Goal: Transaction & Acquisition: Purchase product/service

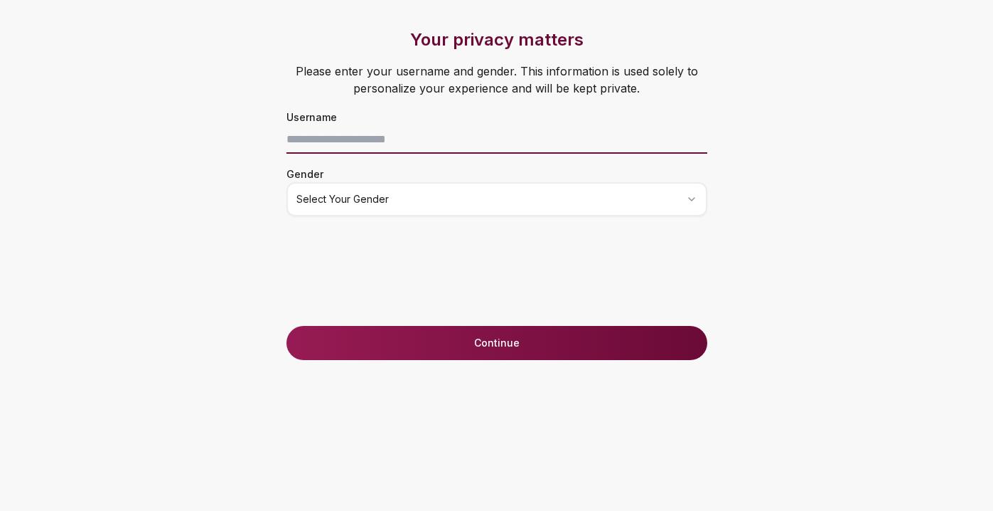
click at [585, 144] on input at bounding box center [497, 139] width 421 height 28
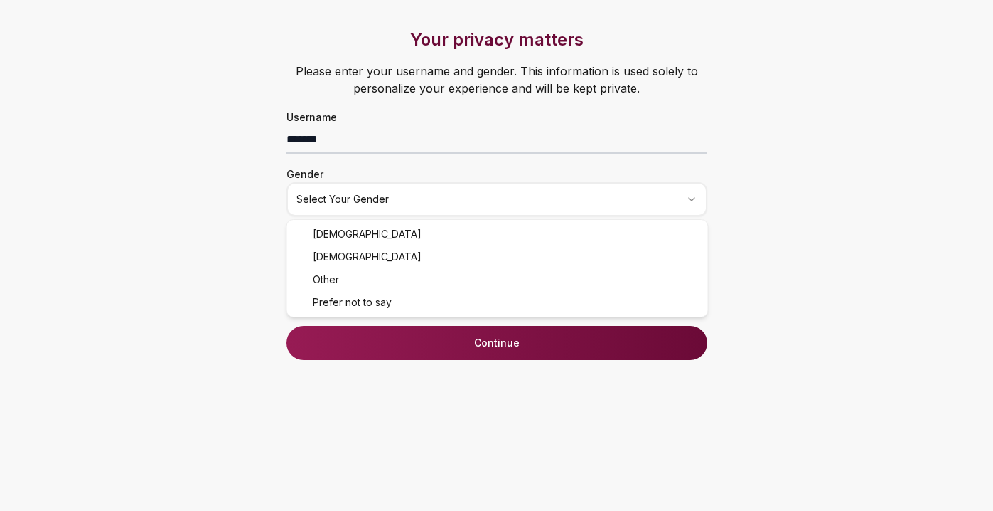
click at [543, 215] on html "Your privacy matters Please enter your username and gender. This information is…" at bounding box center [496, 255] width 993 height 511
click at [562, 262] on div "Your privacy matters Please enter your username and gender. This information is…" at bounding box center [497, 176] width 478 height 297
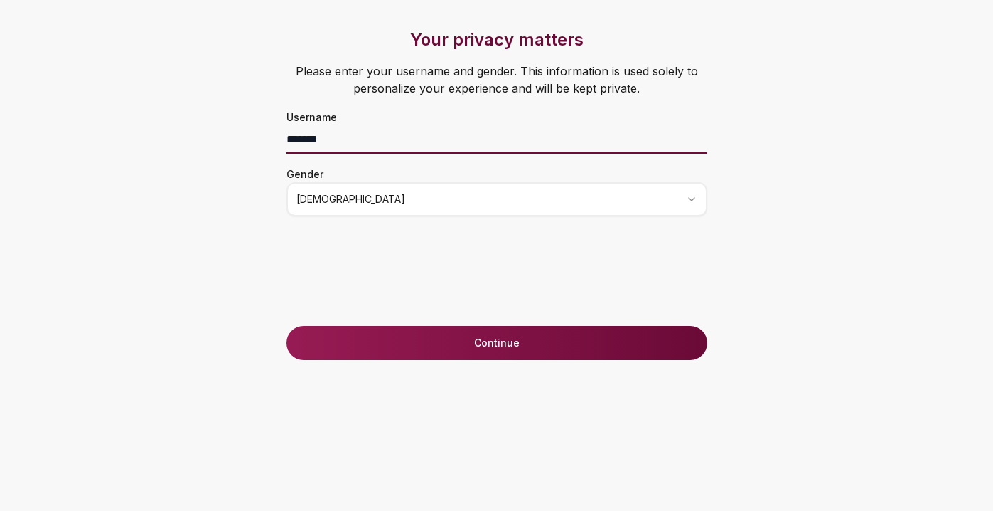
click at [385, 148] on input "*******" at bounding box center [497, 139] width 421 height 28
type input "******"
click at [427, 337] on button "Continue" at bounding box center [497, 343] width 421 height 34
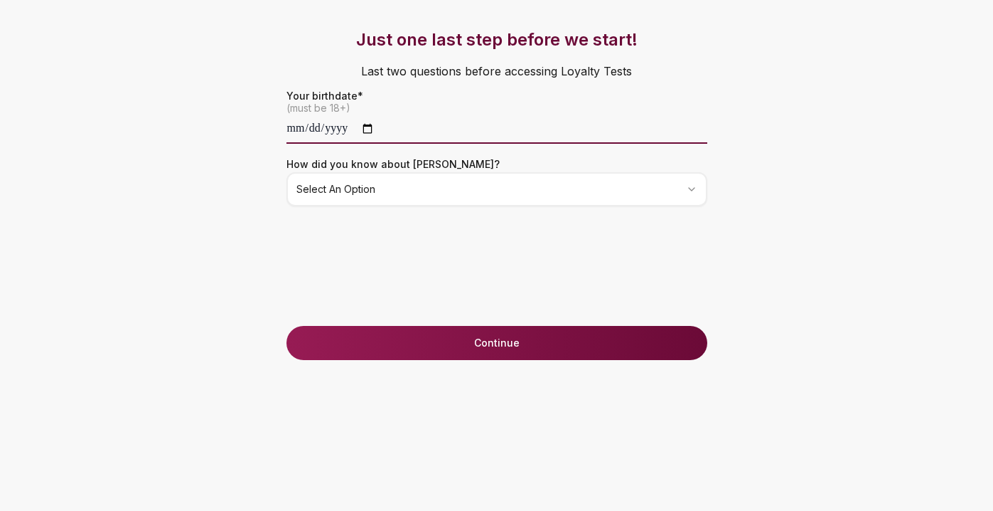
click at [326, 138] on input "date" at bounding box center [497, 129] width 421 height 28
type input "**********"
click at [316, 246] on div "**********" at bounding box center [497, 176] width 478 height 297
click at [415, 187] on html "**********" at bounding box center [496, 255] width 993 height 511
click at [441, 341] on button "Continue" at bounding box center [497, 343] width 421 height 34
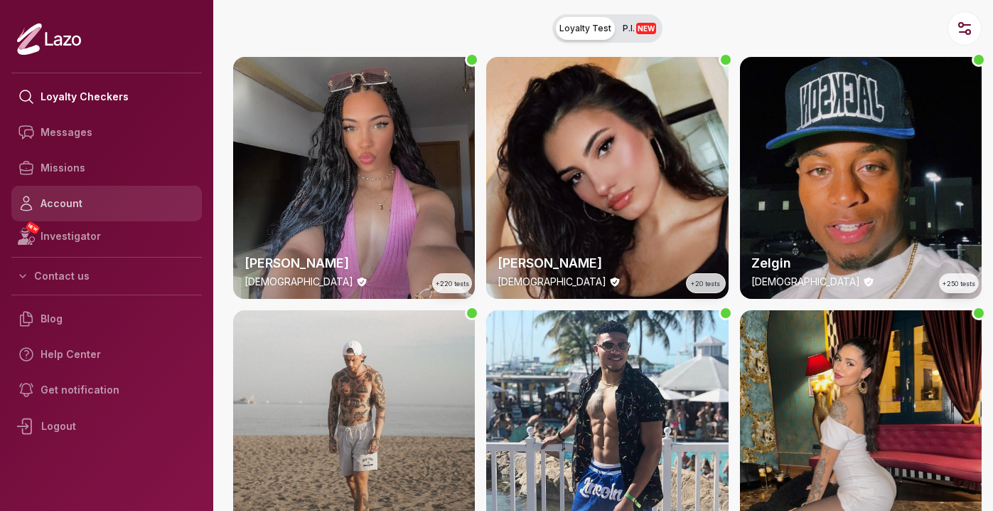
click at [109, 203] on link "Account" at bounding box center [106, 204] width 191 height 36
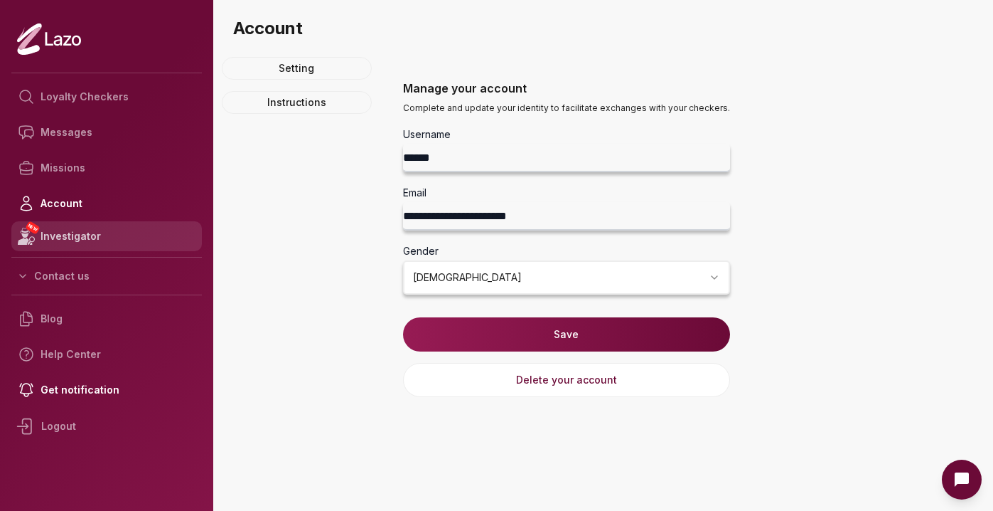
click at [97, 241] on link "NEW Investigator" at bounding box center [106, 236] width 191 height 30
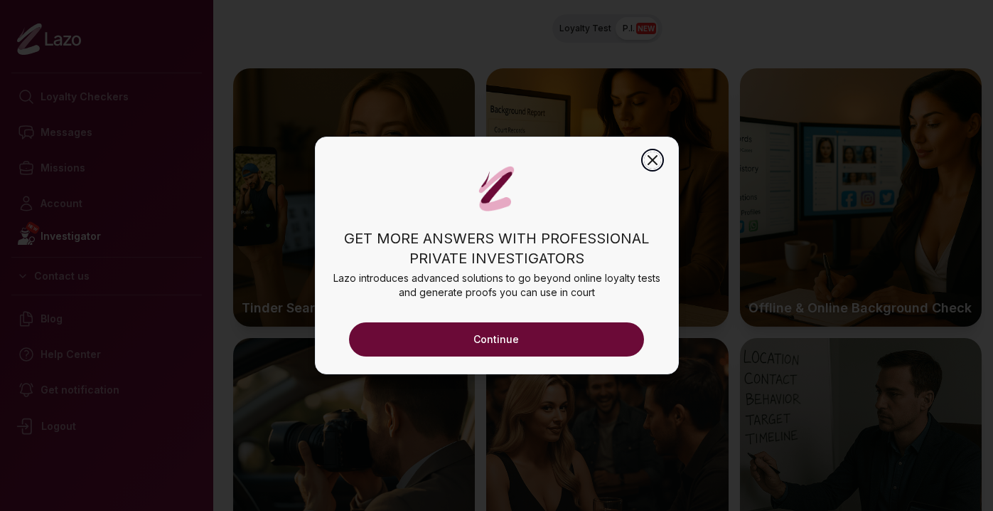
click at [656, 156] on icon "button" at bounding box center [653, 160] width 9 height 9
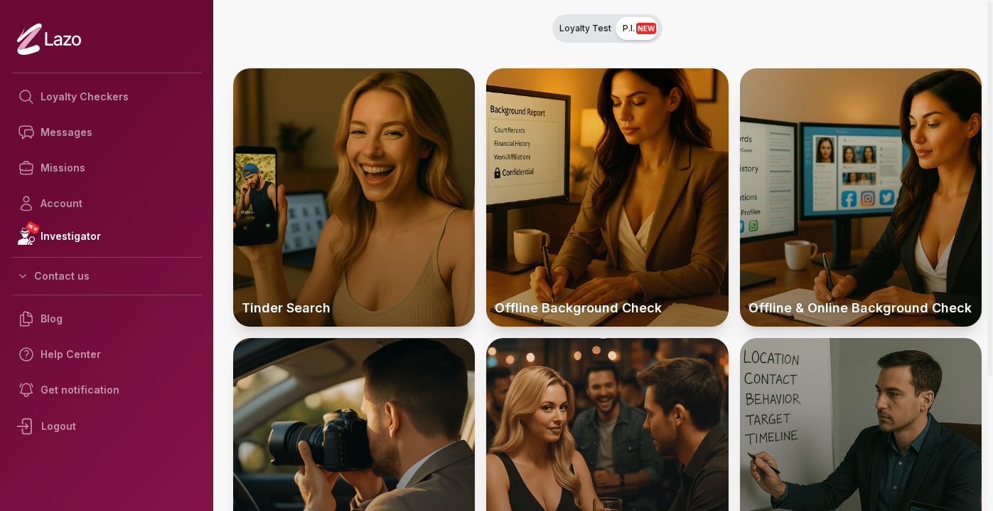
scroll to position [182, 0]
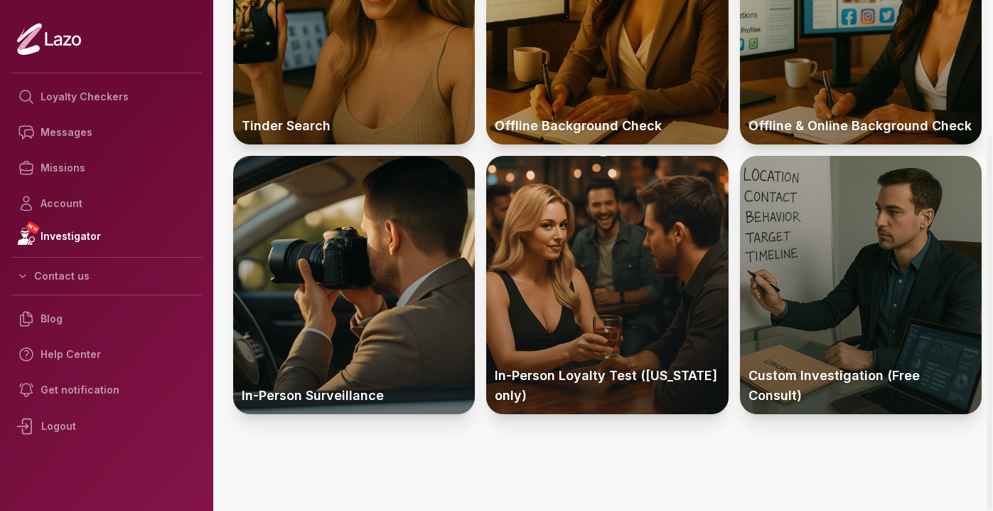
click at [552, 441] on div "Tinder Search Offline Background Check Offline & Online Background Check In-Per…" at bounding box center [608, 196] width 772 height 630
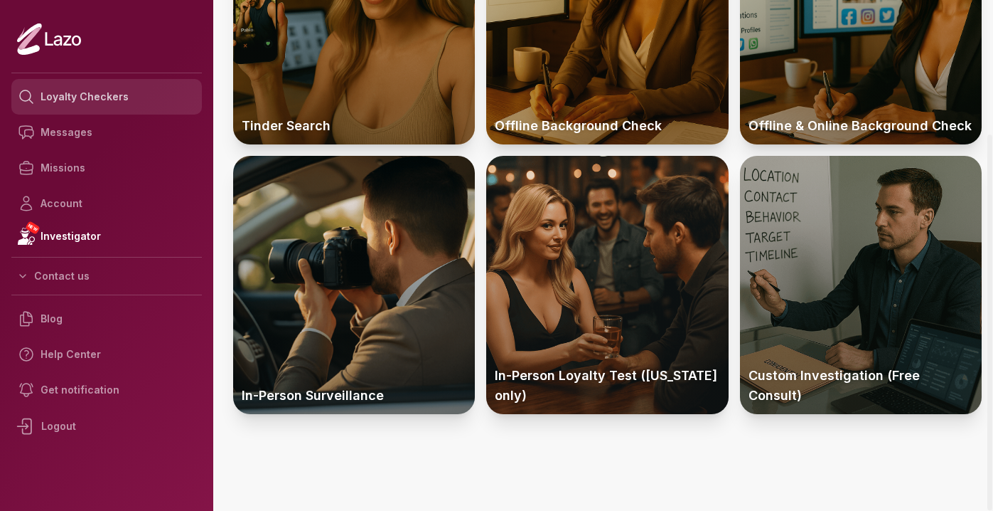
click at [129, 107] on link "Loyalty Checkers" at bounding box center [106, 97] width 191 height 36
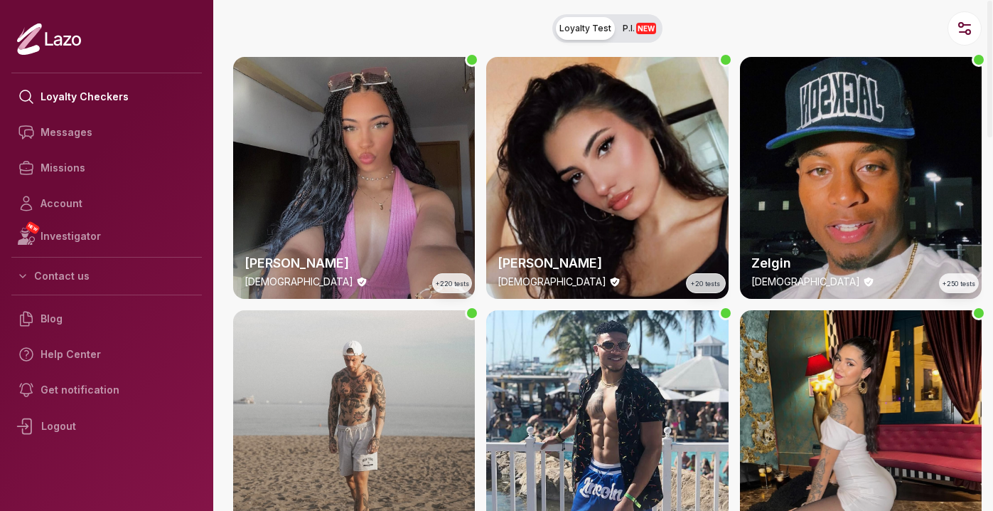
click at [439, 28] on nav "Loyalty Test P.I. NEW" at bounding box center [608, 28] width 772 height 57
click at [627, 29] on span "P.I. NEW" at bounding box center [639, 28] width 33 height 11
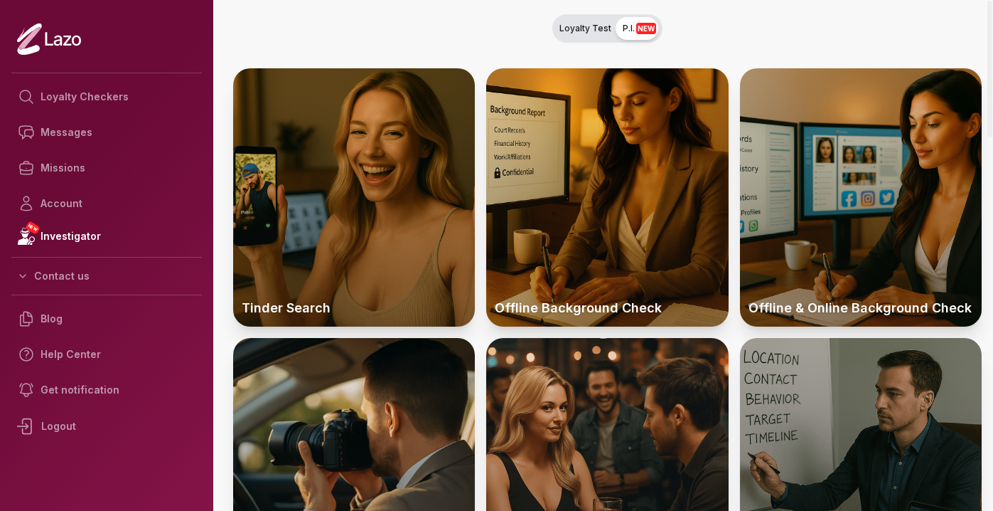
click at [582, 28] on span "Loyalty Test" at bounding box center [586, 28] width 52 height 11
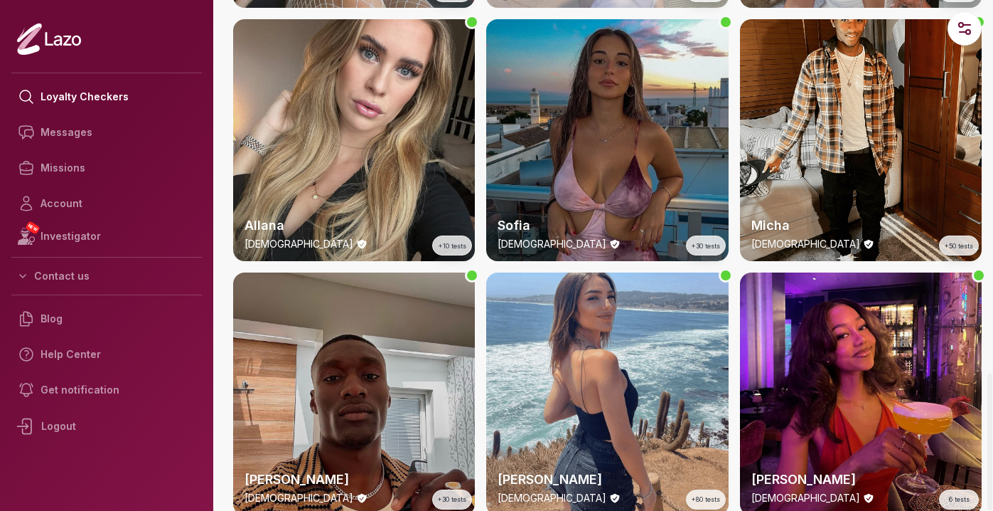
scroll to position [1557, 0]
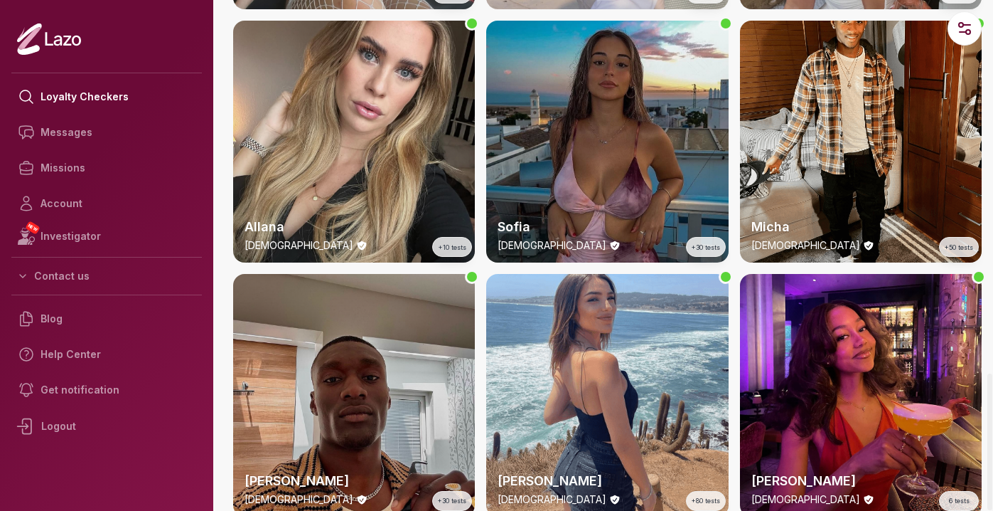
click at [601, 269] on div "Lara 24 y/o +220 tests Susanna 28 y/o +20 tests Zelgin 23 y/o +250 tests Michae…" at bounding box center [607, 268] width 749 height 3536
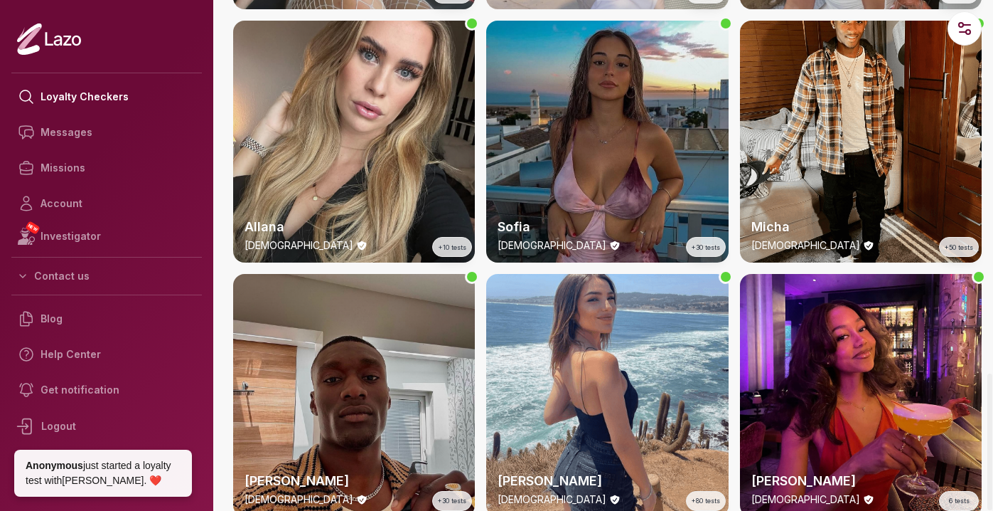
click at [599, 263] on div "Lara 24 y/o +220 tests Susanna 28 y/o +20 tests Zelgin 23 y/o +250 tests Michae…" at bounding box center [607, 268] width 749 height 3536
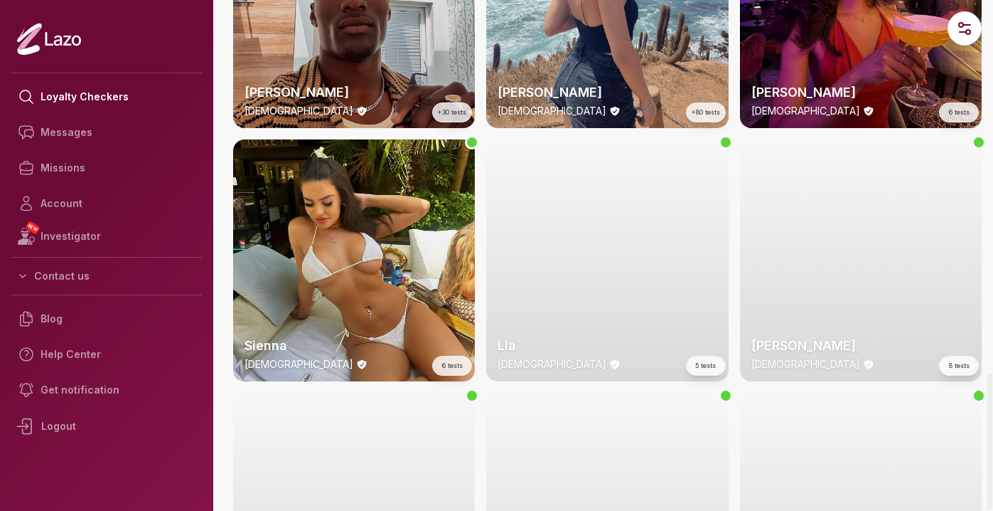
scroll to position [1948, 0]
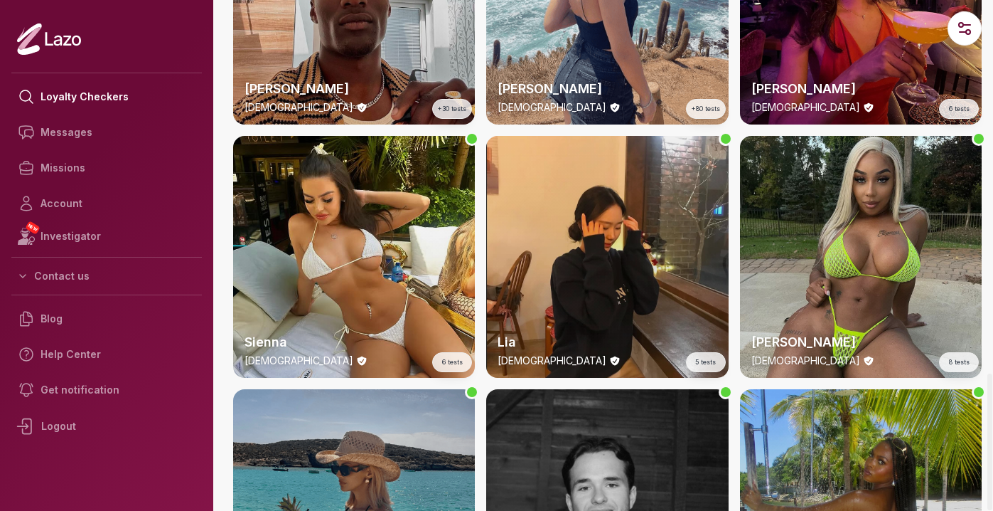
click at [615, 289] on div "Lia 22 y/o 5 tests" at bounding box center [607, 257] width 242 height 242
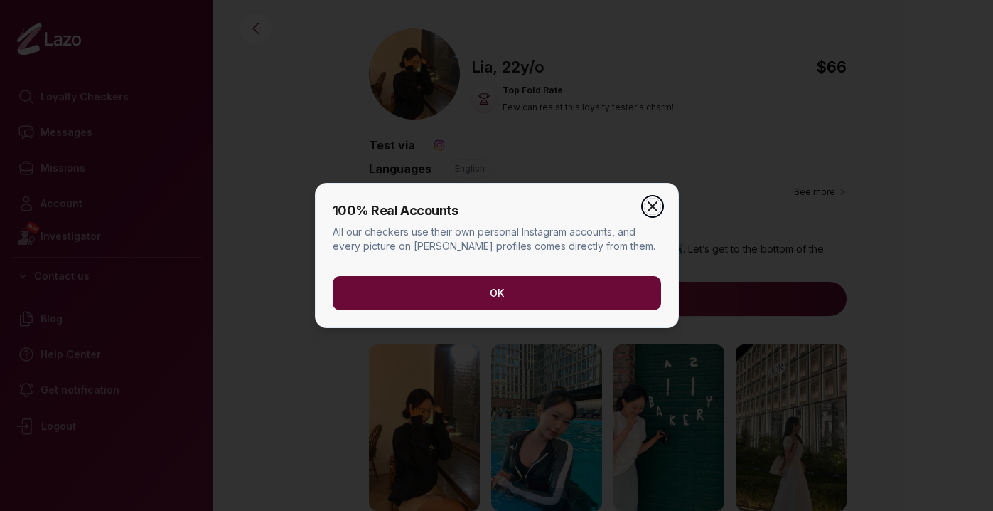
click at [653, 199] on icon "button" at bounding box center [652, 206] width 17 height 17
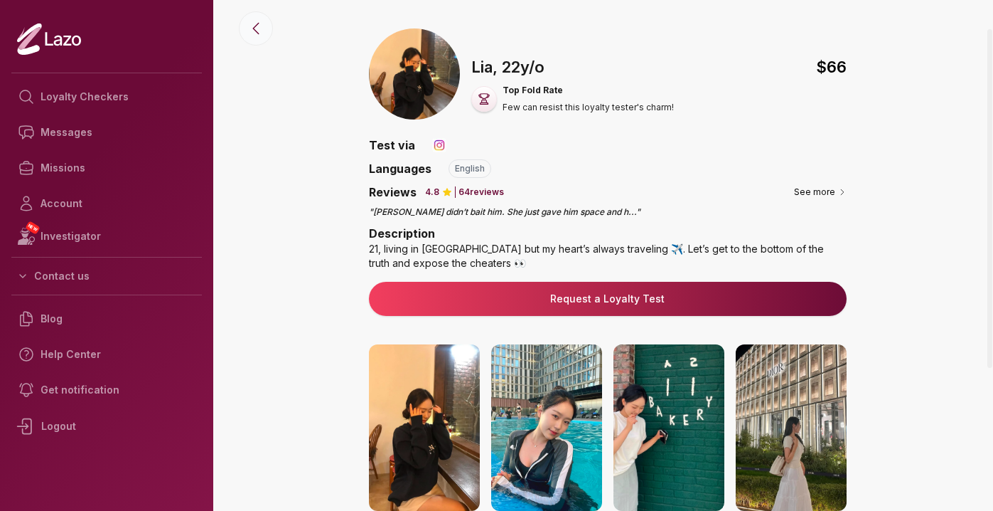
click at [261, 34] on icon at bounding box center [255, 28] width 17 height 17
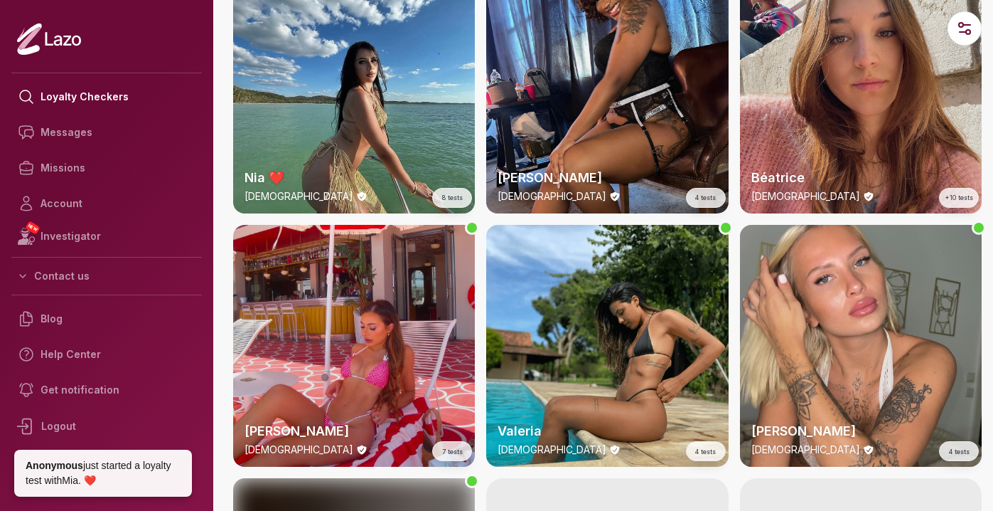
scroll to position [2971, 0]
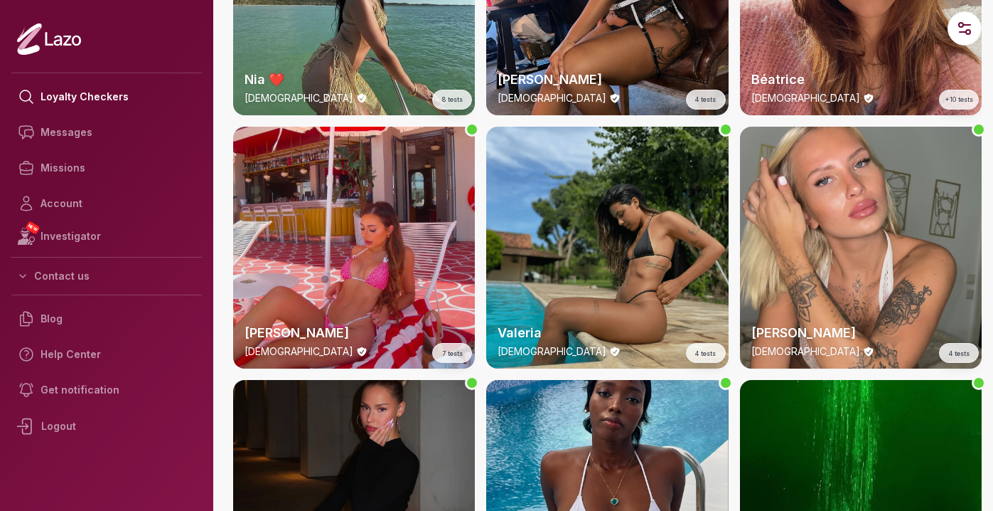
click at [585, 272] on div "Valeria 21 y/o 4 tests" at bounding box center [607, 248] width 242 height 242
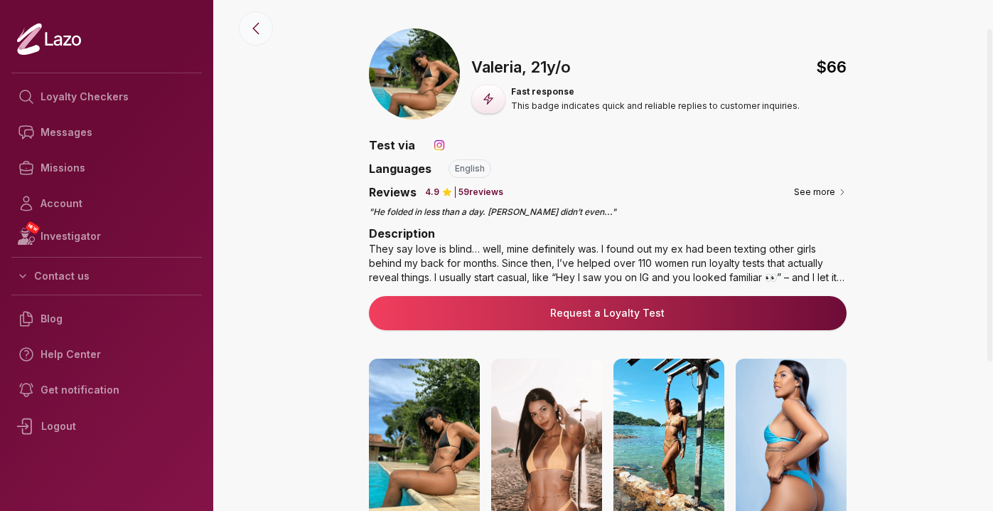
click at [257, 23] on icon at bounding box center [256, 28] width 6 height 11
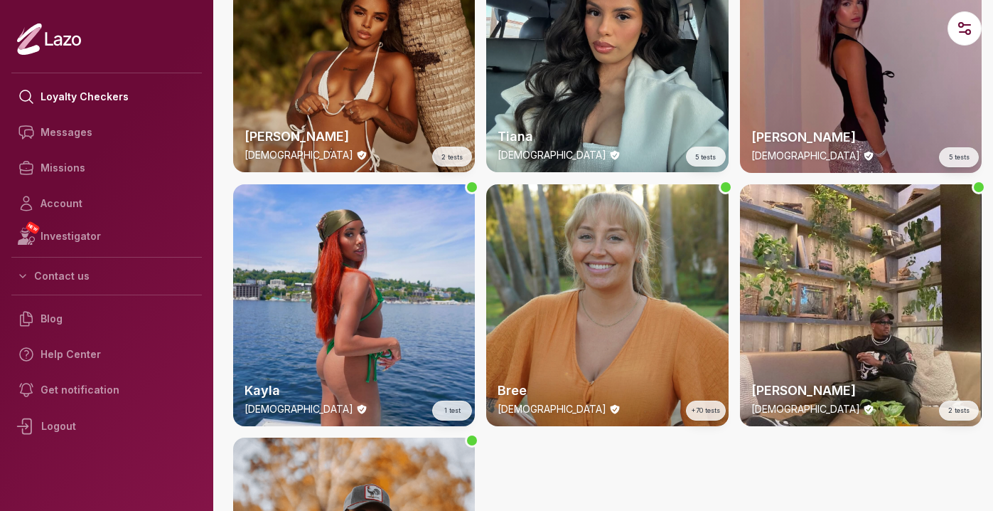
scroll to position [3929, 0]
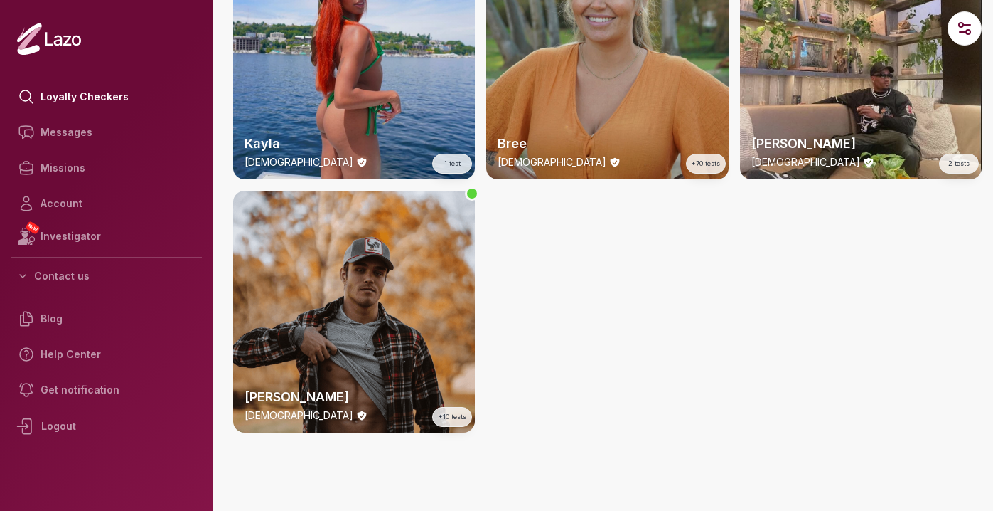
click at [612, 343] on div at bounding box center [607, 312] width 242 height 242
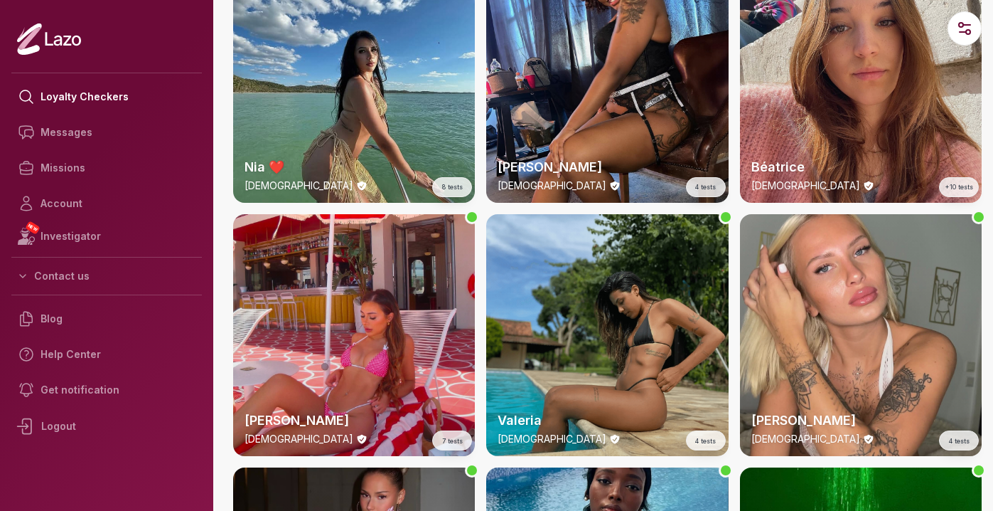
scroll to position [2925, 0]
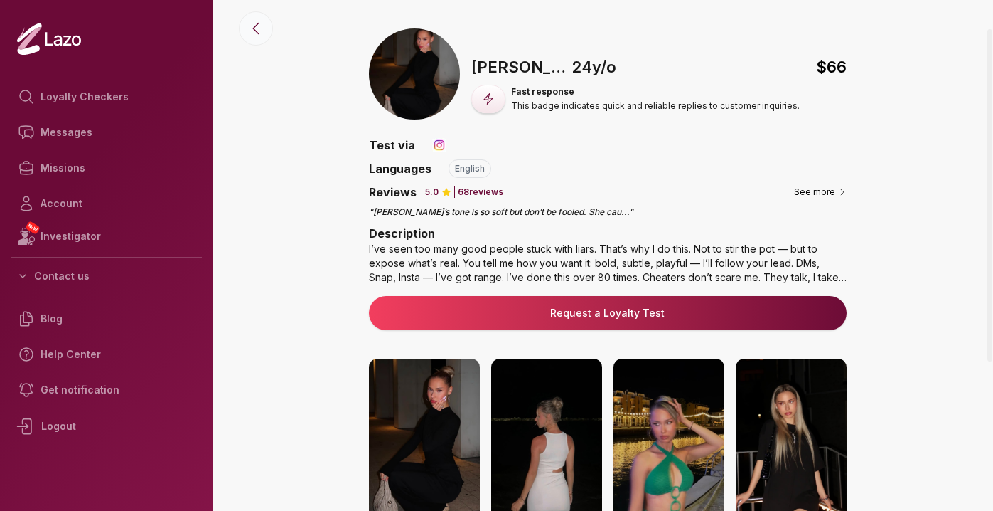
click at [252, 32] on icon at bounding box center [255, 28] width 17 height 17
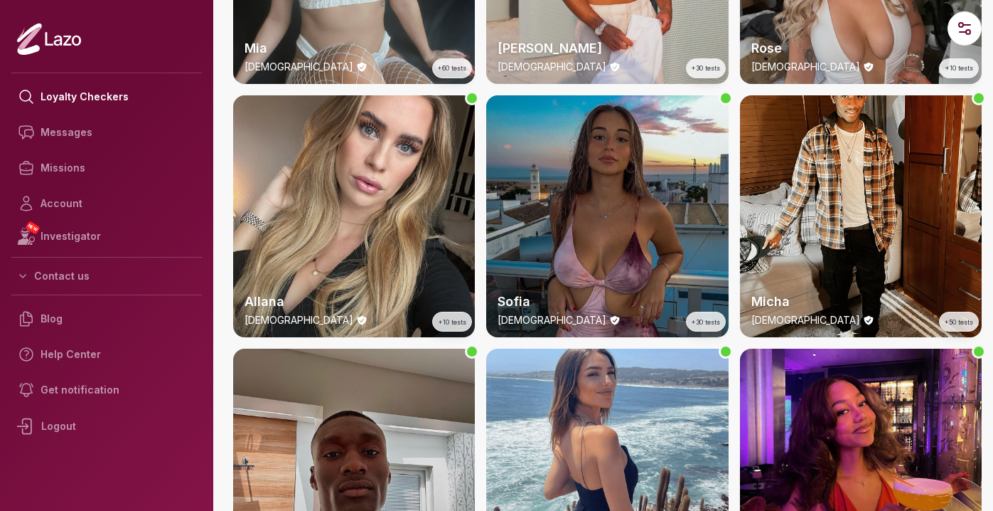
scroll to position [1476, 0]
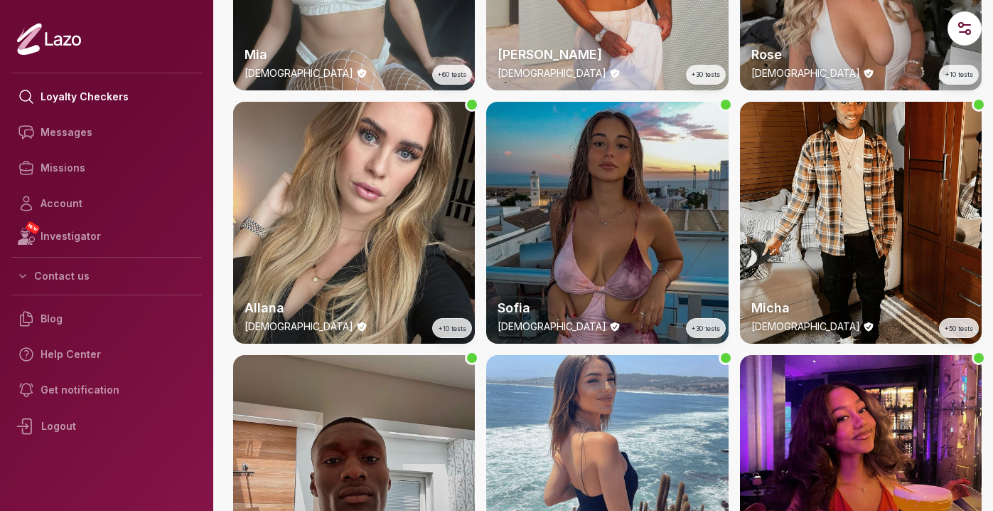
click at [638, 207] on div "Sofia 20 y/o +30 tests" at bounding box center [607, 223] width 242 height 242
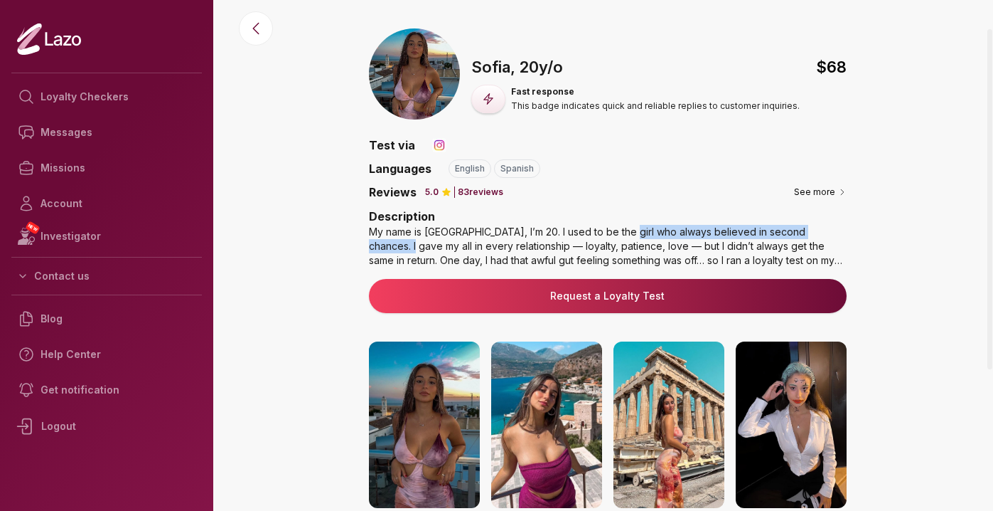
drag, startPoint x: 624, startPoint y: 234, endPoint x: 845, endPoint y: 232, distance: 220.4
click at [845, 232] on div "My name is Sofia, I’m 20. I used to be the girl who always believed in second c…" at bounding box center [608, 246] width 478 height 43
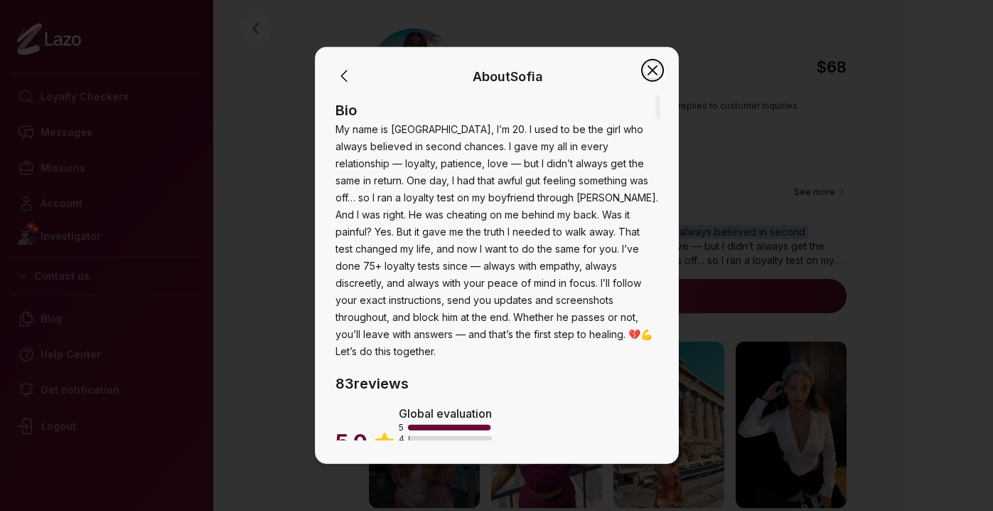
click at [653, 70] on icon "button" at bounding box center [652, 70] width 17 height 17
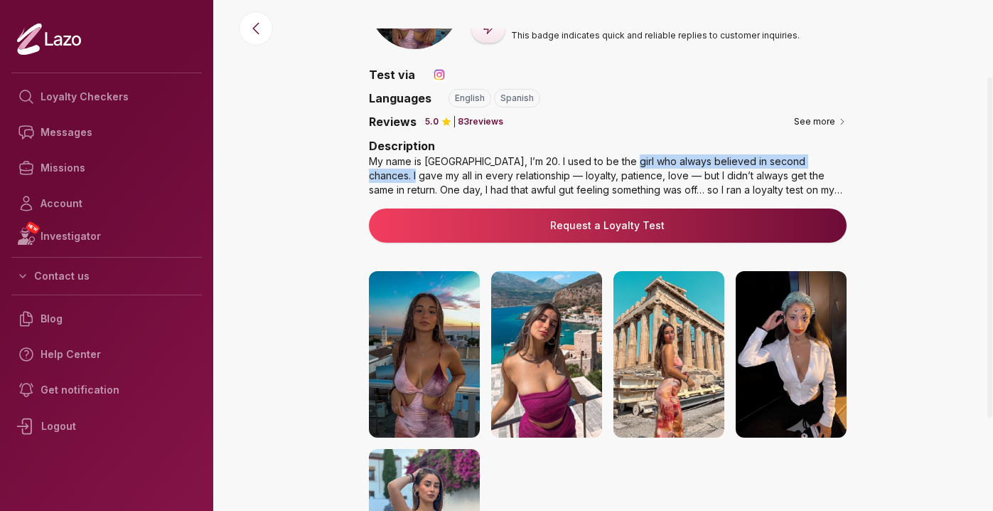
scroll to position [73, 0]
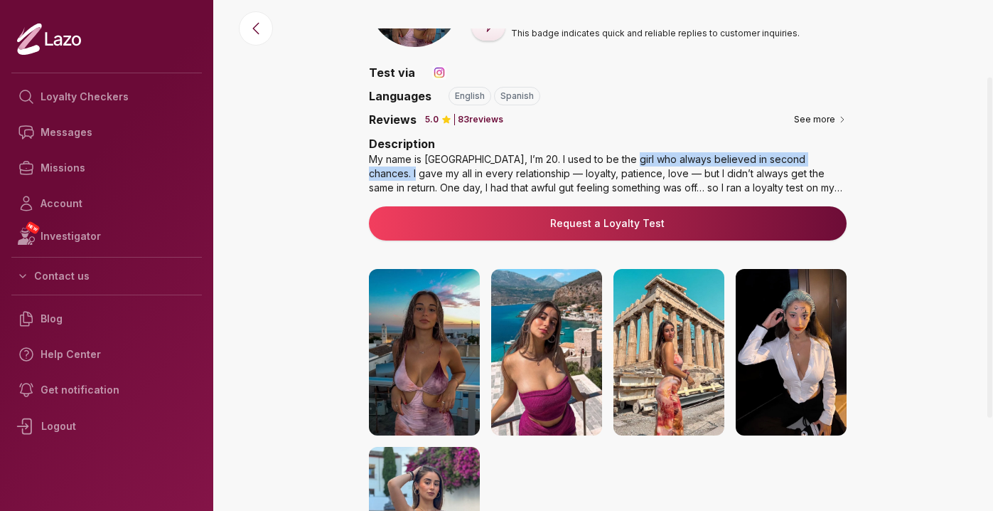
click at [446, 358] on img at bounding box center [424, 352] width 111 height 166
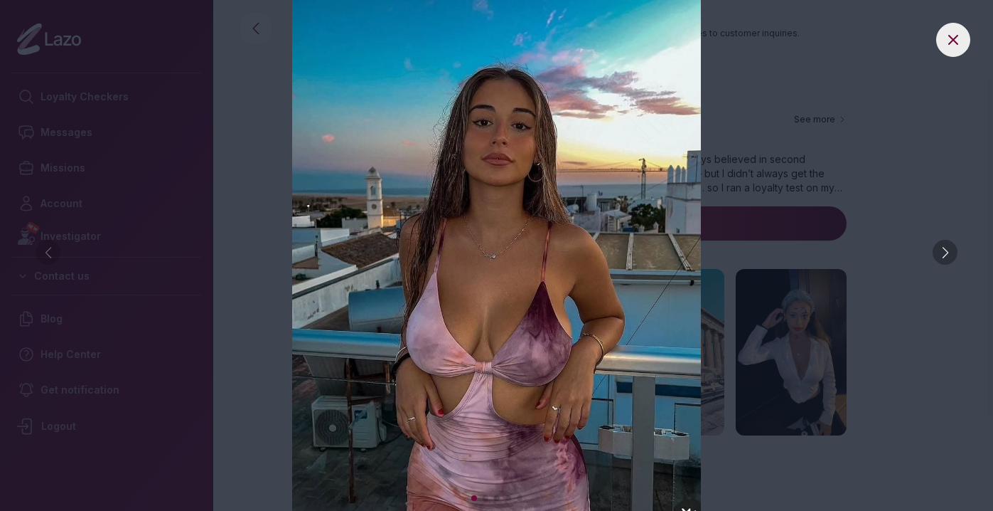
click at [948, 246] on div at bounding box center [945, 252] width 25 height 25
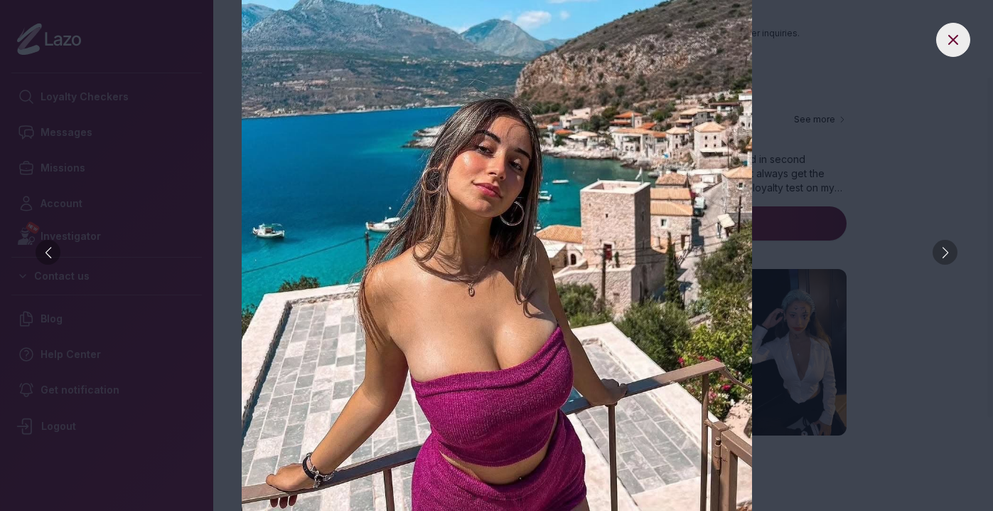
click at [948, 245] on div at bounding box center [945, 252] width 25 height 25
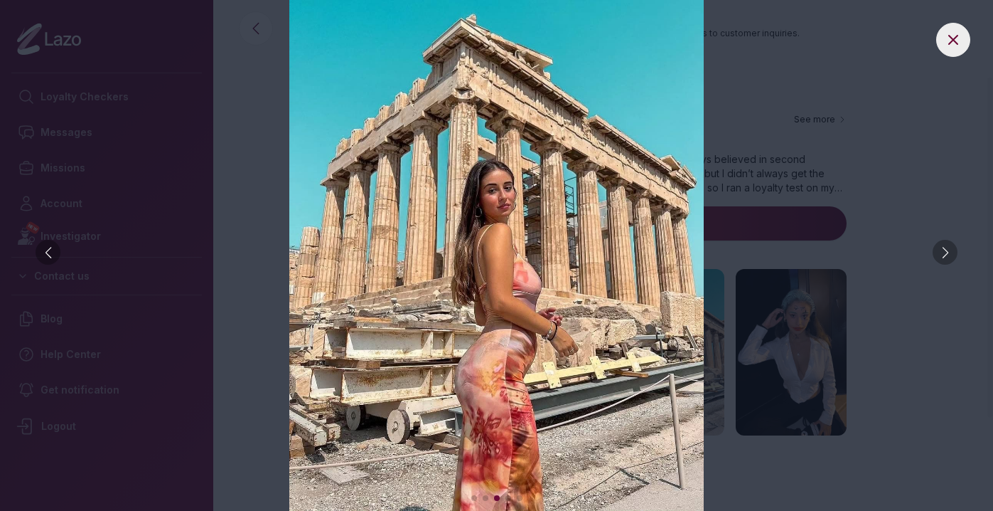
click at [948, 245] on div at bounding box center [945, 252] width 25 height 25
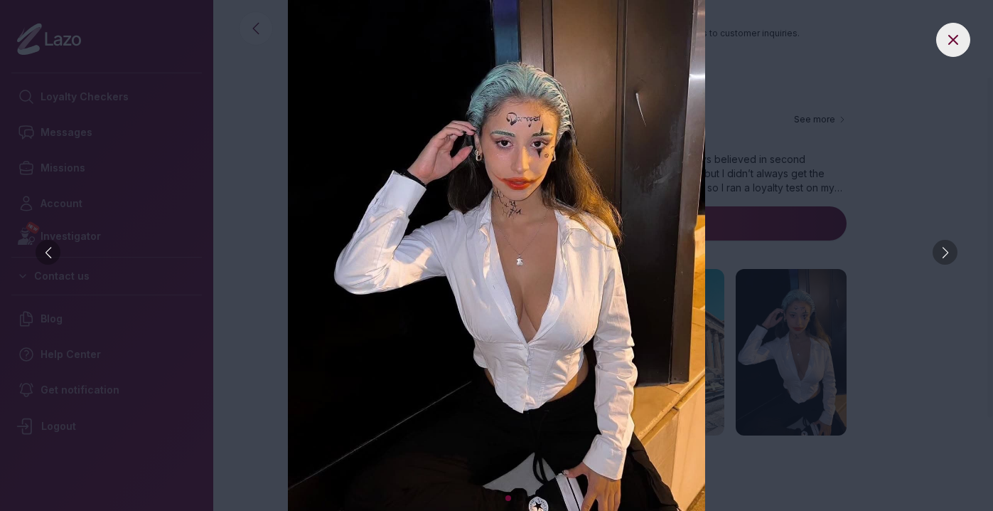
click at [948, 245] on div at bounding box center [945, 252] width 25 height 25
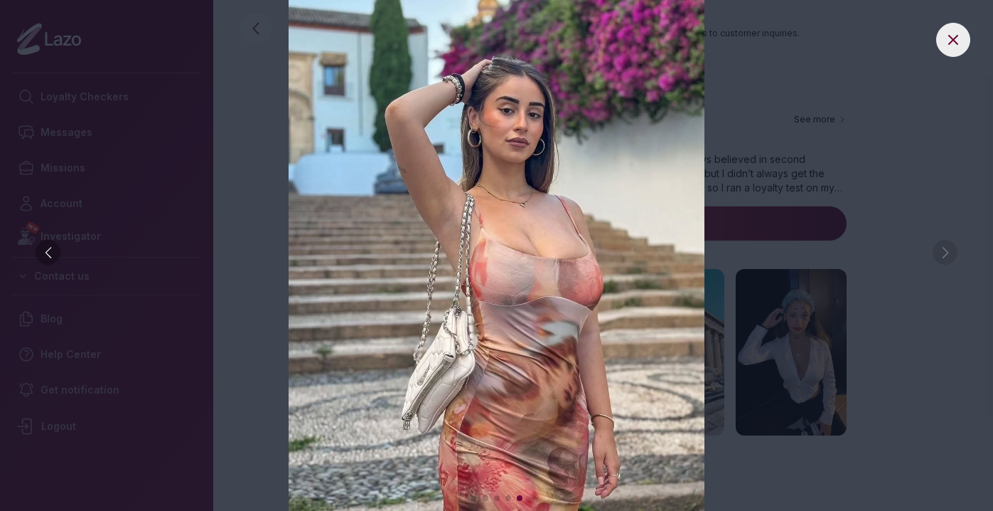
click at [948, 245] on img at bounding box center [496, 255] width 937 height 511
click at [895, 191] on img at bounding box center [496, 255] width 937 height 511
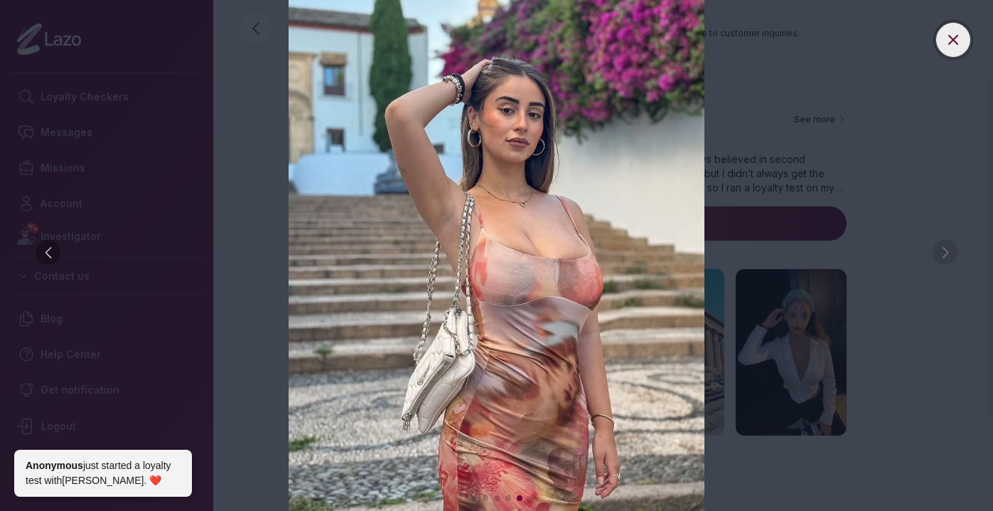
click at [937, 38] on button at bounding box center [954, 40] width 34 height 34
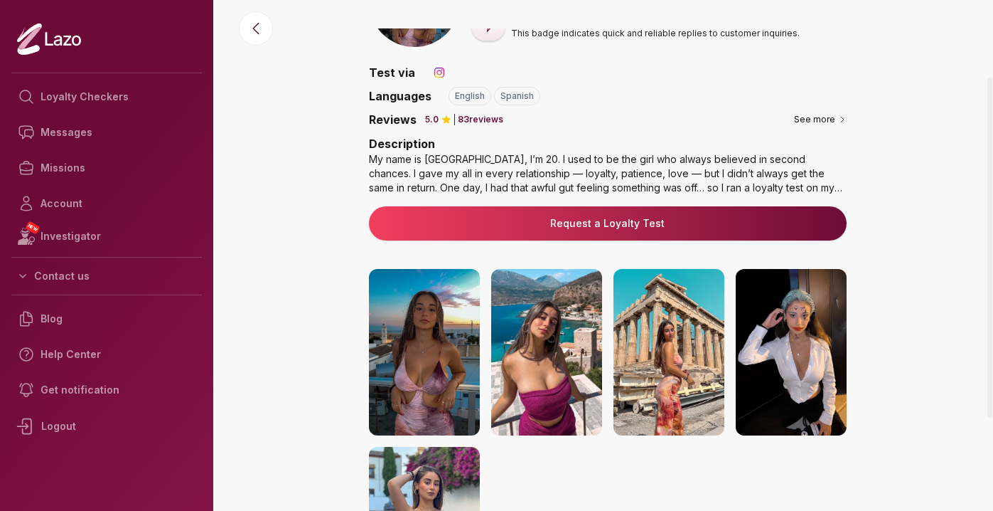
scroll to position [11, 0]
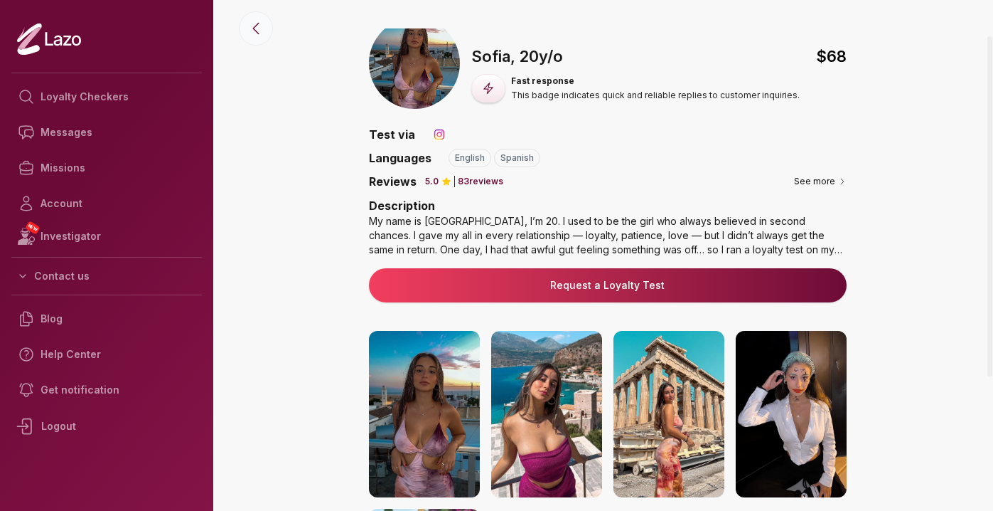
click at [246, 28] on button at bounding box center [256, 28] width 34 height 34
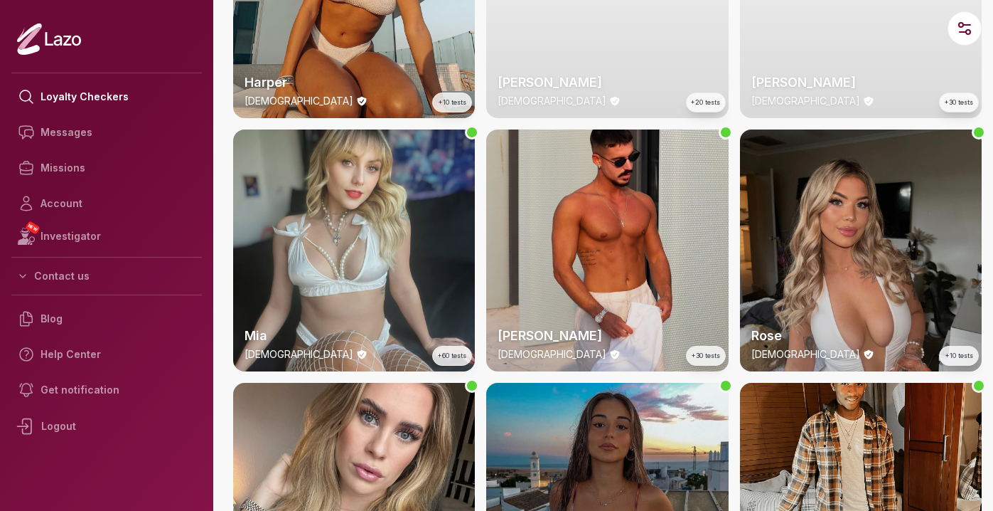
scroll to position [1193, 0]
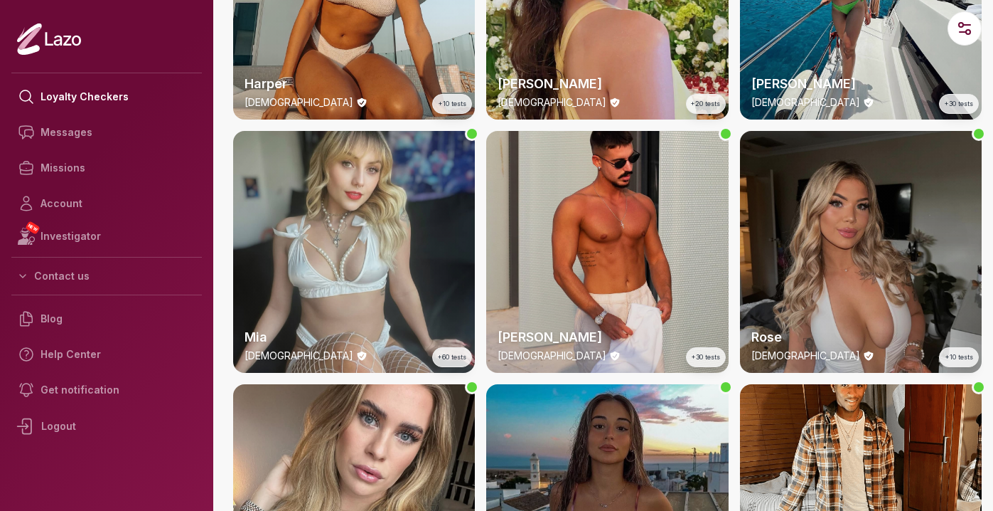
click at [854, 224] on div "Rose 24 y/o +10 tests" at bounding box center [861, 252] width 242 height 242
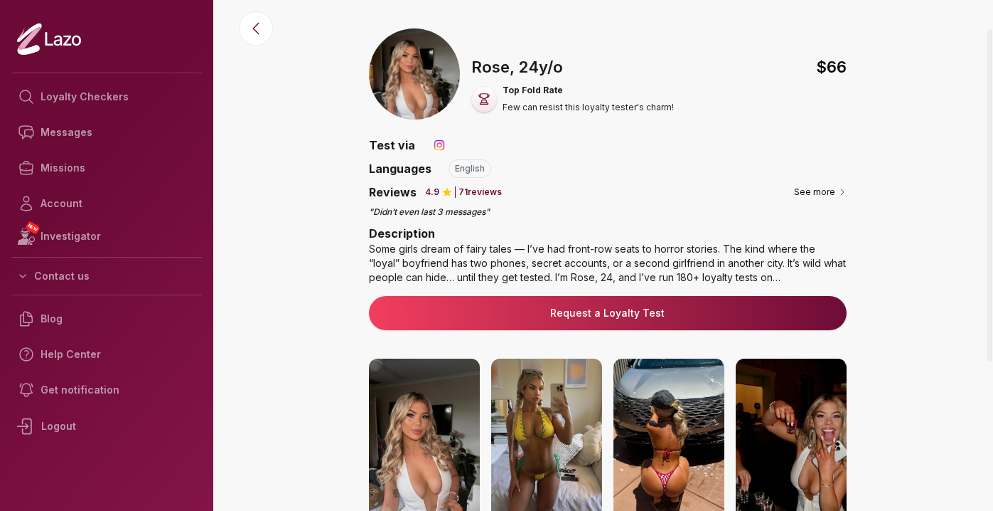
click at [449, 451] on img at bounding box center [424, 441] width 111 height 166
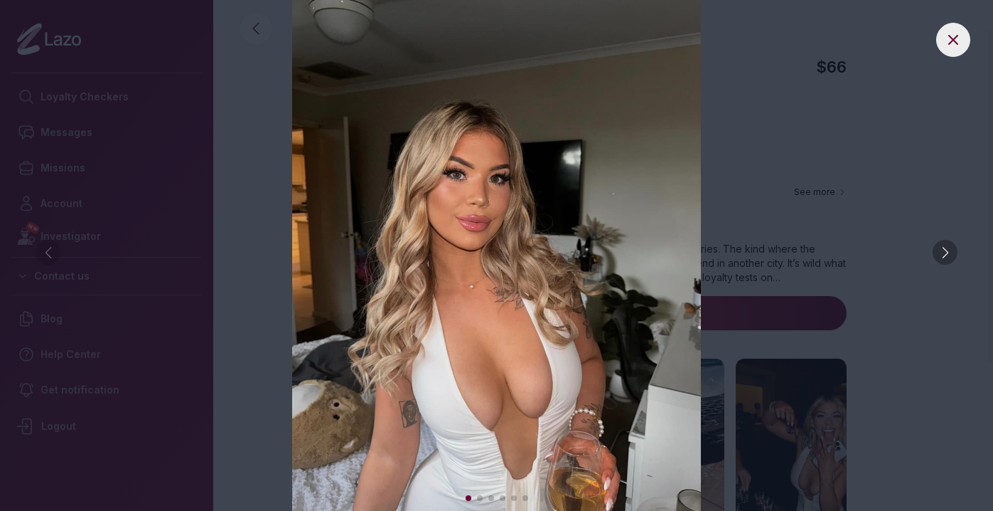
click at [946, 257] on div at bounding box center [945, 252] width 25 height 25
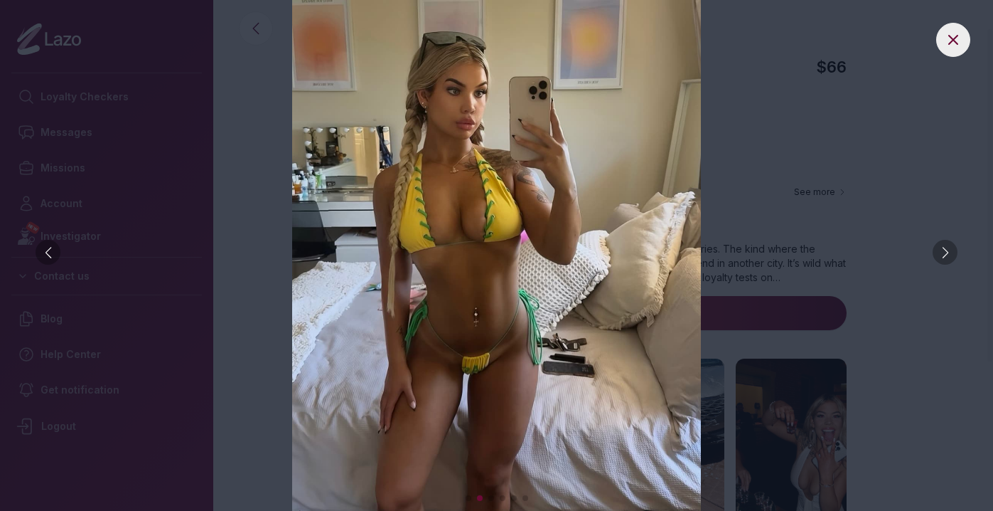
click at [946, 257] on div at bounding box center [945, 252] width 25 height 25
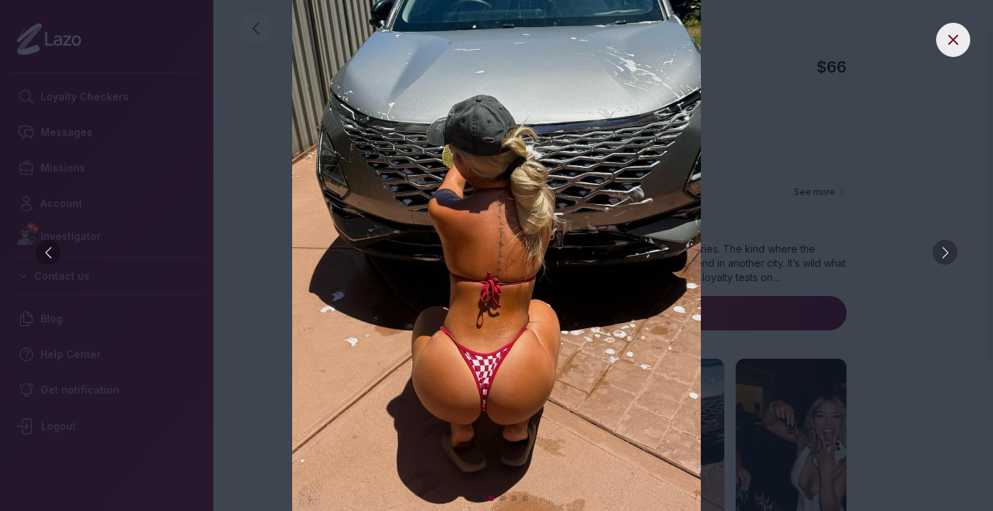
click at [946, 257] on div at bounding box center [945, 252] width 25 height 25
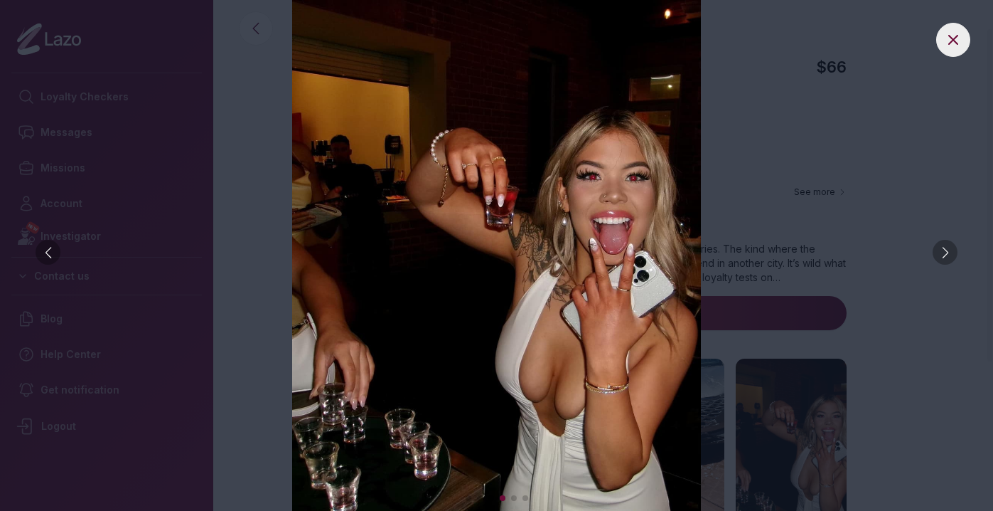
click at [941, 262] on div at bounding box center [945, 252] width 25 height 25
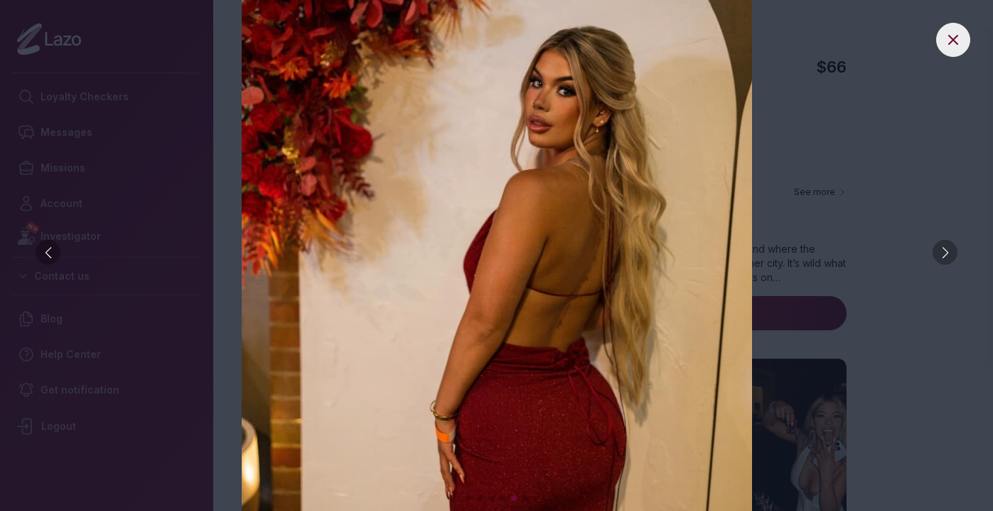
click at [874, 188] on img at bounding box center [496, 255] width 937 height 511
click at [946, 47] on icon at bounding box center [953, 39] width 17 height 17
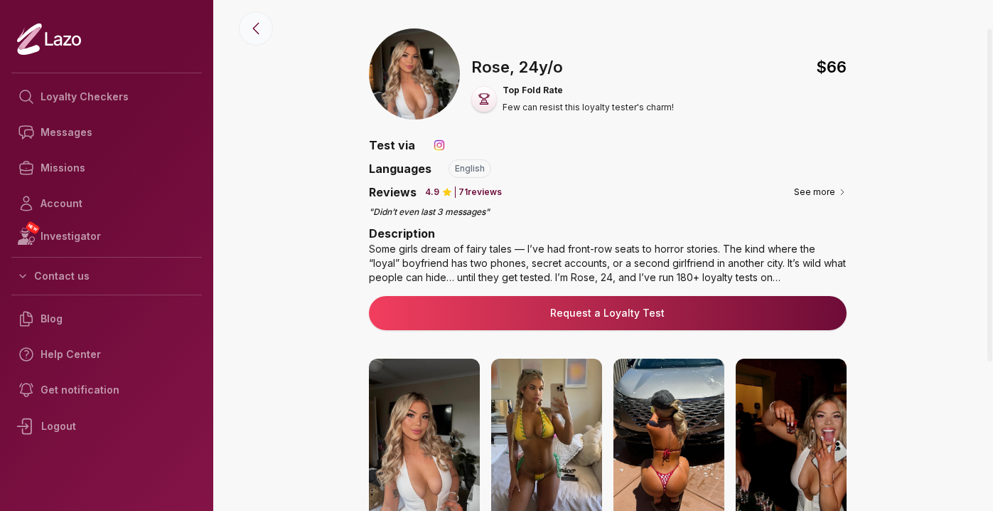
click at [249, 26] on icon at bounding box center [255, 28] width 17 height 17
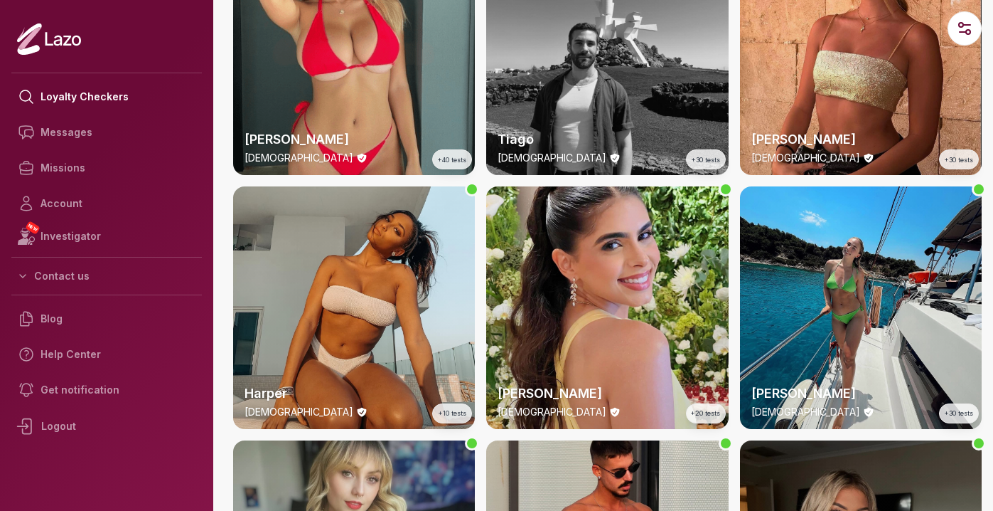
scroll to position [882, 0]
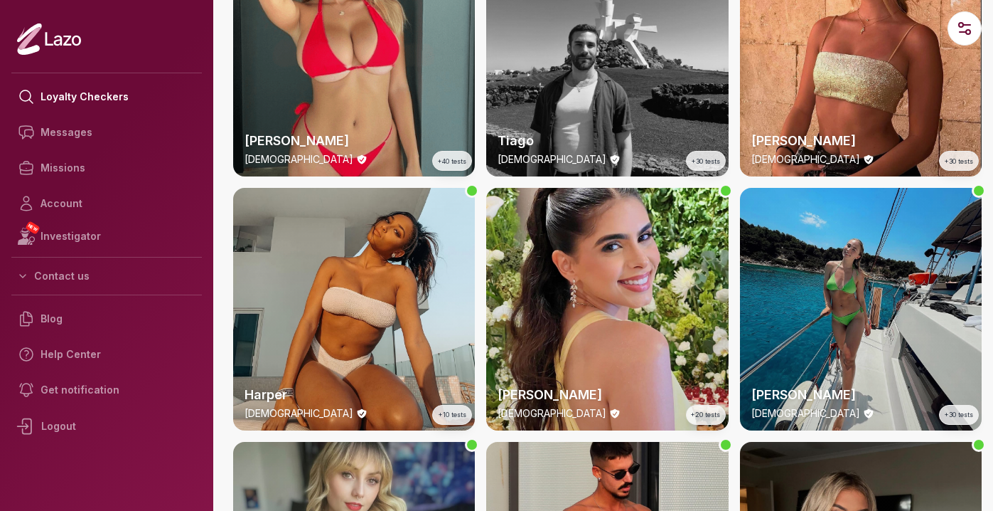
click at [791, 279] on div "Emery 24 y/o +30 tests" at bounding box center [861, 309] width 242 height 242
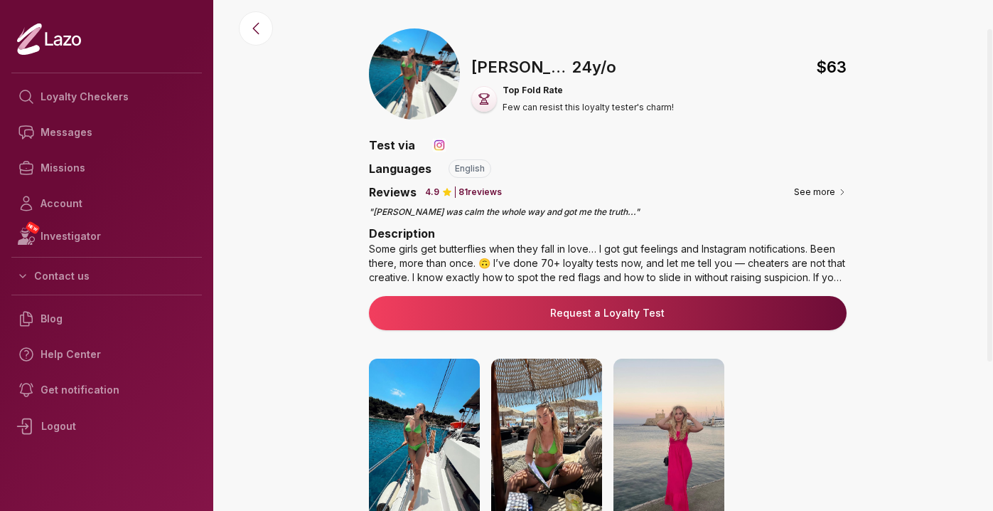
click at [393, 418] on img at bounding box center [424, 441] width 111 height 166
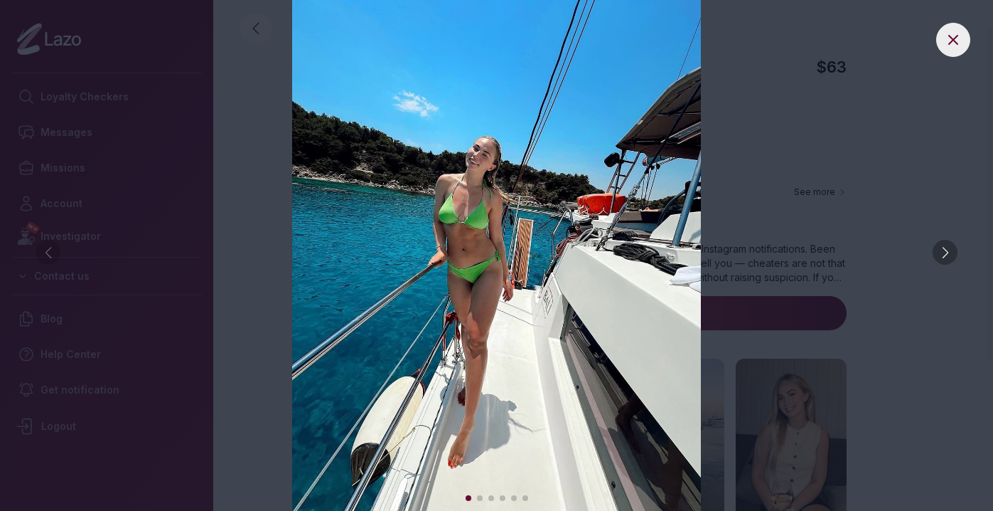
click at [940, 256] on div at bounding box center [945, 252] width 25 height 25
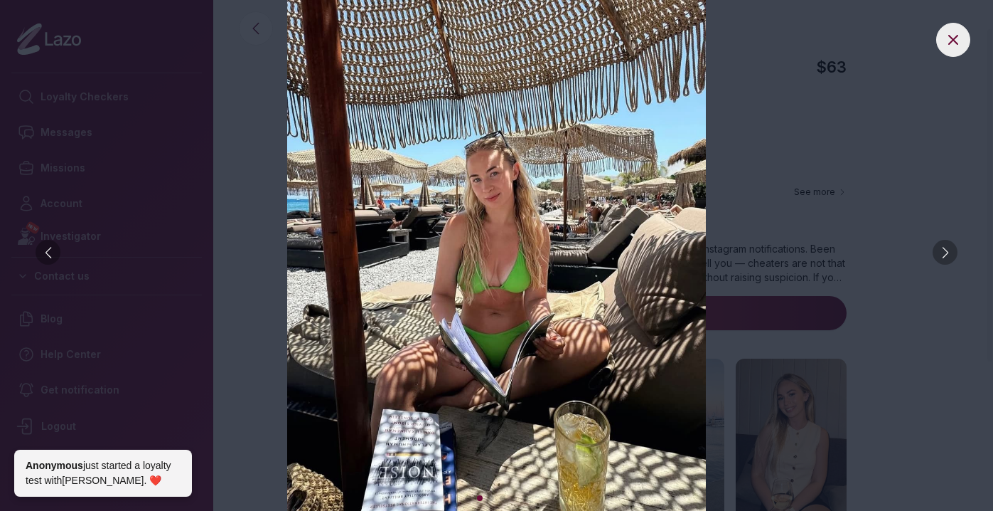
click at [940, 256] on div at bounding box center [945, 252] width 25 height 25
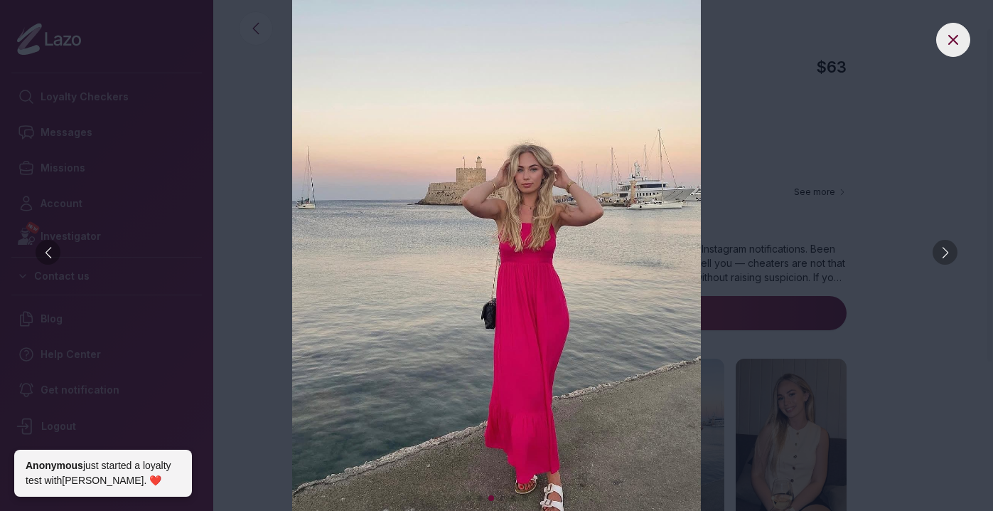
click at [940, 256] on div at bounding box center [945, 252] width 25 height 25
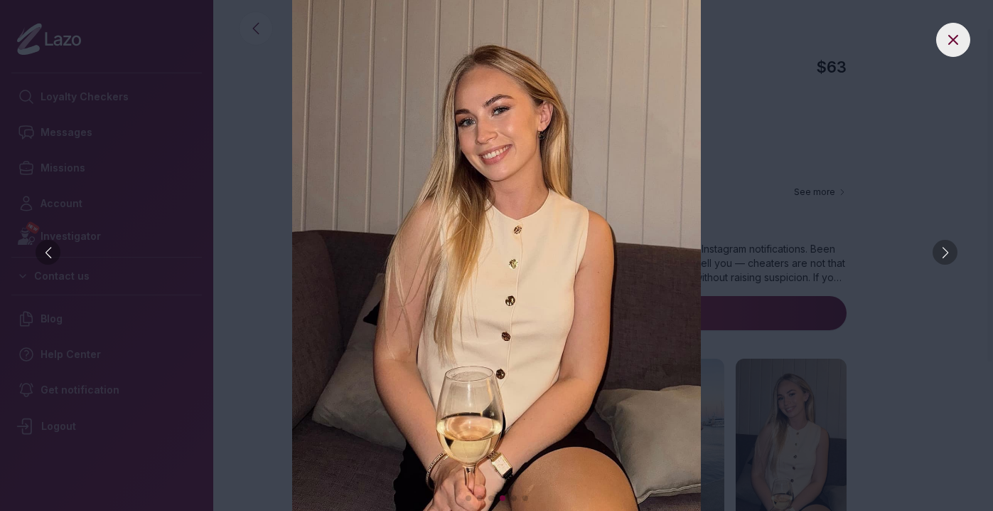
click at [940, 256] on div at bounding box center [945, 252] width 25 height 25
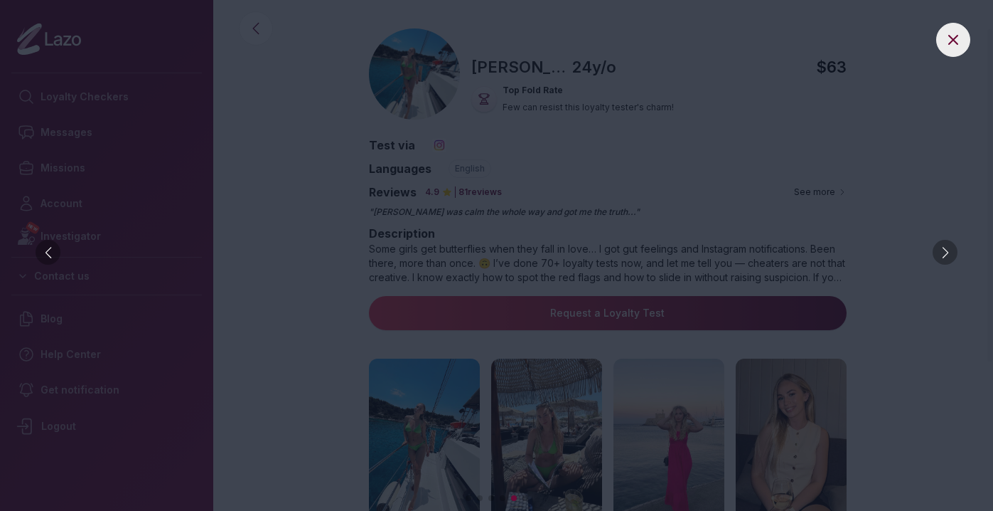
click at [940, 256] on div at bounding box center [945, 252] width 25 height 25
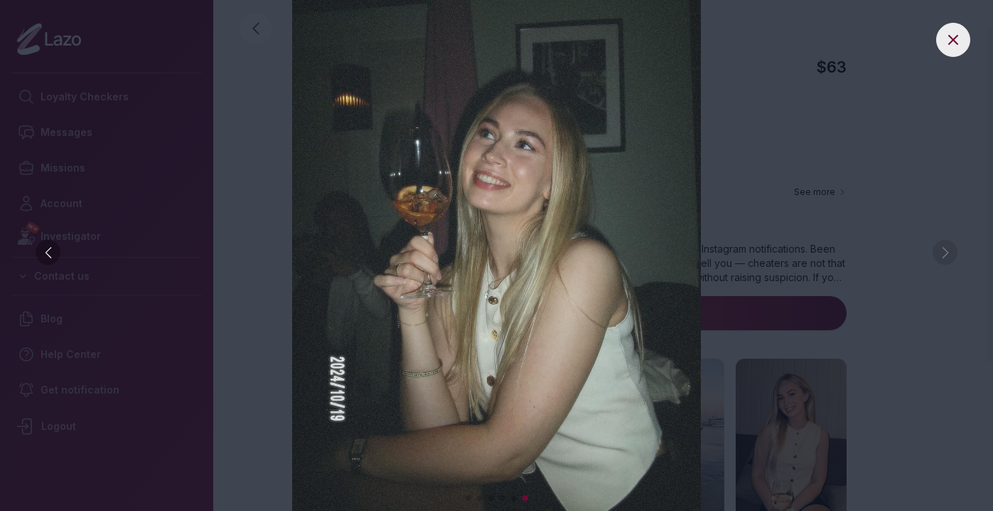
click at [940, 256] on img at bounding box center [496, 255] width 937 height 511
click at [946, 49] on button at bounding box center [954, 40] width 34 height 34
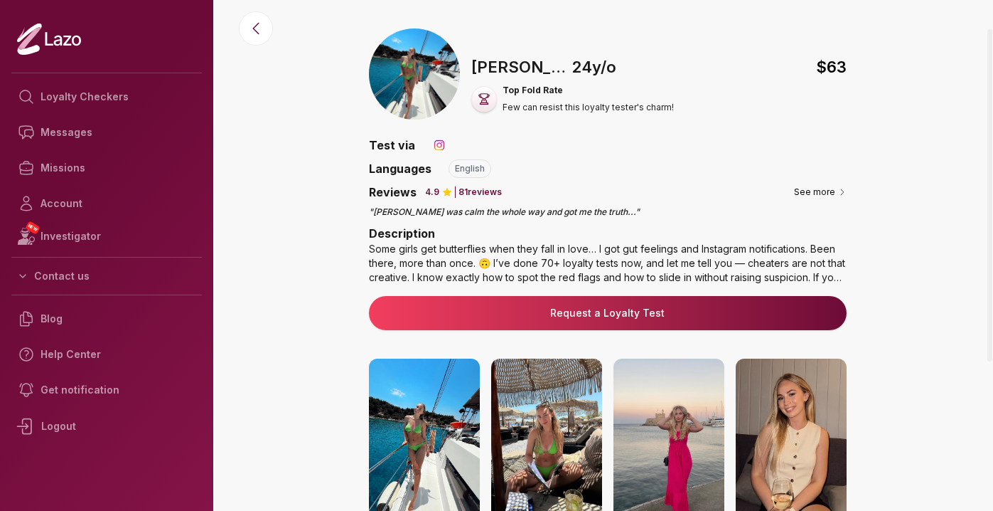
click at [614, 314] on link "Request a Loyalty Test" at bounding box center [607, 313] width 455 height 14
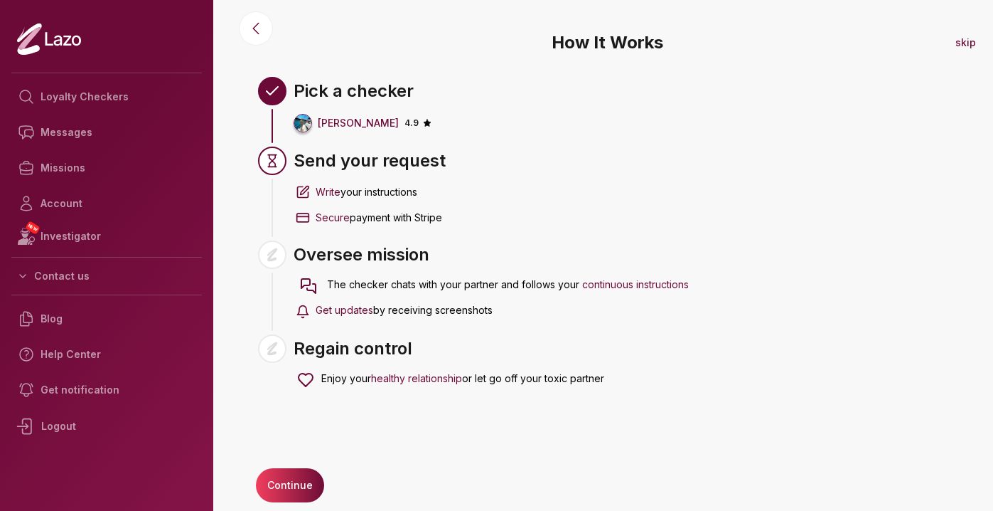
click at [280, 481] on button "Continue" at bounding box center [290, 485] width 68 height 34
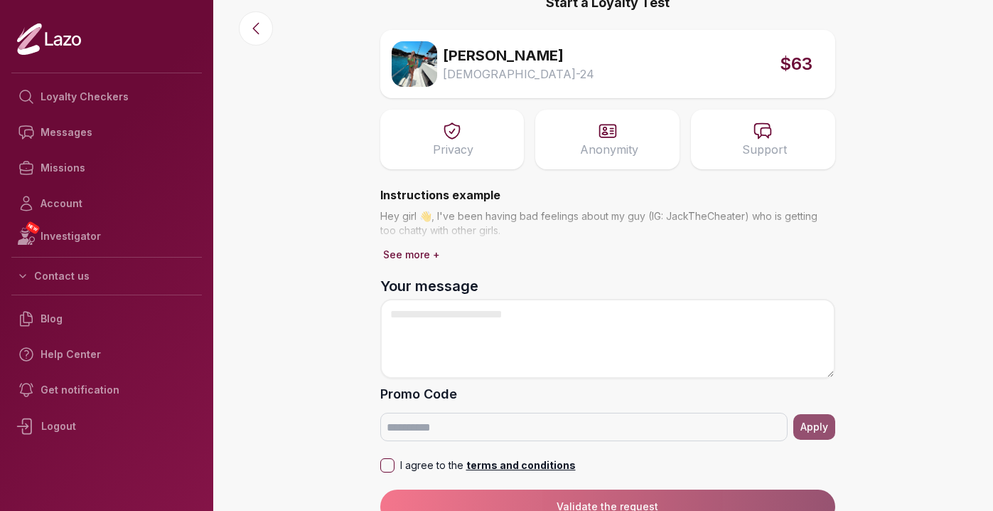
scroll to position [21, 0]
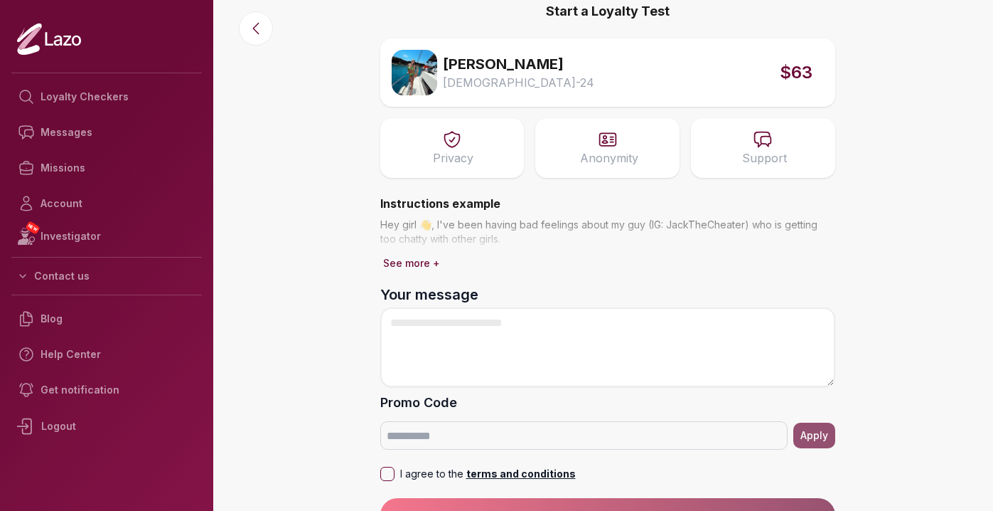
click at [410, 262] on button "See more +" at bounding box center [411, 263] width 63 height 20
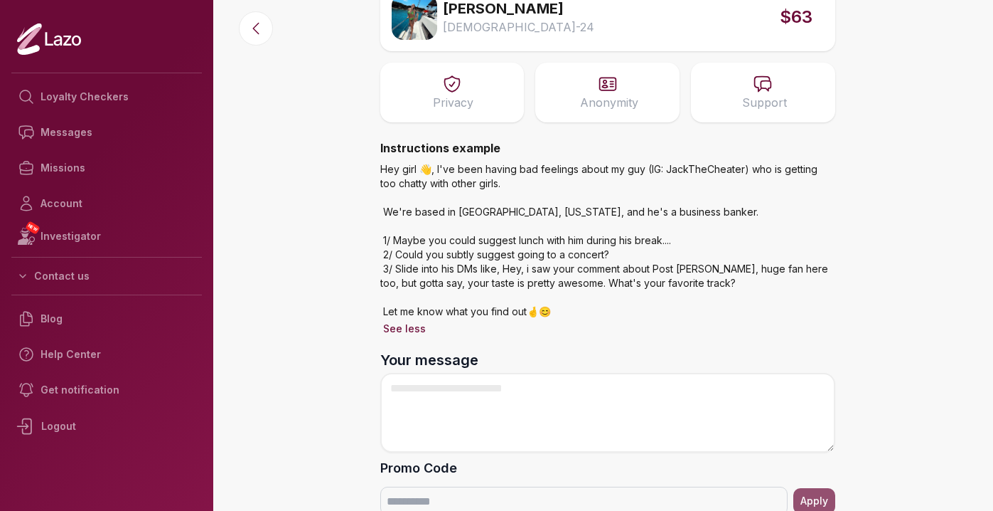
scroll to position [0, 0]
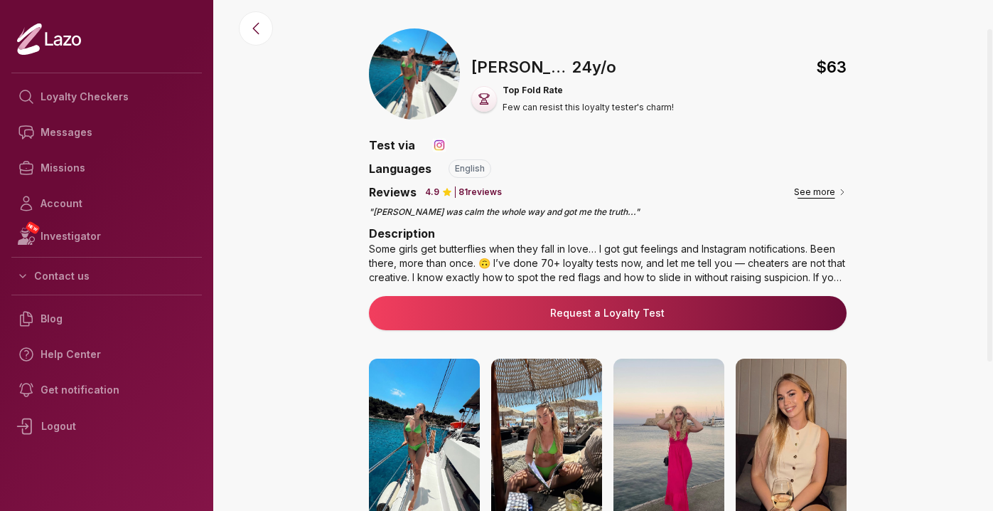
click at [811, 194] on button "See more" at bounding box center [820, 192] width 53 height 14
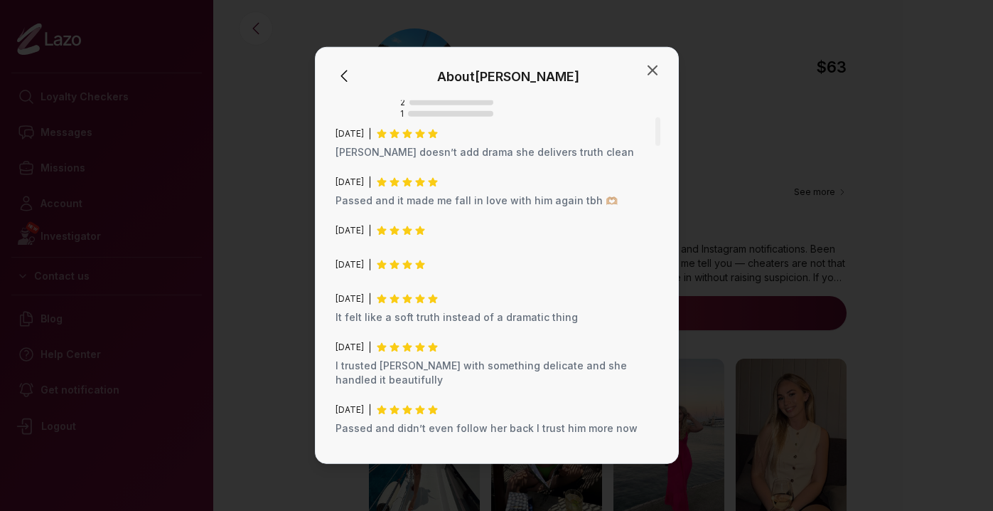
scroll to position [255, 0]
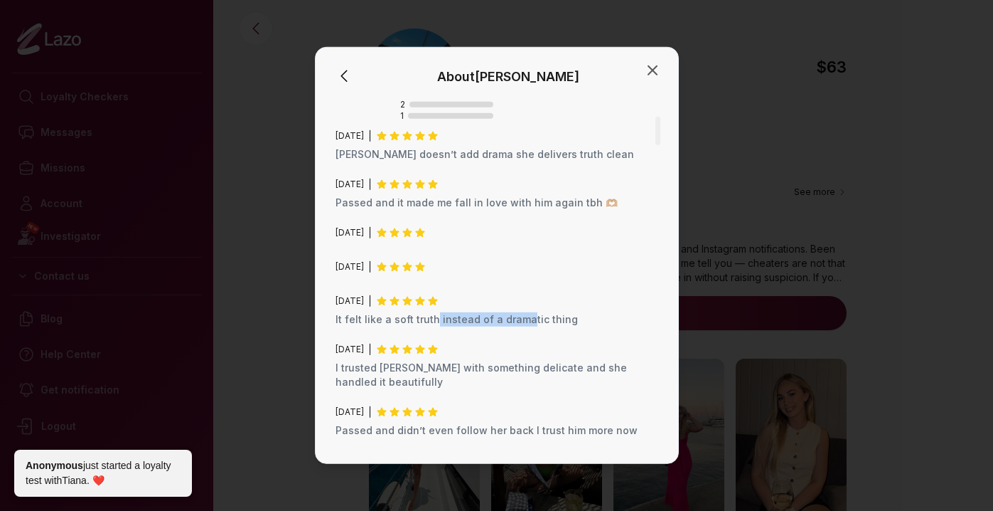
drag, startPoint x: 523, startPoint y: 321, endPoint x: 433, endPoint y: 321, distance: 89.6
click at [433, 321] on p "It felt like a soft truth instead of a dramatic thing" at bounding box center [497, 319] width 323 height 14
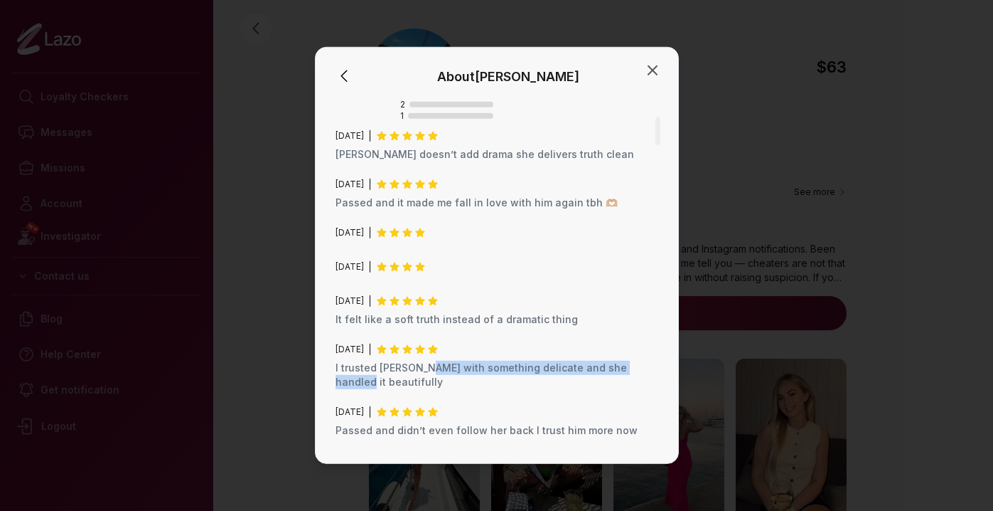
drag, startPoint x: 427, startPoint y: 361, endPoint x: 360, endPoint y: 385, distance: 71.1
click at [360, 385] on p "I trusted Emery with something delicate and she handled it beautifully" at bounding box center [497, 375] width 323 height 28
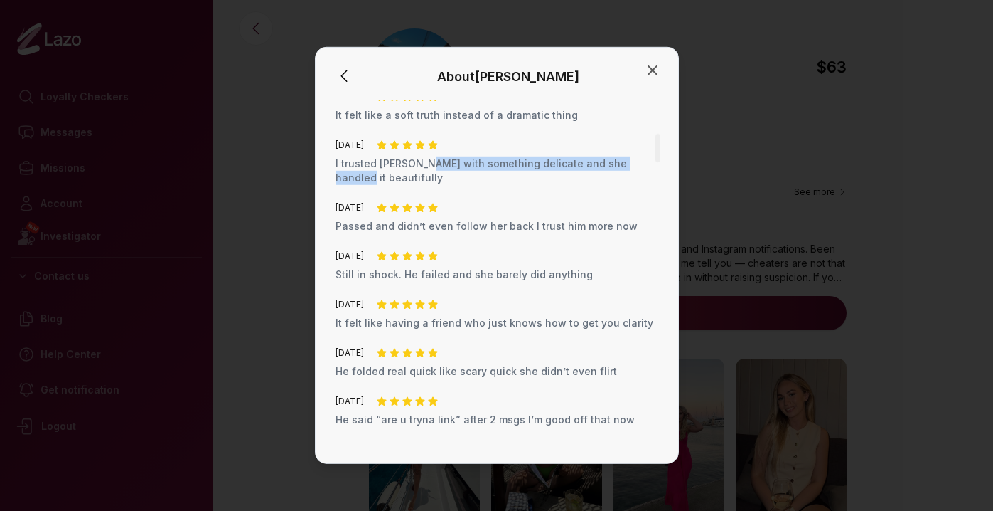
scroll to position [465, 0]
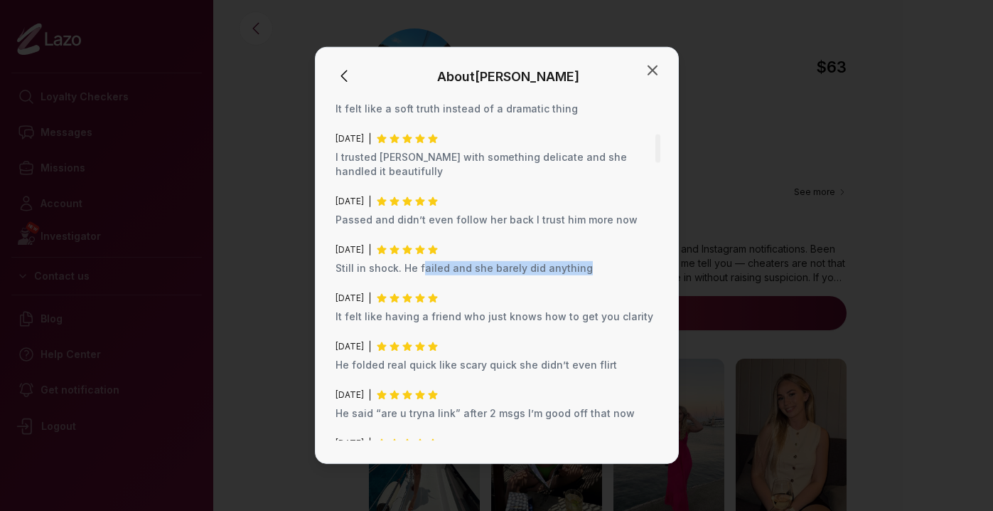
drag, startPoint x: 420, startPoint y: 270, endPoint x: 577, endPoint y: 270, distance: 157.2
click at [580, 271] on p "Still in shock. He failed and she barely did anything" at bounding box center [497, 268] width 323 height 14
drag, startPoint x: 637, startPoint y: 308, endPoint x: 636, endPoint y: 294, distance: 14.2
click at [636, 293] on div "June 2025 It felt like having a friend who just knows how to get you clarity" at bounding box center [497, 307] width 323 height 31
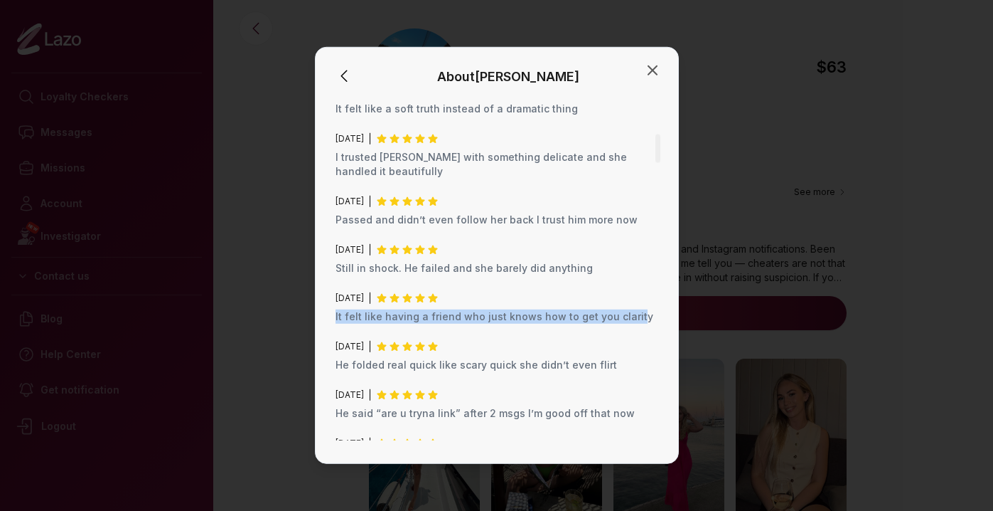
drag, startPoint x: 630, startPoint y: 312, endPoint x: 631, endPoint y: 299, distance: 13.6
click at [631, 299] on div "June 2025 It felt like having a friend who just knows how to get you clarity" at bounding box center [497, 307] width 323 height 31
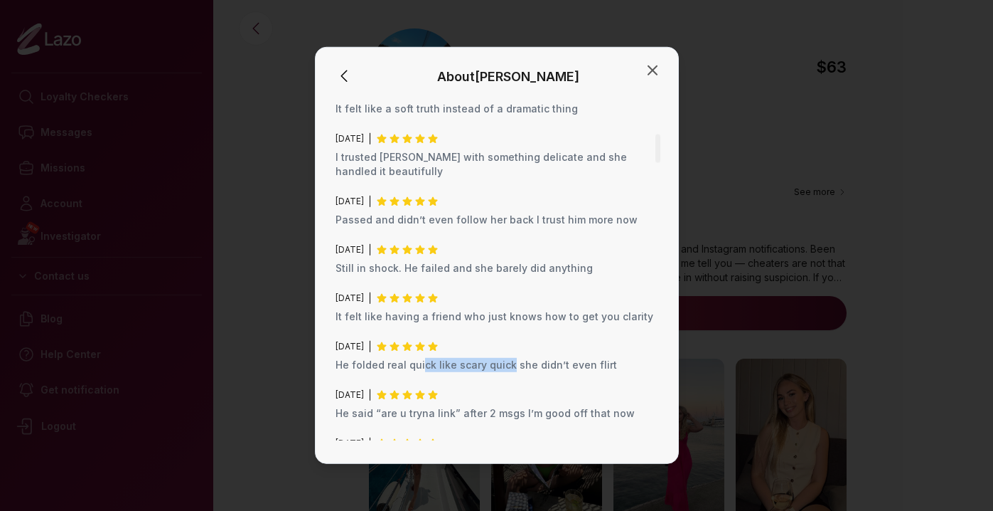
drag, startPoint x: 420, startPoint y: 358, endPoint x: 523, endPoint y: 368, distance: 103.5
click at [523, 368] on p "He folded real quick like scary quick she didn’t even flirt" at bounding box center [497, 365] width 323 height 14
click at [548, 368] on p "He folded real quick like scary quick she didn’t even flirt" at bounding box center [497, 365] width 323 height 14
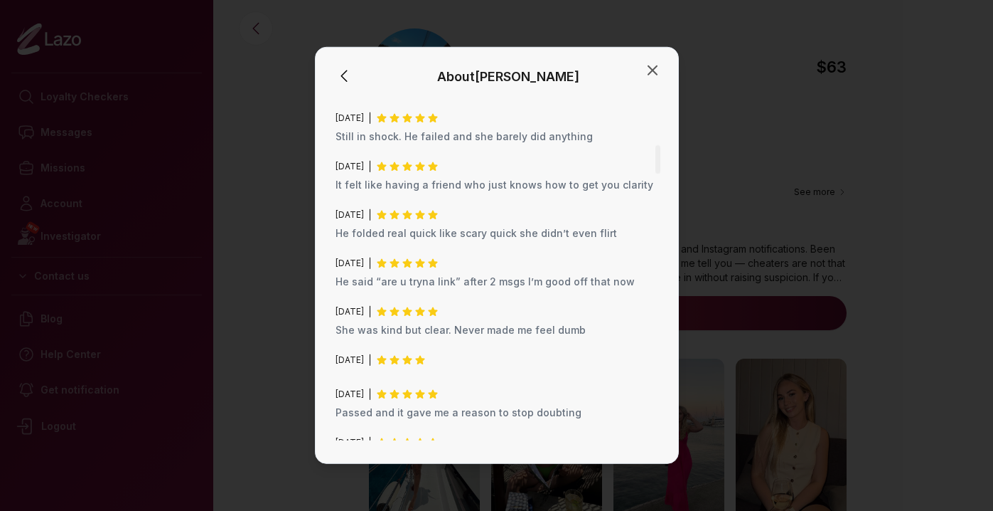
scroll to position [602, 0]
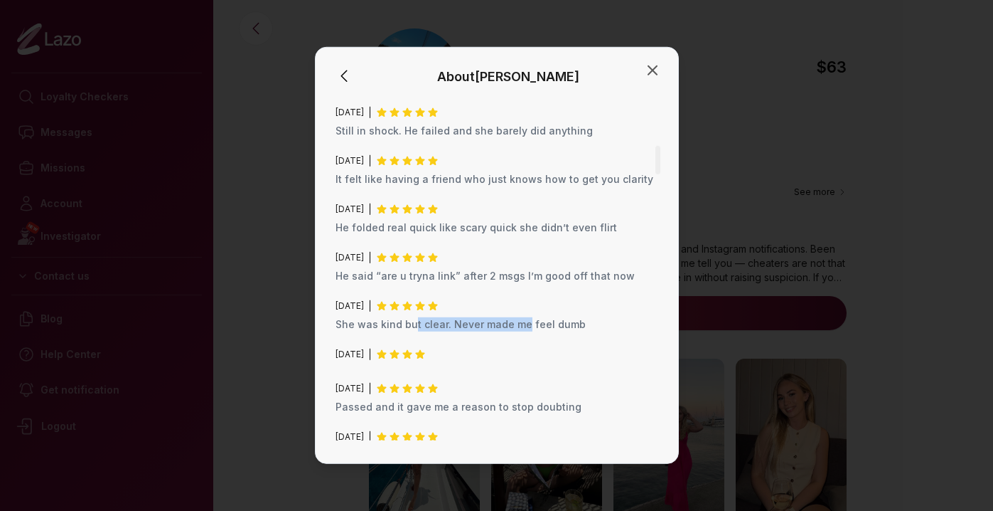
drag, startPoint x: 521, startPoint y: 323, endPoint x: 414, endPoint y: 318, distance: 107.5
click at [414, 318] on p "She was kind but clear. Never made me feel dumb" at bounding box center [497, 324] width 323 height 14
click at [392, 322] on p "She was kind but clear. Never made me feel dumb" at bounding box center [497, 324] width 323 height 14
drag, startPoint x: 392, startPoint y: 322, endPoint x: 501, endPoint y: 322, distance: 108.8
click at [500, 322] on p "She was kind but clear. Never made me feel dumb" at bounding box center [497, 324] width 323 height 14
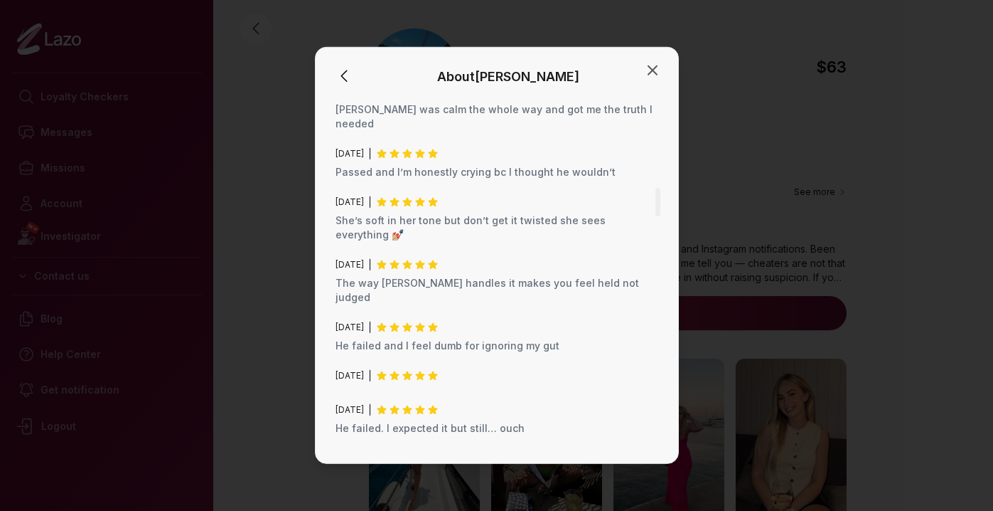
scroll to position [1116, 0]
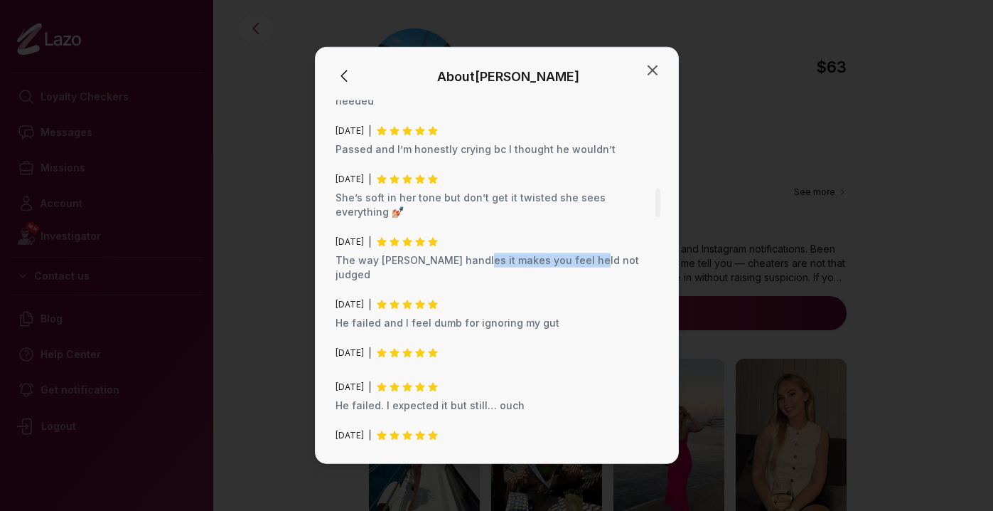
drag, startPoint x: 581, startPoint y: 235, endPoint x: 472, endPoint y: 236, distance: 108.8
click at [472, 253] on p "The way Emery handles it makes you feel held not judged" at bounding box center [497, 267] width 323 height 28
click at [471, 253] on p "The way Emery handles it makes you feel held not judged" at bounding box center [497, 267] width 323 height 28
drag, startPoint x: 471, startPoint y: 236, endPoint x: 533, endPoint y: 236, distance: 61.2
click at [532, 253] on p "The way Emery handles it makes you feel held not judged" at bounding box center [497, 267] width 323 height 28
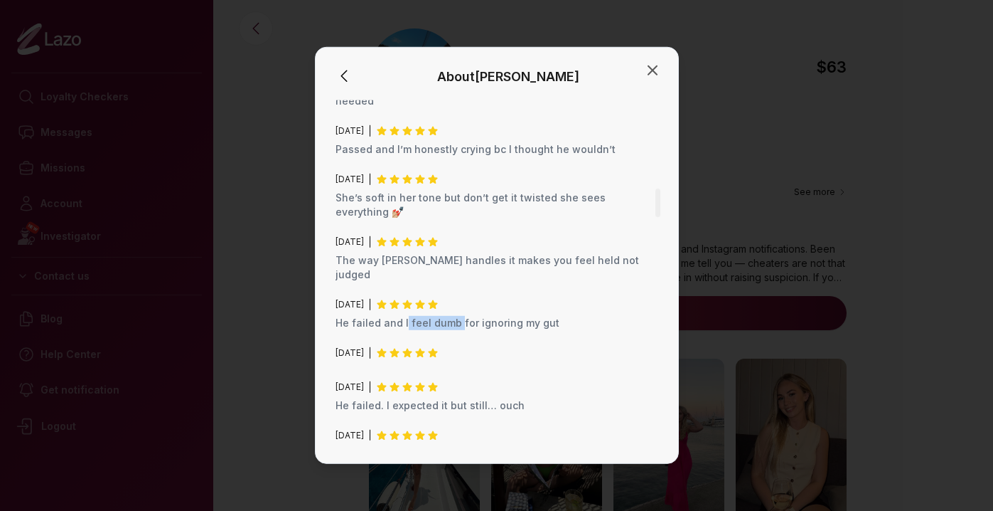
drag, startPoint x: 457, startPoint y: 279, endPoint x: 403, endPoint y: 279, distance: 53.3
click at [403, 316] on p "He failed and I feel dumb for ignoring my gut" at bounding box center [497, 323] width 323 height 14
drag, startPoint x: 368, startPoint y: 280, endPoint x: 523, endPoint y: 271, distance: 155.3
click at [523, 299] on div "May 2025 He failed and I feel dumb for ignoring my gut" at bounding box center [497, 314] width 323 height 31
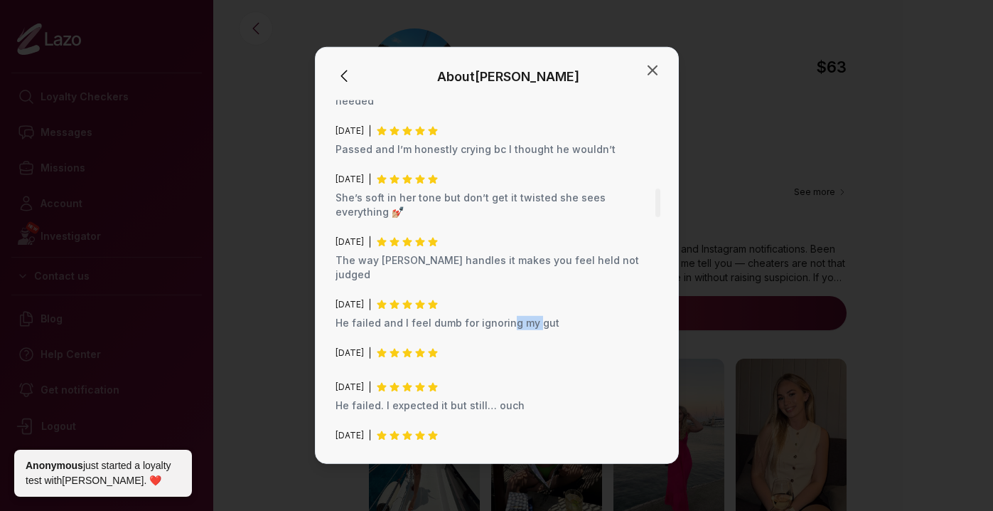
drag, startPoint x: 533, startPoint y: 284, endPoint x: 493, endPoint y: 284, distance: 40.5
click at [493, 316] on p "He failed and I feel dumb for ignoring my gut" at bounding box center [497, 323] width 323 height 14
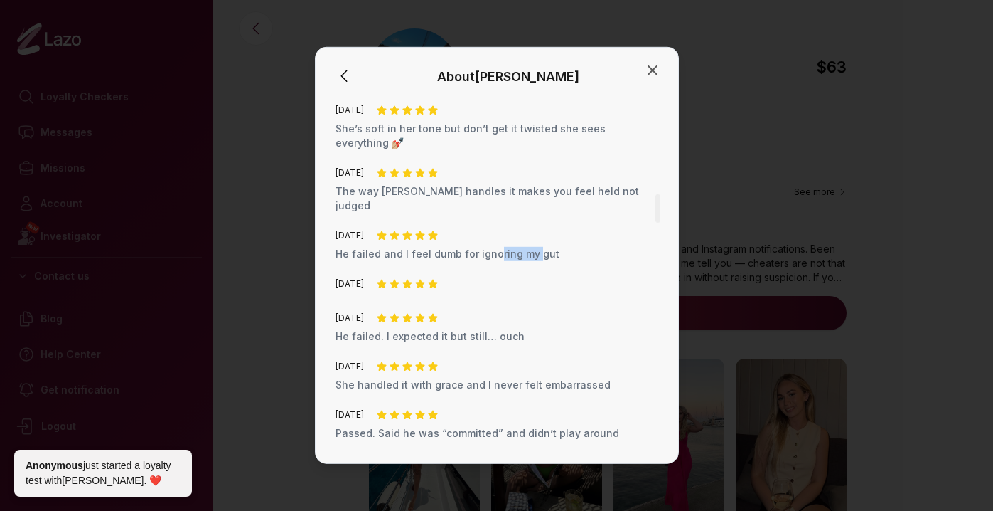
scroll to position [1197, 0]
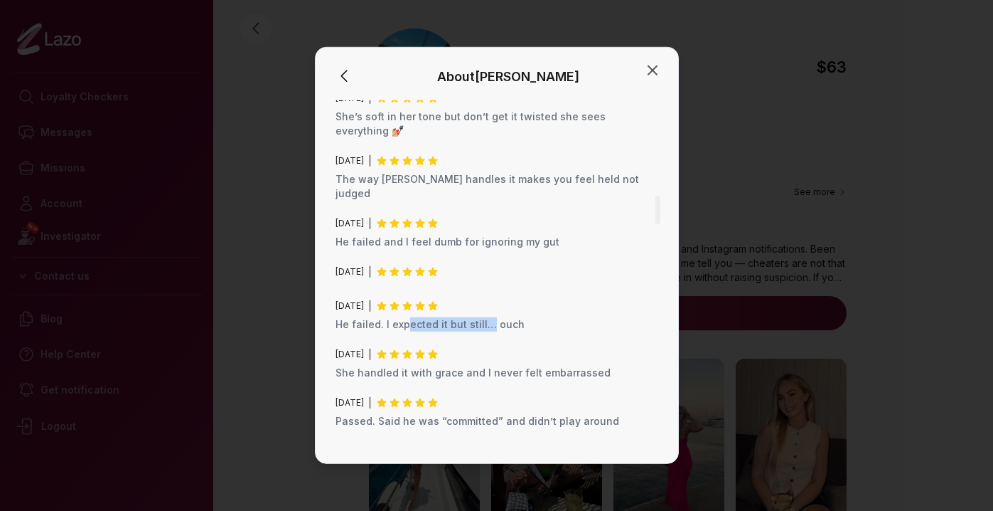
drag, startPoint x: 486, startPoint y: 280, endPoint x: 398, endPoint y: 287, distance: 88.5
click at [400, 317] on p "He failed. I expected it but still… ouch" at bounding box center [497, 324] width 323 height 14
drag, startPoint x: 407, startPoint y: 328, endPoint x: 557, endPoint y: 328, distance: 149.3
click at [557, 366] on p "She handled it with grace and I never felt embarrassed" at bounding box center [497, 373] width 323 height 14
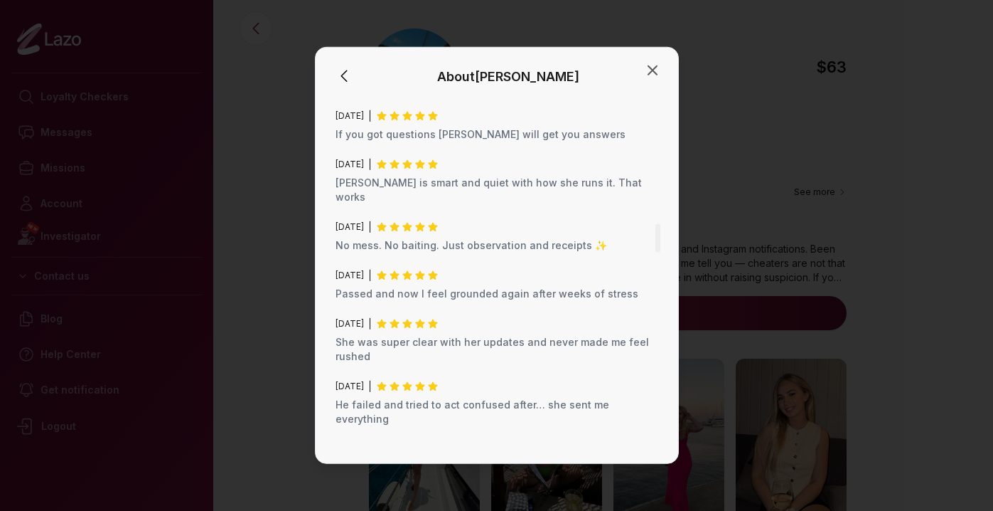
scroll to position [1596, 0]
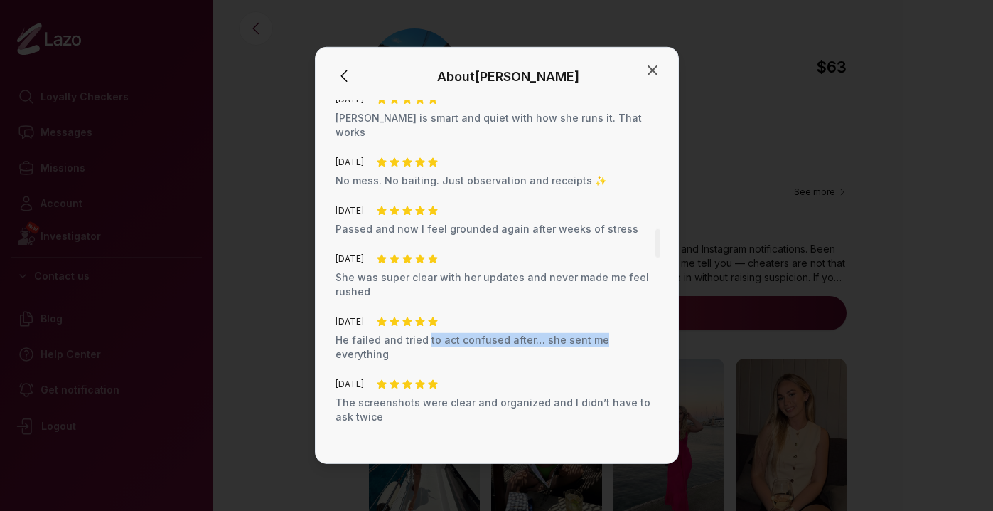
drag, startPoint x: 594, startPoint y: 281, endPoint x: 427, endPoint y: 282, distance: 167.1
click at [427, 333] on p "He failed and tried to act confused after… she sent me everything" at bounding box center [497, 347] width 323 height 28
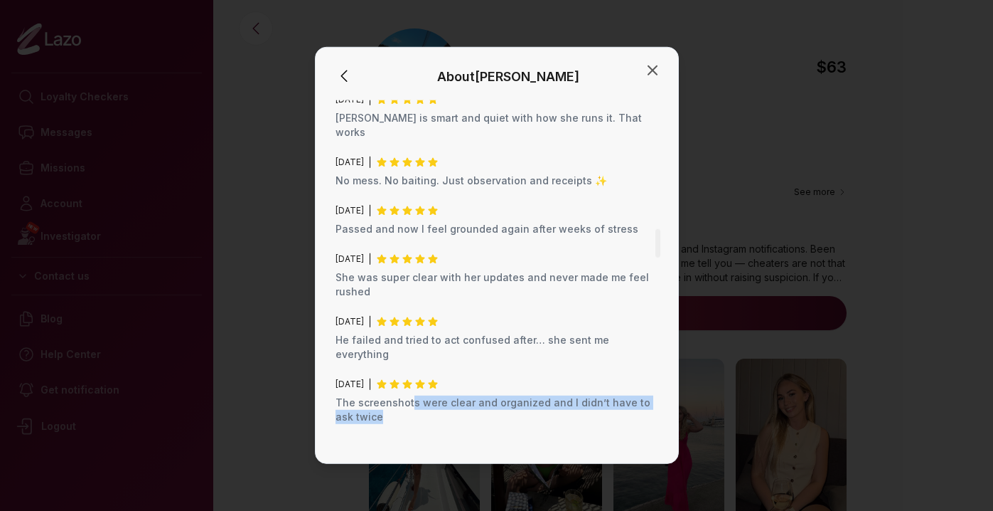
drag, startPoint x: 412, startPoint y: 331, endPoint x: 452, endPoint y: 343, distance: 42.3
click at [452, 395] on p "The screenshots were clear and organized and I didn’t have to ask twice" at bounding box center [497, 409] width 323 height 28
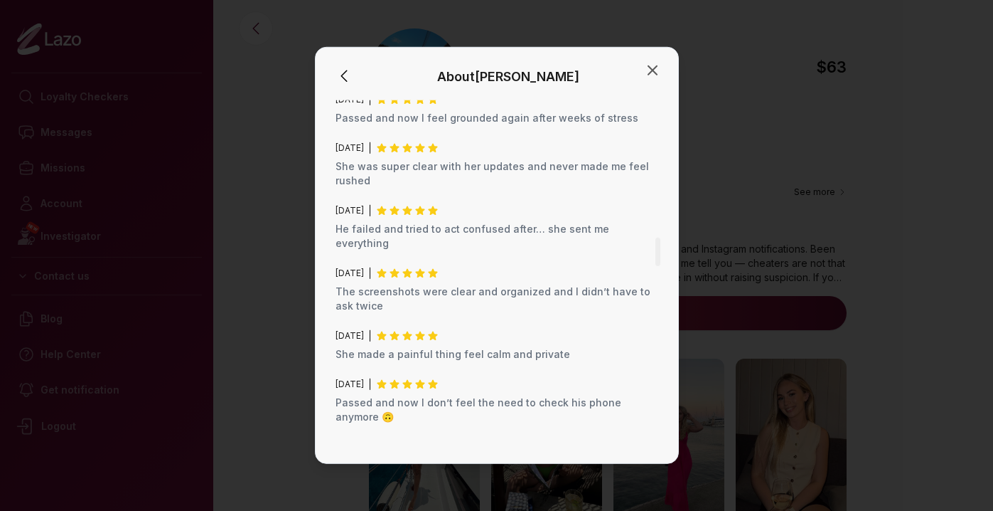
scroll to position [1710, 0]
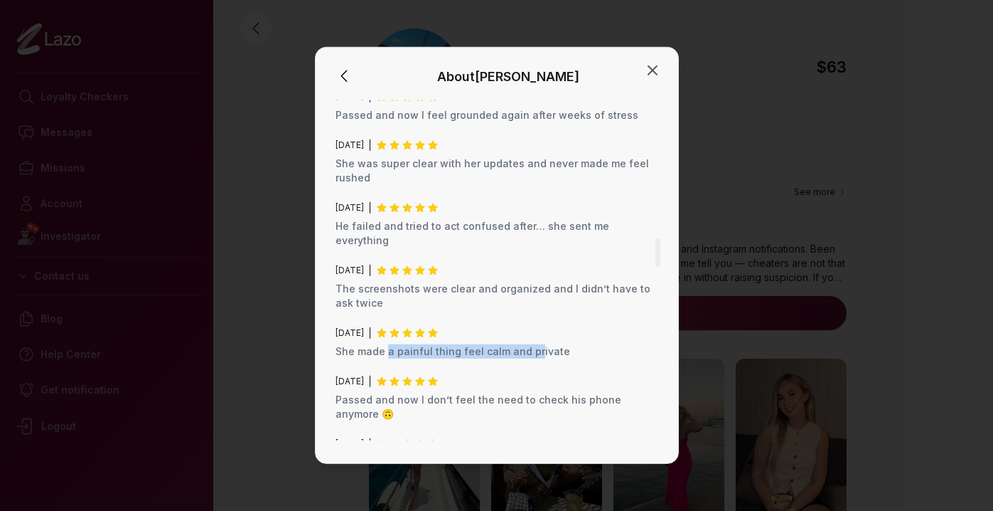
drag, startPoint x: 531, startPoint y: 276, endPoint x: 388, endPoint y: 281, distance: 143.7
click at [388, 344] on p "She made a painful thing feel calm and private" at bounding box center [497, 351] width 323 height 14
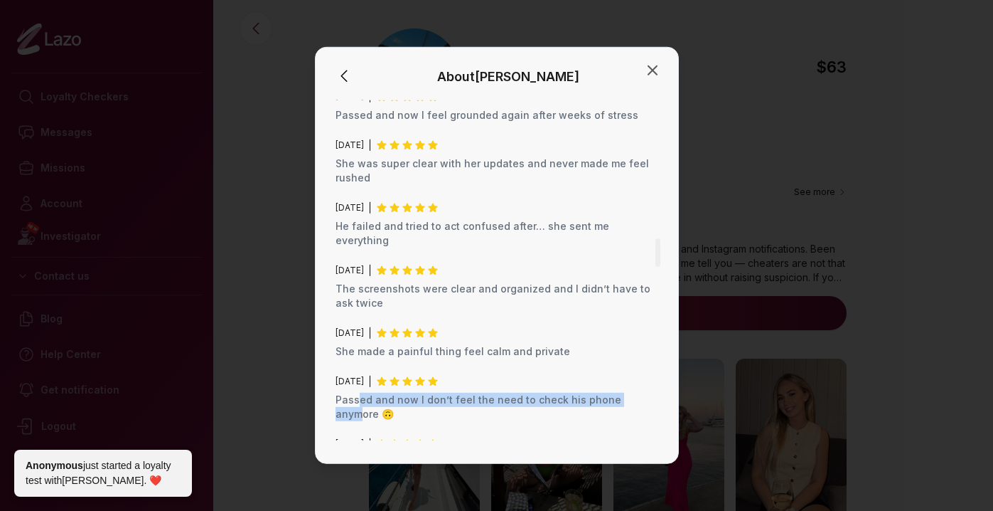
drag, startPoint x: 358, startPoint y: 331, endPoint x: 633, endPoint y: 330, distance: 274.5
click at [633, 393] on p "Passed and now I don’t feel the need to check his phone anymore 🙃" at bounding box center [497, 407] width 323 height 28
click at [651, 73] on icon "button" at bounding box center [652, 70] width 17 height 17
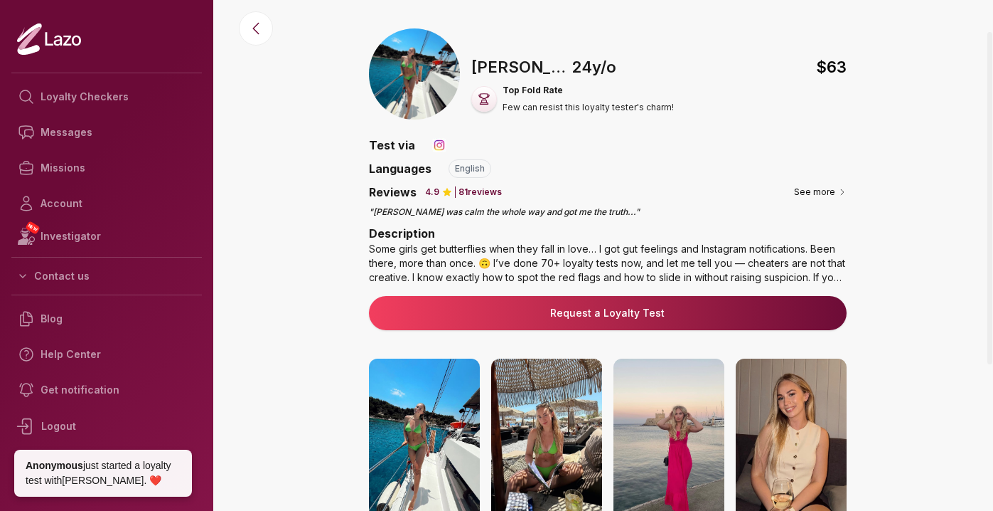
scroll to position [169, 0]
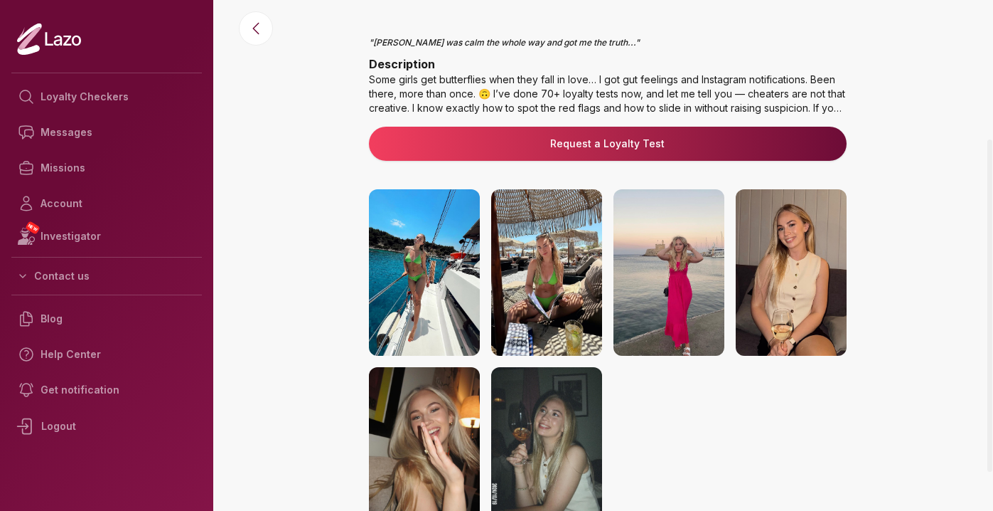
click at [673, 253] on img at bounding box center [669, 272] width 111 height 166
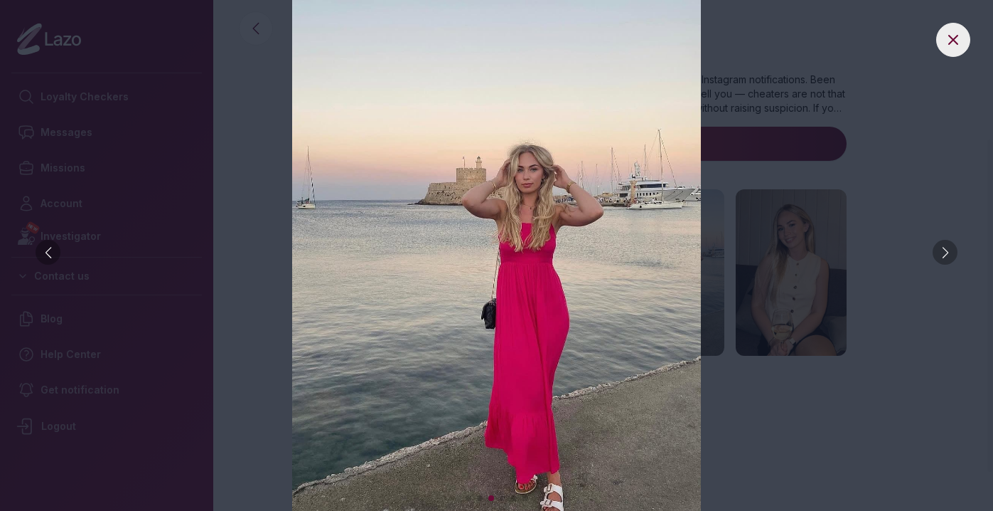
click at [884, 162] on img at bounding box center [496, 255] width 937 height 511
click at [950, 43] on icon at bounding box center [953, 40] width 9 height 9
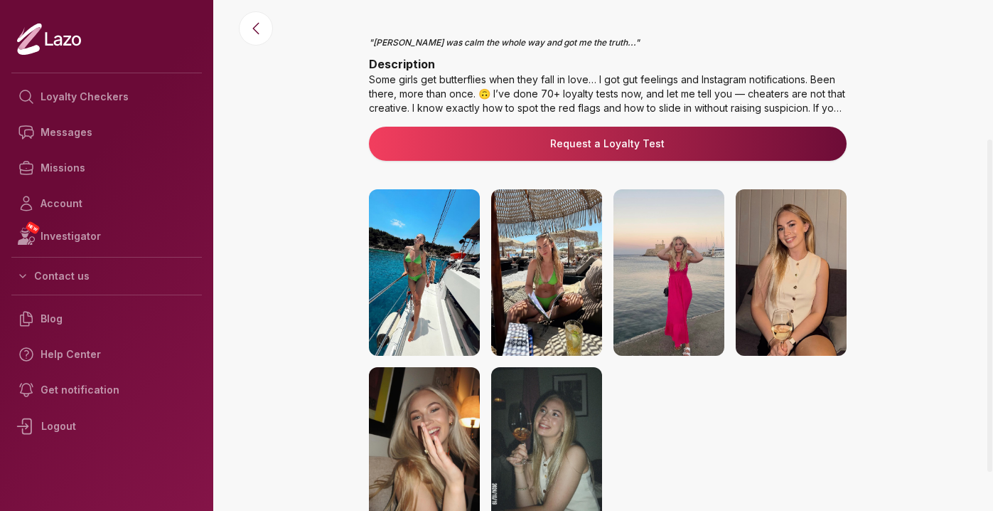
click at [447, 414] on img at bounding box center [424, 450] width 111 height 166
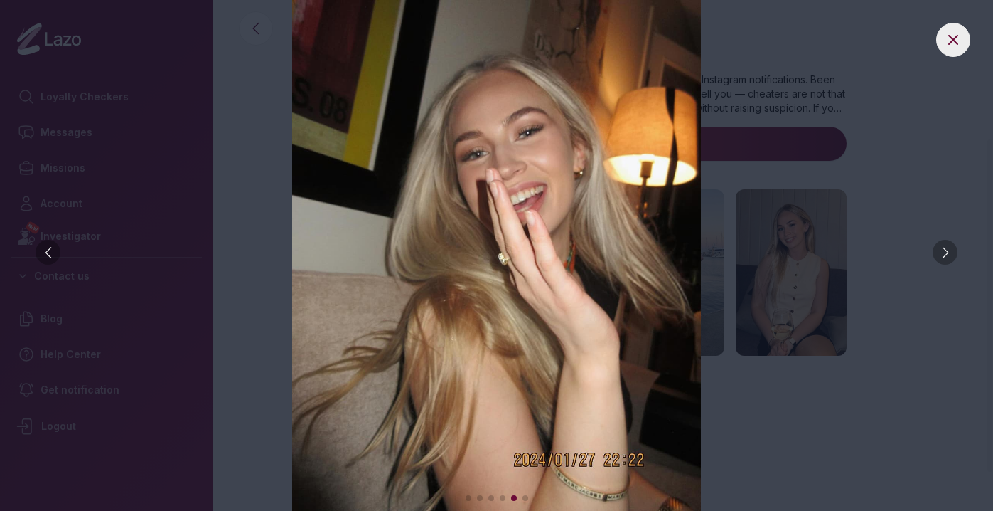
click at [897, 244] on img at bounding box center [496, 255] width 937 height 511
click at [953, 48] on button at bounding box center [954, 40] width 34 height 34
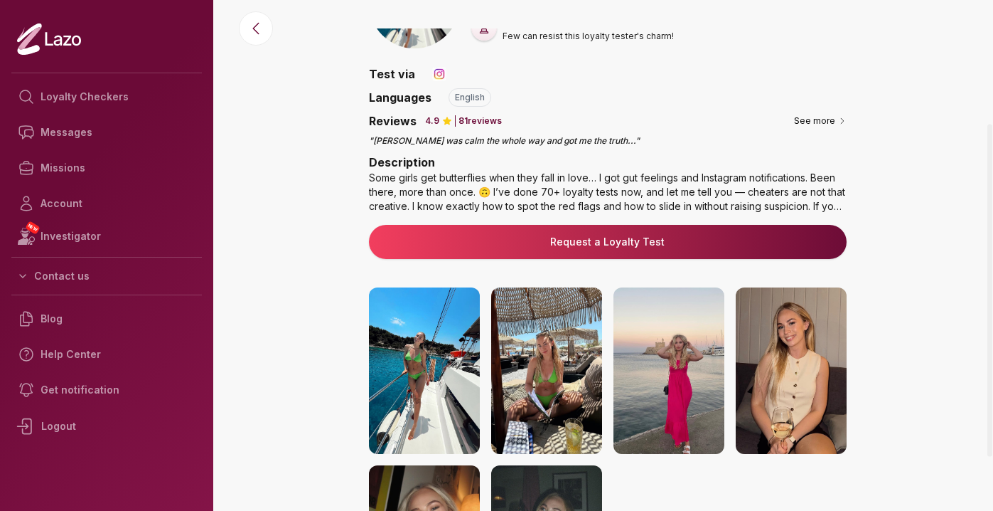
scroll to position [0, 0]
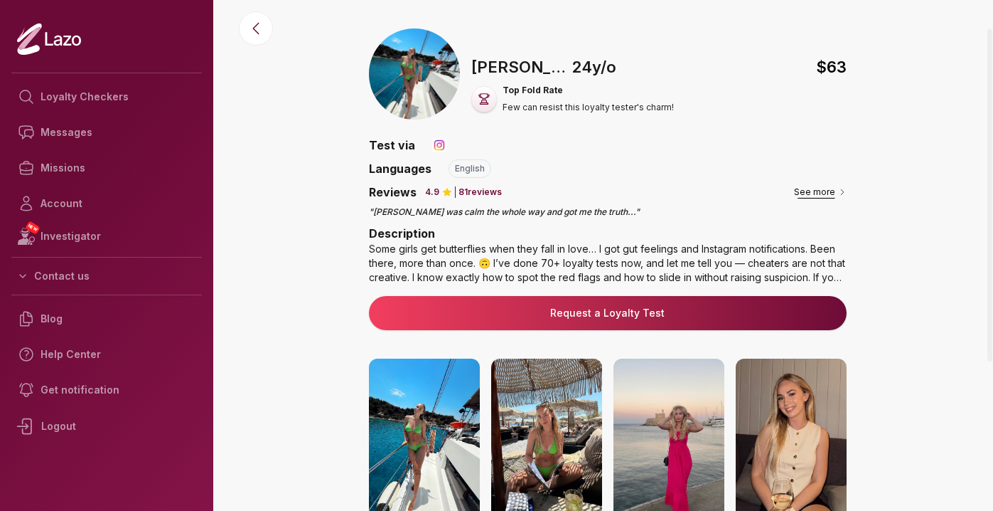
click at [824, 187] on button "See more" at bounding box center [820, 192] width 53 height 14
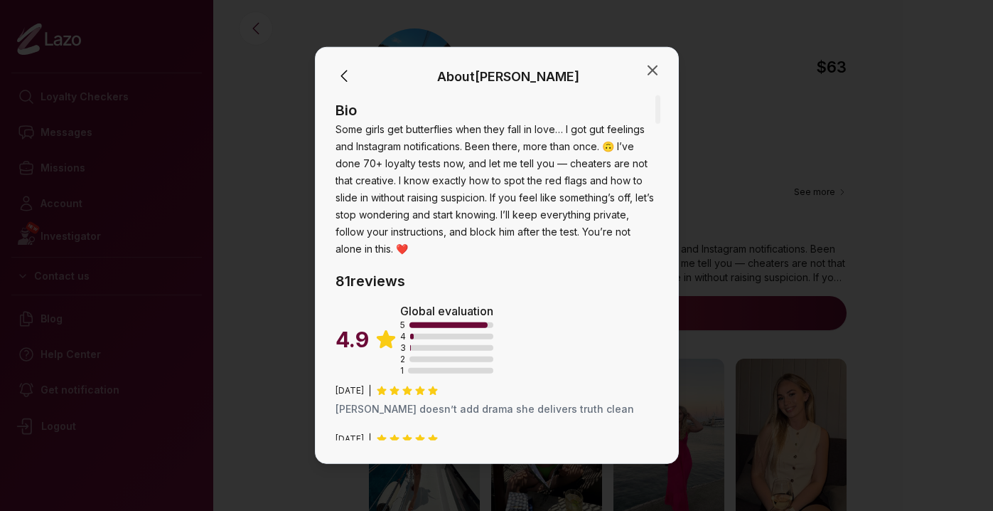
click at [402, 337] on span "4" at bounding box center [403, 336] width 6 height 11
click at [651, 71] on icon "button" at bounding box center [653, 70] width 9 height 9
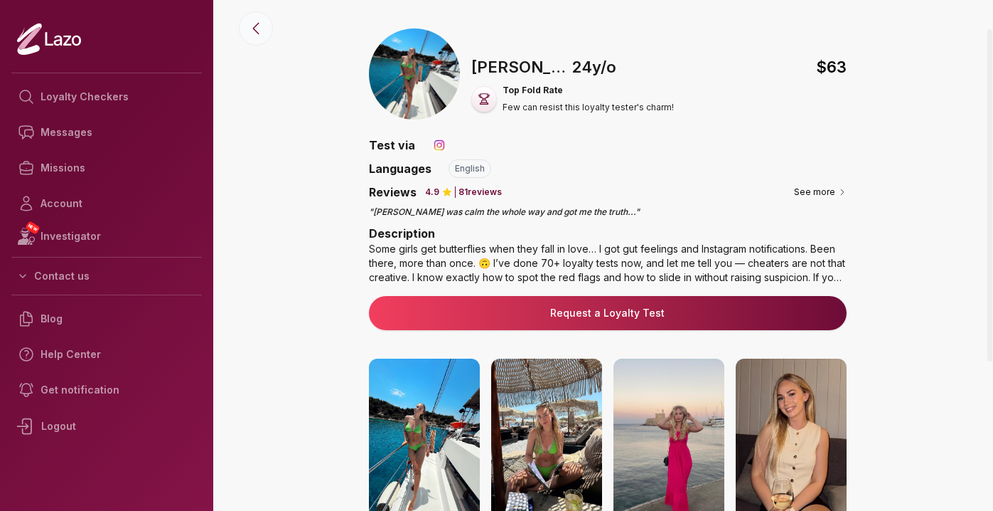
click at [260, 23] on icon at bounding box center [255, 28] width 17 height 17
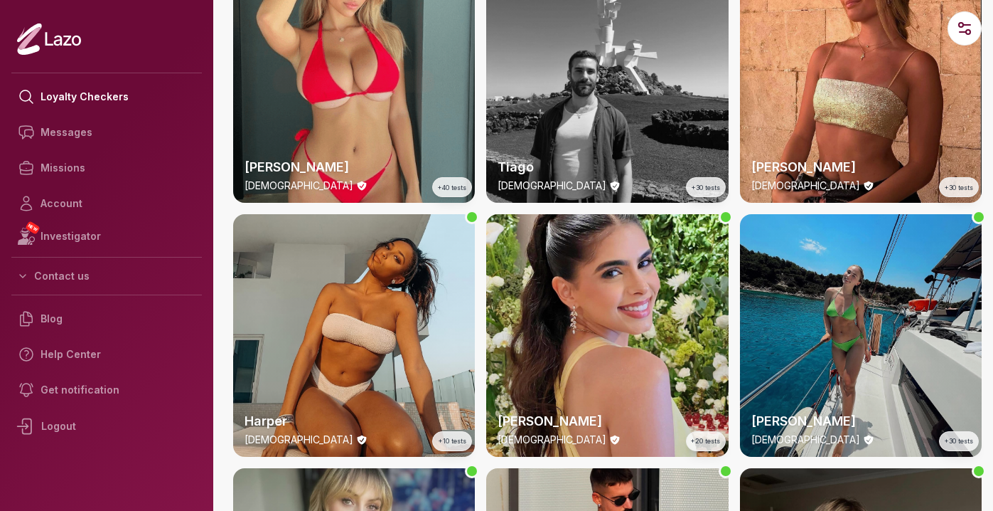
scroll to position [858, 0]
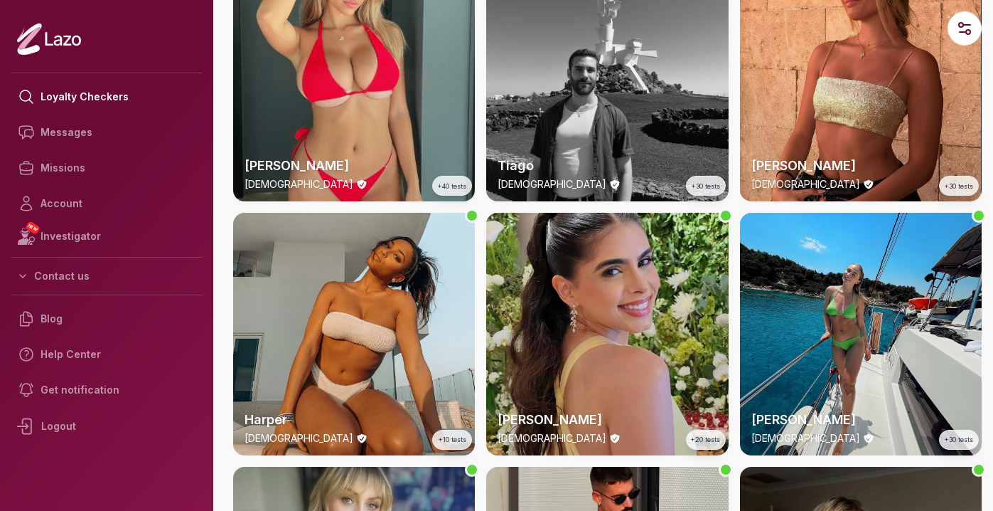
click at [668, 286] on div "Clara 29 y/o +20 tests" at bounding box center [607, 334] width 242 height 242
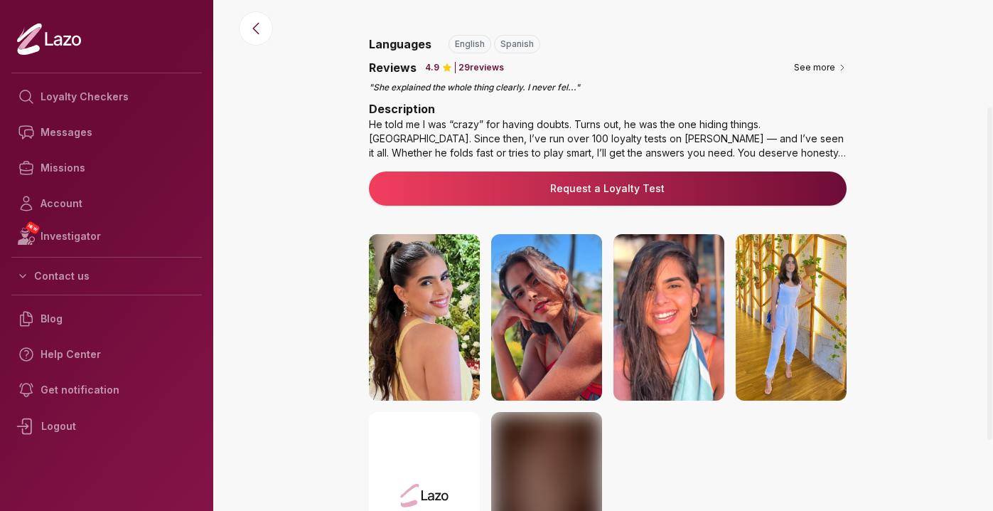
scroll to position [134, 0]
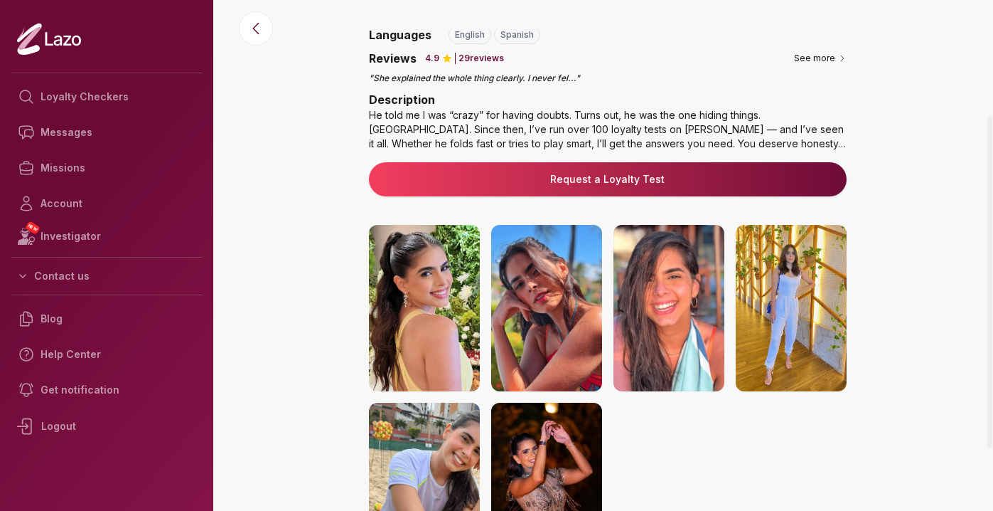
click at [815, 338] on img at bounding box center [791, 308] width 111 height 166
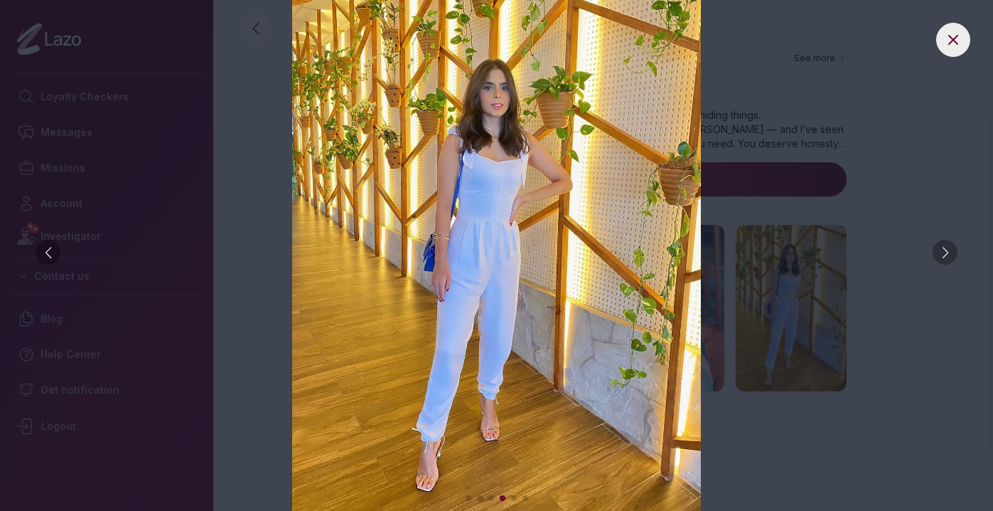
click at [941, 234] on img at bounding box center [496, 255] width 937 height 511
click at [946, 248] on div at bounding box center [945, 252] width 25 height 25
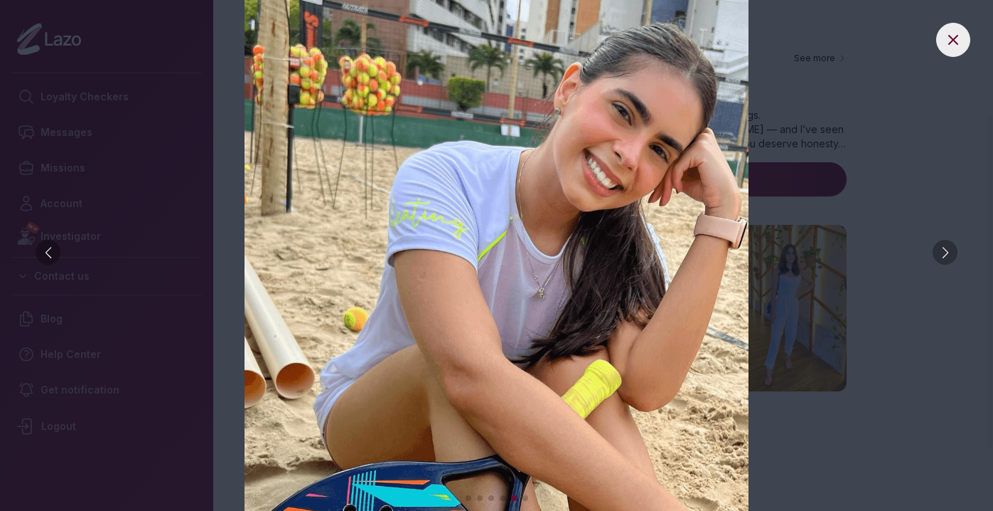
click at [946, 248] on div at bounding box center [945, 252] width 25 height 25
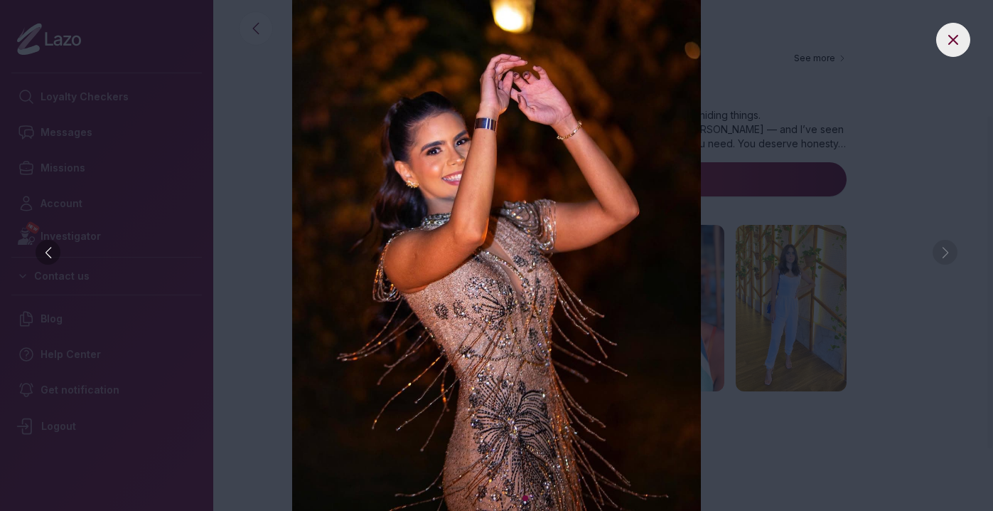
click at [860, 143] on img at bounding box center [496, 255] width 937 height 511
click at [942, 39] on button at bounding box center [954, 40] width 34 height 34
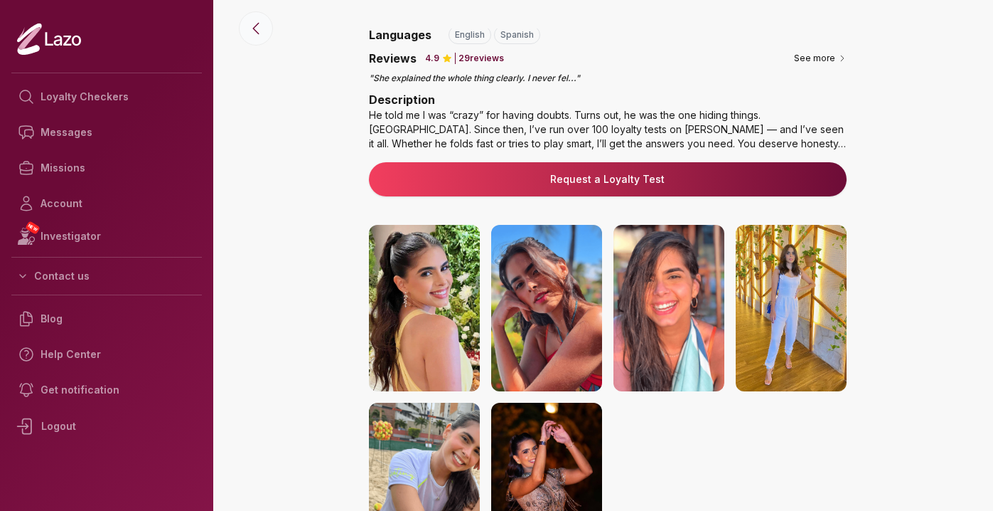
click at [260, 41] on button at bounding box center [256, 28] width 34 height 34
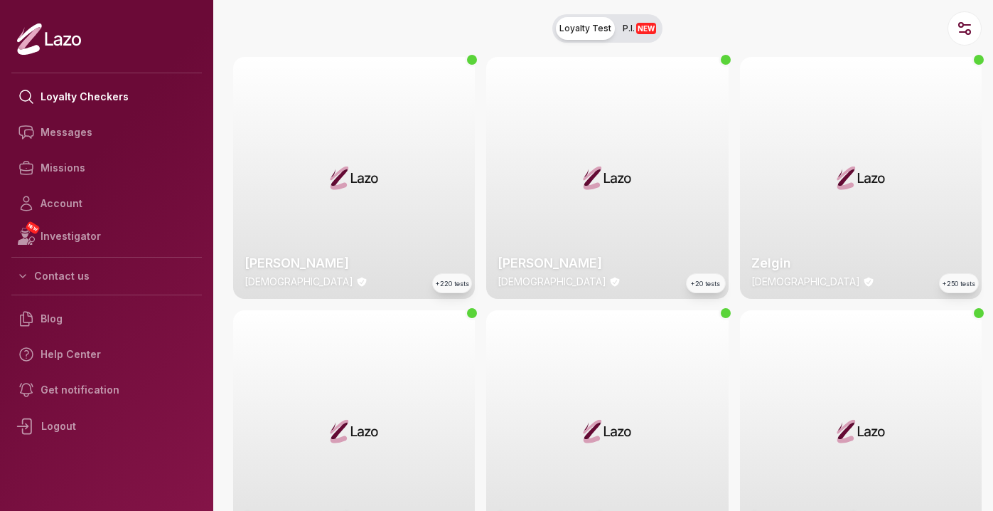
scroll to position [936, 0]
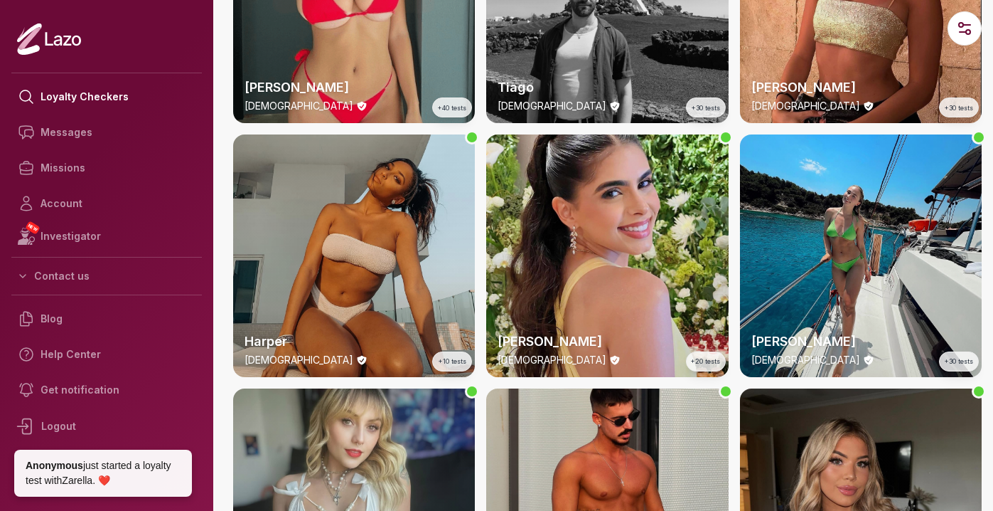
click at [426, 208] on div "Harper 28 y/o +10 tests" at bounding box center [354, 255] width 242 height 242
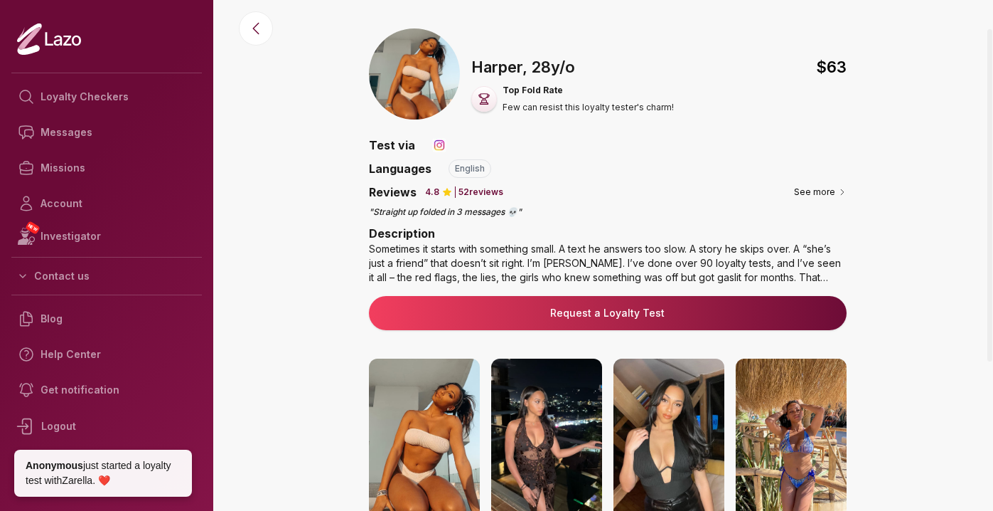
click at [669, 408] on img at bounding box center [669, 441] width 111 height 166
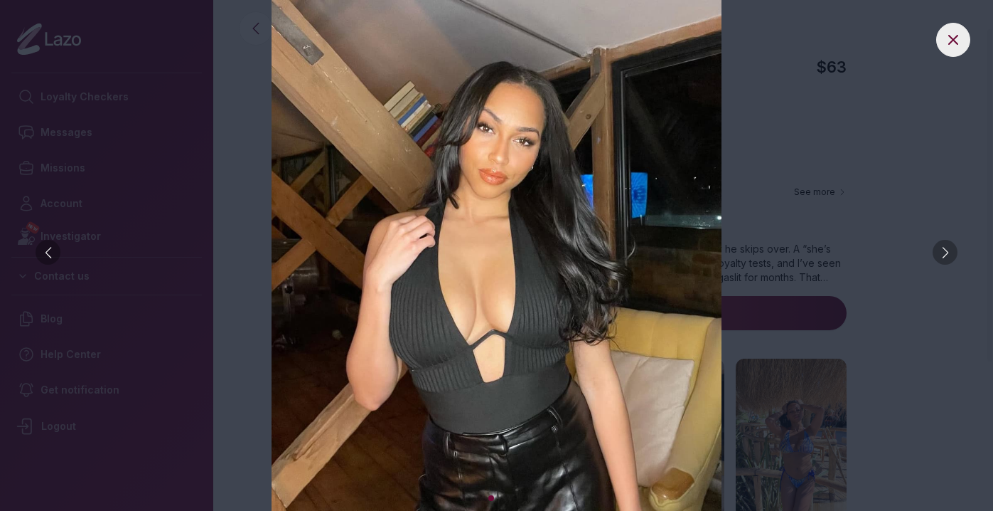
click at [949, 257] on div at bounding box center [945, 252] width 25 height 25
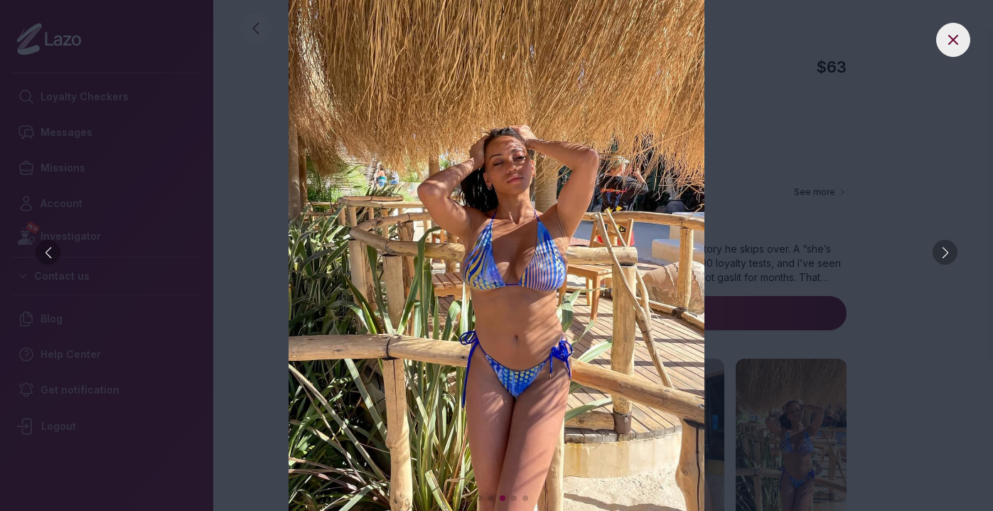
click at [949, 257] on div at bounding box center [945, 252] width 25 height 25
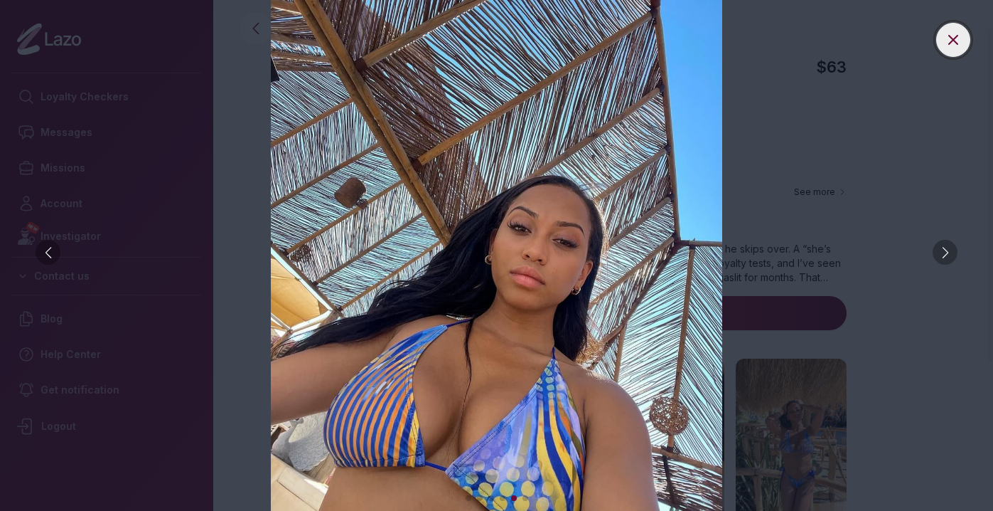
click at [955, 46] on icon at bounding box center [953, 39] width 17 height 17
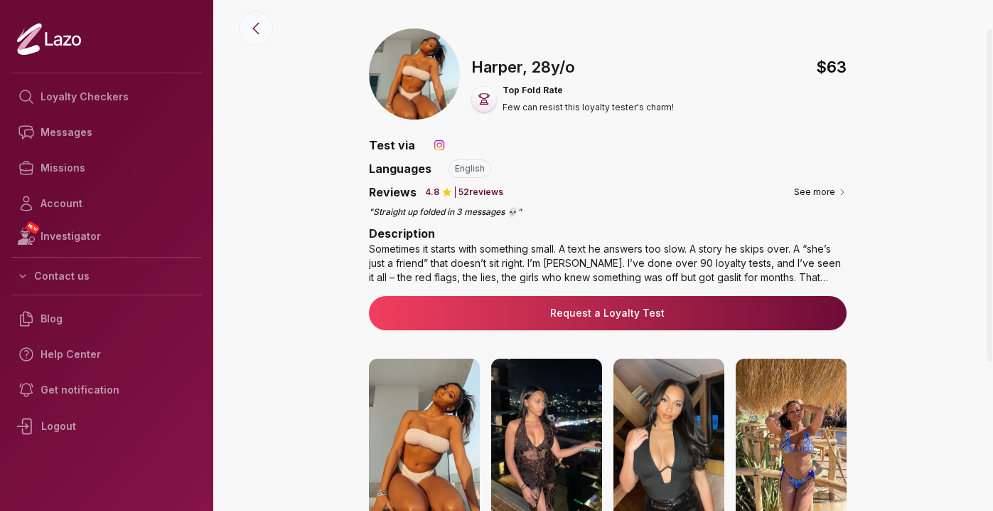
click at [258, 28] on icon at bounding box center [255, 28] width 17 height 17
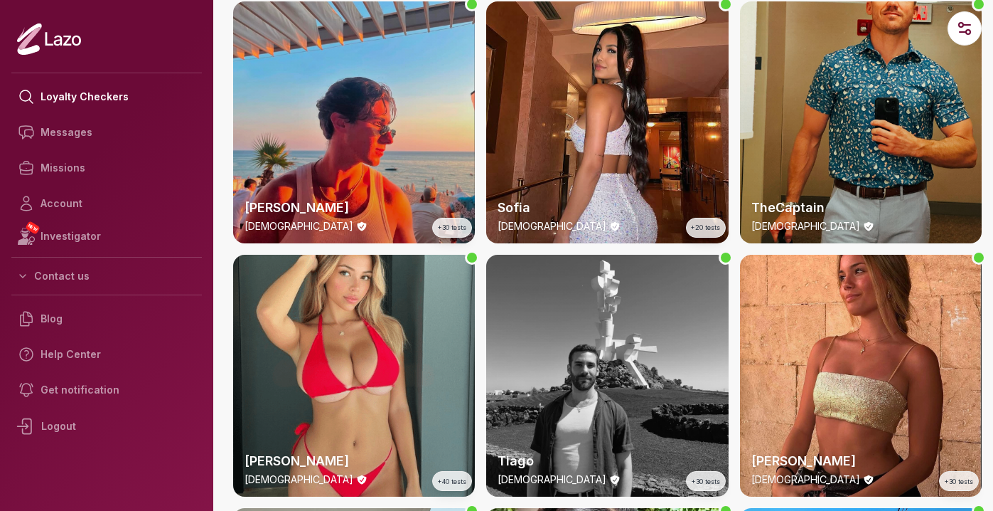
scroll to position [567, 0]
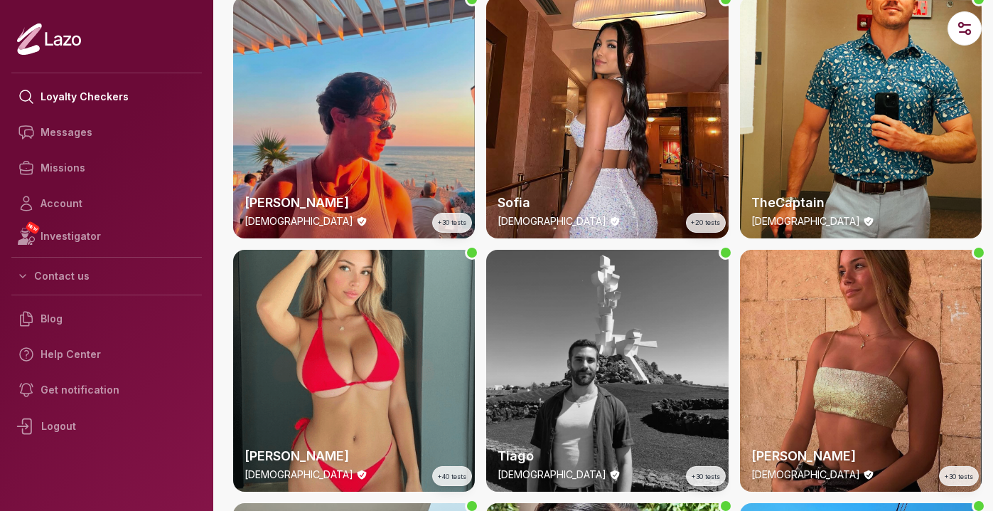
click at [856, 311] on div "Sharon 22 y/o +30 tests" at bounding box center [861, 371] width 242 height 242
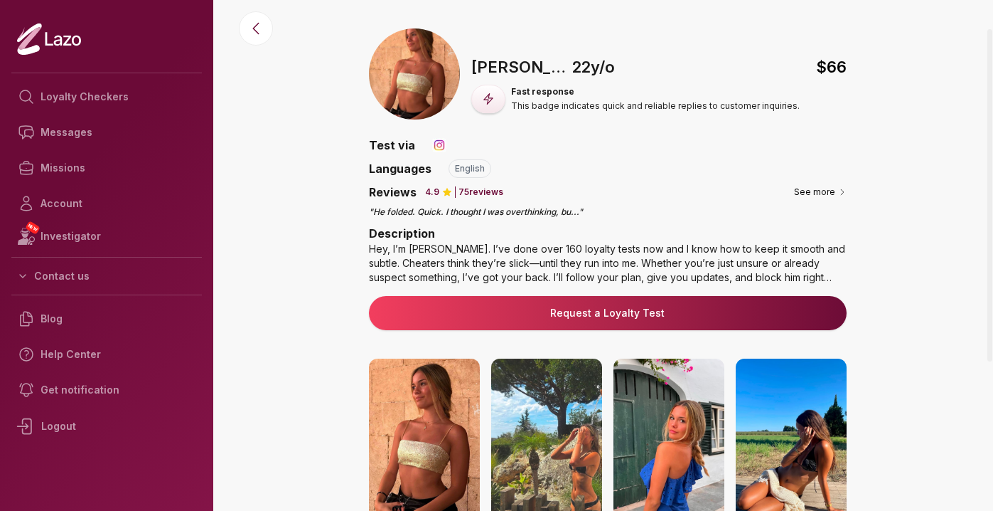
click at [427, 399] on img at bounding box center [424, 441] width 111 height 166
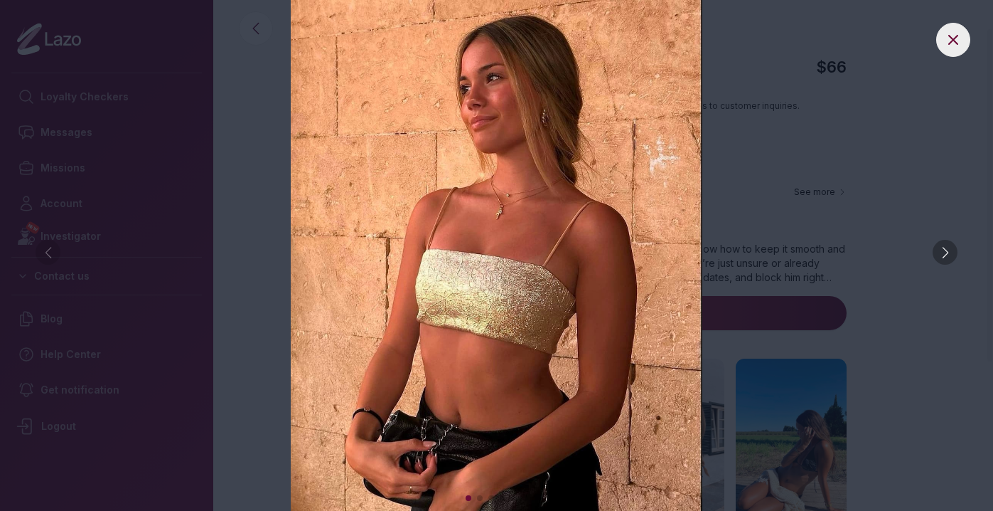
click at [946, 257] on div at bounding box center [945, 252] width 25 height 25
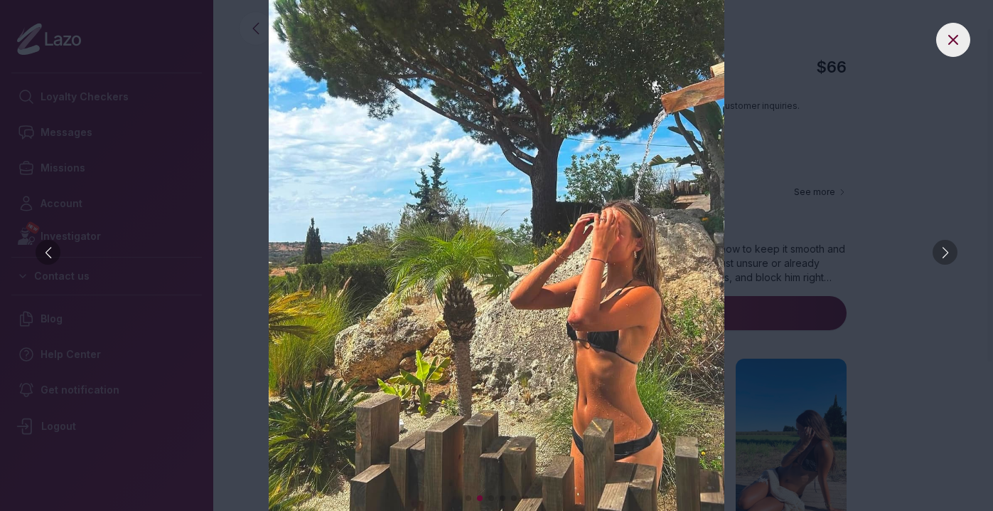
click at [946, 257] on div at bounding box center [945, 252] width 25 height 25
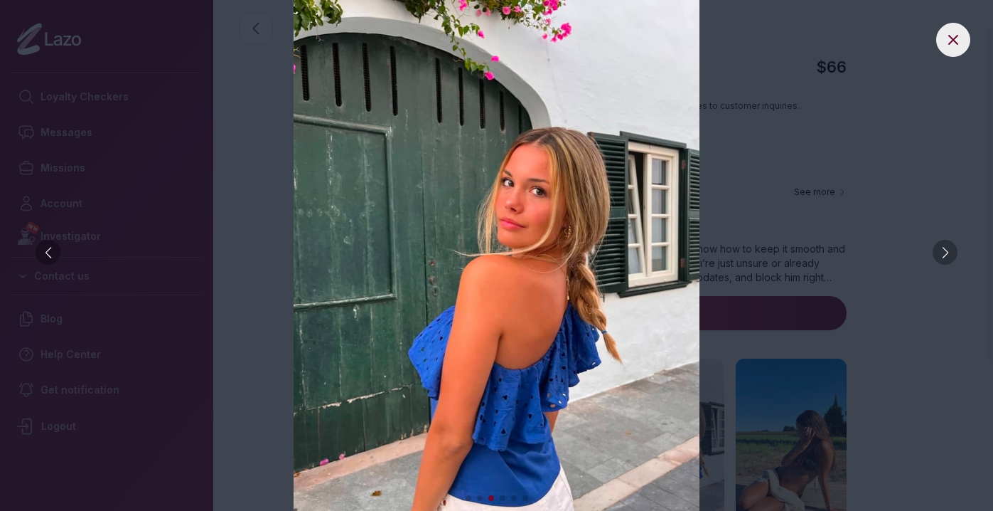
click at [946, 257] on div at bounding box center [945, 252] width 25 height 25
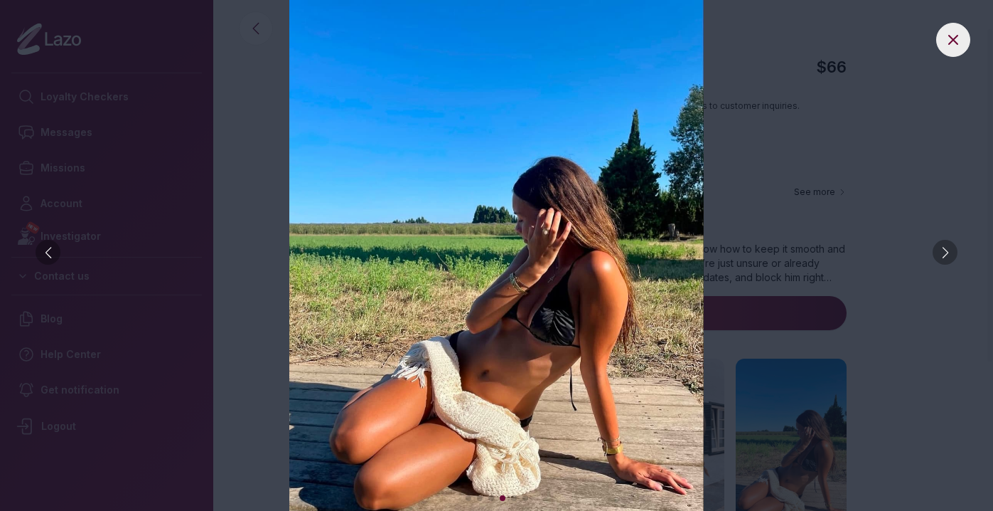
click at [946, 257] on div at bounding box center [945, 252] width 25 height 25
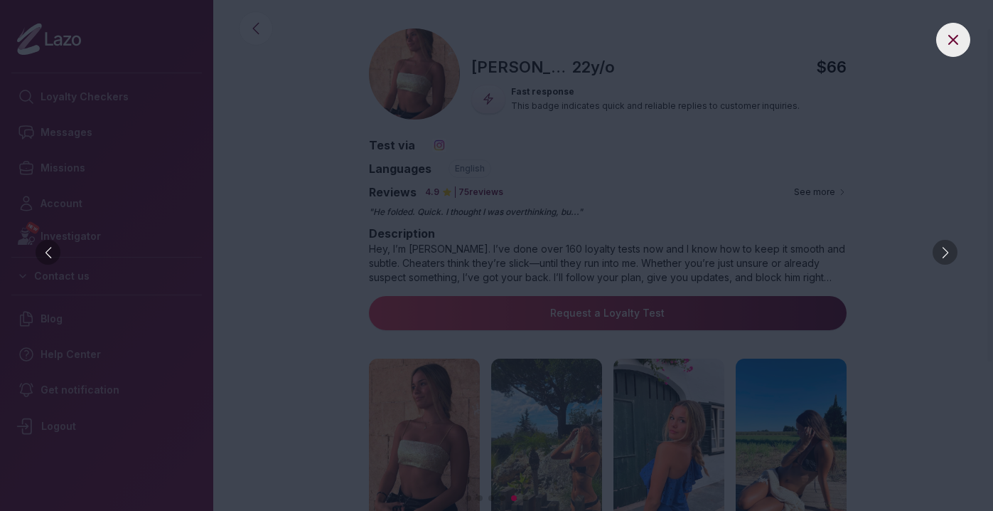
click at [946, 257] on div at bounding box center [945, 252] width 25 height 25
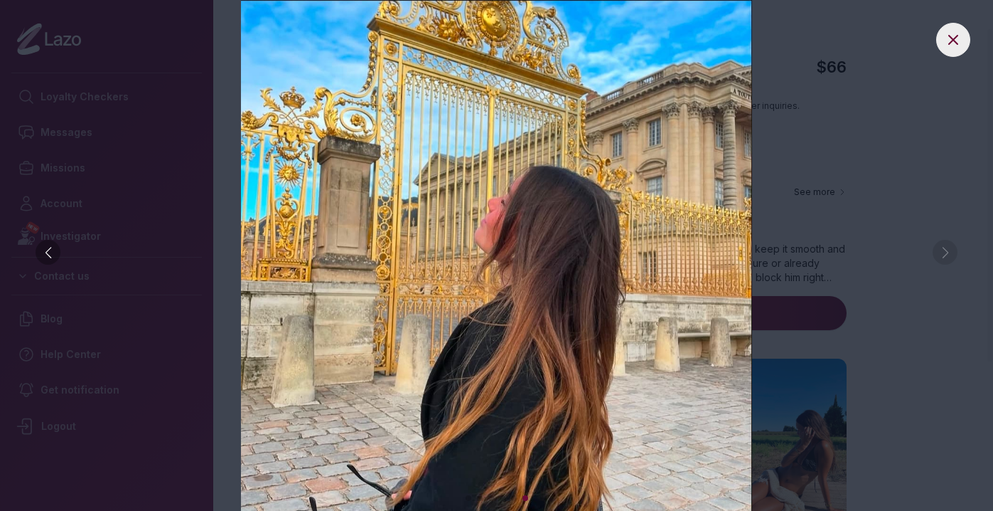
click at [948, 255] on img at bounding box center [496, 255] width 937 height 511
click at [49, 253] on div at bounding box center [48, 252] width 25 height 25
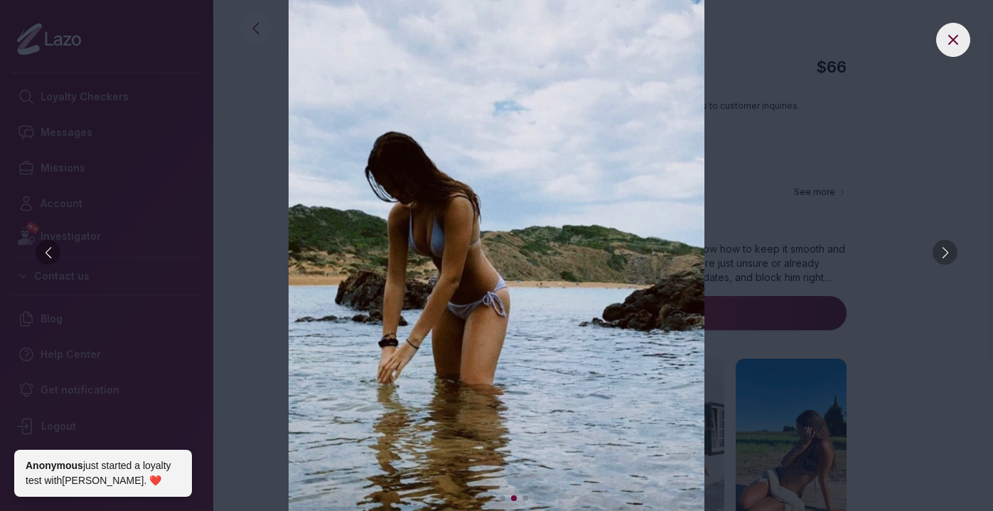
click at [50, 253] on div at bounding box center [48, 252] width 25 height 25
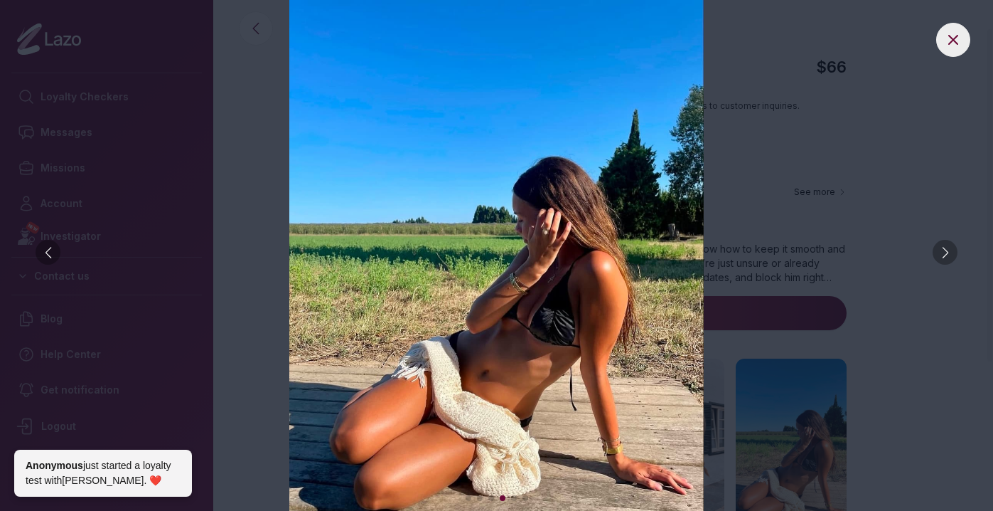
click at [50, 253] on div at bounding box center [48, 252] width 25 height 25
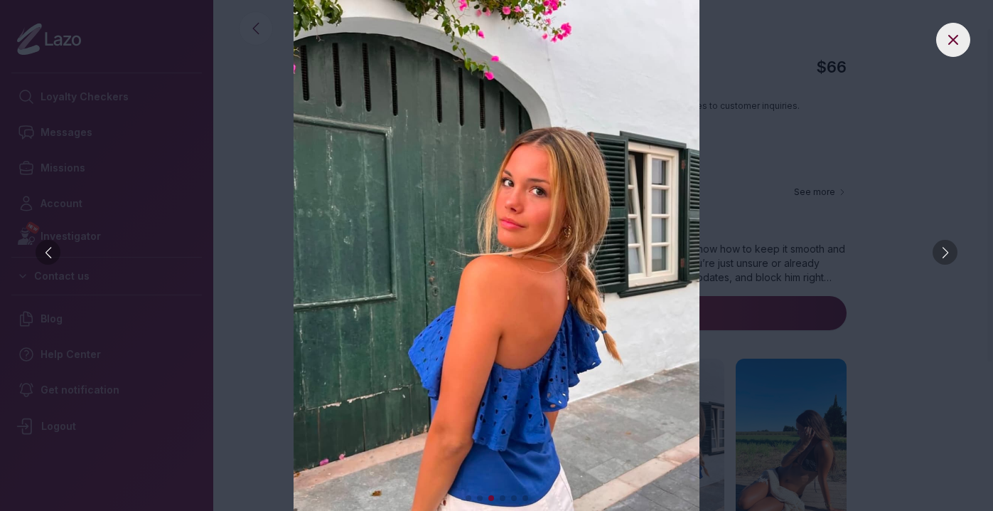
click at [227, 235] on img at bounding box center [496, 255] width 937 height 511
click at [945, 36] on icon at bounding box center [953, 39] width 17 height 17
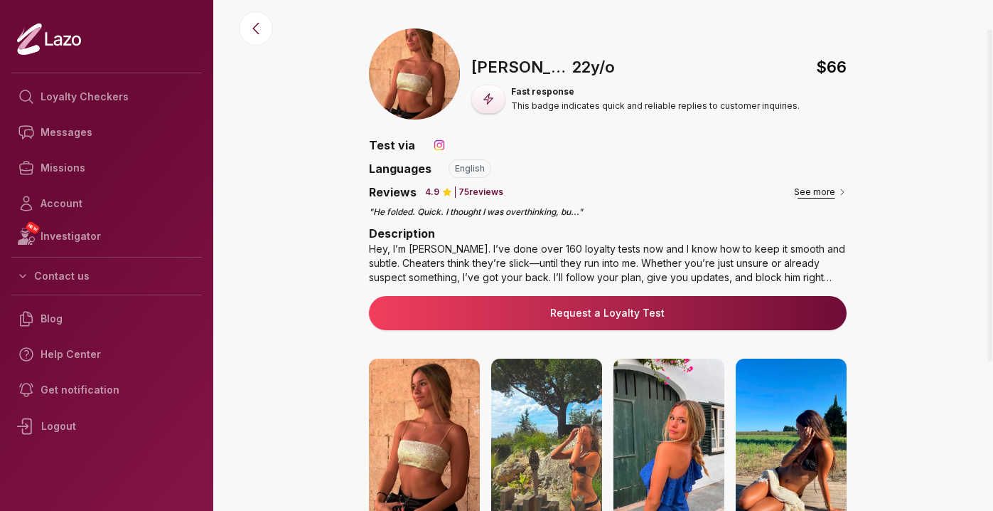
click at [828, 188] on button "See more" at bounding box center [820, 192] width 53 height 14
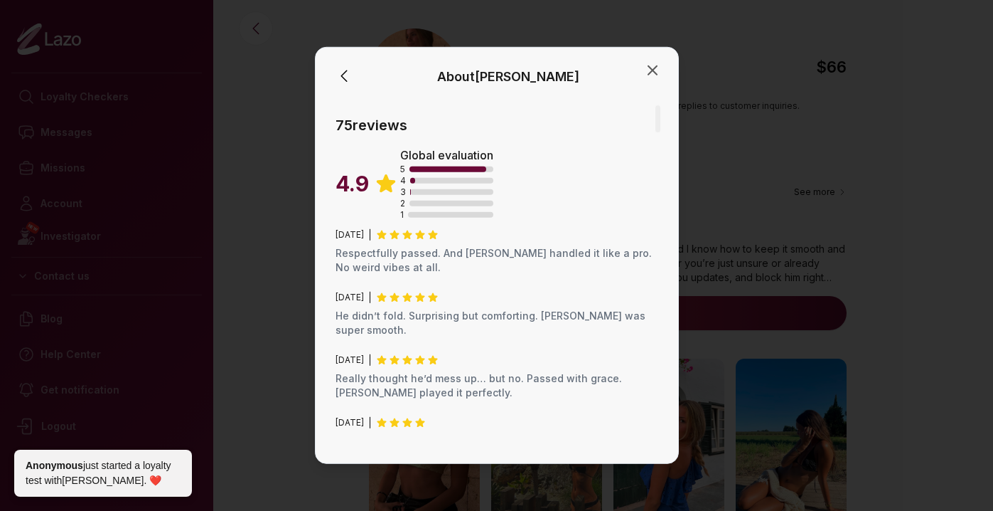
scroll to position [132, 0]
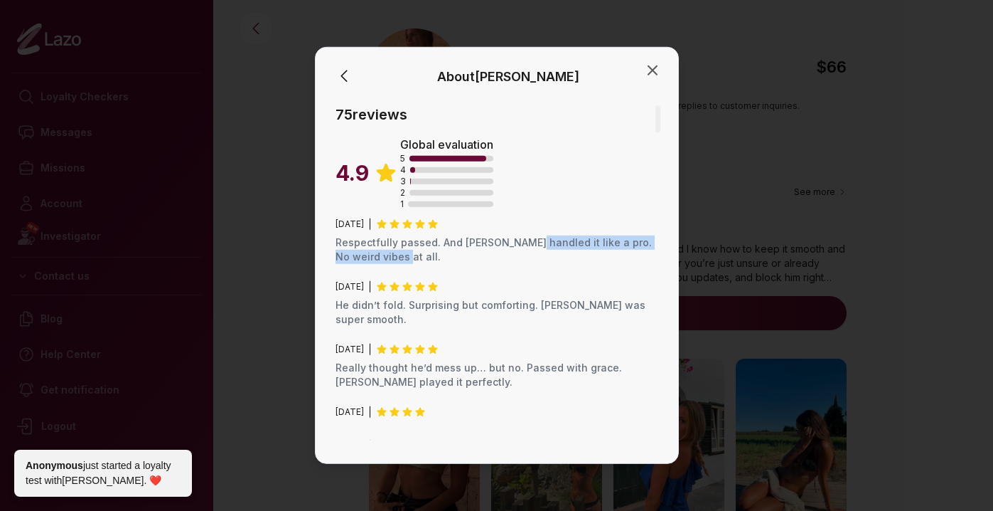
drag, startPoint x: 525, startPoint y: 247, endPoint x: 523, endPoint y: 270, distance: 22.8
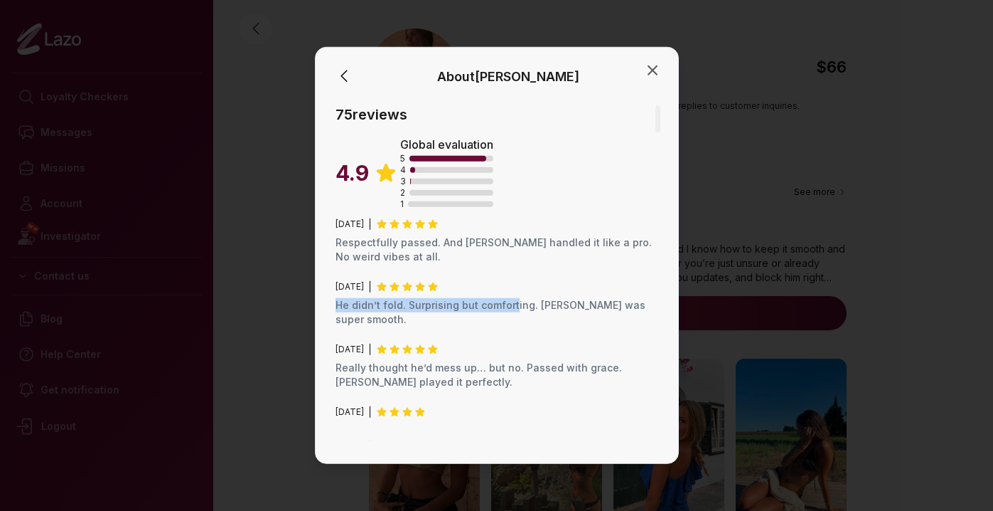
drag, startPoint x: 513, startPoint y: 306, endPoint x: 518, endPoint y: 289, distance: 17.8
click at [518, 289] on div "June 2025 He didn’t fold. Surprising but comforting. Sharon was super smooth." at bounding box center [497, 304] width 323 height 46
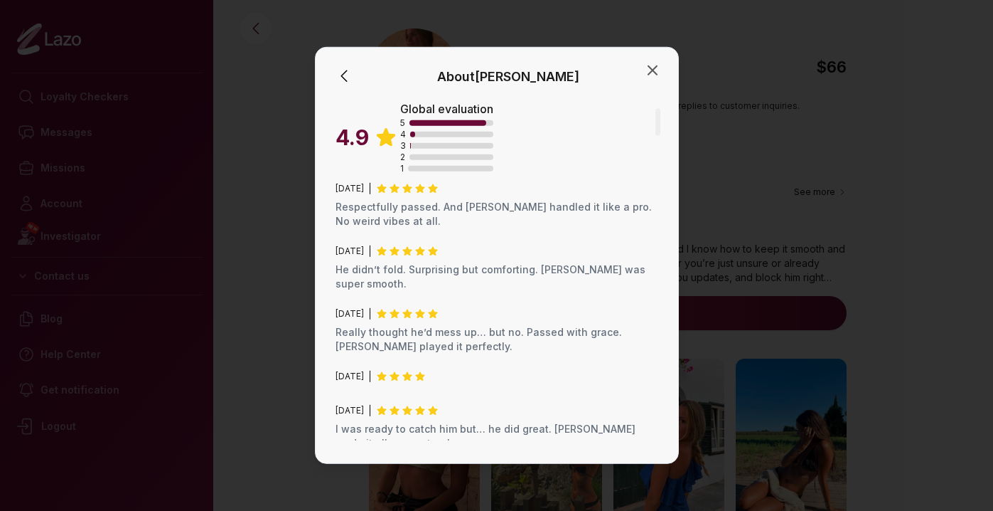
click at [516, 289] on p "He didn’t fold. Surprising but comforting. Sharon was super smooth." at bounding box center [497, 276] width 323 height 28
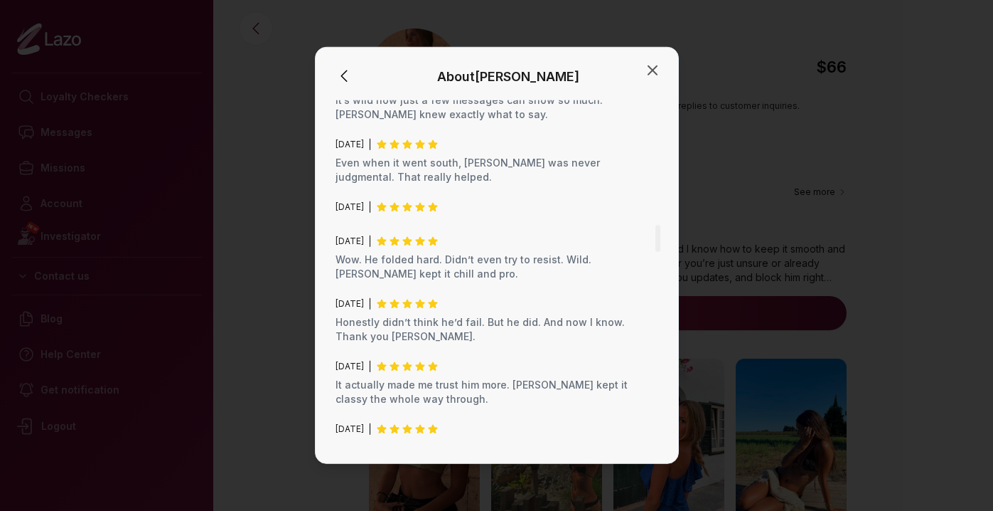
scroll to position [1650, 0]
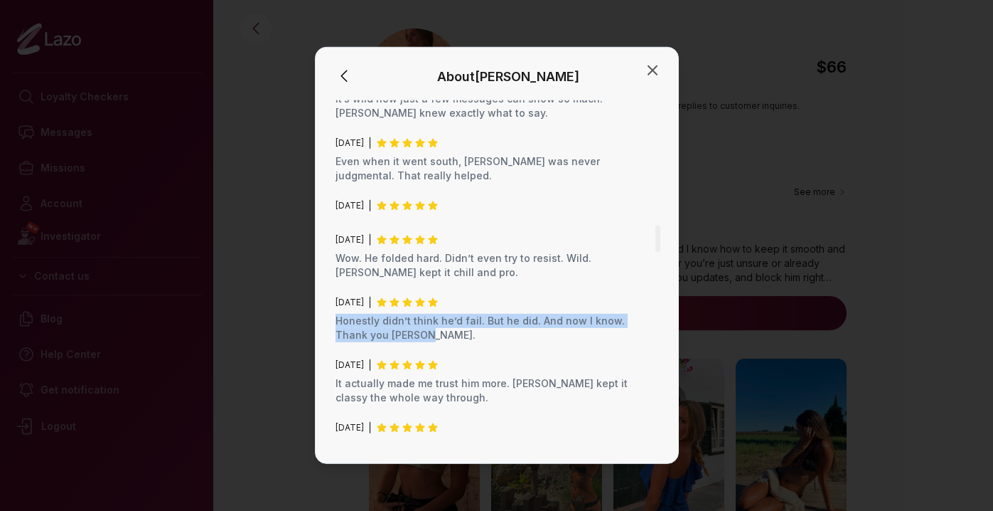
drag, startPoint x: 519, startPoint y: 307, endPoint x: 506, endPoint y: 272, distance: 37.8
click at [506, 297] on div "June 2025 Honestly didn’t think he’d fail. But he did. And now I know. Thank yo…" at bounding box center [497, 320] width 323 height 46
click at [528, 314] on p "Honestly didn’t think he’d fail. But he did. And now I know. Thank you Sharon." at bounding box center [497, 328] width 323 height 28
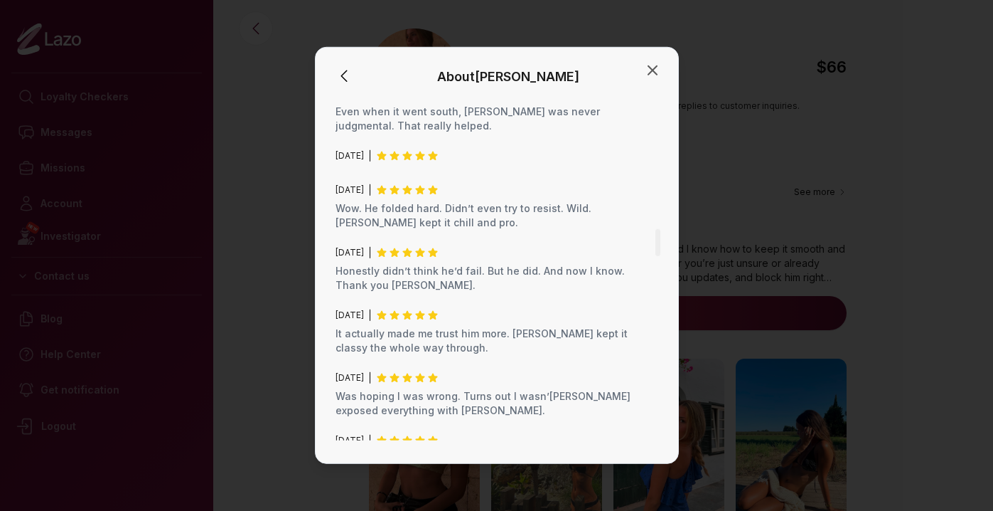
scroll to position [1700, 0]
drag, startPoint x: 525, startPoint y: 294, endPoint x: 525, endPoint y: 320, distance: 25.6
click at [525, 320] on div "June 2025 It actually made me trust him more. Sharon kept it classy the whole w…" at bounding box center [497, 332] width 323 height 46
click at [525, 326] on p "It actually made me trust him more. Sharon kept it classy the whole way through." at bounding box center [497, 340] width 323 height 28
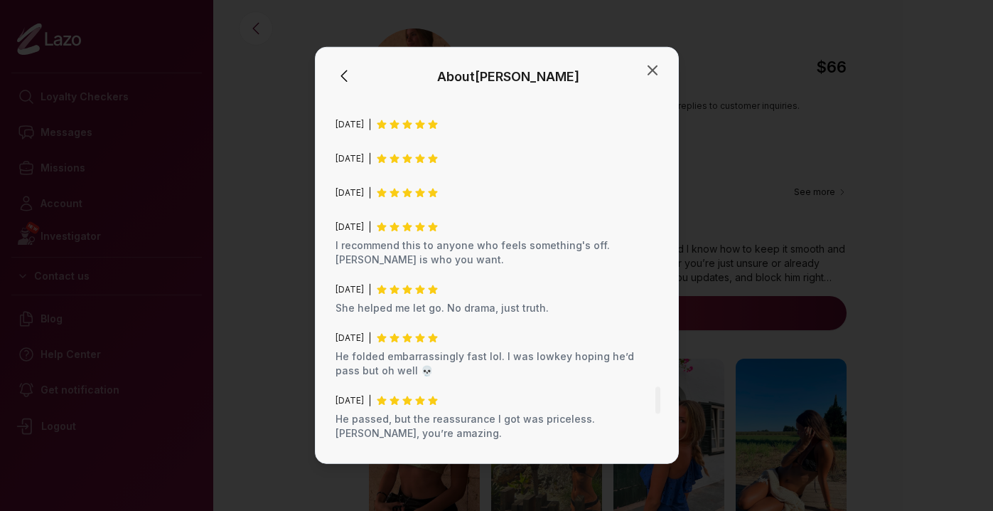
scroll to position [4111, 0]
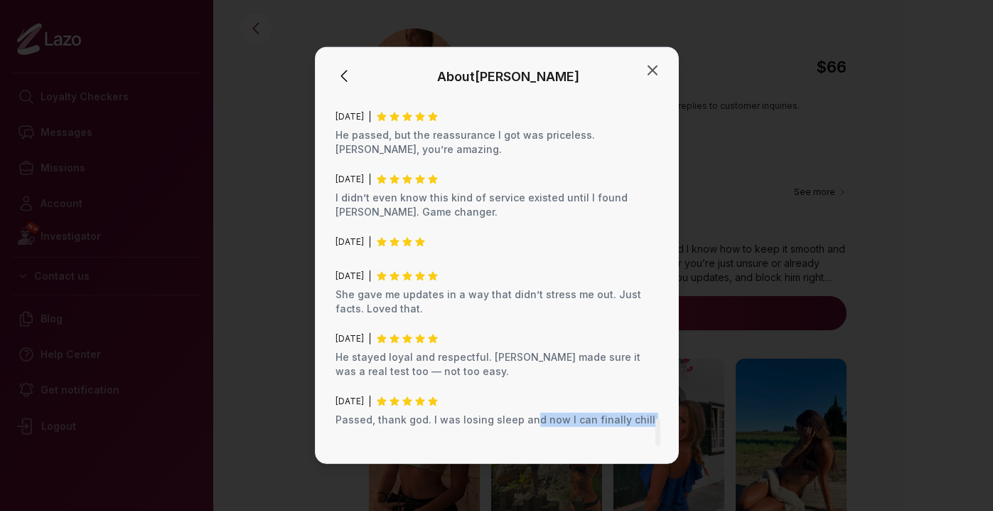
drag, startPoint x: 525, startPoint y: 321, endPoint x: 549, endPoint y: 329, distance: 25.0
click at [540, 502] on link "Request a Loyalty Test" at bounding box center [497, 509] width 300 height 14
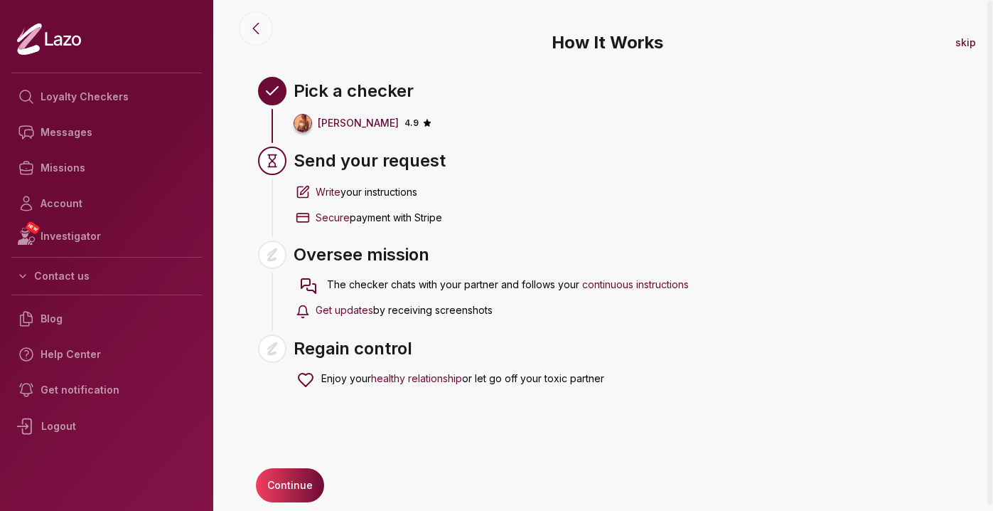
click at [246, 21] on button at bounding box center [256, 28] width 34 height 34
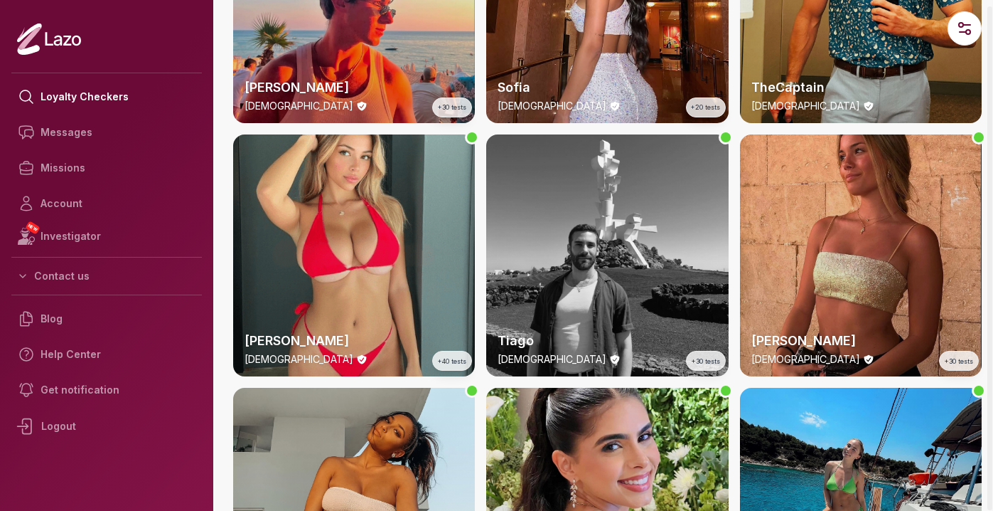
click at [860, 251] on div "Sharon 22 y/o +30 tests" at bounding box center [861, 255] width 242 height 242
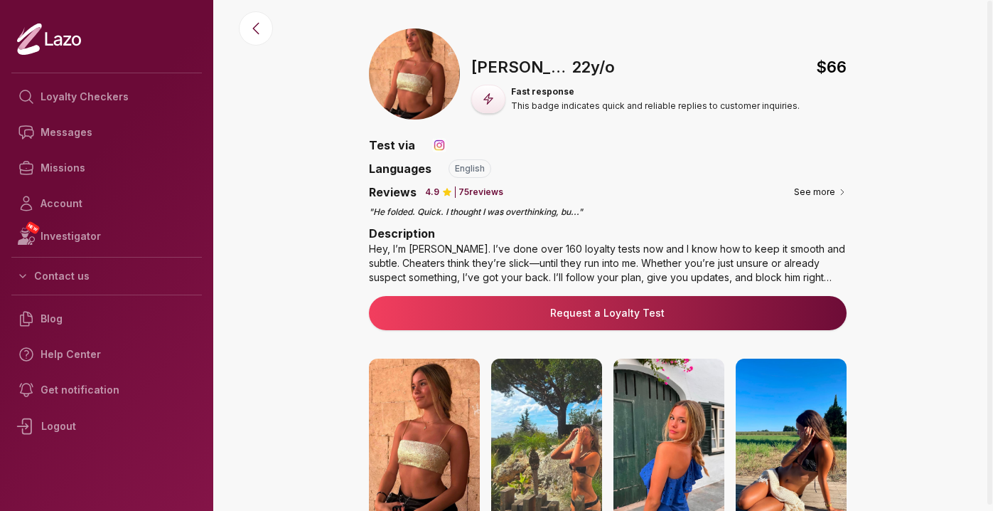
click at [268, 43] on div "🇺🇸 Sharon , 22 y/o $ 66 Fast response This badge indicates quick and reliable r…" at bounding box center [608, 419] width 772 height 782
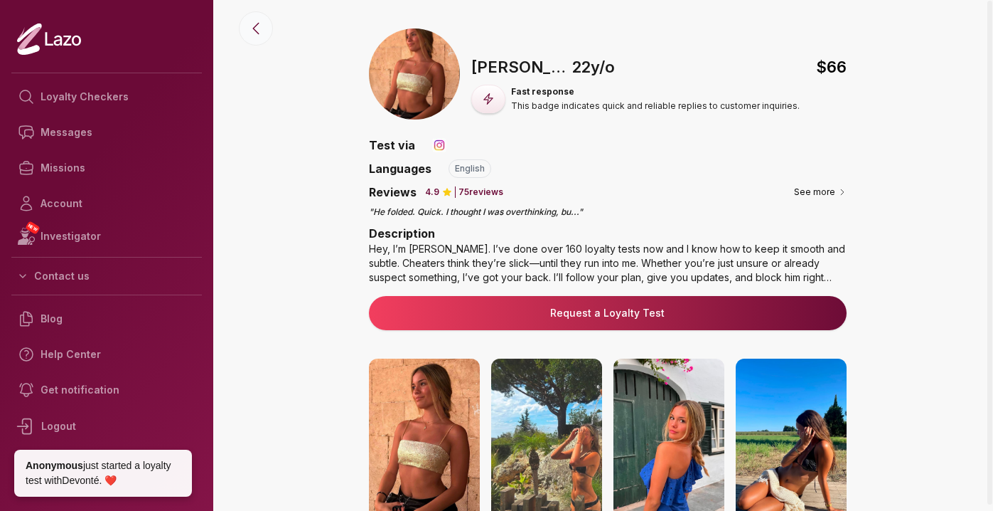
click at [262, 29] on icon at bounding box center [255, 28] width 17 height 17
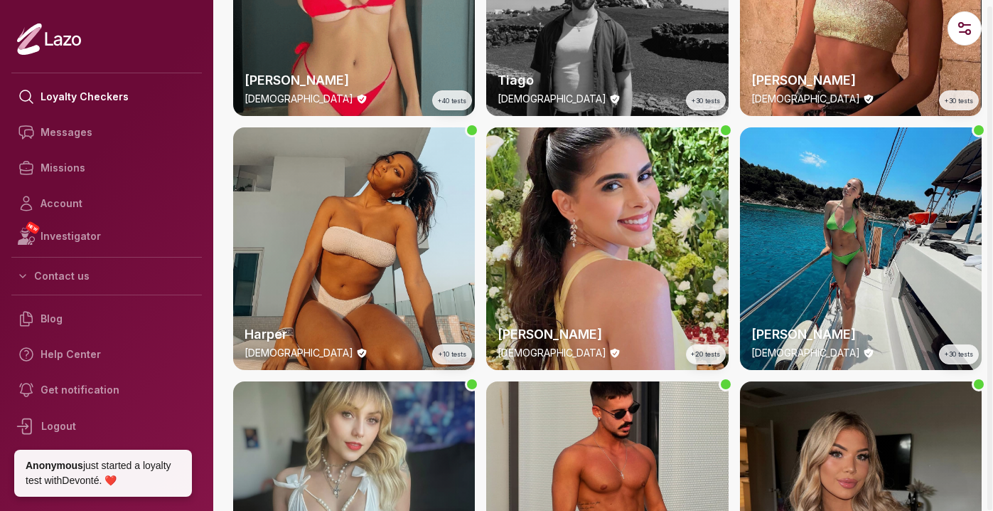
scroll to position [962, 0]
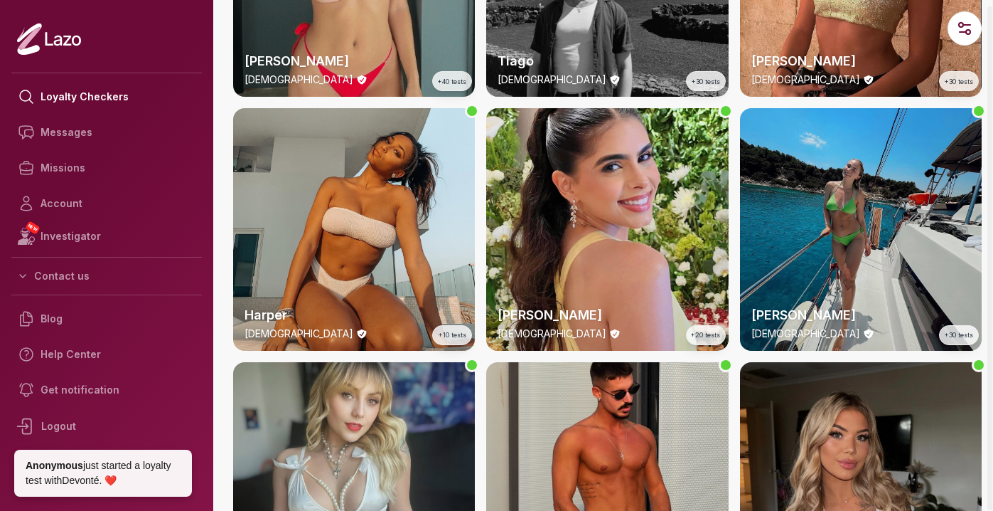
click at [806, 244] on div "Emery 24 y/o +30 tests" at bounding box center [861, 229] width 242 height 242
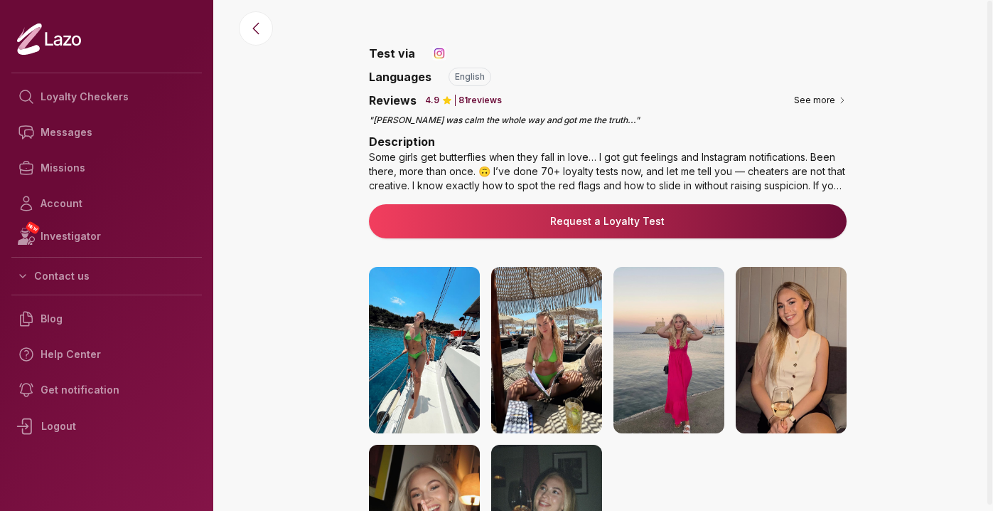
scroll to position [93, 0]
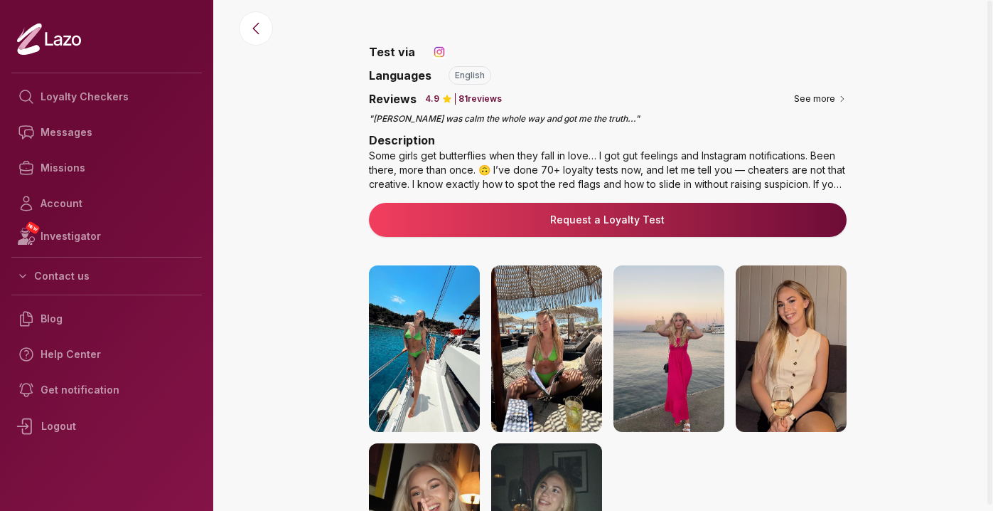
click at [443, 348] on img at bounding box center [424, 348] width 111 height 166
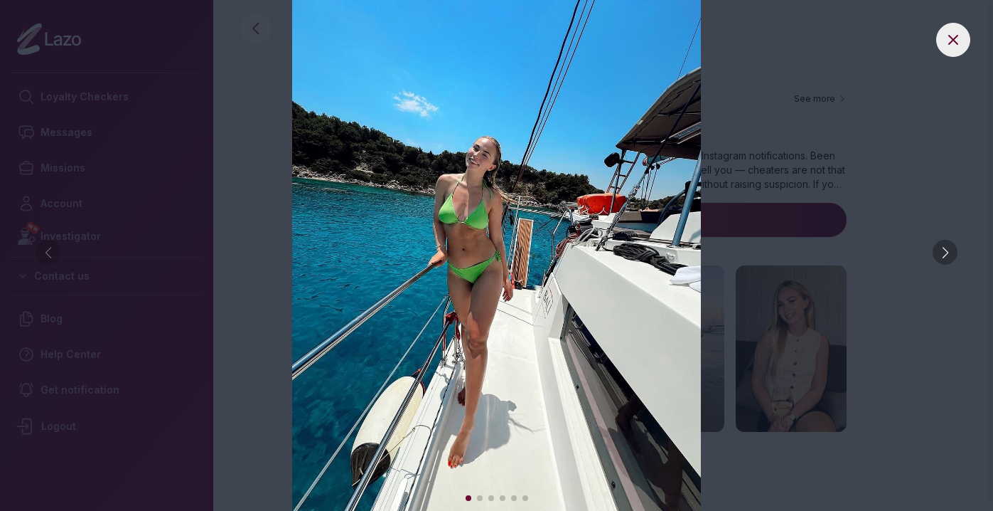
click at [950, 247] on div at bounding box center [945, 252] width 25 height 25
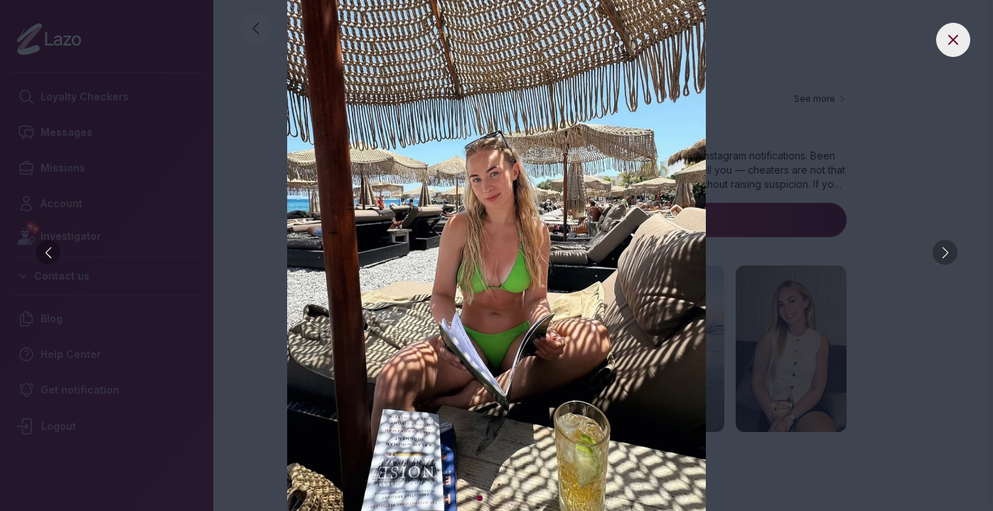
click at [949, 247] on div at bounding box center [945, 252] width 25 height 25
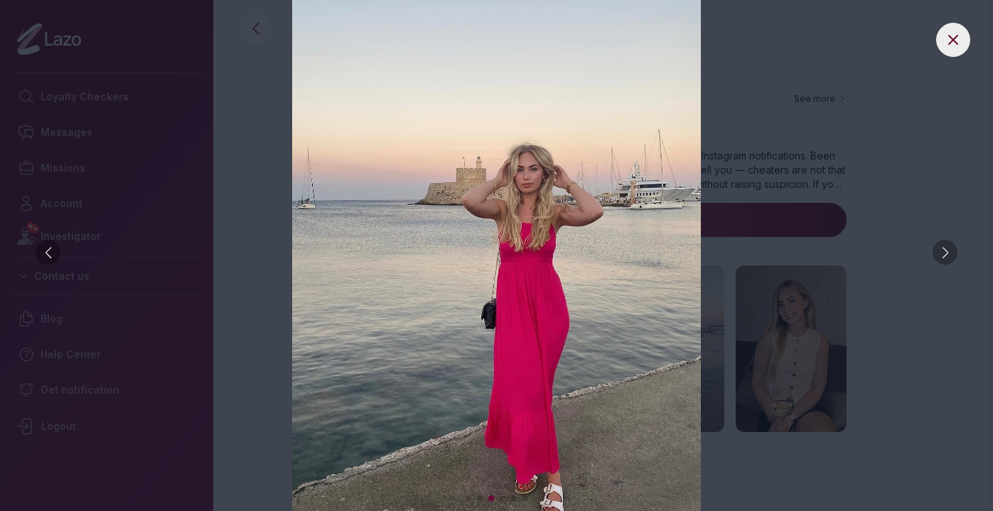
click at [949, 248] on div at bounding box center [945, 252] width 25 height 25
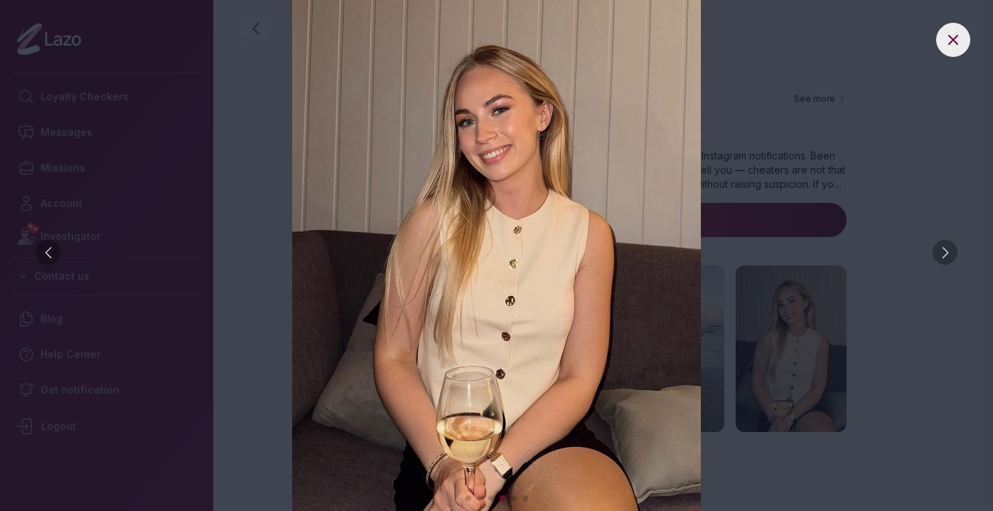
click at [949, 248] on div at bounding box center [945, 252] width 25 height 25
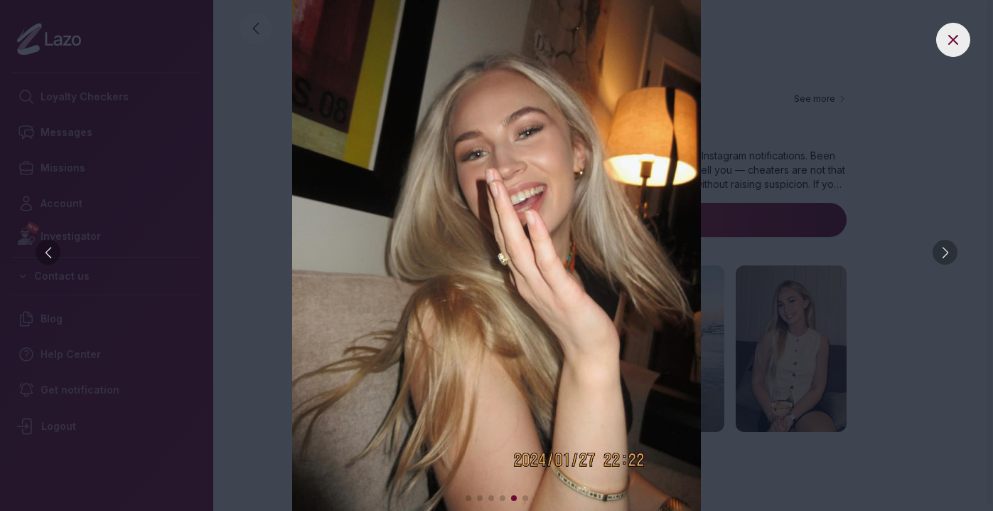
click at [949, 248] on div at bounding box center [945, 252] width 25 height 25
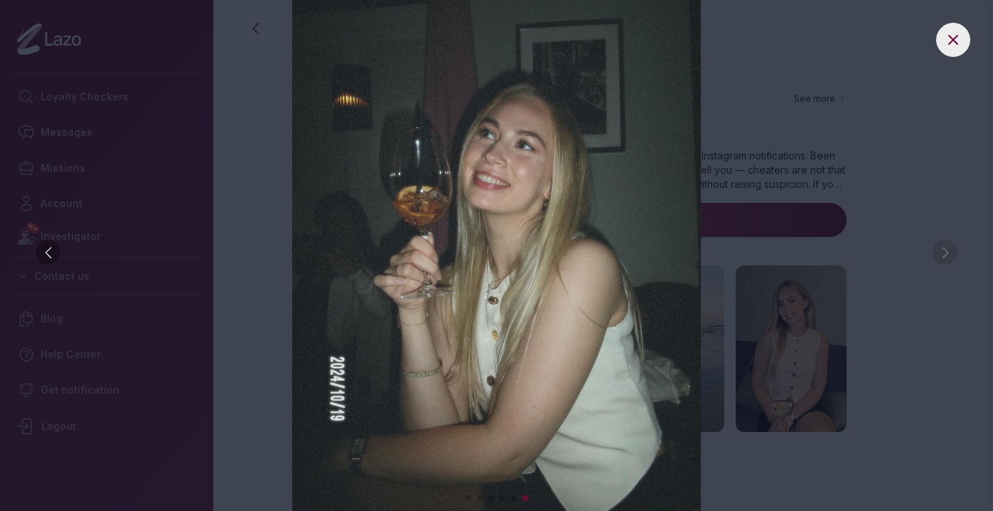
click at [949, 248] on img at bounding box center [496, 255] width 937 height 511
click at [223, 279] on img at bounding box center [496, 255] width 937 height 511
click at [967, 29] on div at bounding box center [496, 255] width 993 height 511
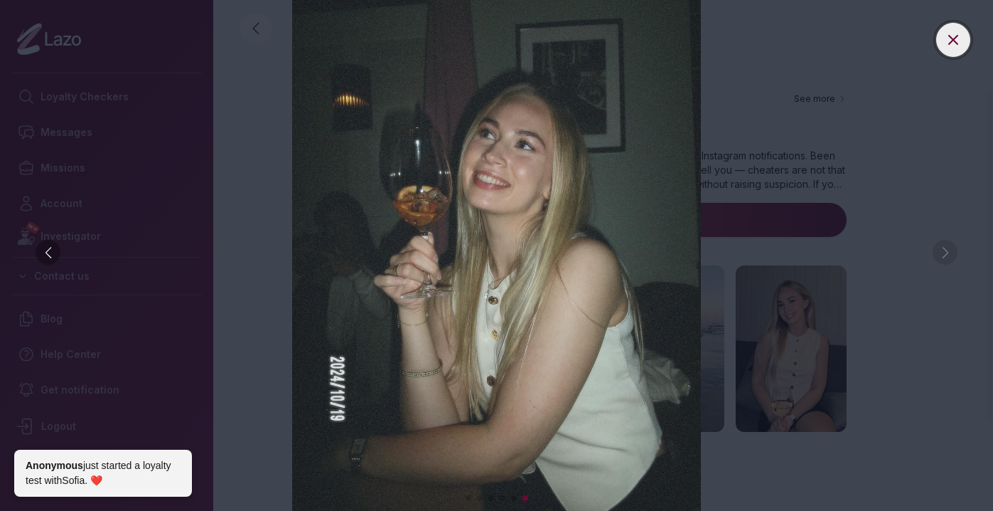
click at [962, 37] on button at bounding box center [954, 40] width 34 height 34
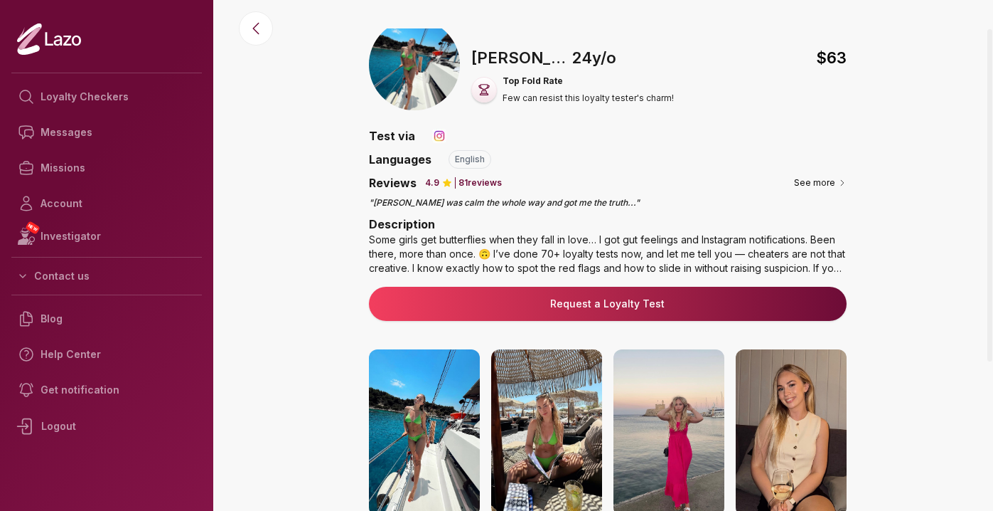
scroll to position [0, 0]
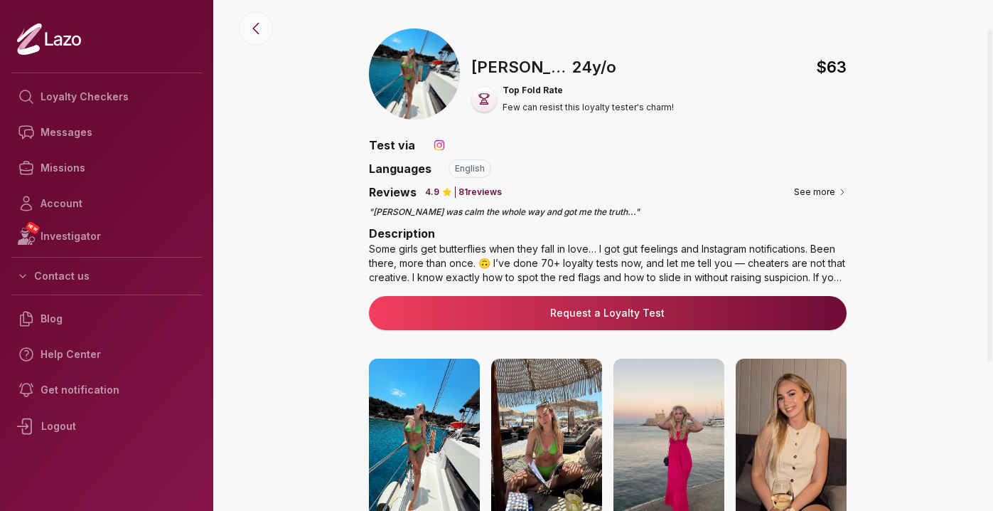
click at [254, 34] on icon at bounding box center [255, 28] width 17 height 17
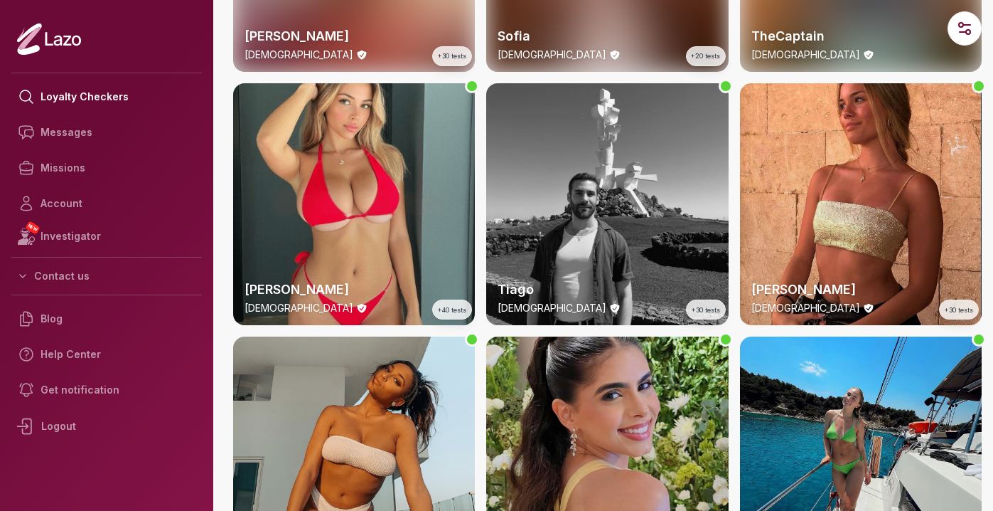
scroll to position [604, 0]
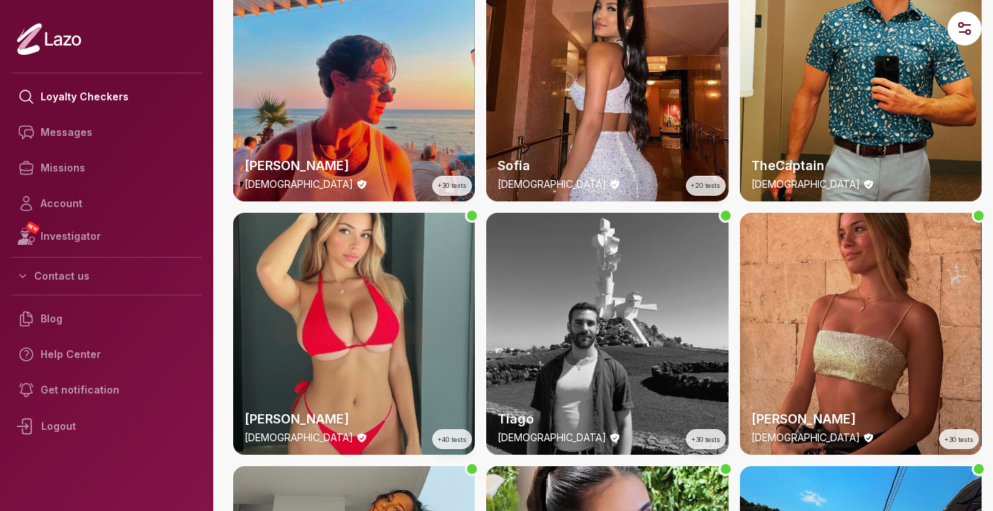
click at [785, 305] on div "Sharon 22 y/o +30 tests" at bounding box center [861, 334] width 242 height 242
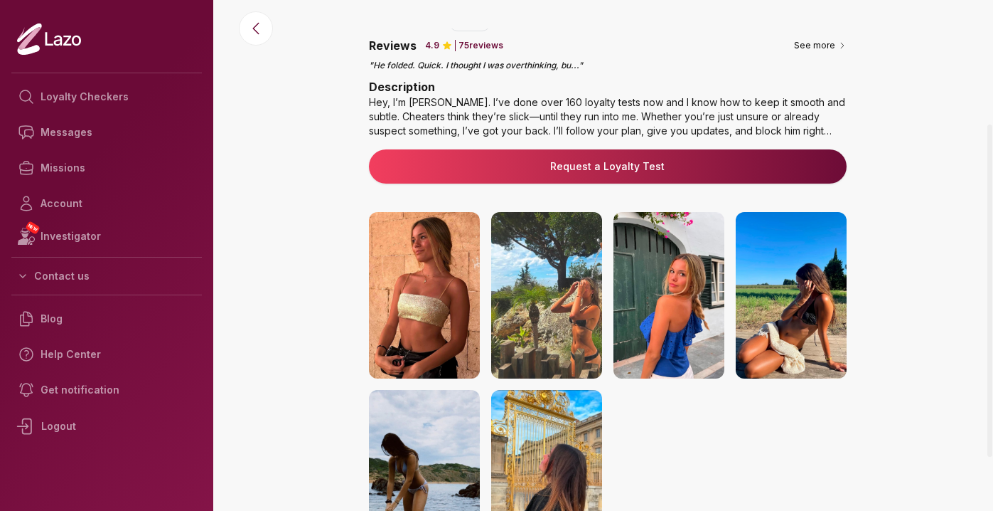
scroll to position [148, 0]
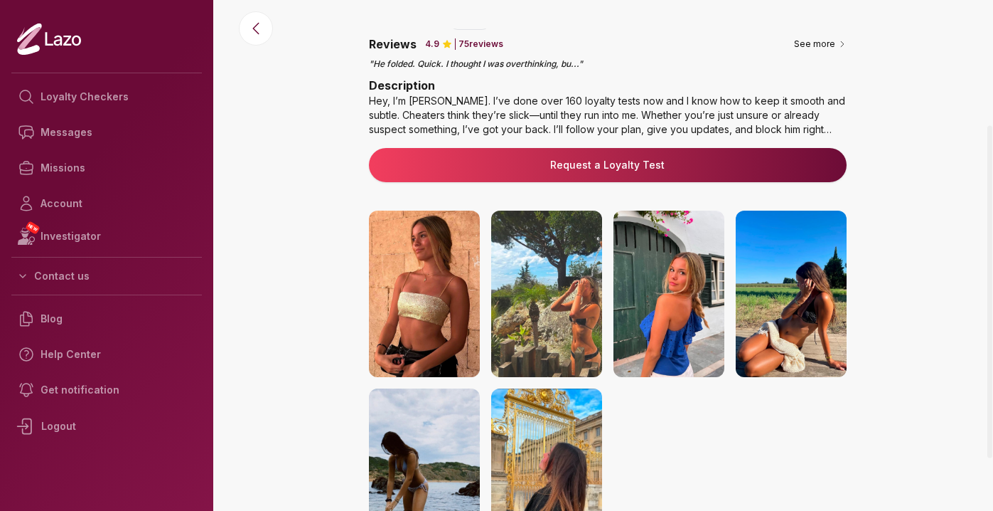
click at [653, 347] on img at bounding box center [669, 293] width 111 height 166
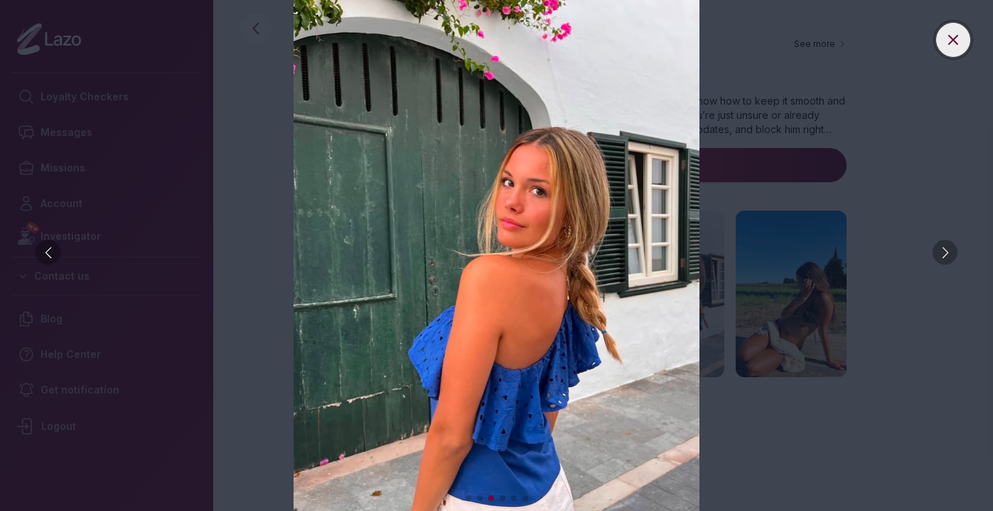
click at [942, 35] on button at bounding box center [954, 40] width 34 height 34
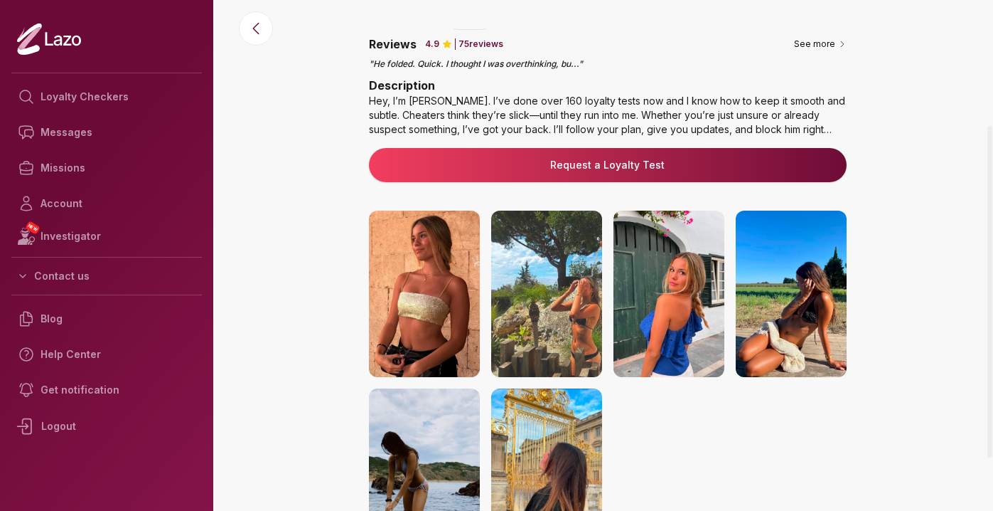
click at [429, 288] on img at bounding box center [424, 293] width 111 height 166
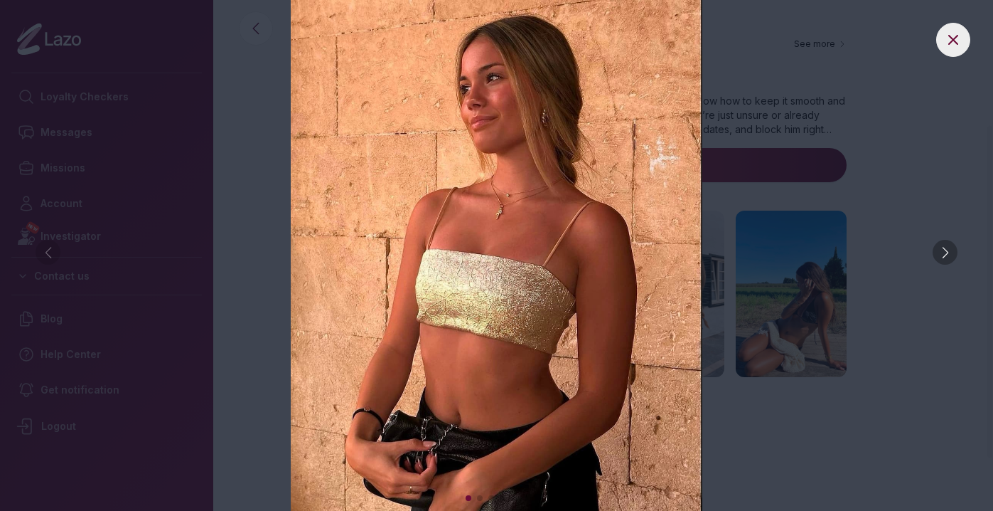
click at [941, 241] on div at bounding box center [945, 252] width 25 height 25
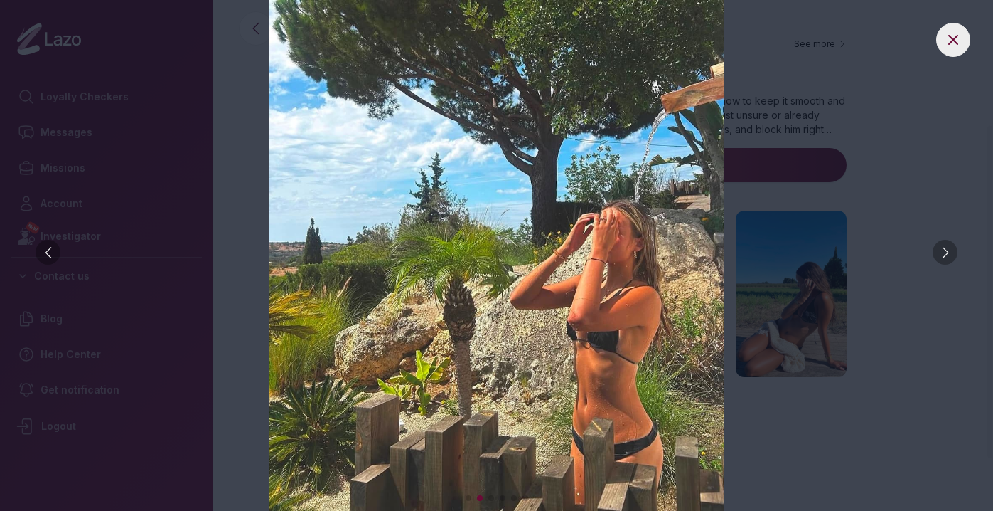
click at [941, 241] on div at bounding box center [945, 252] width 25 height 25
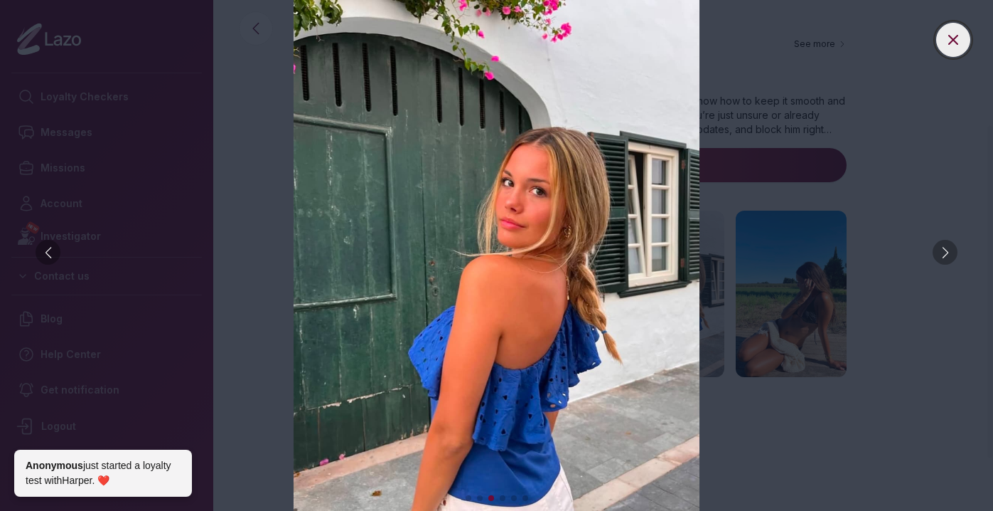
click at [957, 38] on icon at bounding box center [953, 39] width 17 height 17
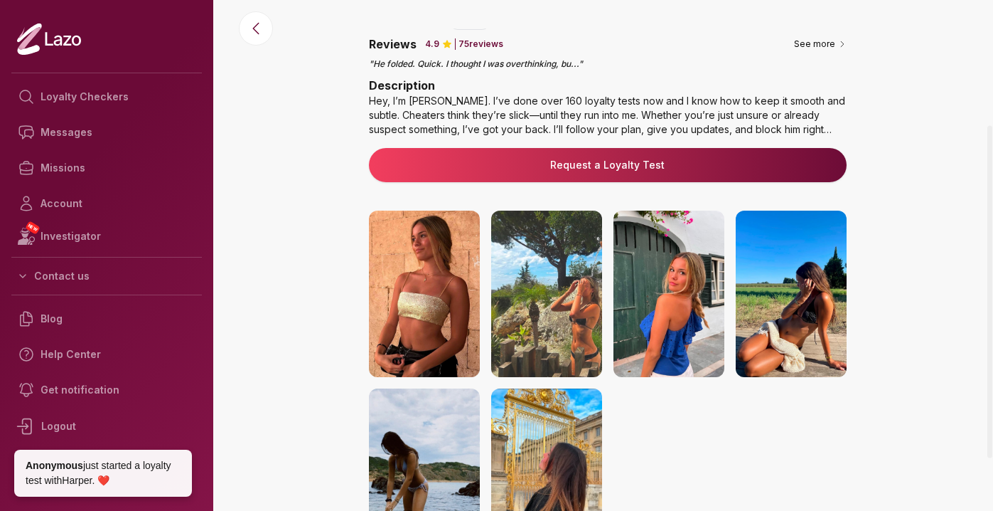
click at [607, 170] on link "Request a Loyalty Test" at bounding box center [607, 165] width 455 height 14
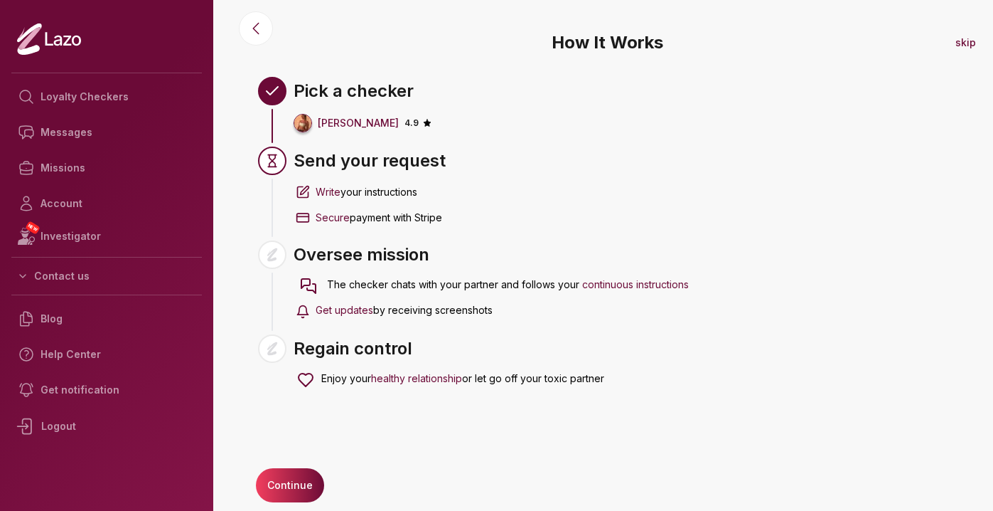
scroll to position [6, 0]
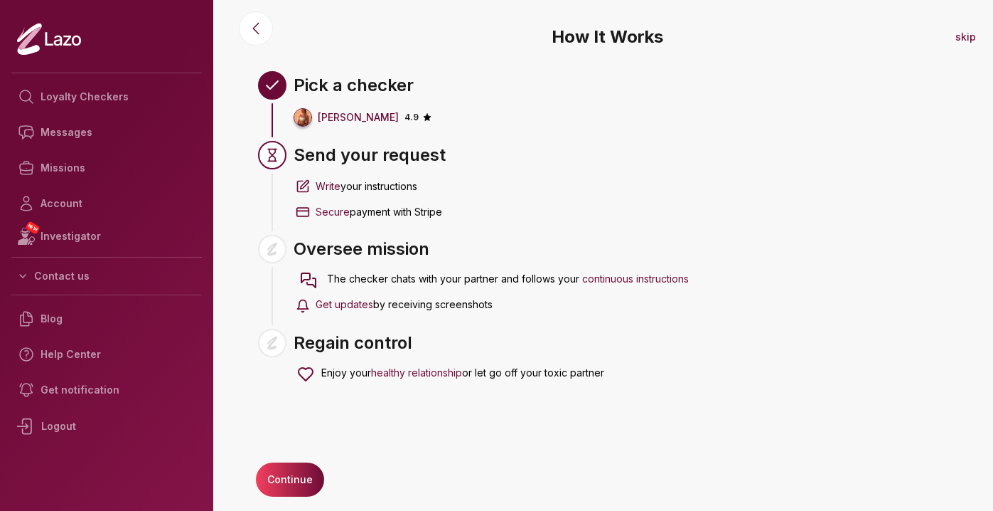
click at [290, 481] on button "Continue" at bounding box center [290, 479] width 68 height 34
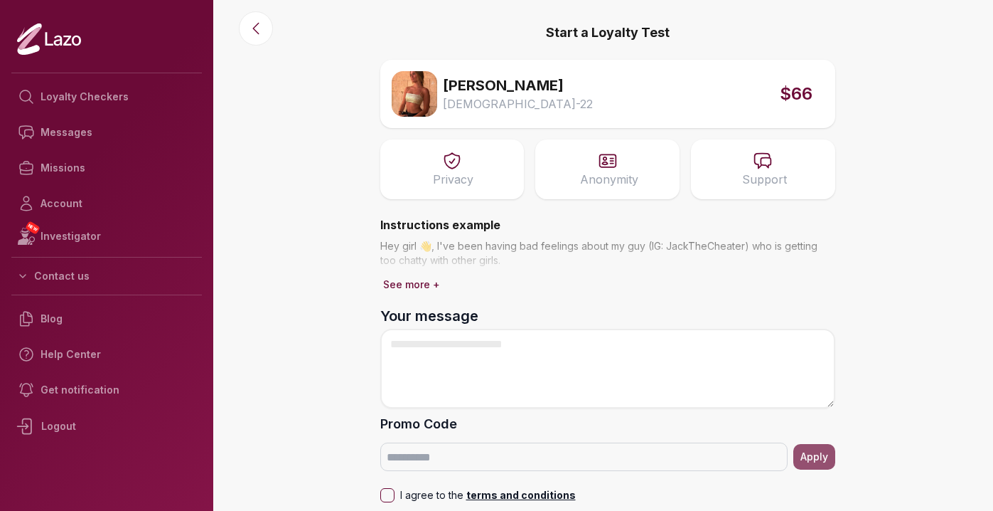
click at [469, 178] on p "Privacy" at bounding box center [453, 179] width 41 height 17
click at [597, 249] on span at bounding box center [607, 246] width 455 height 57
click at [416, 277] on button "See more +" at bounding box center [411, 284] width 63 height 20
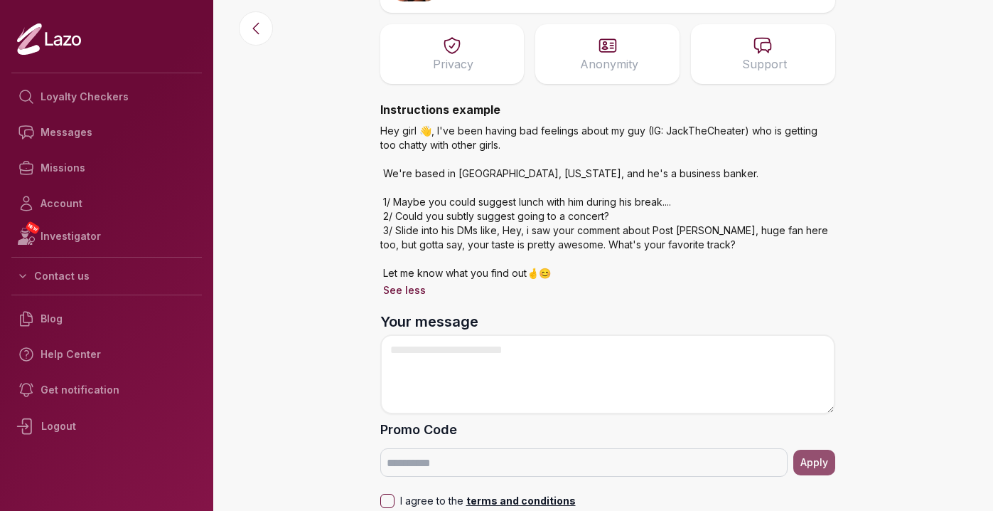
scroll to position [122, 0]
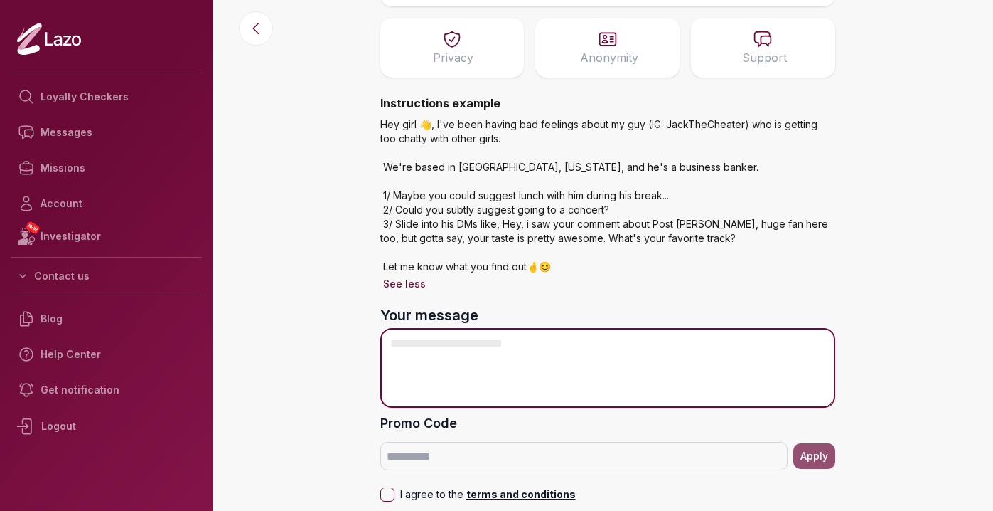
click at [529, 347] on textarea "Your message" at bounding box center [607, 368] width 455 height 80
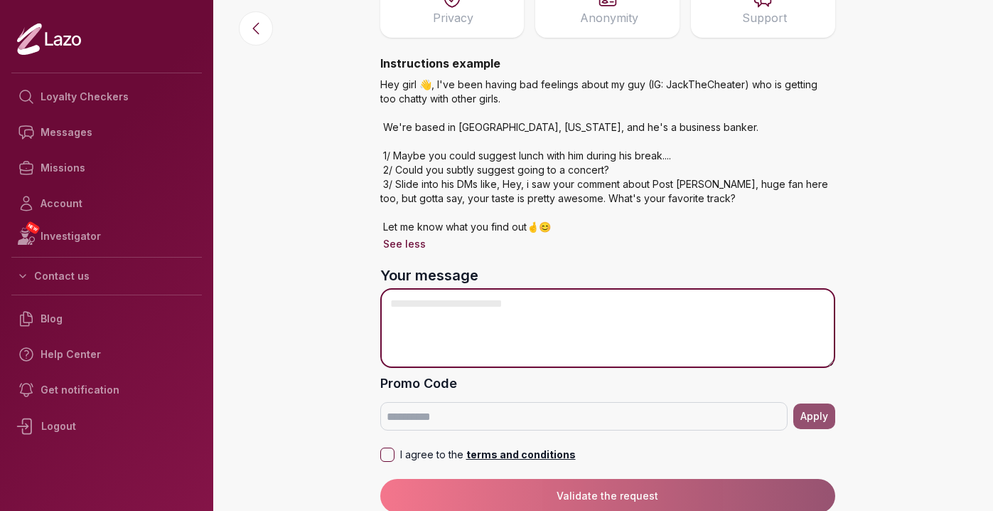
scroll to position [161, 0]
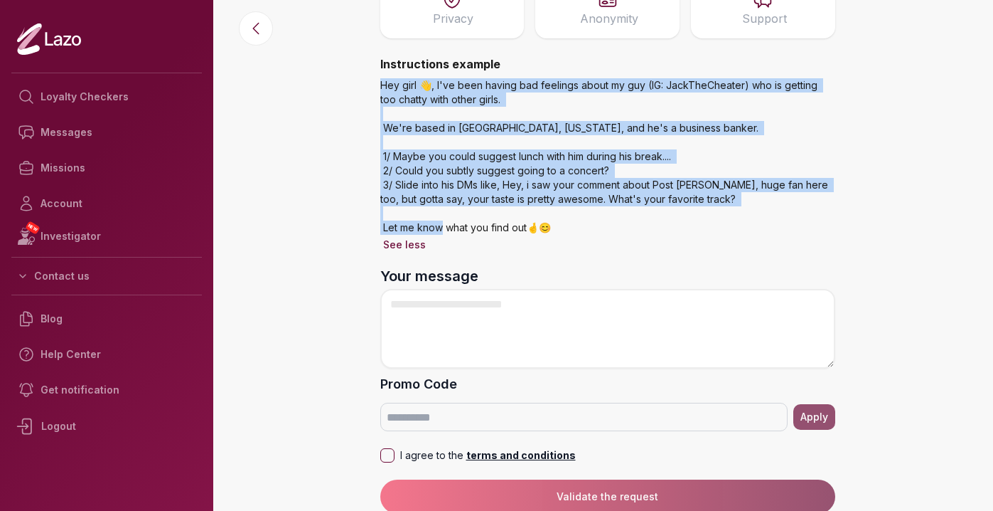
drag, startPoint x: 590, startPoint y: 235, endPoint x: 375, endPoint y: 92, distance: 258.6
click at [374, 91] on div "Start a Loyalty Test Sharon Female - 22 $66 Privacy Anonymity Support Instructi…" at bounding box center [608, 176] width 478 height 674
copy p "Hey girl 👋, I've been having bad feelings about my guy (IG: JackTheCheater) who…"
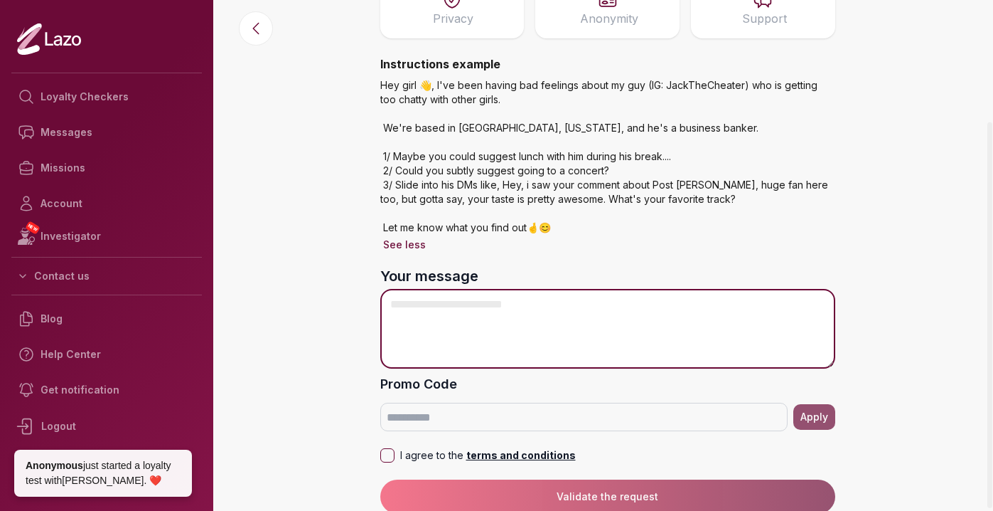
click at [454, 314] on textarea "Your message" at bounding box center [607, 329] width 455 height 80
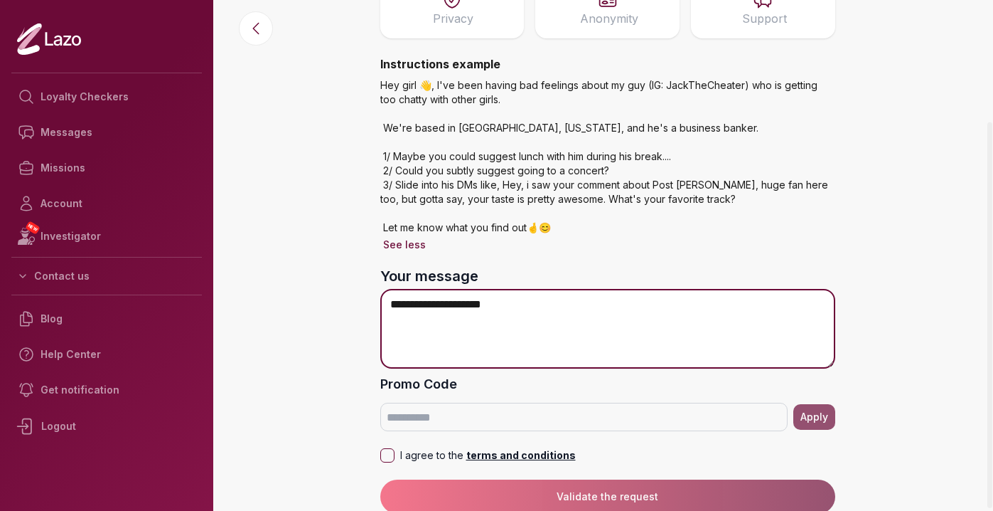
drag, startPoint x: 508, startPoint y: 314, endPoint x: 415, endPoint y: 306, distance: 93.5
click at [415, 306] on textarea "**********" at bounding box center [607, 329] width 455 height 80
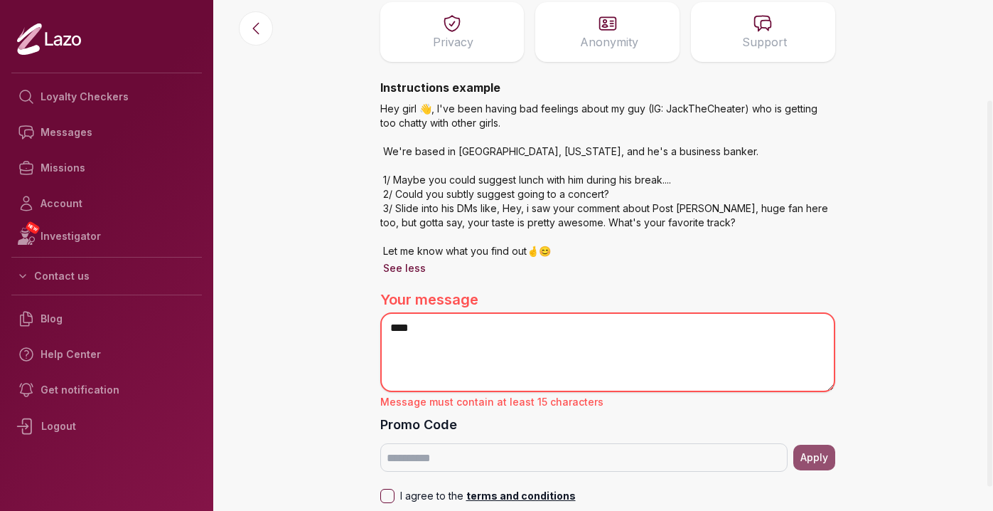
scroll to position [132, 0]
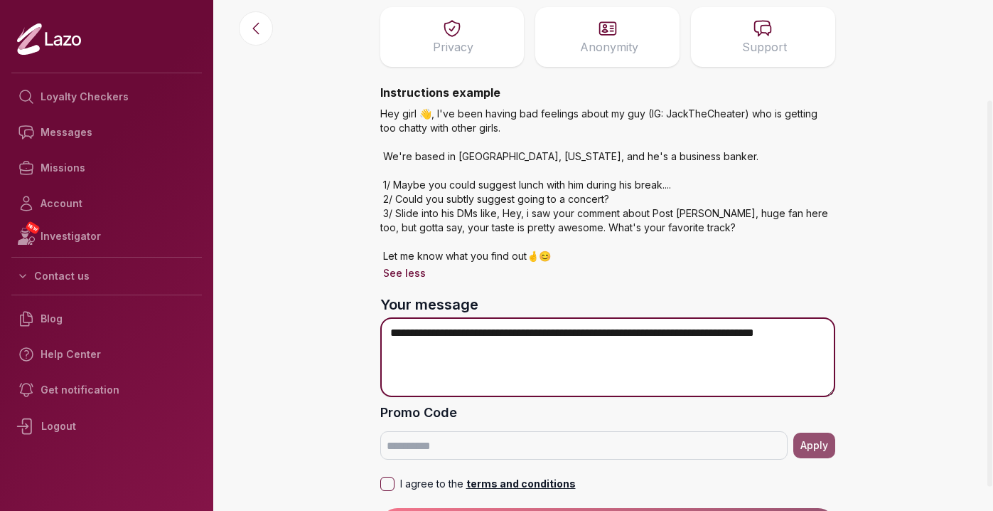
click at [741, 336] on textarea "**********" at bounding box center [607, 357] width 455 height 80
click at [698, 345] on textarea "**********" at bounding box center [607, 357] width 455 height 80
drag, startPoint x: 683, startPoint y: 347, endPoint x: 447, endPoint y: 353, distance: 236.2
click at [447, 353] on textarea "**********" at bounding box center [607, 357] width 455 height 80
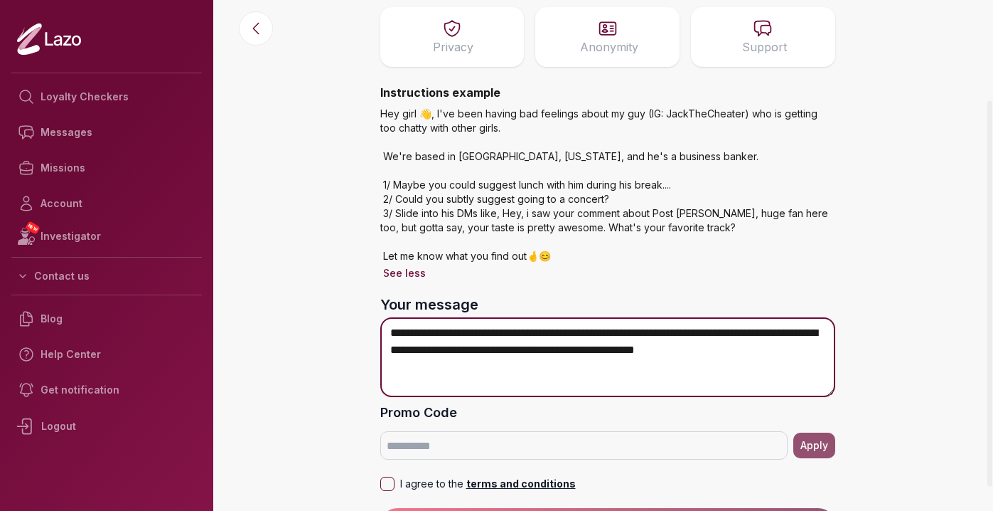
drag, startPoint x: 759, startPoint y: 348, endPoint x: 846, endPoint y: 348, distance: 86.8
click at [846, 348] on main "**********" at bounding box center [608, 123] width 772 height 511
drag, startPoint x: 744, startPoint y: 351, endPoint x: 548, endPoint y: 353, distance: 196.3
click at [548, 353] on textarea "**********" at bounding box center [607, 357] width 455 height 80
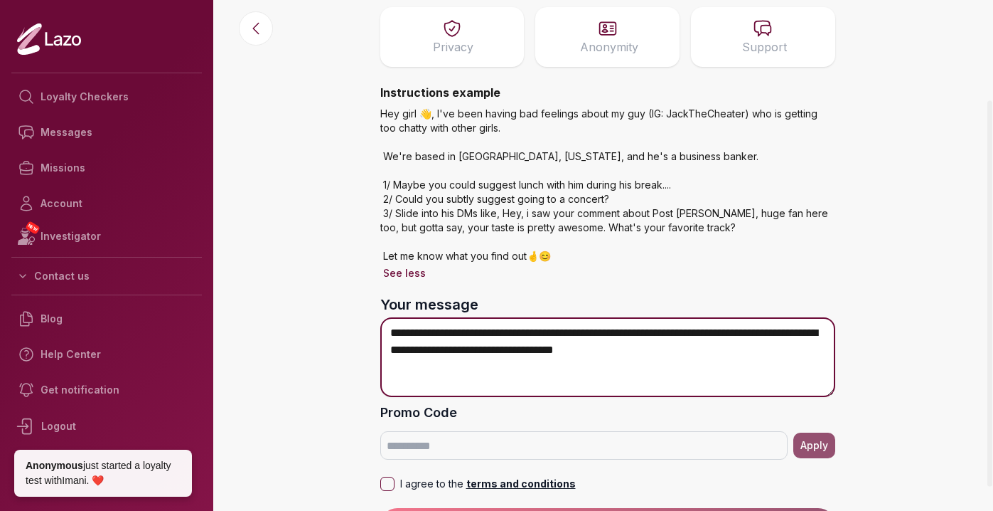
click at [753, 347] on textarea "**********" at bounding box center [607, 357] width 455 height 80
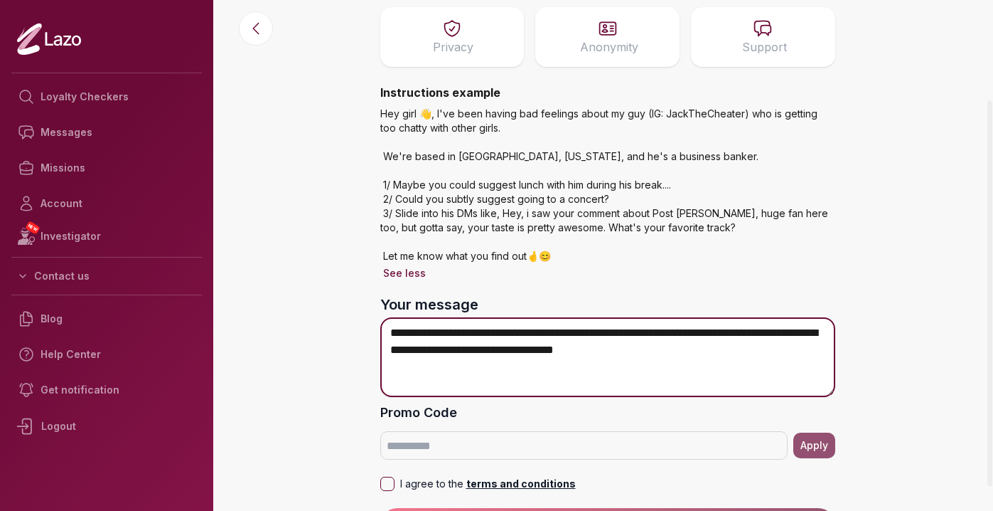
click at [642, 350] on textarea "**********" at bounding box center [607, 357] width 455 height 80
click at [641, 350] on textarea "**********" at bounding box center [607, 357] width 455 height 80
click at [760, 350] on textarea "**********" at bounding box center [607, 357] width 455 height 80
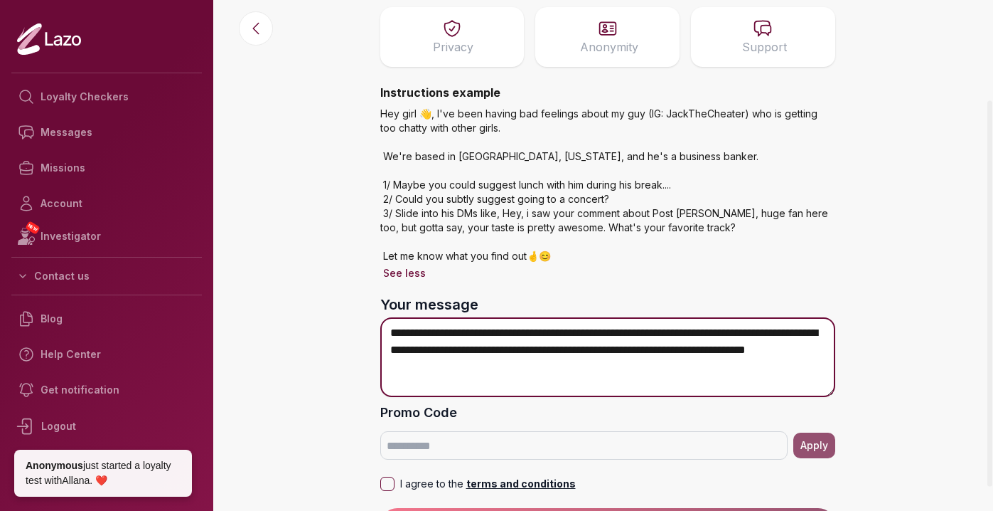
drag, startPoint x: 713, startPoint y: 353, endPoint x: 719, endPoint y: 384, distance: 31.9
click at [719, 384] on textarea "**********" at bounding box center [607, 357] width 455 height 80
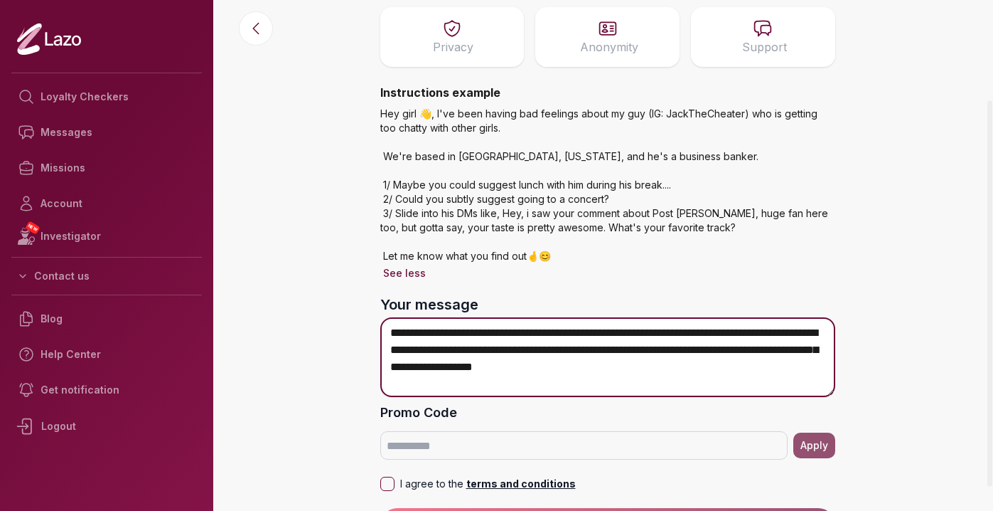
drag, startPoint x: 764, startPoint y: 373, endPoint x: 631, endPoint y: 374, distance: 133.0
click at [631, 374] on textarea "**********" at bounding box center [607, 357] width 455 height 80
drag, startPoint x: 712, startPoint y: 368, endPoint x: 712, endPoint y: 383, distance: 15.6
click at [712, 383] on textarea "**********" at bounding box center [607, 357] width 455 height 80
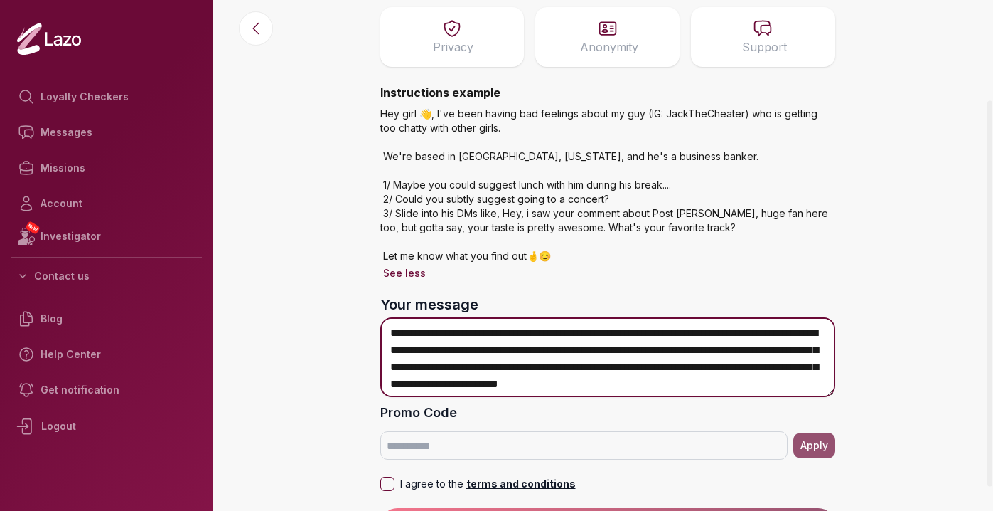
scroll to position [12, 0]
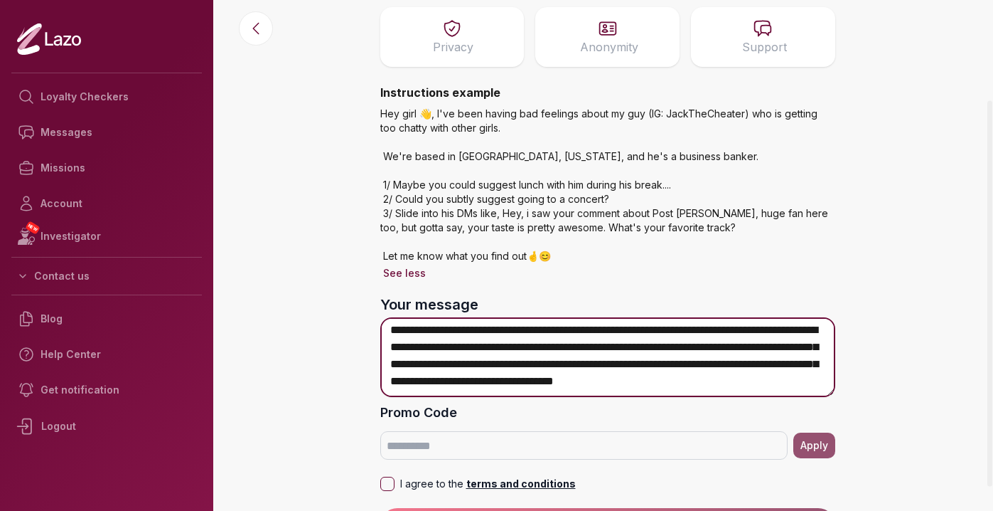
click at [722, 375] on textarea "**********" at bounding box center [607, 357] width 455 height 80
click at [715, 388] on textarea "**********" at bounding box center [607, 357] width 455 height 80
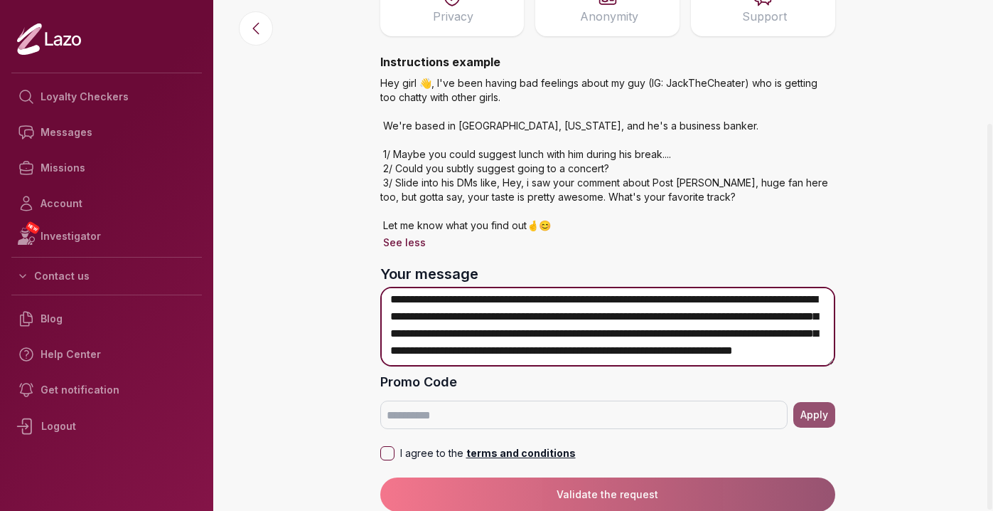
scroll to position [164, 0]
click at [693, 351] on textarea "**********" at bounding box center [607, 326] width 455 height 80
drag, startPoint x: 582, startPoint y: 358, endPoint x: 651, endPoint y: 358, distance: 69.7
click at [651, 358] on textarea "**********" at bounding box center [607, 326] width 455 height 80
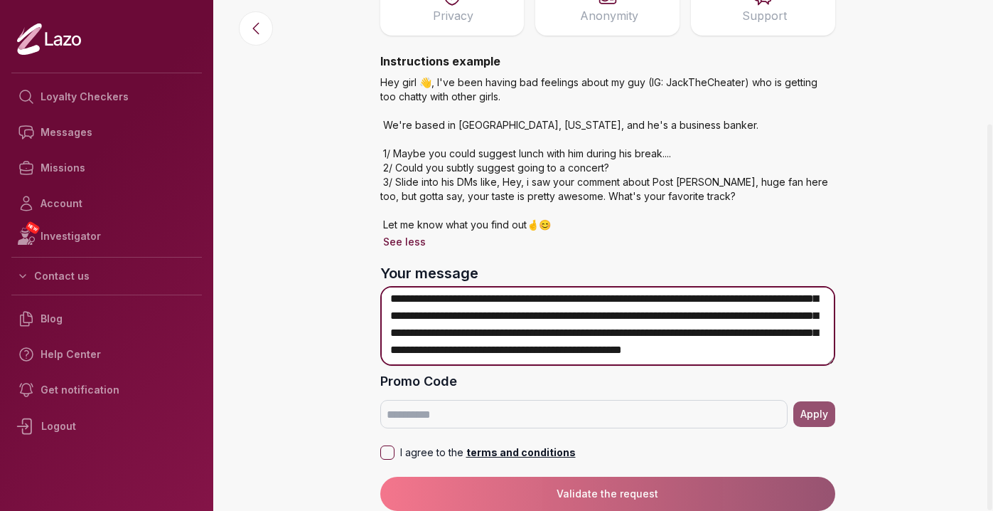
click at [574, 352] on textarea "**********" at bounding box center [607, 326] width 455 height 80
click at [646, 348] on textarea "**********" at bounding box center [607, 326] width 455 height 80
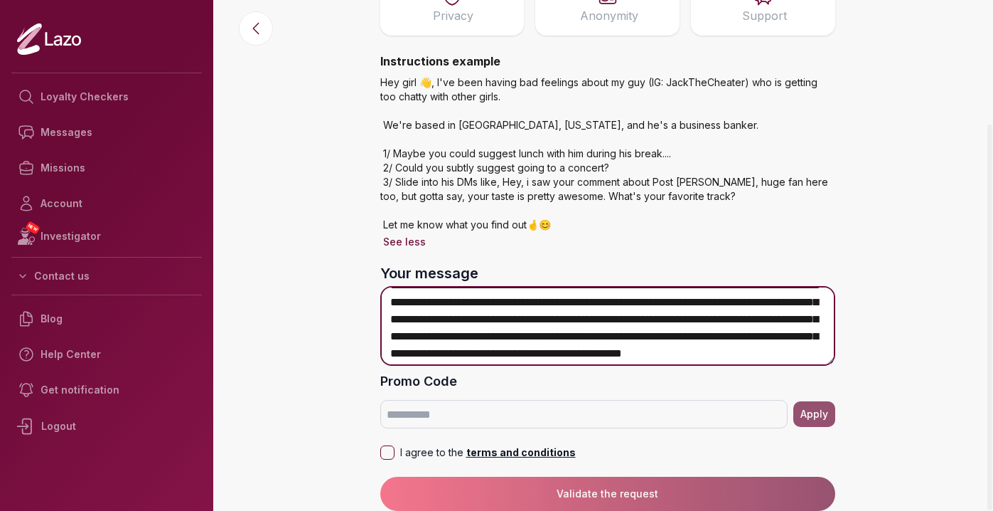
scroll to position [0, 0]
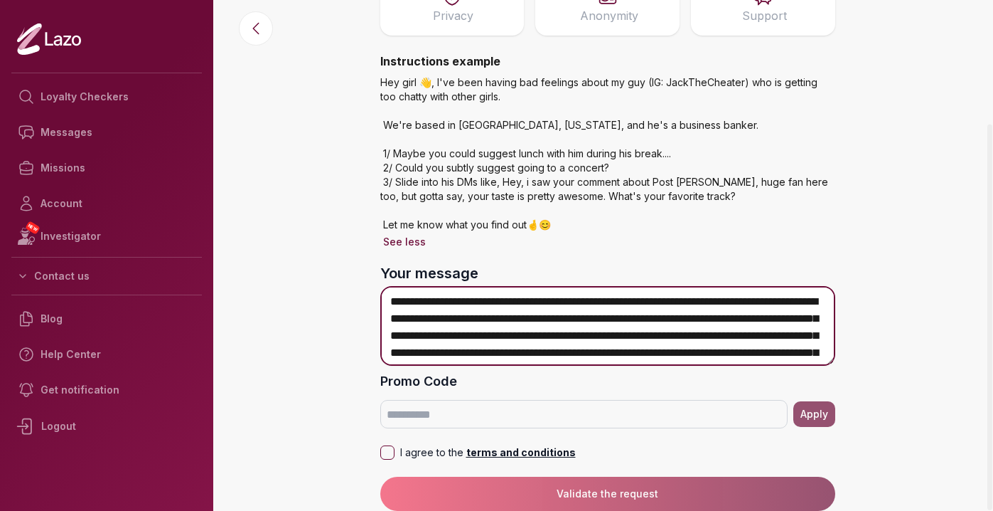
click at [412, 300] on textarea "**********" at bounding box center [607, 326] width 455 height 80
click at [506, 322] on textarea "**********" at bounding box center [607, 326] width 455 height 80
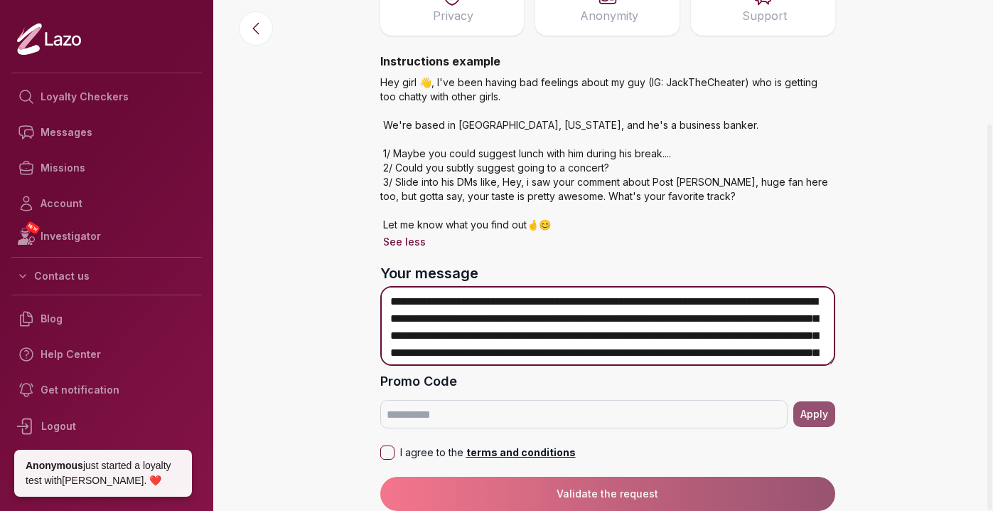
click at [588, 318] on textarea "**********" at bounding box center [607, 326] width 455 height 80
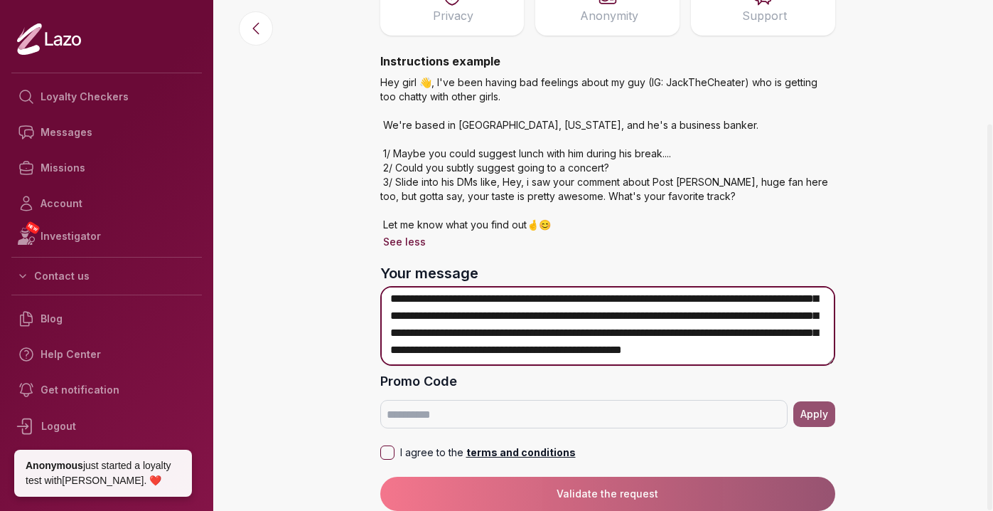
scroll to position [37, 0]
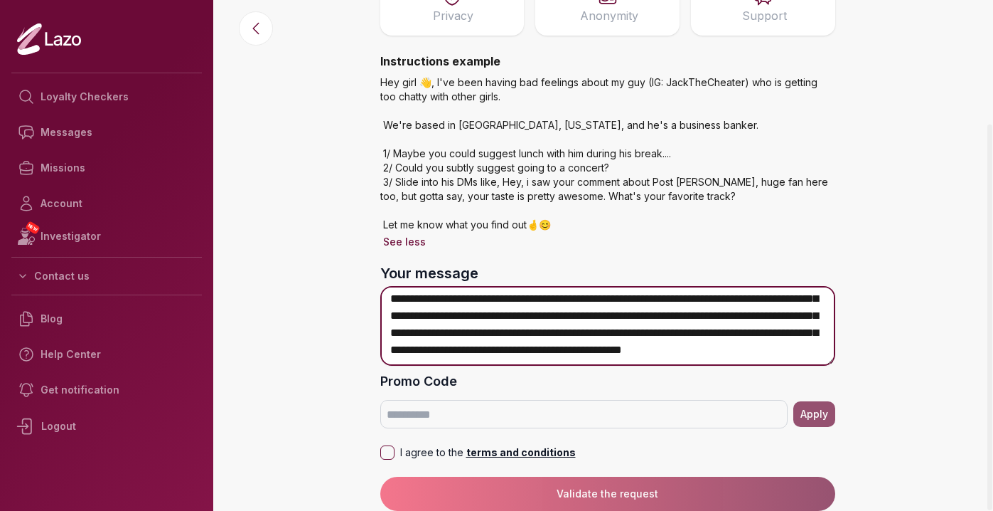
click at [657, 350] on textarea "**********" at bounding box center [607, 326] width 455 height 80
click at [555, 329] on textarea "**********" at bounding box center [607, 326] width 455 height 80
click at [658, 335] on textarea "**********" at bounding box center [607, 326] width 455 height 80
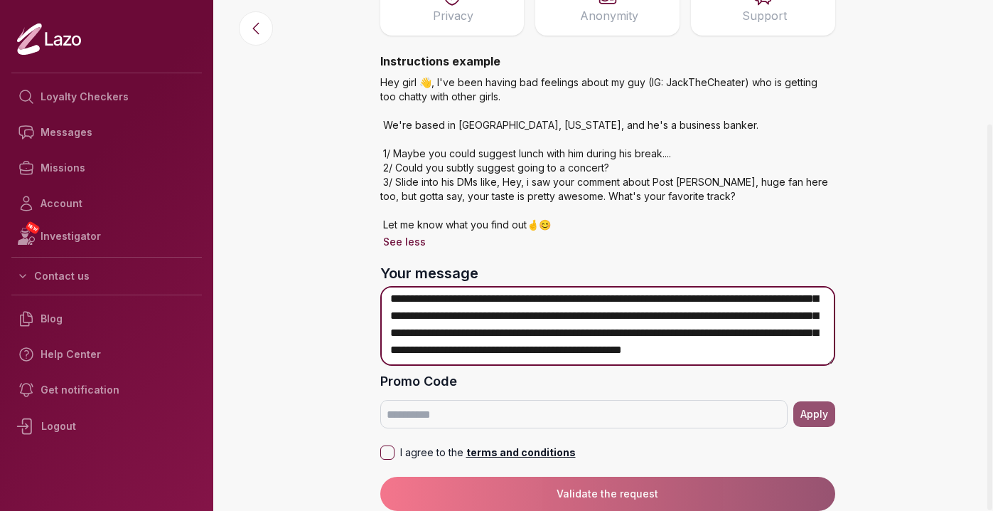
click at [727, 333] on textarea "**********" at bounding box center [607, 326] width 455 height 80
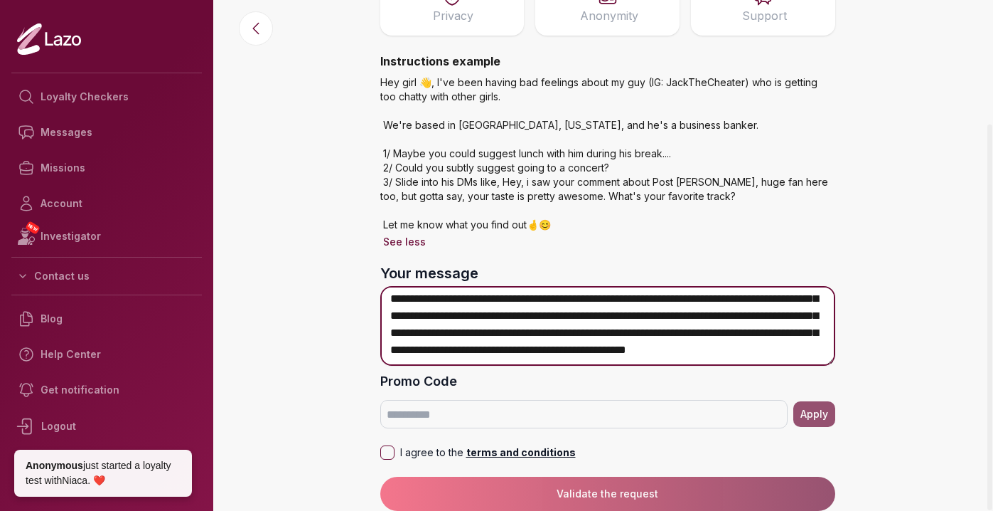
click at [476, 348] on textarea "**********" at bounding box center [607, 326] width 455 height 80
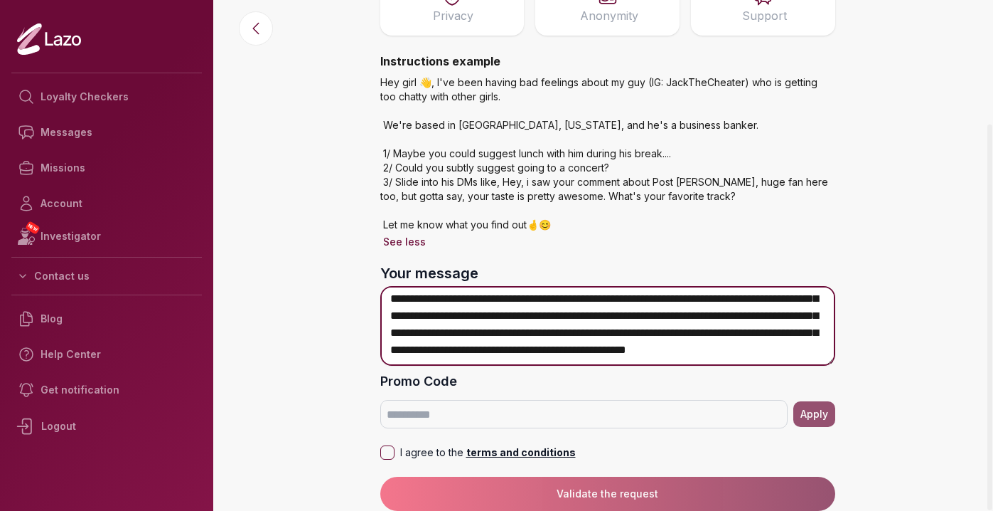
click at [714, 353] on textarea "**********" at bounding box center [607, 326] width 455 height 80
click at [519, 353] on textarea "**********" at bounding box center [607, 326] width 455 height 80
click at [747, 354] on textarea "**********" at bounding box center [607, 326] width 455 height 80
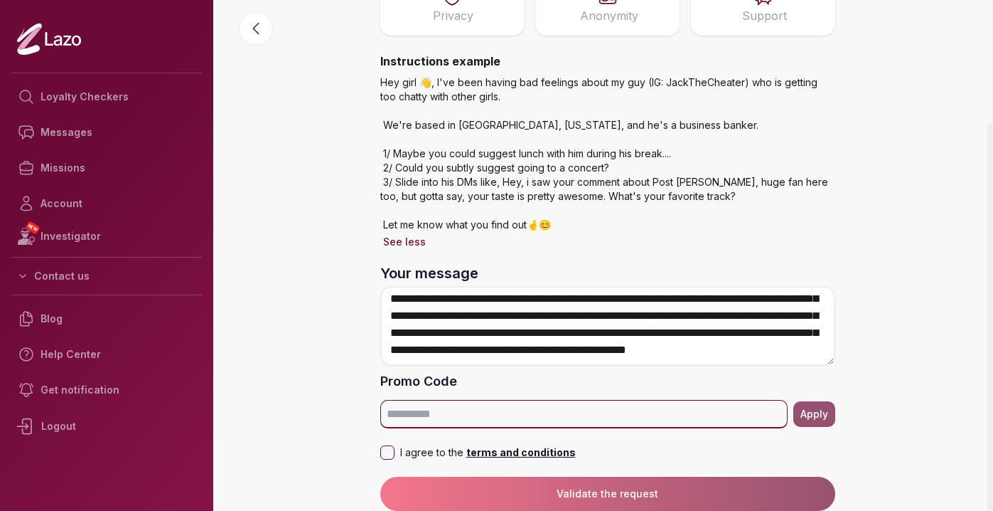
click at [601, 425] on input "Promo Code" at bounding box center [583, 414] width 407 height 28
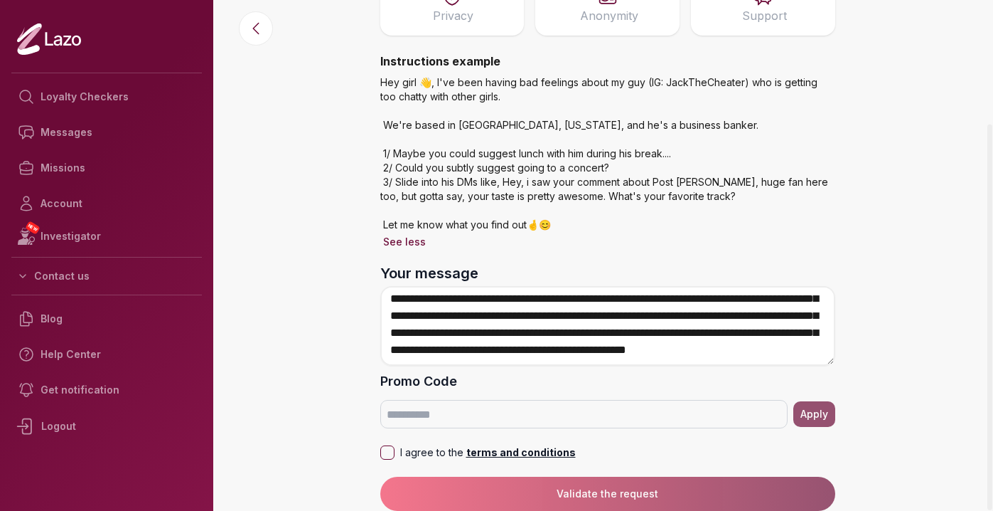
click at [610, 391] on div "Promo Code Apply" at bounding box center [607, 399] width 455 height 57
click at [389, 454] on button "I agree to the terms and conditions" at bounding box center [387, 452] width 14 height 14
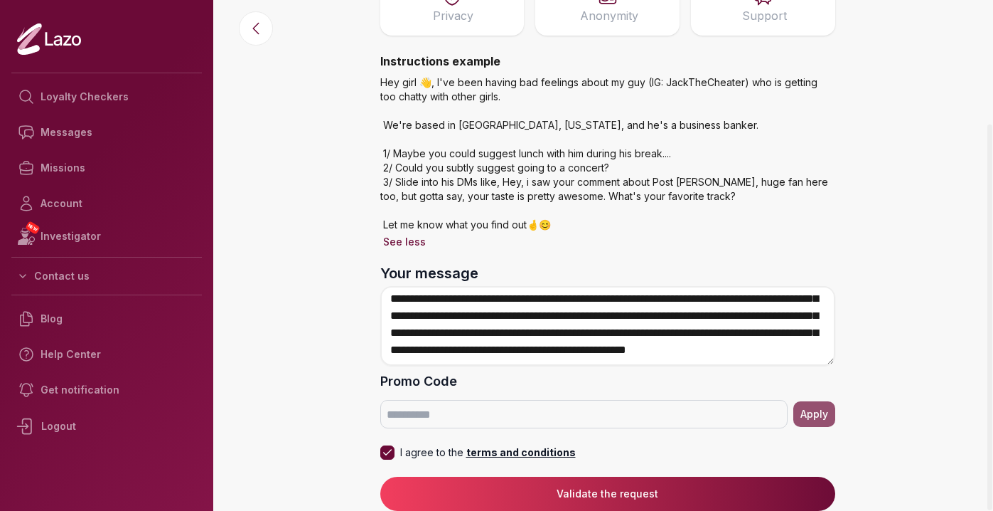
click at [617, 445] on div "I agree to the terms and conditions" at bounding box center [607, 447] width 455 height 26
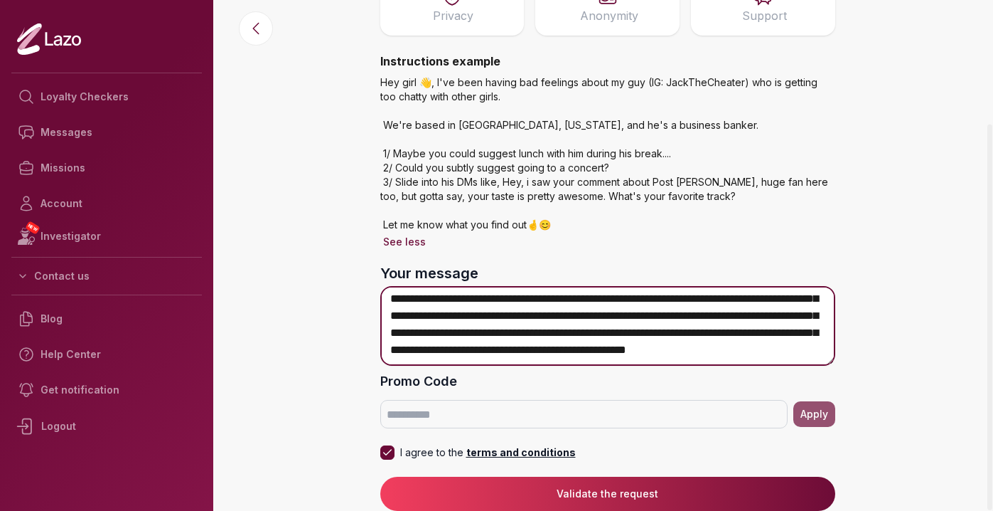
click at [740, 353] on textarea "**********" at bounding box center [607, 326] width 455 height 80
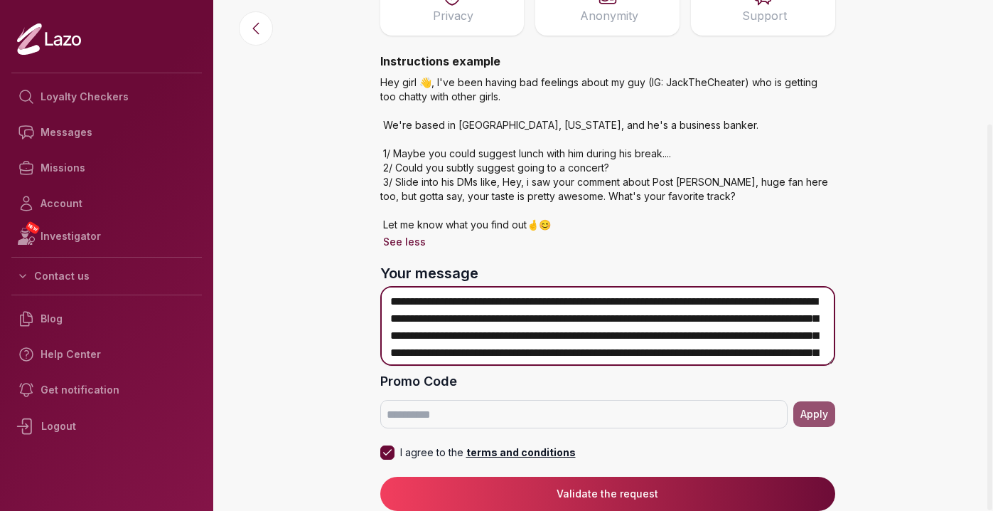
drag, startPoint x: 813, startPoint y: 350, endPoint x: 781, endPoint y: 97, distance: 254.5
click at [781, 97] on div "Start a Loyalty Test Sharon Female - 22 $66 Privacy Anonymity Support Instructi…" at bounding box center [608, 173] width 478 height 674
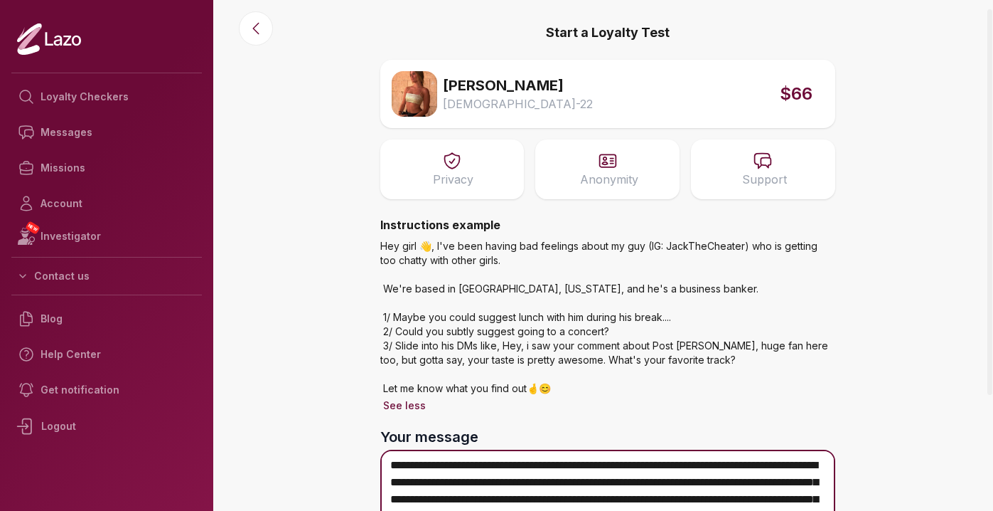
scroll to position [97, 0]
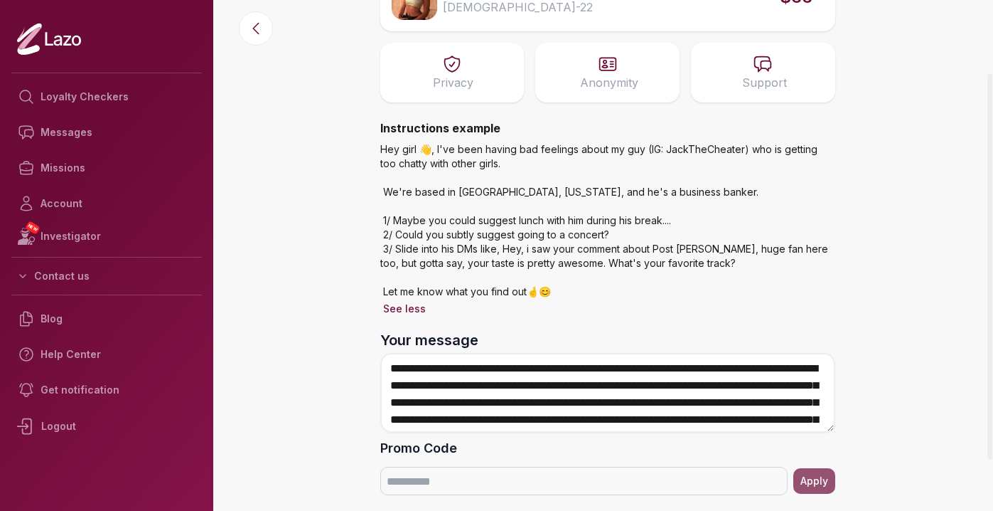
click at [657, 336] on label "Your message" at bounding box center [607, 340] width 455 height 20
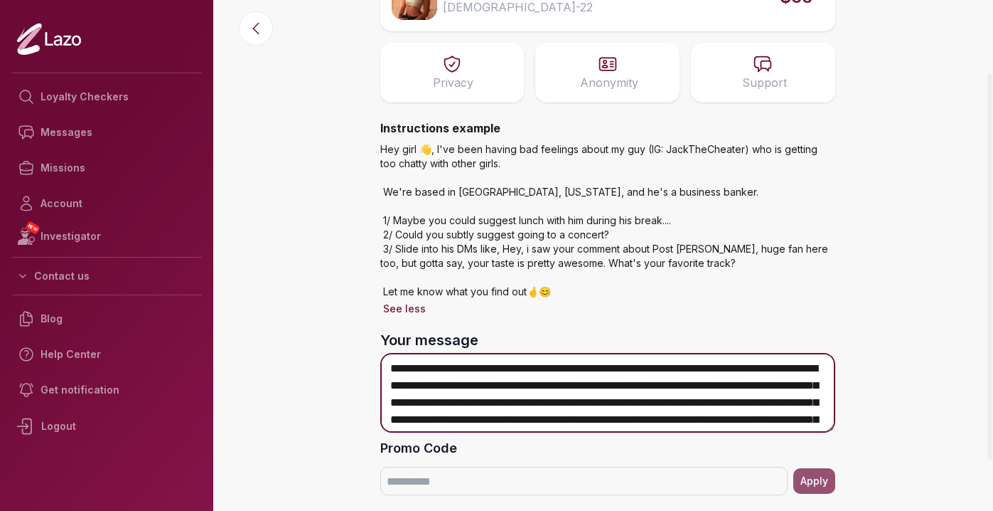
click at [657, 353] on textarea "**********" at bounding box center [607, 393] width 455 height 80
click at [656, 389] on textarea "**********" at bounding box center [607, 393] width 455 height 80
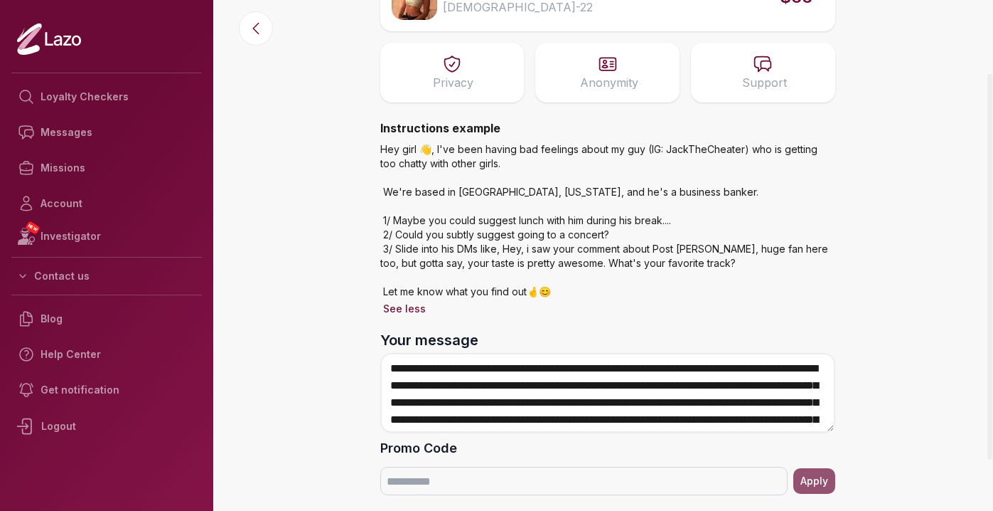
click at [708, 336] on label "Your message" at bounding box center [607, 340] width 455 height 20
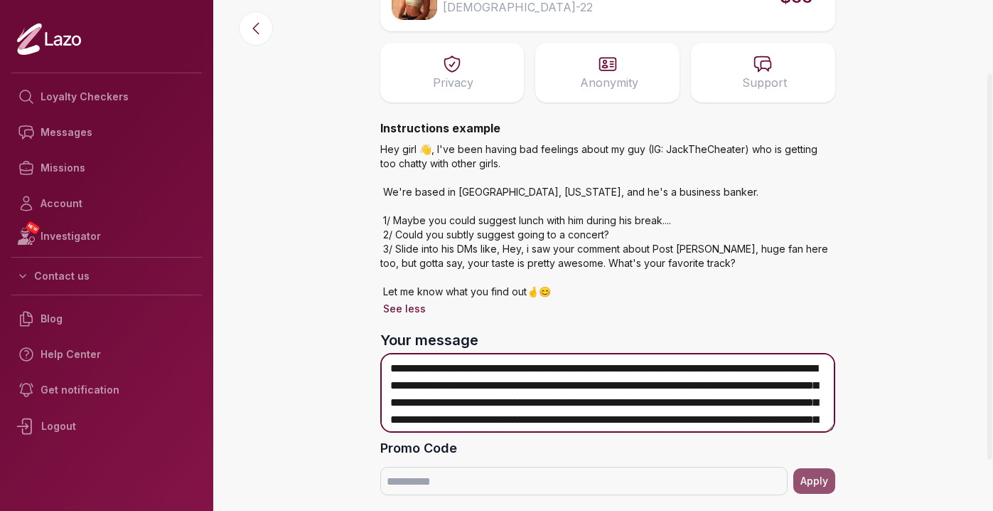
click at [708, 353] on textarea "**********" at bounding box center [607, 393] width 455 height 80
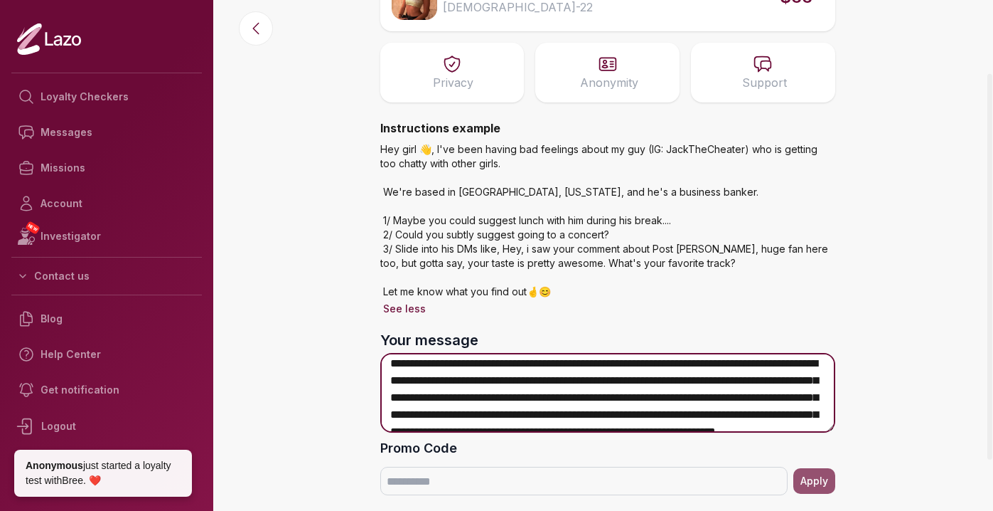
scroll to position [3, 0]
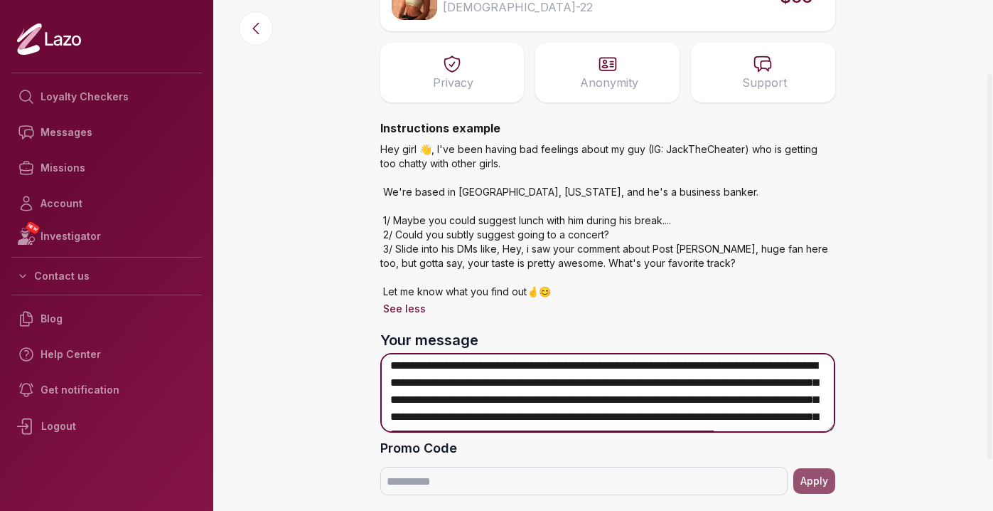
click at [755, 385] on textarea "**********" at bounding box center [607, 393] width 455 height 80
click at [552, 399] on textarea "**********" at bounding box center [607, 393] width 455 height 80
click at [616, 392] on textarea "**********" at bounding box center [607, 393] width 455 height 80
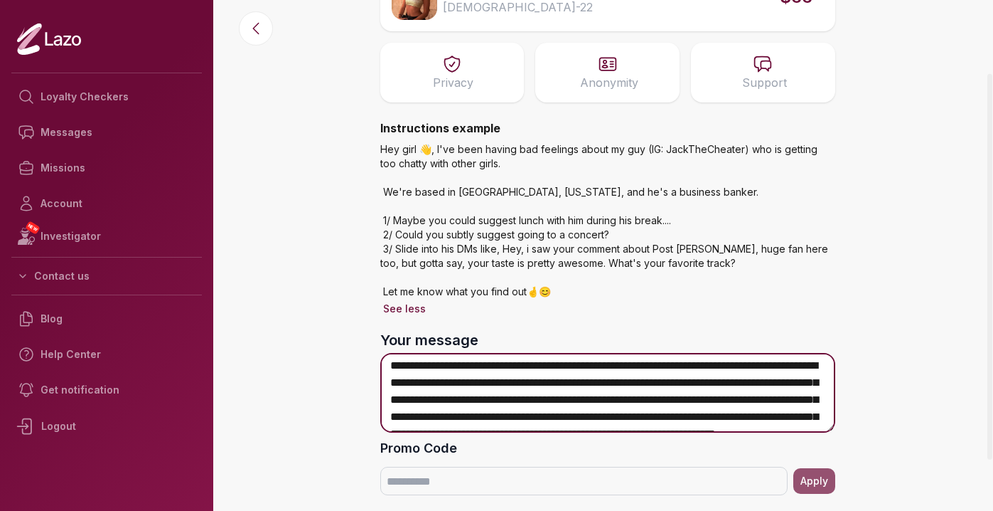
click at [694, 398] on textarea "**********" at bounding box center [607, 393] width 455 height 80
click at [576, 395] on textarea "**********" at bounding box center [607, 393] width 455 height 80
click at [404, 388] on textarea "**********" at bounding box center [607, 393] width 455 height 80
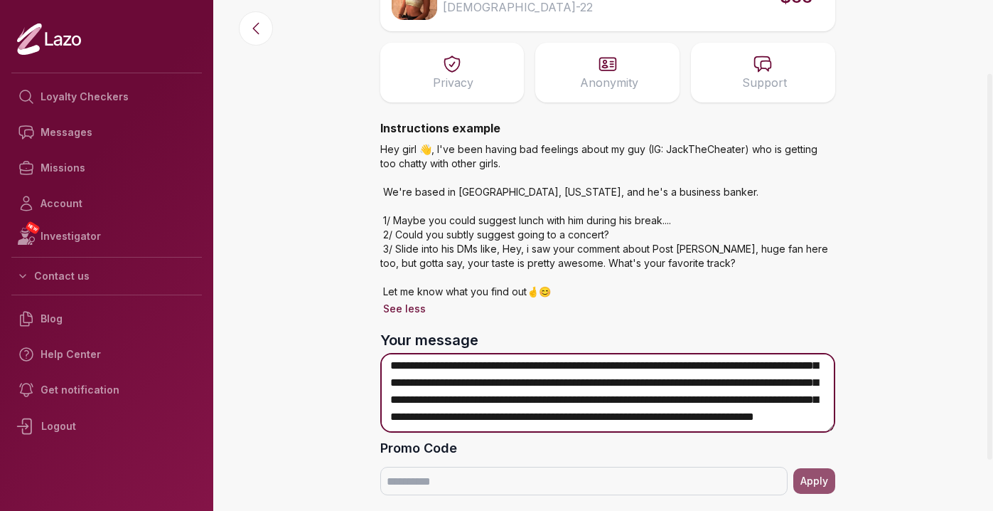
click at [571, 386] on textarea "**********" at bounding box center [607, 393] width 455 height 80
click at [615, 380] on textarea "**********" at bounding box center [607, 393] width 455 height 80
click at [714, 394] on textarea "**********" at bounding box center [607, 393] width 455 height 80
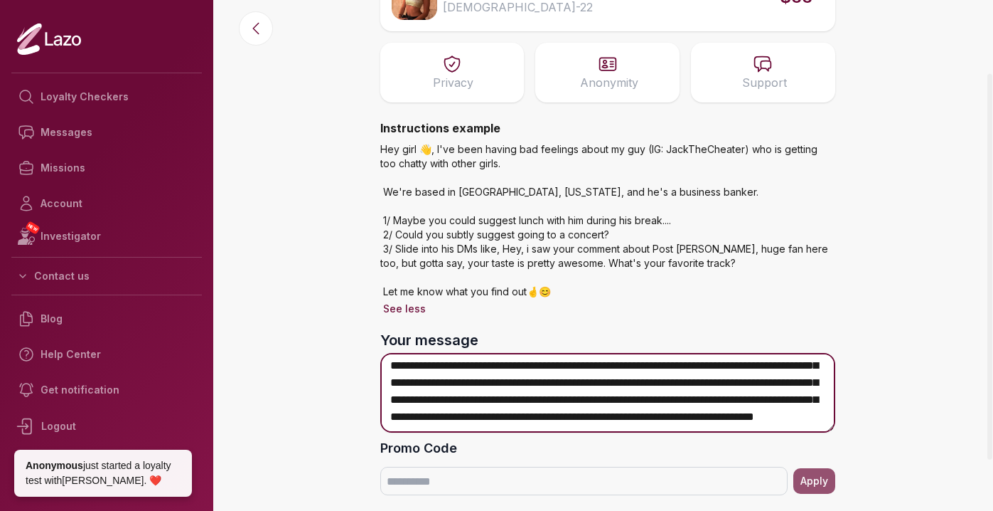
scroll to position [37, 0]
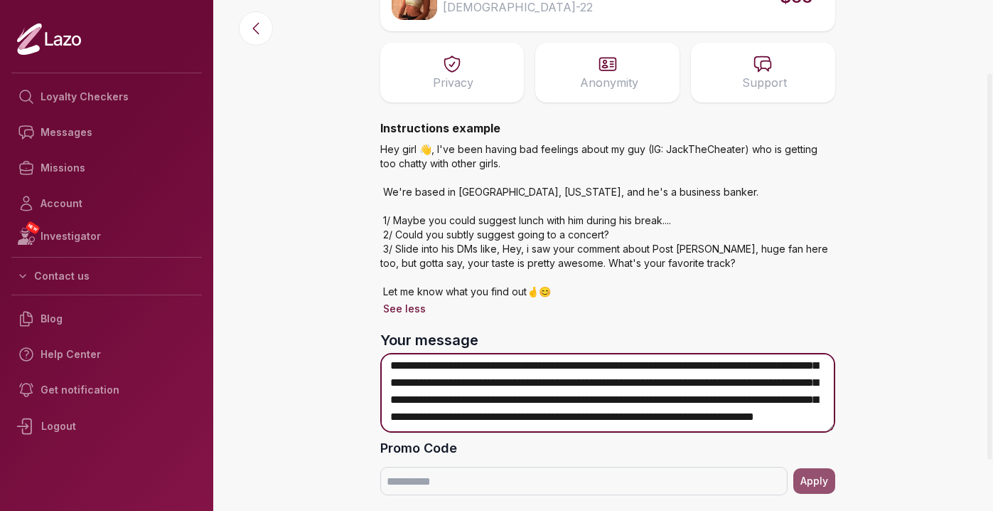
click at [629, 401] on textarea "**********" at bounding box center [607, 393] width 455 height 80
click at [690, 414] on textarea "**********" at bounding box center [607, 393] width 455 height 80
click at [720, 401] on textarea "**********" at bounding box center [607, 393] width 455 height 80
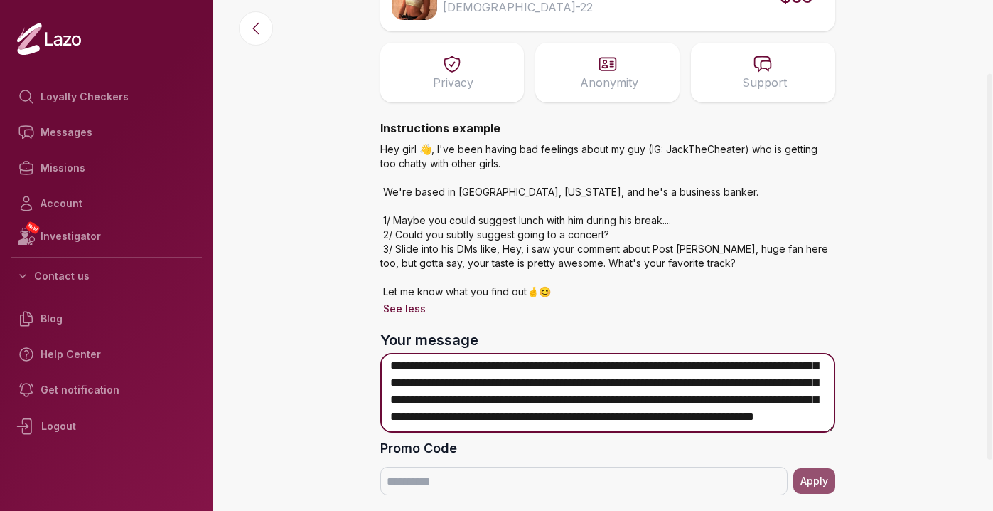
click at [720, 401] on textarea "**********" at bounding box center [607, 393] width 455 height 80
click at [605, 419] on textarea "**********" at bounding box center [607, 393] width 455 height 80
click at [794, 414] on textarea "**********" at bounding box center [607, 393] width 455 height 80
click at [722, 416] on textarea "**********" at bounding box center [607, 393] width 455 height 80
click at [790, 417] on textarea "**********" at bounding box center [607, 393] width 455 height 80
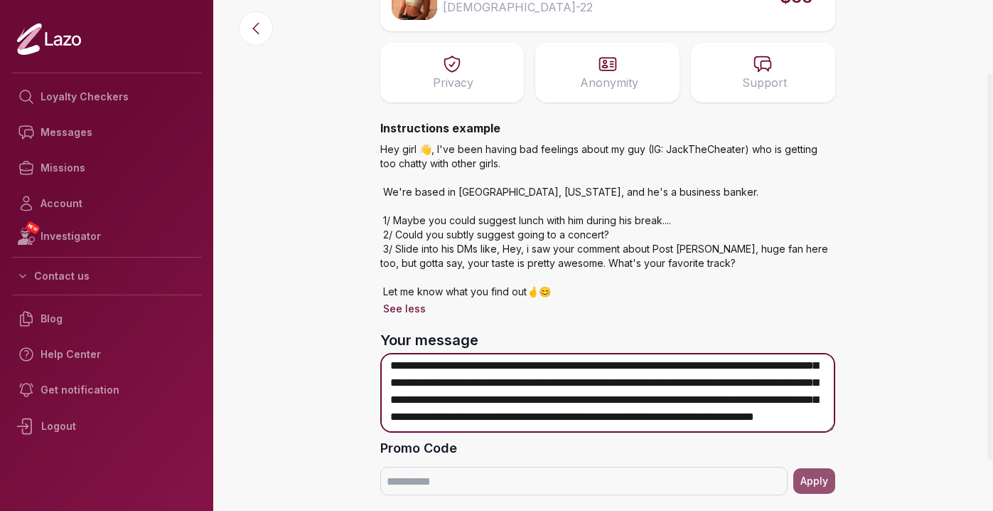
click at [693, 390] on textarea "**********" at bounding box center [607, 393] width 455 height 80
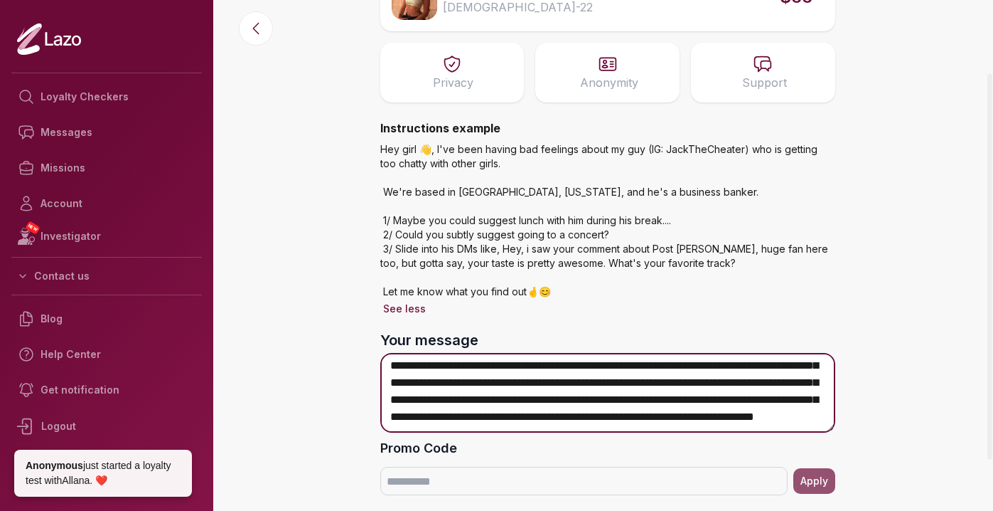
click at [806, 416] on textarea "**********" at bounding box center [607, 393] width 455 height 80
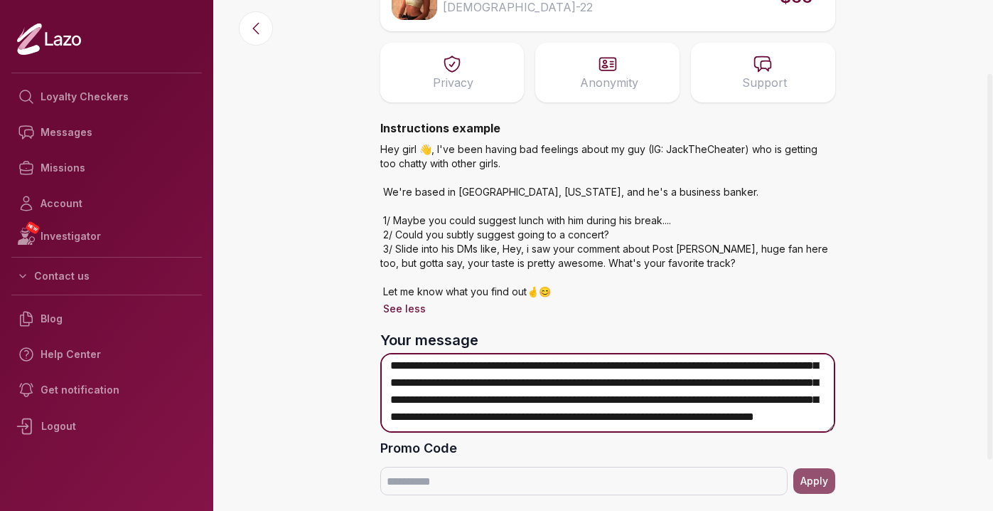
click at [665, 418] on textarea "**********" at bounding box center [607, 393] width 455 height 80
click at [685, 418] on textarea "**********" at bounding box center [607, 393] width 455 height 80
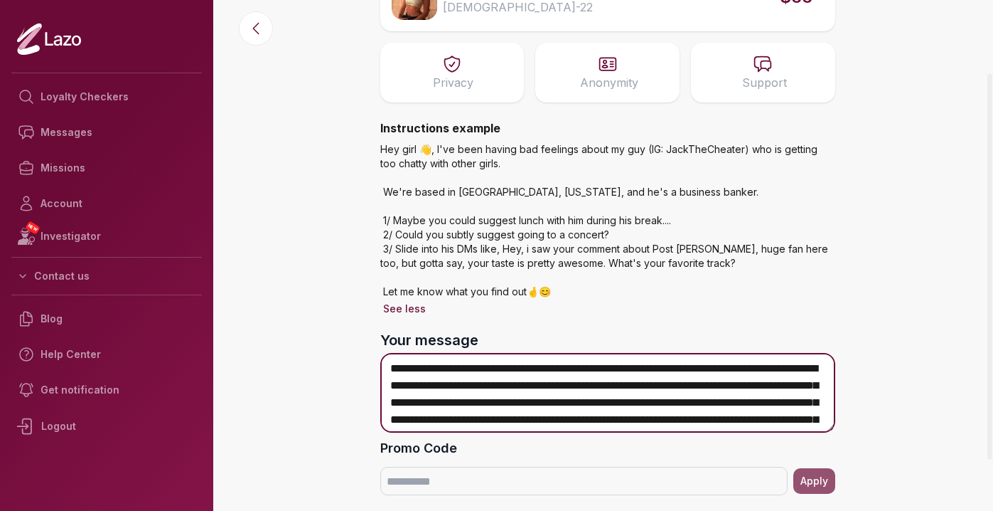
click at [686, 370] on textarea "**********" at bounding box center [607, 393] width 455 height 80
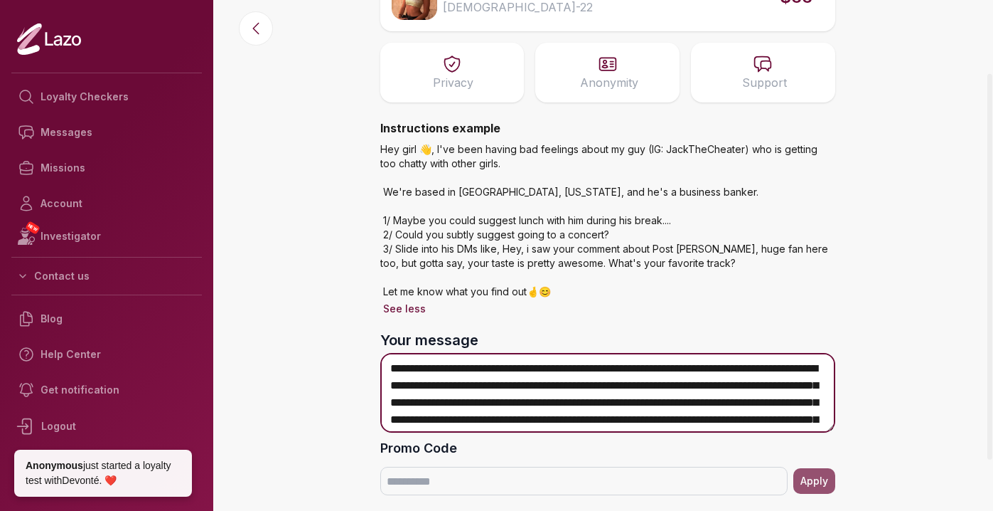
click at [581, 384] on textarea "**********" at bounding box center [607, 393] width 455 height 80
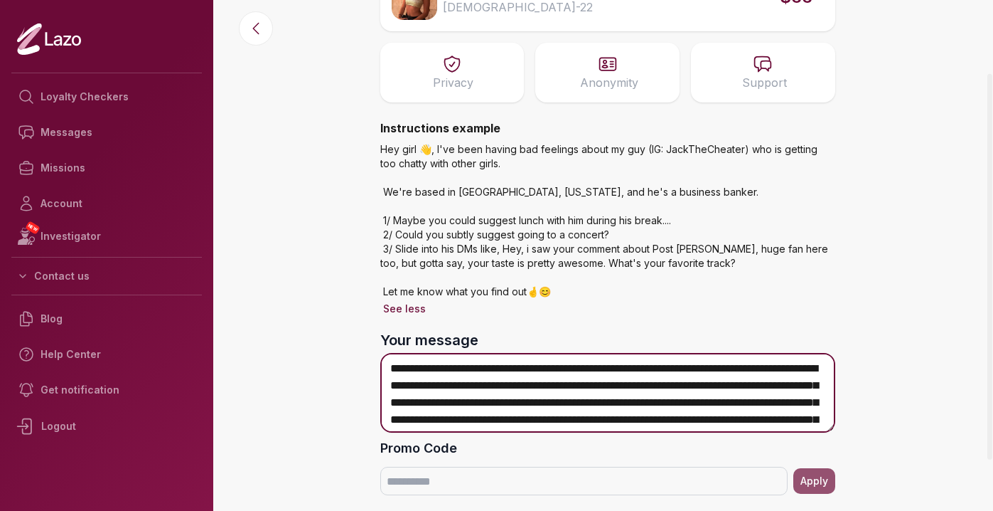
click at [581, 384] on textarea "**********" at bounding box center [607, 393] width 455 height 80
drag, startPoint x: 691, startPoint y: 363, endPoint x: 562, endPoint y: 390, distance: 131.4
click at [562, 390] on textarea "**********" at bounding box center [607, 393] width 455 height 80
click at [750, 375] on textarea "**********" at bounding box center [607, 393] width 455 height 80
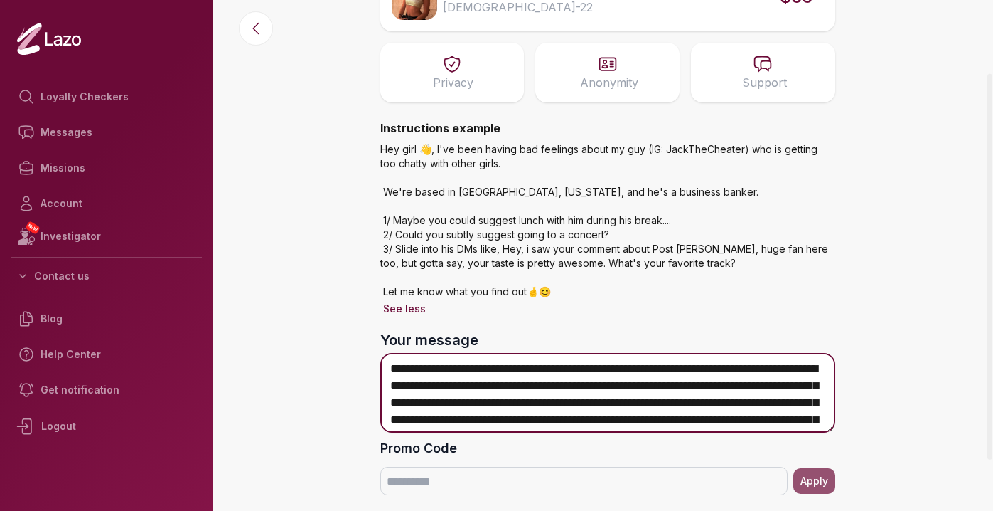
click at [575, 386] on textarea "**********" at bounding box center [607, 393] width 455 height 80
click at [553, 389] on textarea "**********" at bounding box center [607, 393] width 455 height 80
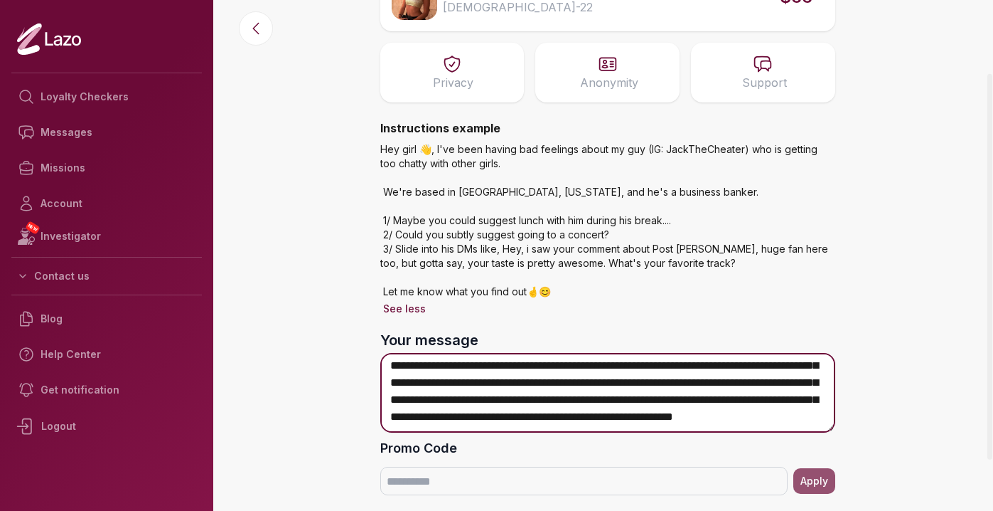
scroll to position [54, 0]
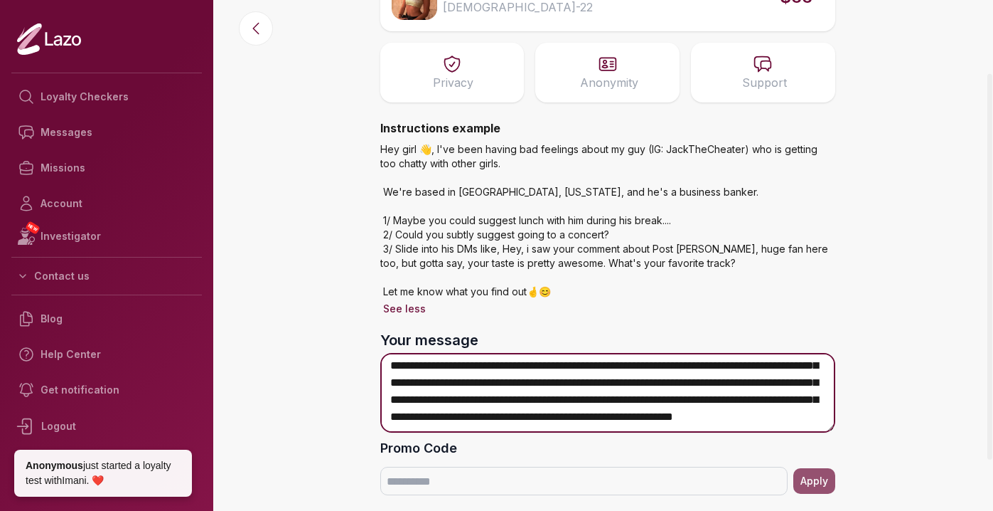
drag, startPoint x: 801, startPoint y: 410, endPoint x: 696, endPoint y: 421, distance: 105.1
click at [696, 421] on textarea "**********" at bounding box center [607, 393] width 455 height 80
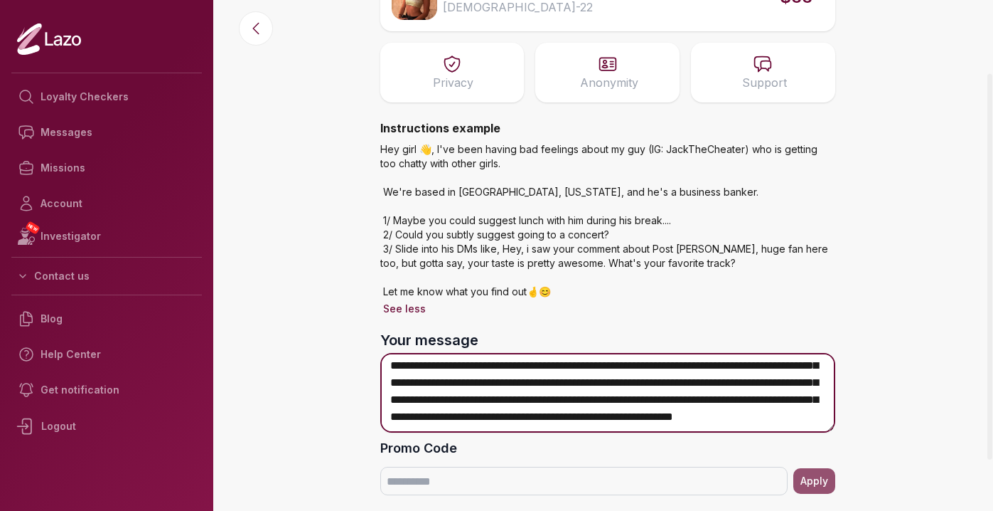
drag, startPoint x: 694, startPoint y: 420, endPoint x: 795, endPoint y: 419, distance: 101.0
click at [796, 419] on textarea "**********" at bounding box center [607, 393] width 455 height 80
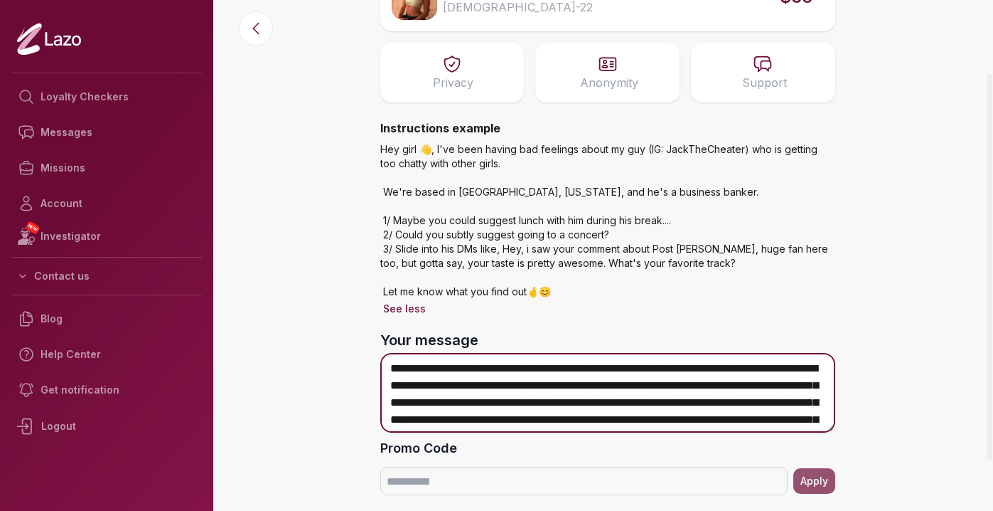
click at [555, 403] on textarea "**********" at bounding box center [607, 393] width 455 height 80
paste textarea "**********"
click at [730, 408] on textarea "**********" at bounding box center [607, 393] width 455 height 80
click at [724, 417] on textarea "**********" at bounding box center [607, 393] width 455 height 80
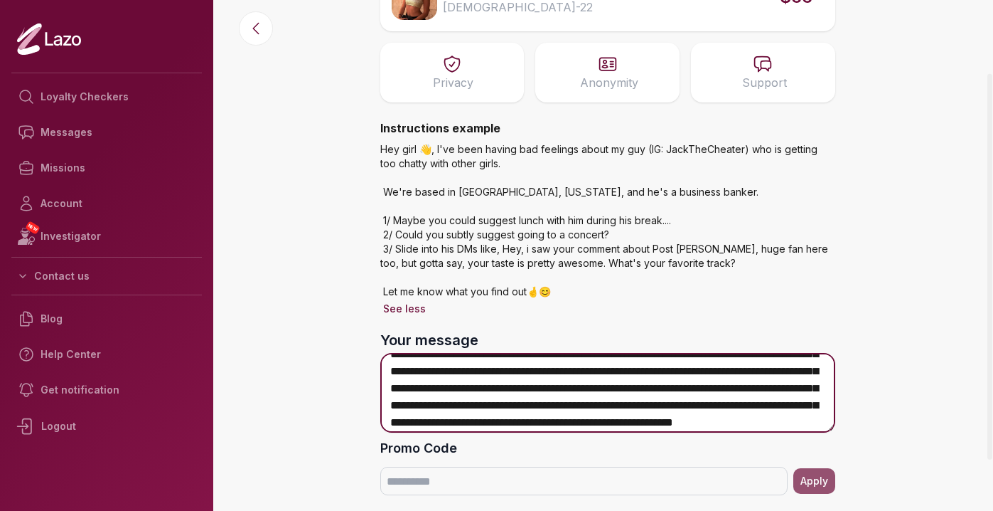
scroll to position [33, 0]
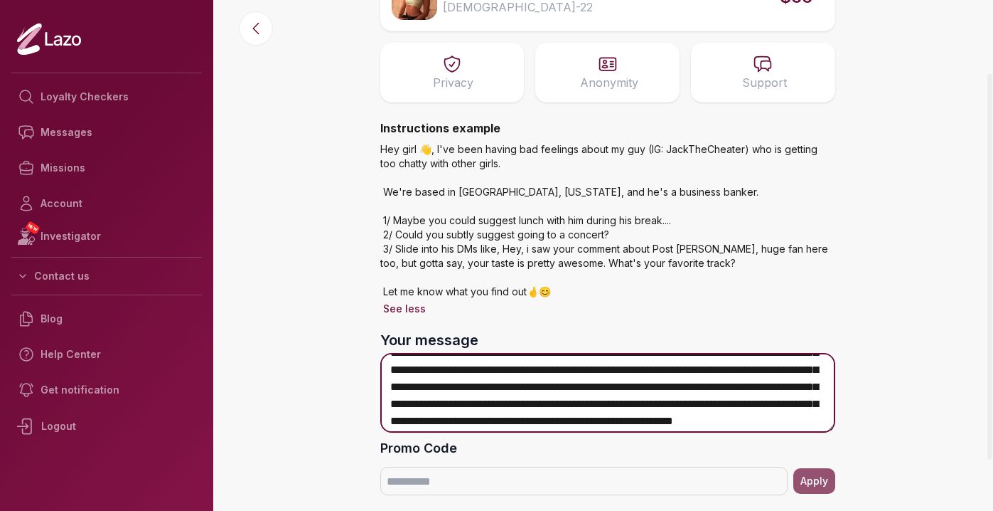
click at [796, 372] on textarea "**********" at bounding box center [607, 393] width 455 height 80
click at [757, 379] on textarea "**********" at bounding box center [607, 393] width 455 height 80
click at [765, 371] on textarea "**********" at bounding box center [607, 393] width 455 height 80
click at [820, 371] on textarea "**********" at bounding box center [607, 393] width 455 height 80
click at [831, 372] on textarea "**********" at bounding box center [607, 393] width 455 height 80
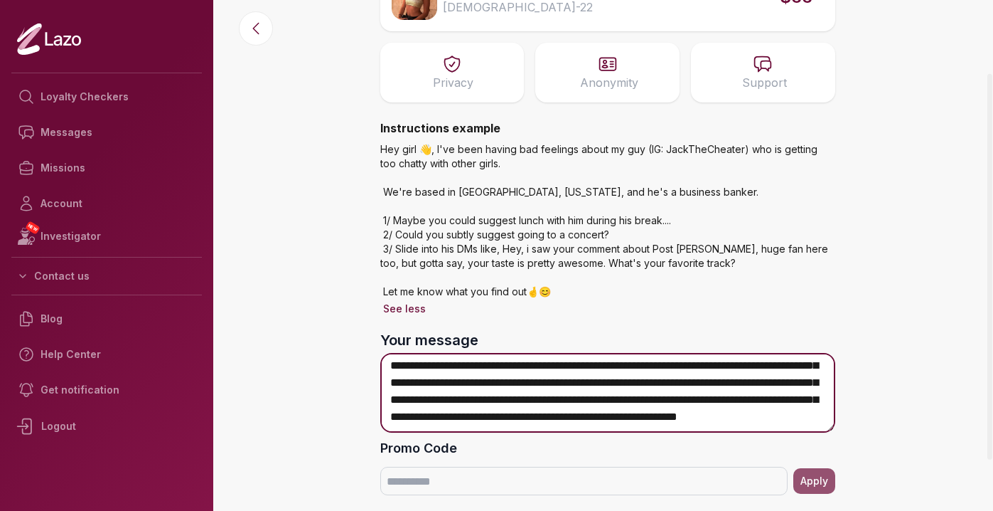
scroll to position [54, 0]
click at [700, 376] on textarea "**********" at bounding box center [607, 393] width 455 height 80
click at [703, 366] on textarea "**********" at bounding box center [607, 393] width 455 height 80
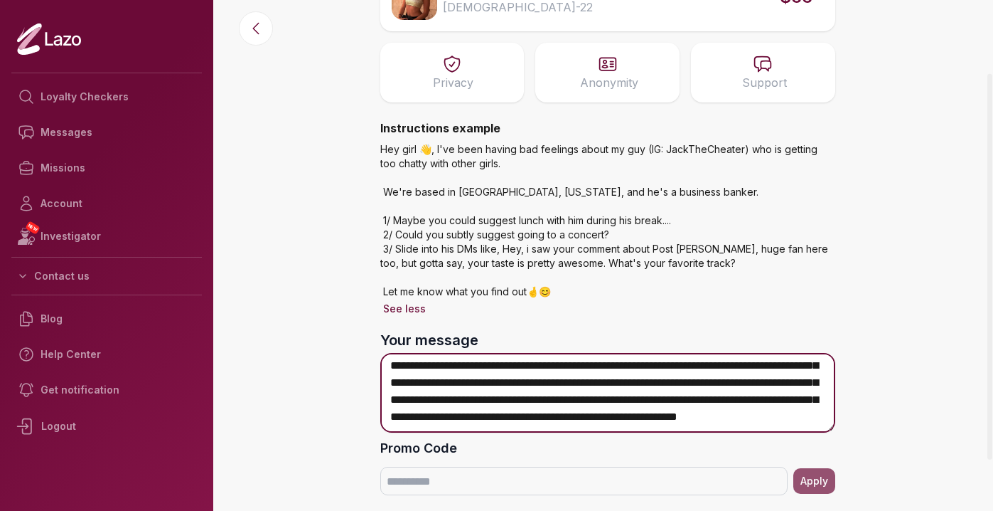
click at [602, 383] on textarea "**********" at bounding box center [607, 393] width 455 height 80
click at [669, 390] on textarea "**********" at bounding box center [607, 393] width 455 height 80
click at [755, 392] on textarea "**********" at bounding box center [607, 393] width 455 height 80
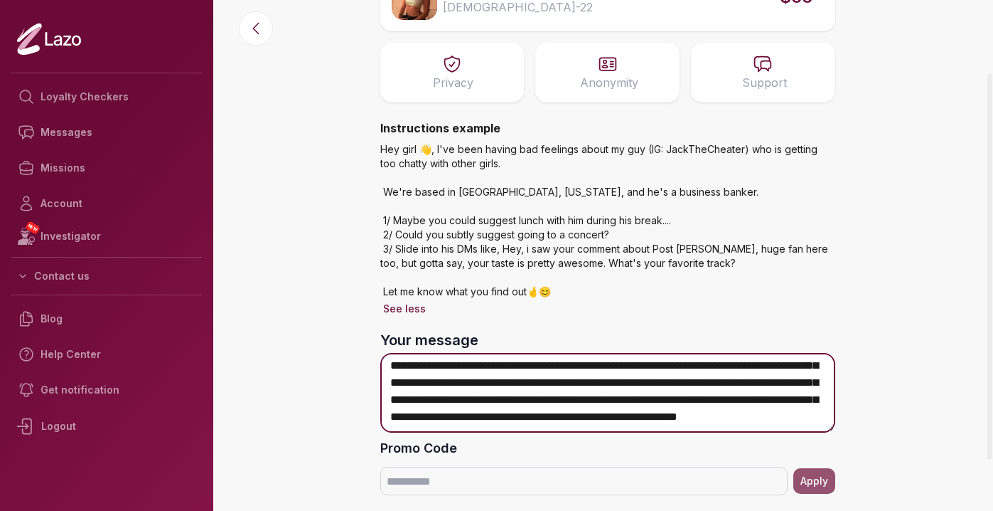
click at [577, 400] on textarea "**********" at bounding box center [607, 393] width 455 height 80
click at [759, 415] on textarea "**********" at bounding box center [607, 393] width 455 height 80
click at [780, 419] on textarea "**********" at bounding box center [607, 393] width 455 height 80
drag, startPoint x: 785, startPoint y: 418, endPoint x: 790, endPoint y: 398, distance: 20.5
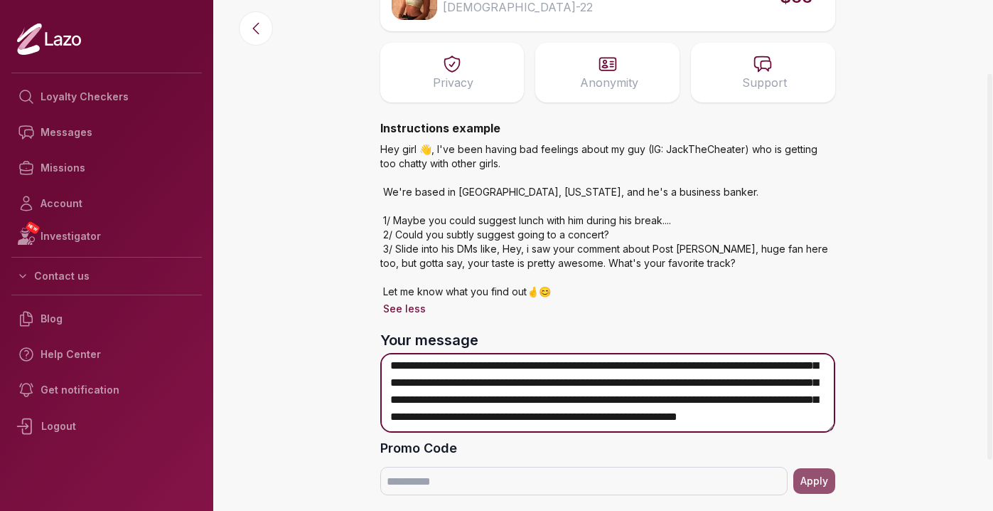
click at [791, 398] on textarea "**********" at bounding box center [607, 393] width 455 height 80
click at [785, 415] on textarea "**********" at bounding box center [607, 393] width 455 height 80
drag, startPoint x: 647, startPoint y: 419, endPoint x: 791, endPoint y: 415, distance: 144.4
click at [791, 415] on textarea "**********" at bounding box center [607, 393] width 455 height 80
drag, startPoint x: 791, startPoint y: 416, endPoint x: 650, endPoint y: 421, distance: 141.6
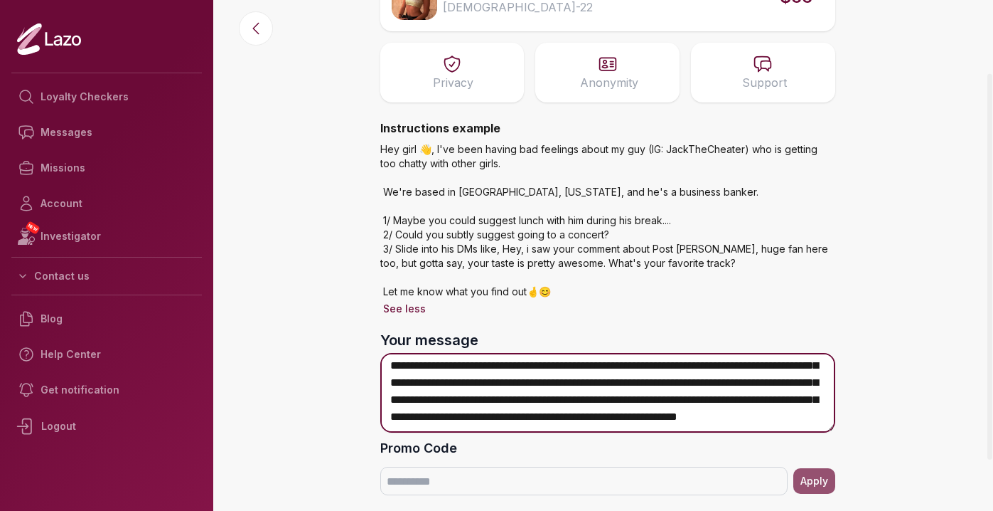
click at [650, 421] on textarea "**********" at bounding box center [607, 393] width 455 height 80
drag, startPoint x: 587, startPoint y: 417, endPoint x: 823, endPoint y: 422, distance: 236.8
click at [823, 422] on textarea "**********" at bounding box center [607, 393] width 455 height 80
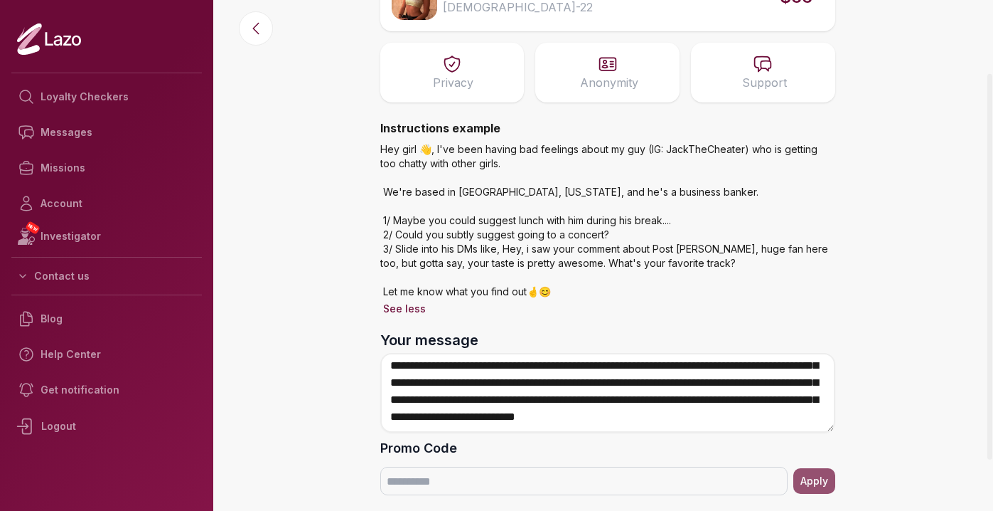
click at [724, 446] on label "Promo Code" at bounding box center [607, 448] width 455 height 20
click at [724, 466] on input "Promo Code" at bounding box center [583, 480] width 407 height 28
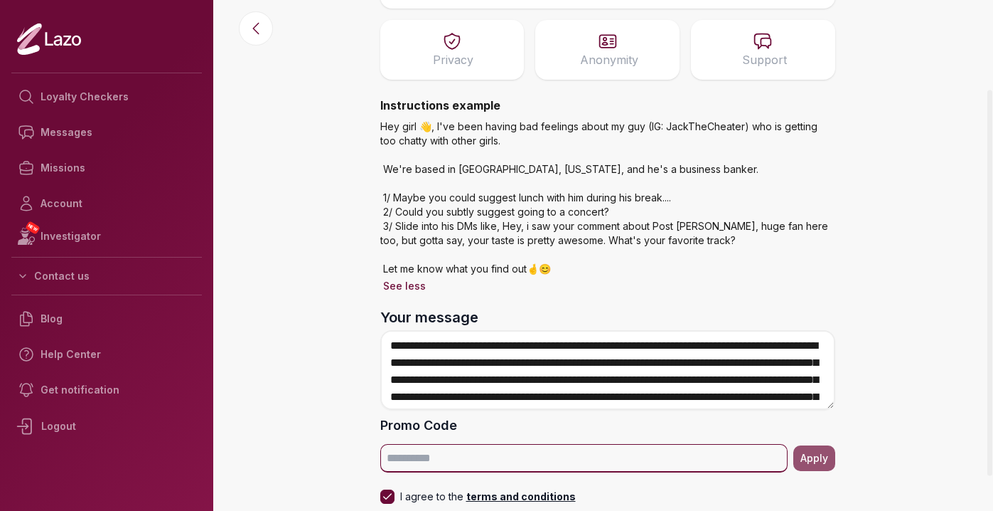
scroll to position [110, 0]
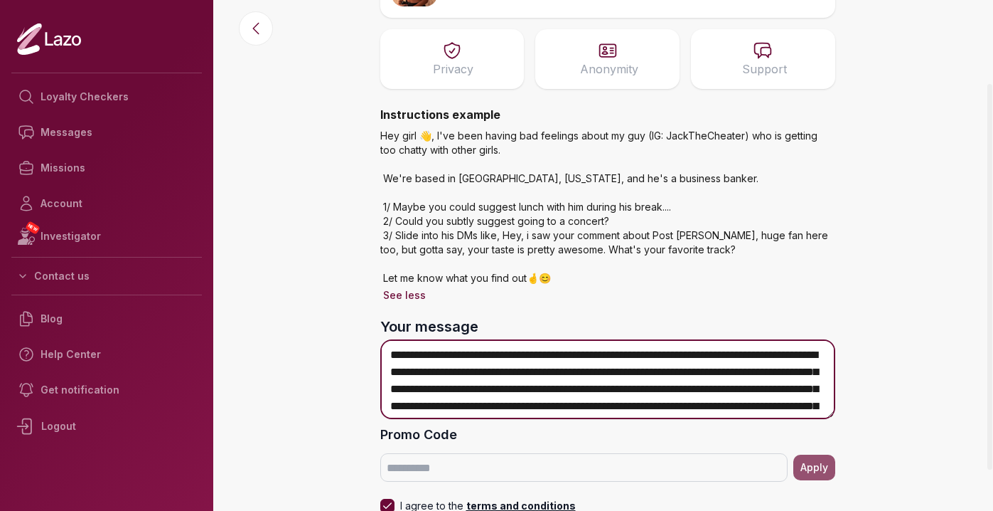
click at [771, 356] on textarea "**********" at bounding box center [607, 379] width 455 height 80
click at [528, 375] on textarea "**********" at bounding box center [607, 379] width 455 height 80
click at [601, 378] on textarea "**********" at bounding box center [607, 379] width 455 height 80
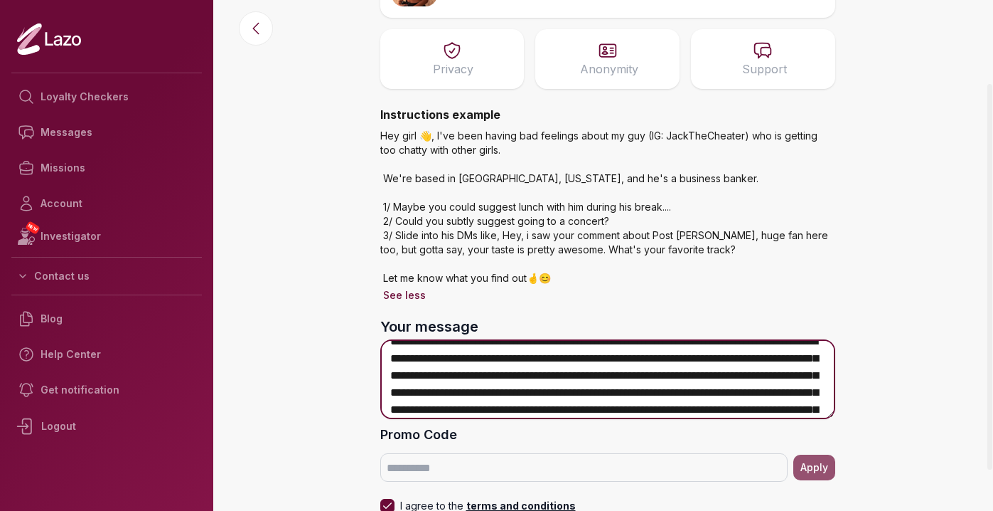
scroll to position [15, 0]
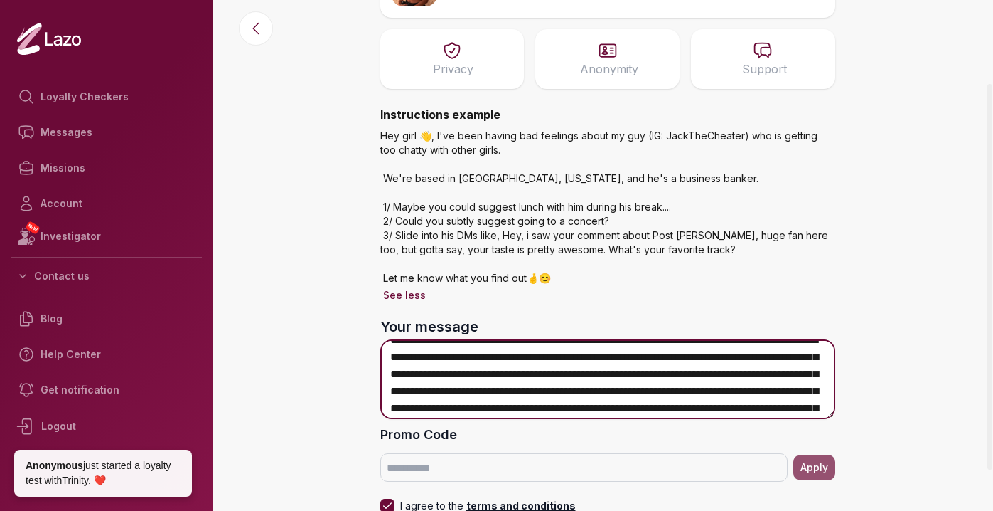
click at [557, 376] on textarea "**********" at bounding box center [607, 379] width 455 height 80
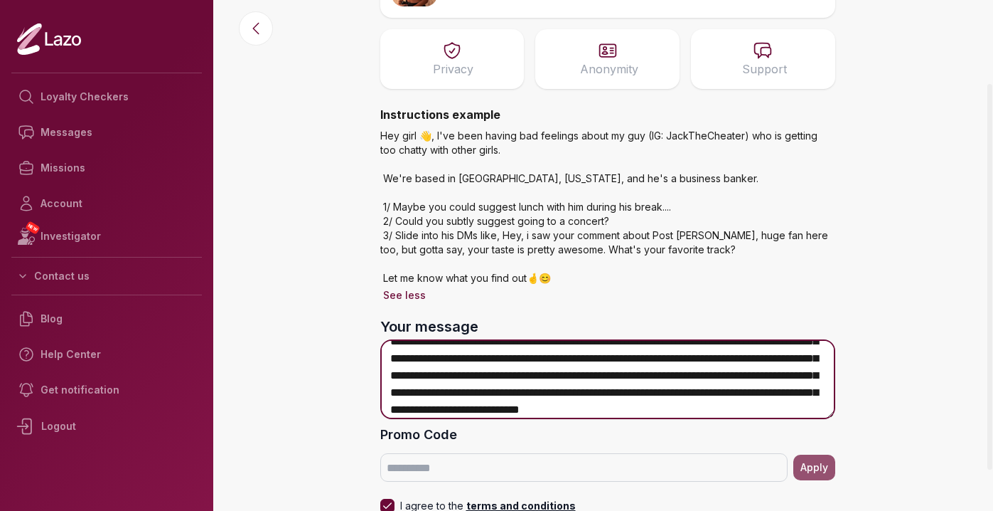
scroll to position [33, 0]
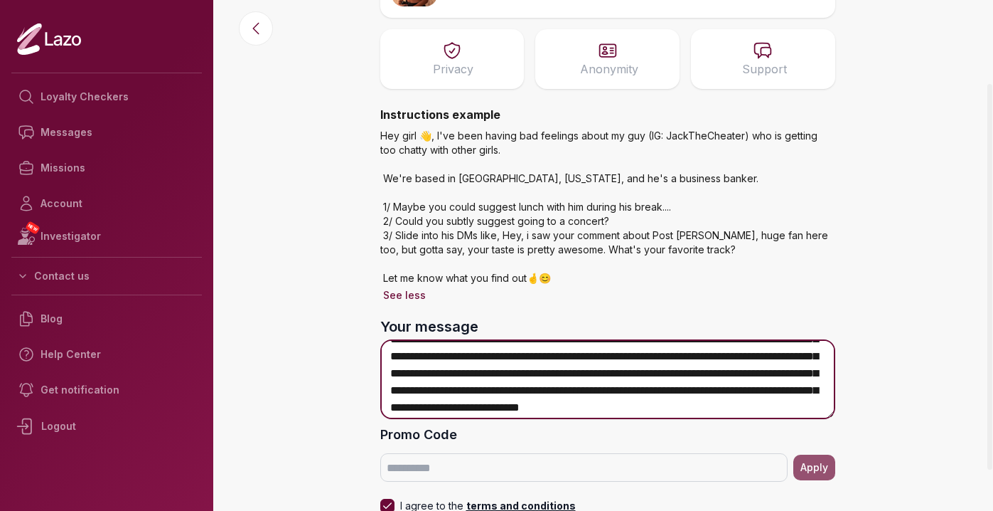
click at [754, 365] on textarea "**********" at bounding box center [607, 379] width 455 height 80
click at [750, 358] on textarea "**********" at bounding box center [607, 379] width 455 height 80
click at [750, 357] on textarea "**********" at bounding box center [607, 379] width 455 height 80
click at [670, 372] on textarea "**********" at bounding box center [607, 379] width 455 height 80
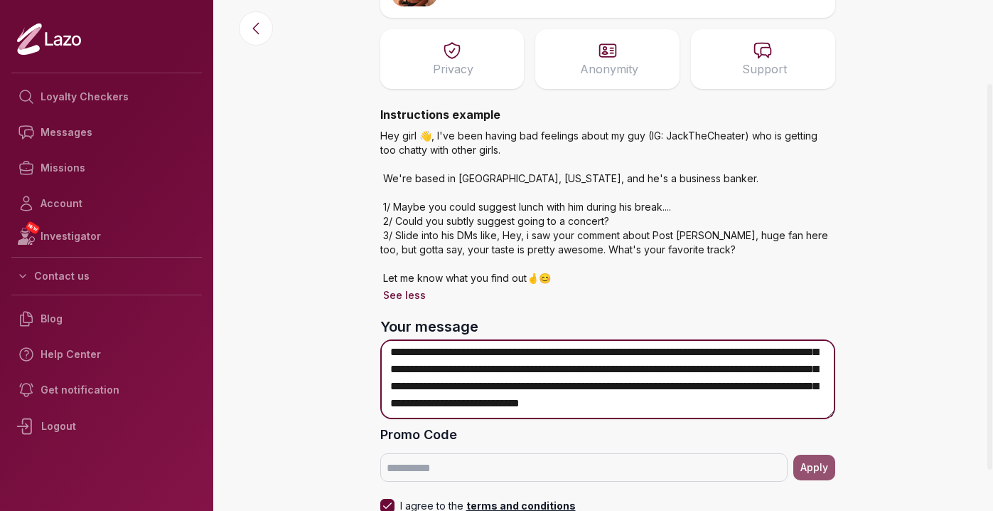
scroll to position [49, 0]
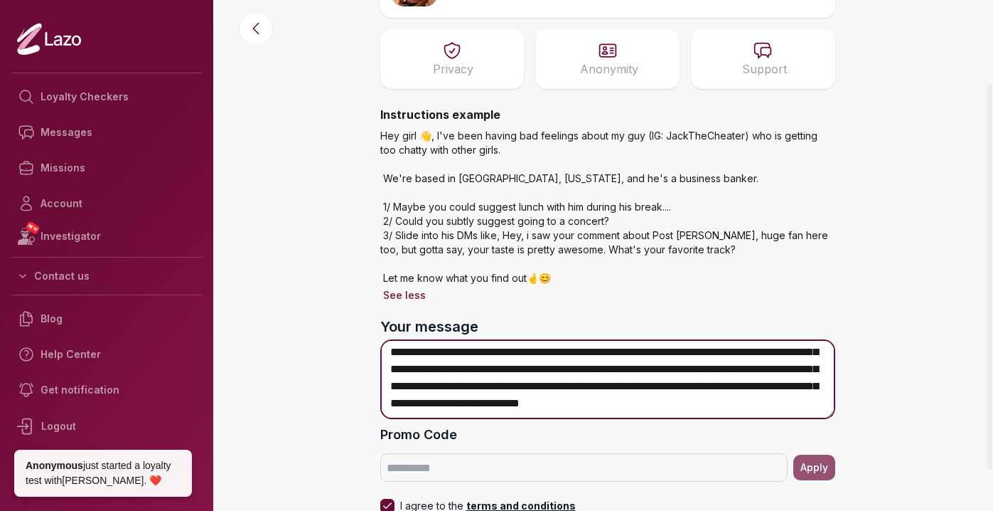
click at [805, 357] on textarea "**********" at bounding box center [607, 379] width 455 height 80
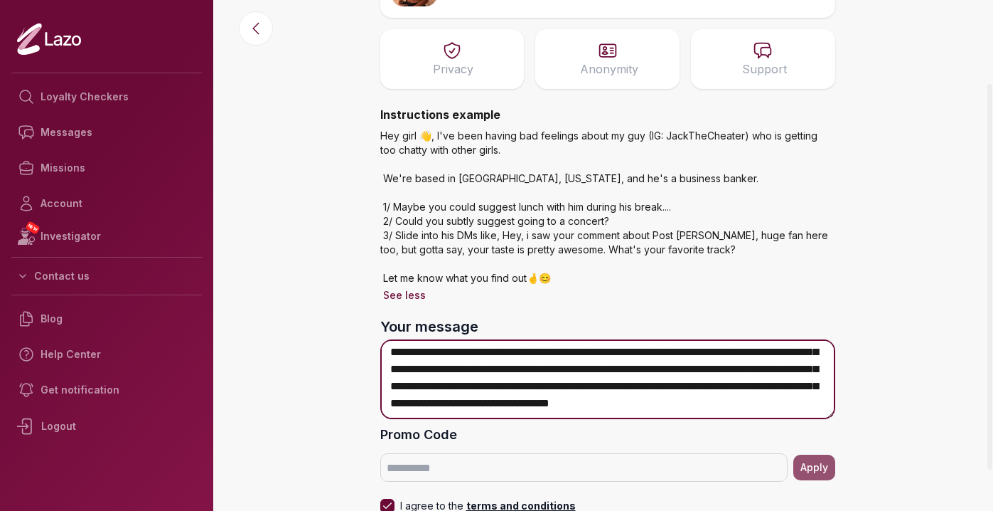
click at [554, 361] on textarea "**********" at bounding box center [607, 379] width 455 height 80
click at [514, 378] on textarea "**********" at bounding box center [607, 379] width 455 height 80
click at [766, 413] on textarea "**********" at bounding box center [607, 379] width 455 height 80
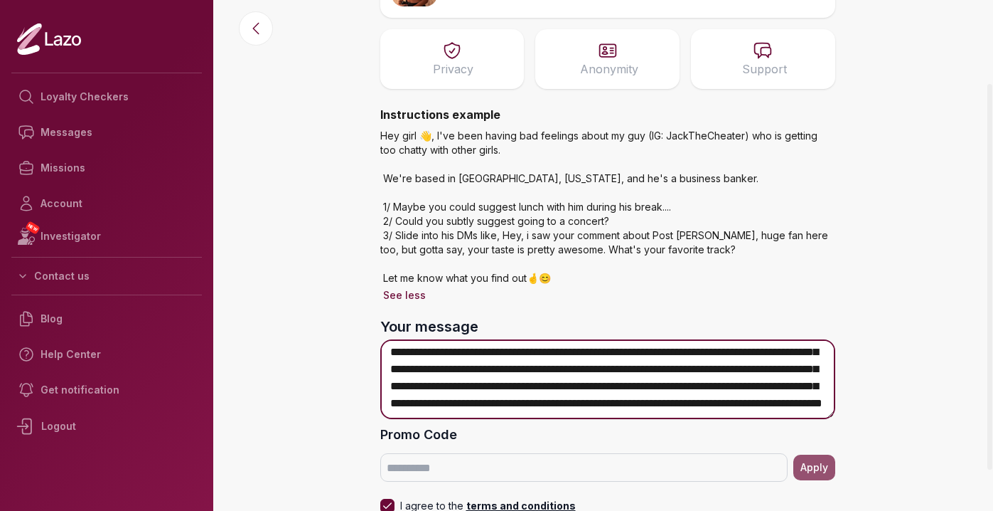
click at [724, 379] on textarea "**********" at bounding box center [607, 379] width 455 height 80
click at [714, 400] on textarea "**********" at bounding box center [607, 379] width 455 height 80
type textarea "**********"
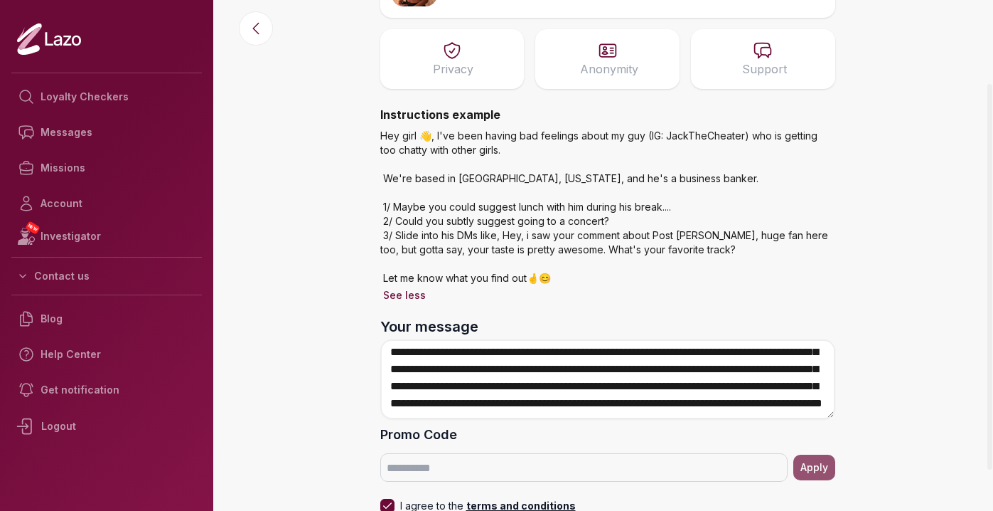
click at [708, 422] on form "**********" at bounding box center [607, 439] width 455 height 247
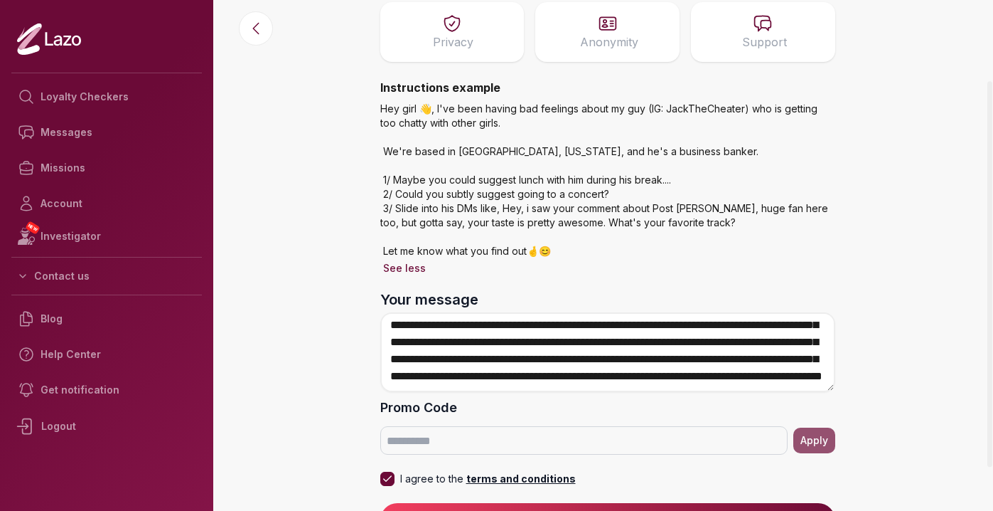
scroll to position [164, 0]
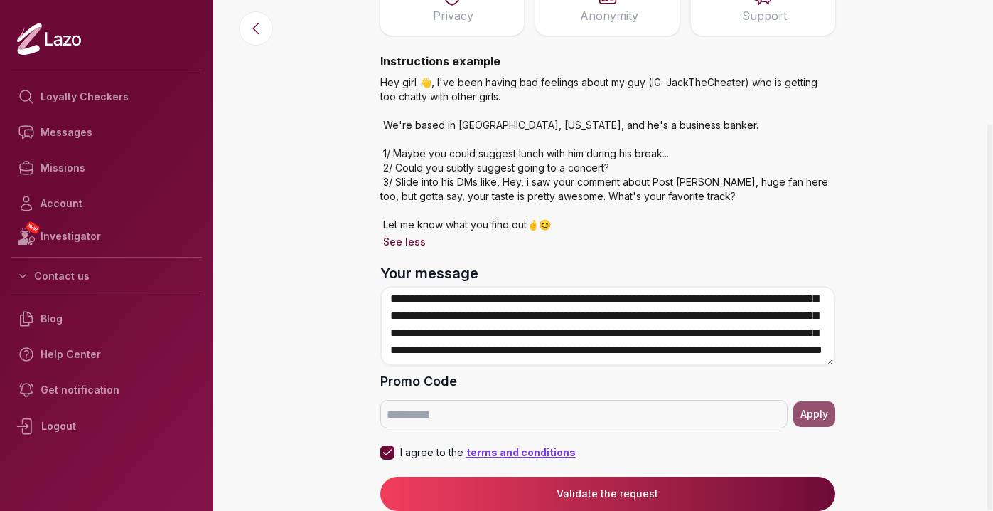
click at [551, 453] on p "terms and conditions" at bounding box center [520, 452] width 112 height 14
click at [395, 453] on button "I agree to the terms and conditions" at bounding box center [387, 452] width 14 height 14
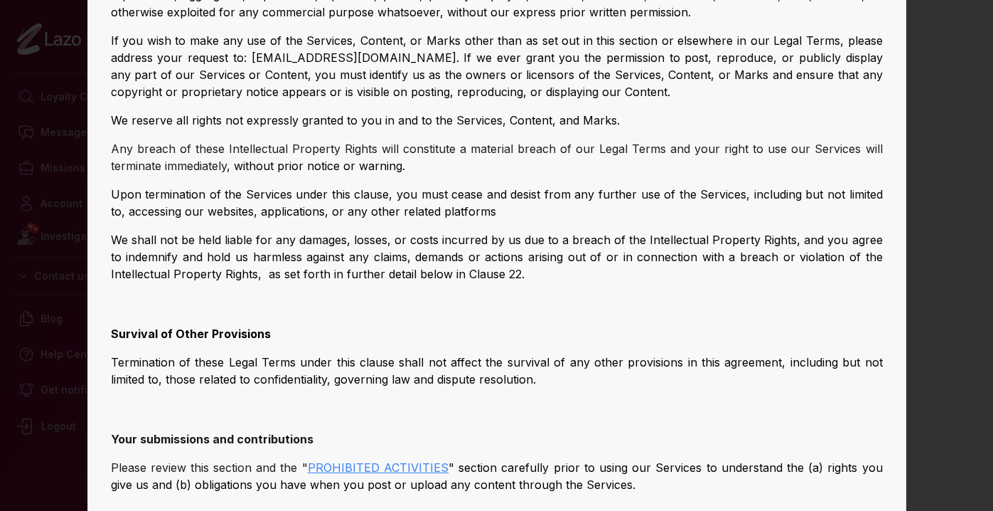
scroll to position [2037, 0]
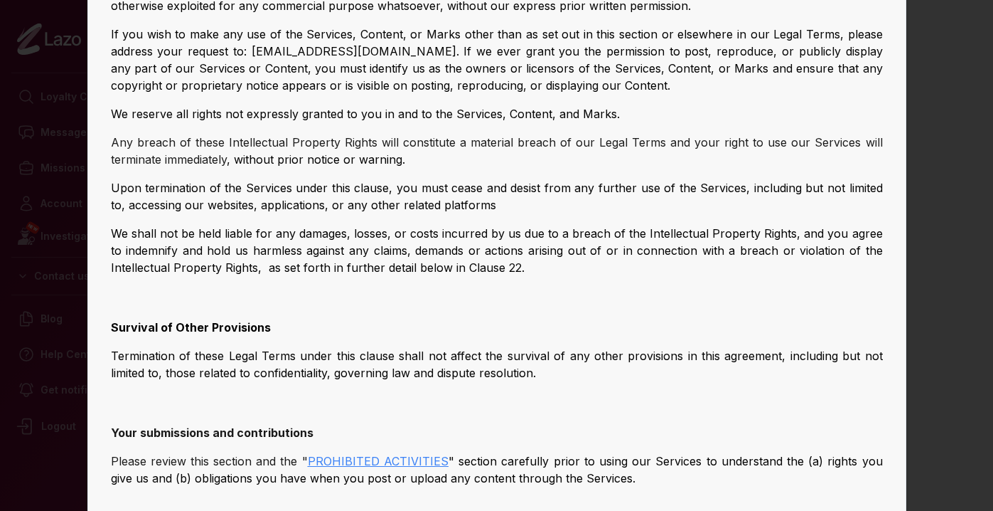
click at [930, 257] on div at bounding box center [496, 255] width 993 height 511
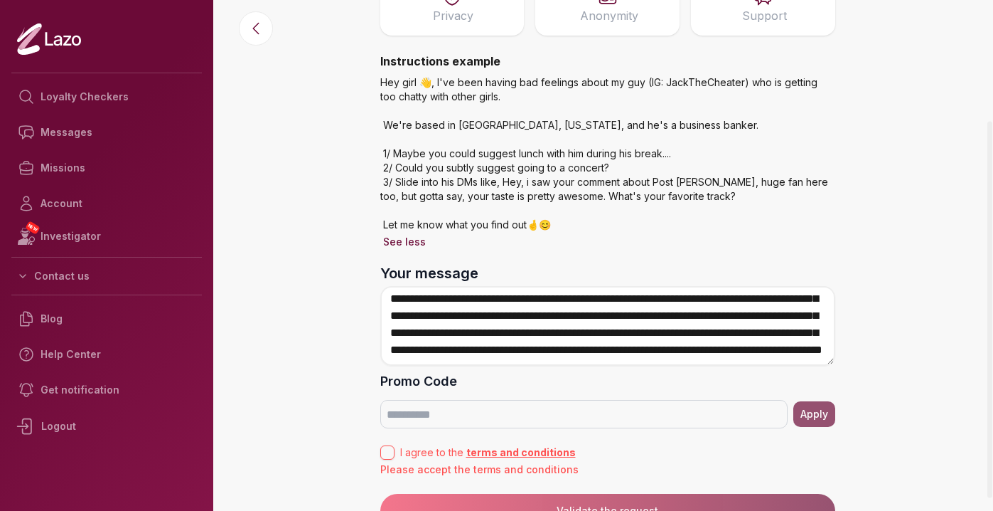
scroll to position [0, 0]
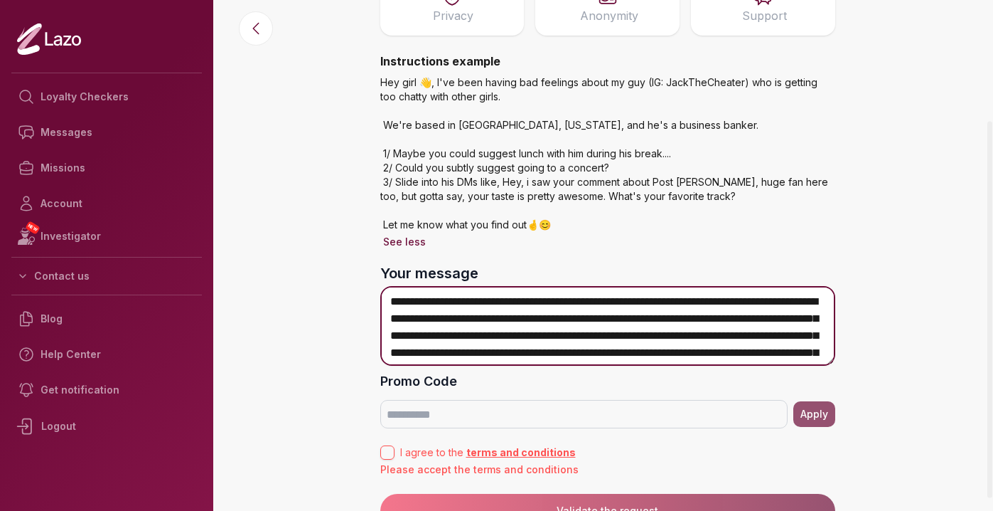
click at [553, 301] on textarea "**********" at bounding box center [607, 326] width 455 height 80
click at [663, 308] on textarea "**********" at bounding box center [607, 326] width 455 height 80
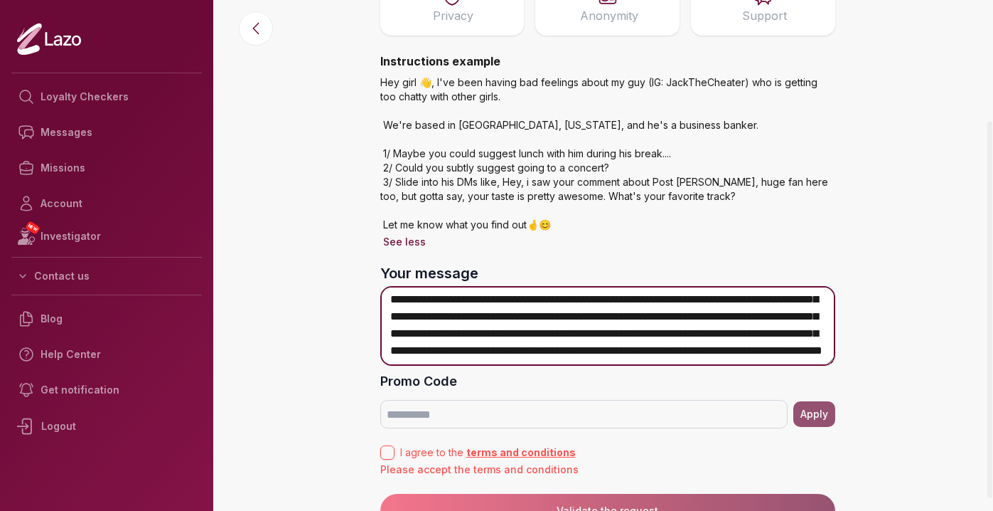
scroll to position [35, 0]
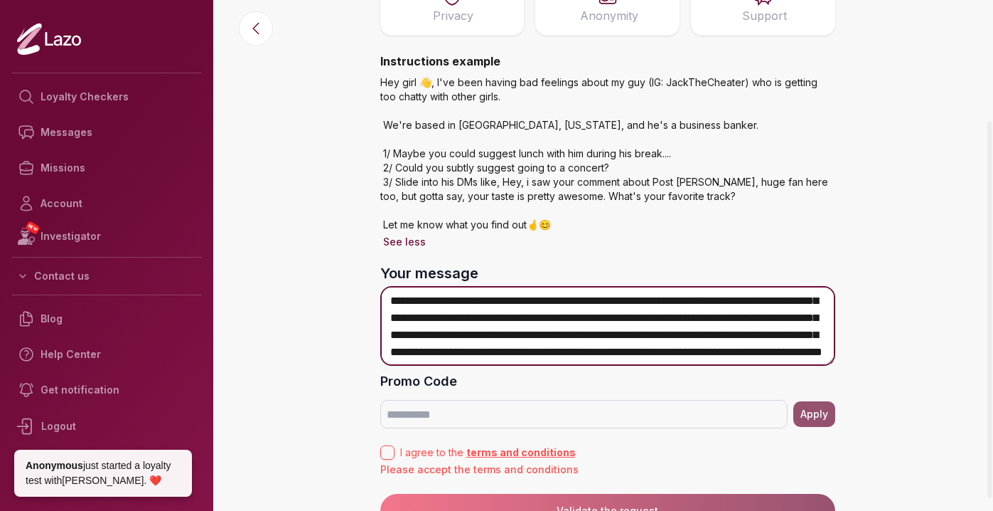
click at [533, 322] on textarea "**********" at bounding box center [607, 326] width 455 height 80
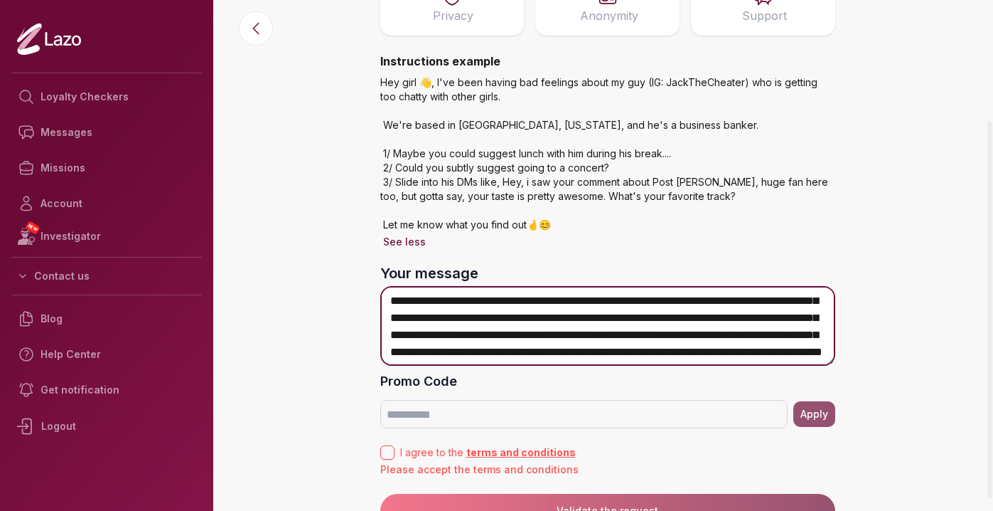
click at [533, 322] on textarea "**********" at bounding box center [607, 326] width 455 height 80
click at [592, 325] on textarea "**********" at bounding box center [607, 326] width 455 height 80
click at [703, 321] on textarea "**********" at bounding box center [607, 326] width 455 height 80
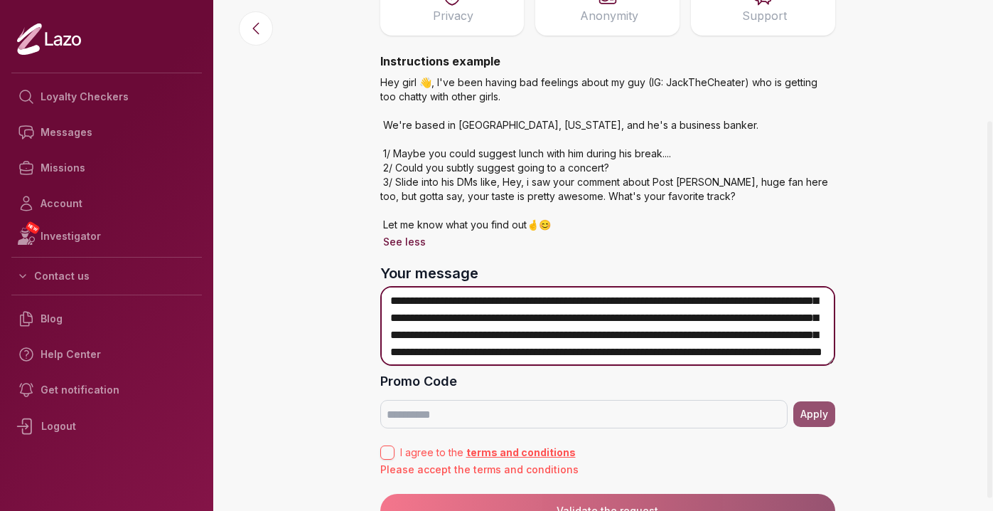
click at [750, 321] on textarea "**********" at bounding box center [607, 326] width 455 height 80
drag, startPoint x: 489, startPoint y: 341, endPoint x: 592, endPoint y: 340, distance: 102.4
click at [592, 340] on textarea "**********" at bounding box center [607, 326] width 455 height 80
click at [680, 342] on textarea "**********" at bounding box center [607, 326] width 455 height 80
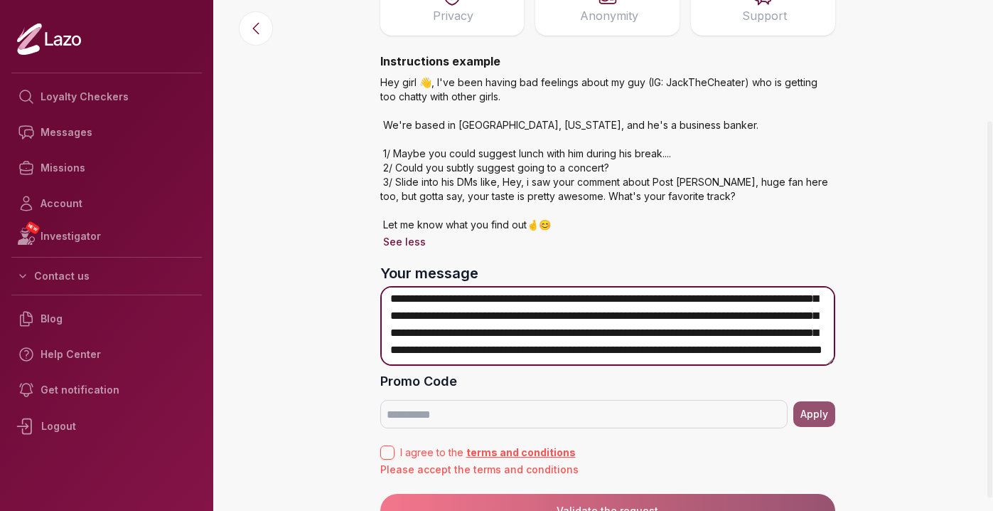
scroll to position [71, 0]
drag, startPoint x: 548, startPoint y: 318, endPoint x: 678, endPoint y: 319, distance: 129.4
click at [678, 319] on textarea "**********" at bounding box center [607, 326] width 455 height 80
drag, startPoint x: 732, startPoint y: 322, endPoint x: 567, endPoint y: 332, distance: 164.6
click at [567, 332] on textarea "**********" at bounding box center [607, 326] width 455 height 80
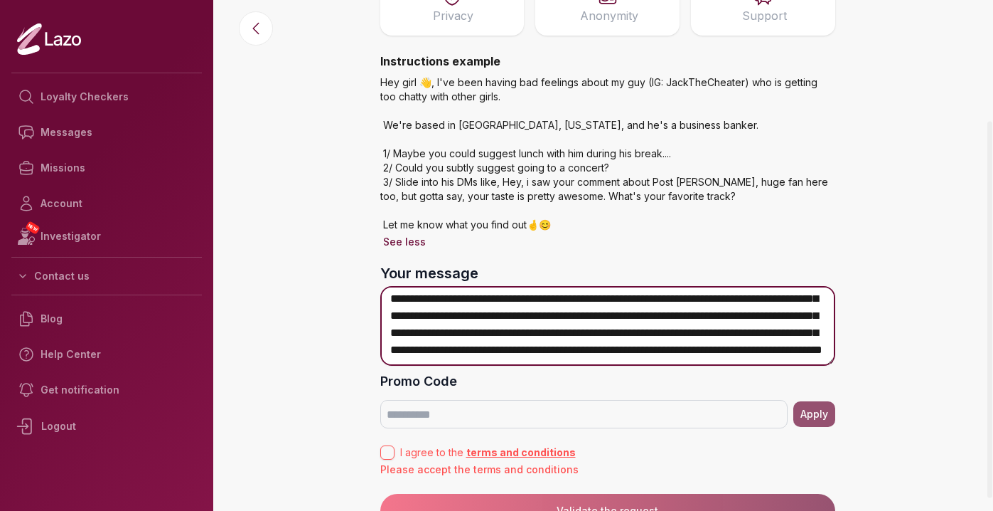
click at [641, 352] on textarea "**********" at bounding box center [607, 326] width 455 height 80
drag, startPoint x: 640, startPoint y: 352, endPoint x: 602, endPoint y: 331, distance: 43.6
click at [602, 331] on textarea "**********" at bounding box center [607, 326] width 455 height 80
click at [529, 336] on textarea "**********" at bounding box center [607, 326] width 455 height 80
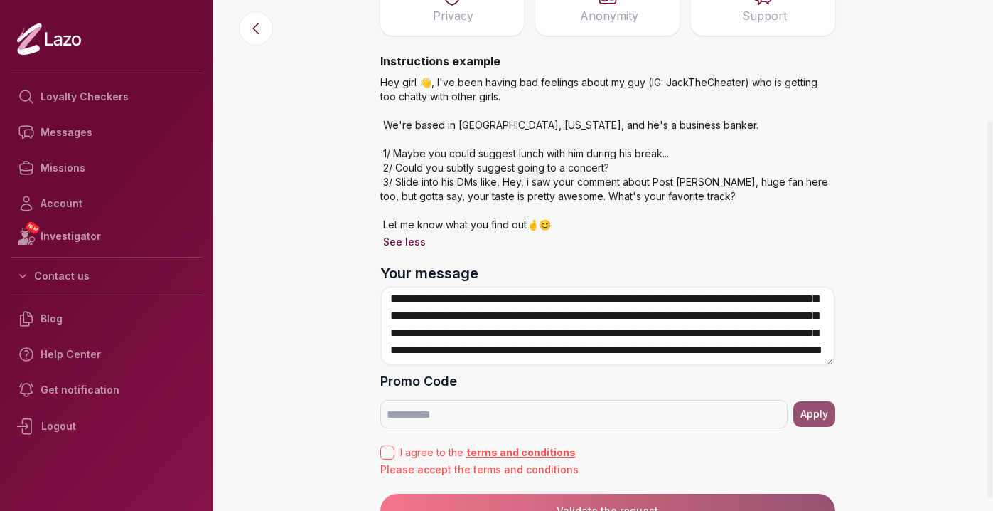
click at [541, 376] on label "Promo Code" at bounding box center [607, 381] width 455 height 20
click at [541, 400] on input "Promo Code" at bounding box center [583, 414] width 407 height 28
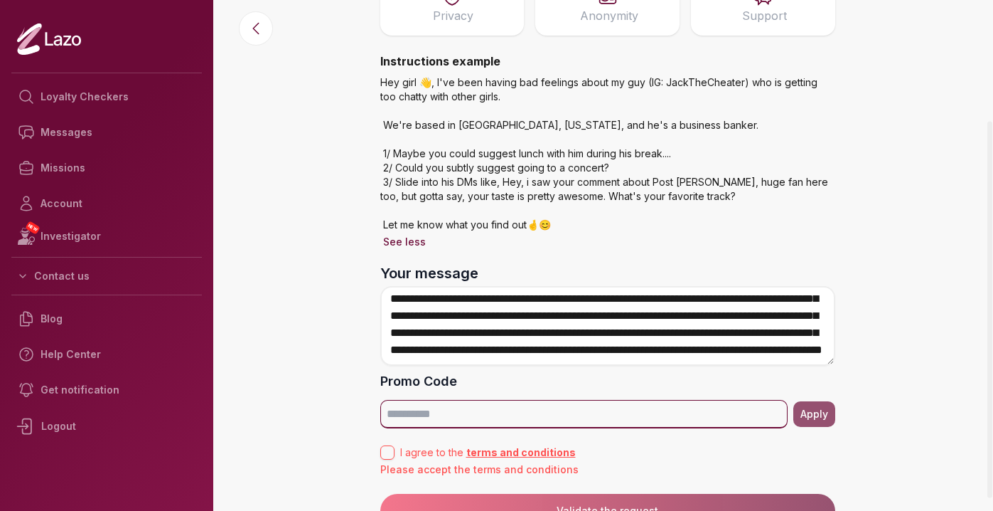
scroll to position [181, 0]
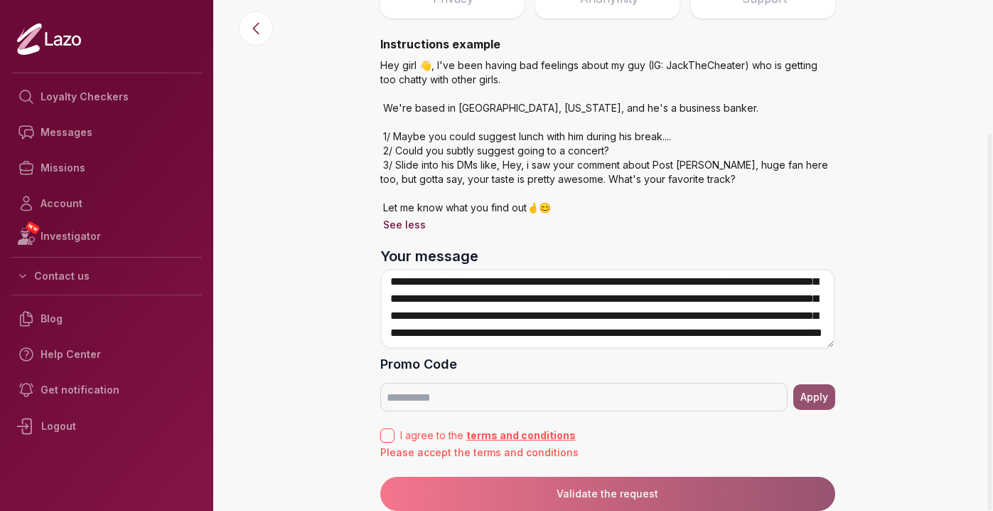
click at [387, 434] on button "I agree to the terms and conditions" at bounding box center [387, 435] width 14 height 14
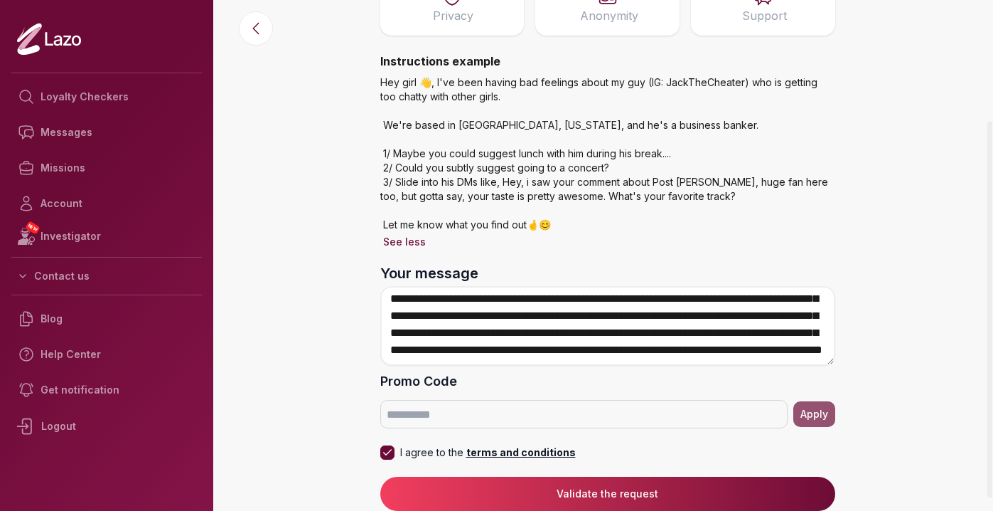
scroll to position [164, 0]
click at [625, 449] on div "I agree to the terms and conditions" at bounding box center [607, 447] width 455 height 26
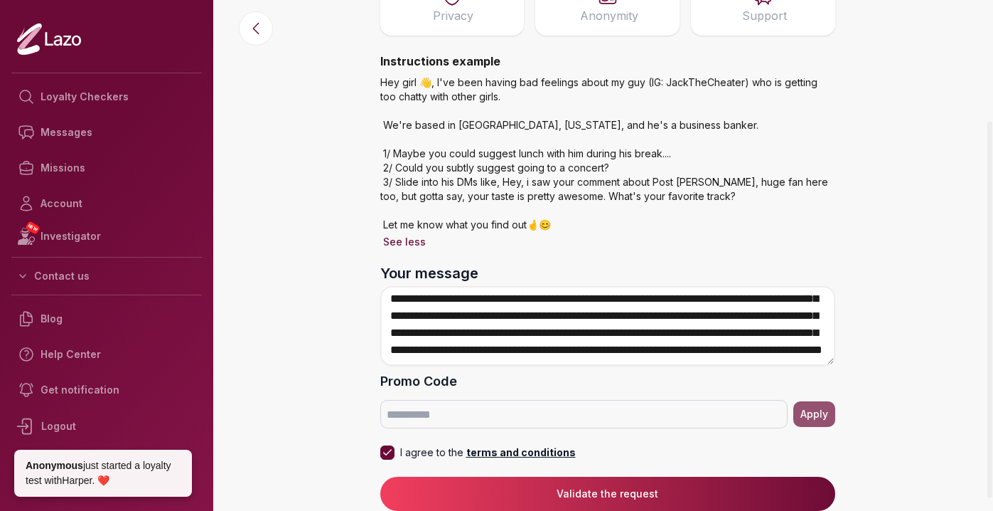
click at [661, 485] on button "Validate the request" at bounding box center [607, 493] width 455 height 34
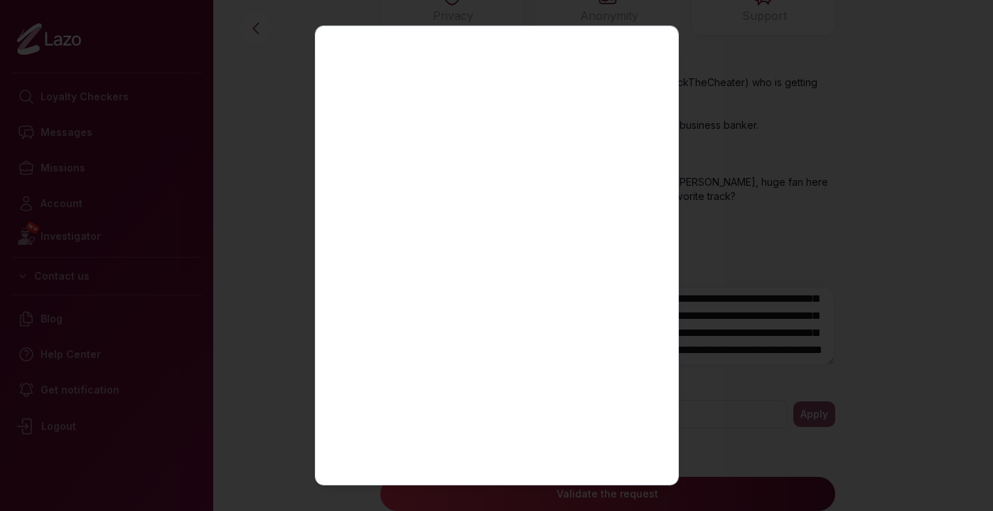
scroll to position [130, 0]
click at [663, 395] on div "Lazo Close" at bounding box center [497, 255] width 364 height 459
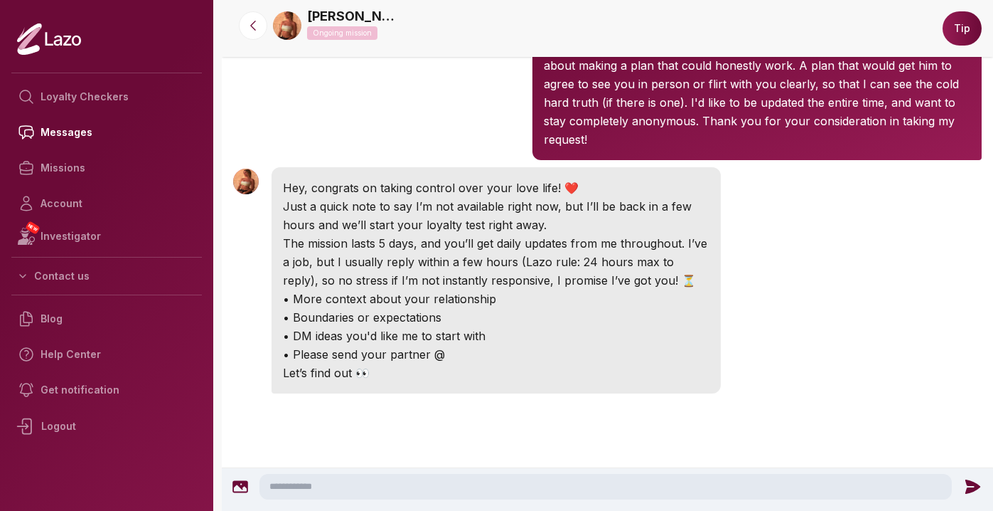
scroll to position [175, 0]
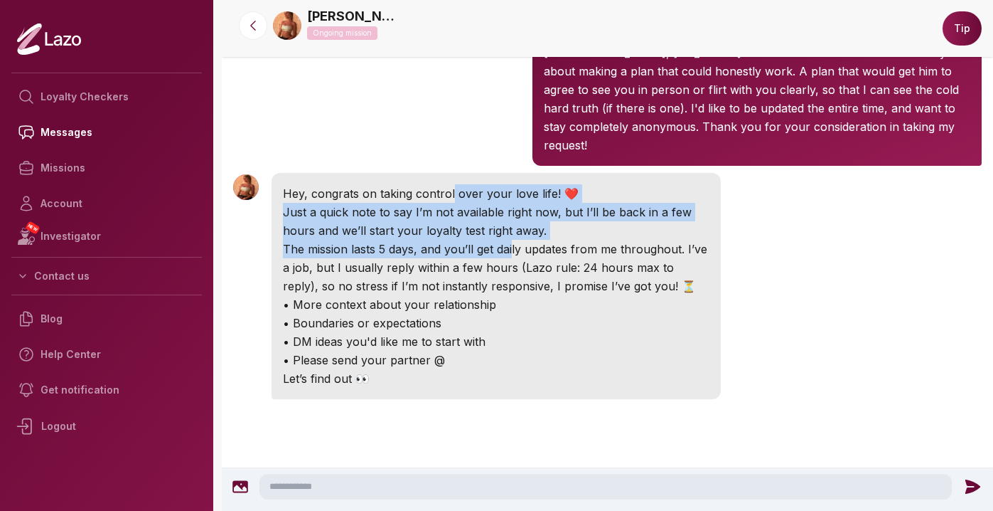
drag, startPoint x: 472, startPoint y: 233, endPoint x: 452, endPoint y: 183, distance: 53.9
click at [452, 183] on div "Hey, congrats on taking control over your love life! ❤️ Just a quick note to sa…" at bounding box center [496, 286] width 449 height 226
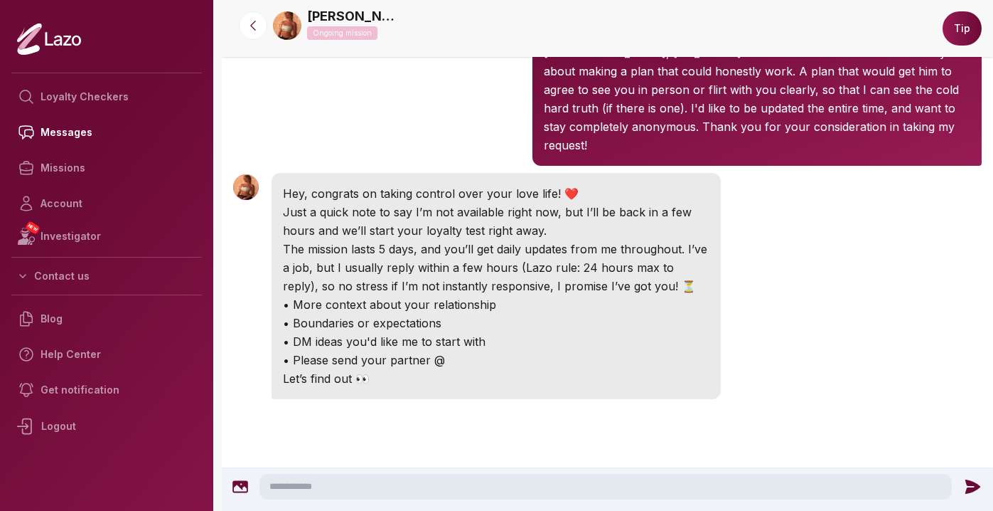
click at [634, 240] on p "The mission lasts 5 days, and you’ll get daily updates from me throughout. I’ve…" at bounding box center [496, 267] width 427 height 55
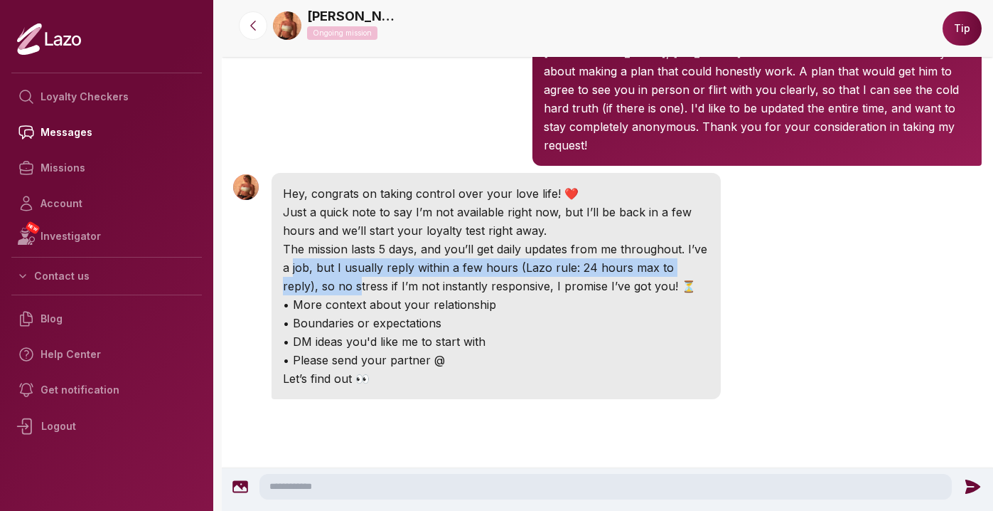
drag, startPoint x: 681, startPoint y: 229, endPoint x: 711, endPoint y: 245, distance: 34.7
click at [711, 245] on div "Hey, congrats on taking control over your love life! ❤️ Just a quick note to sa…" at bounding box center [496, 286] width 449 height 226
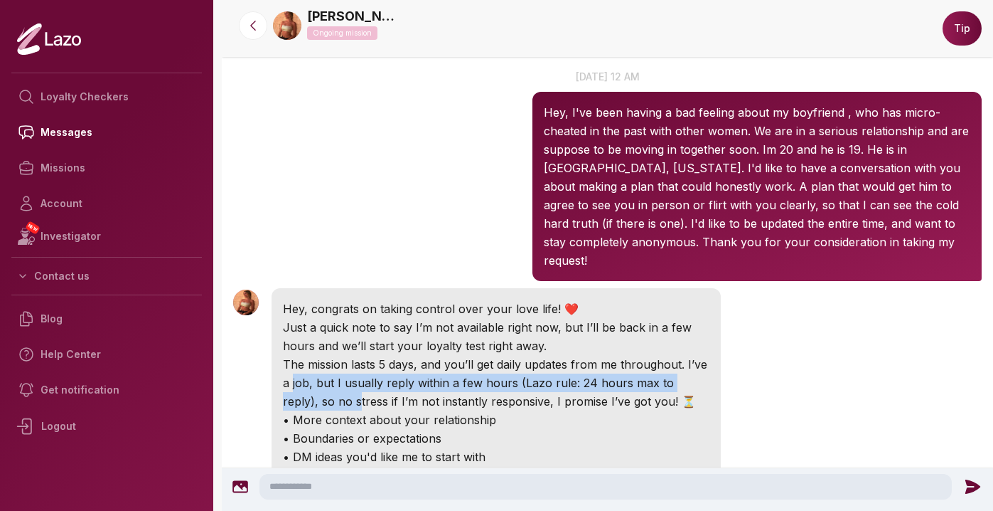
scroll to position [18, 0]
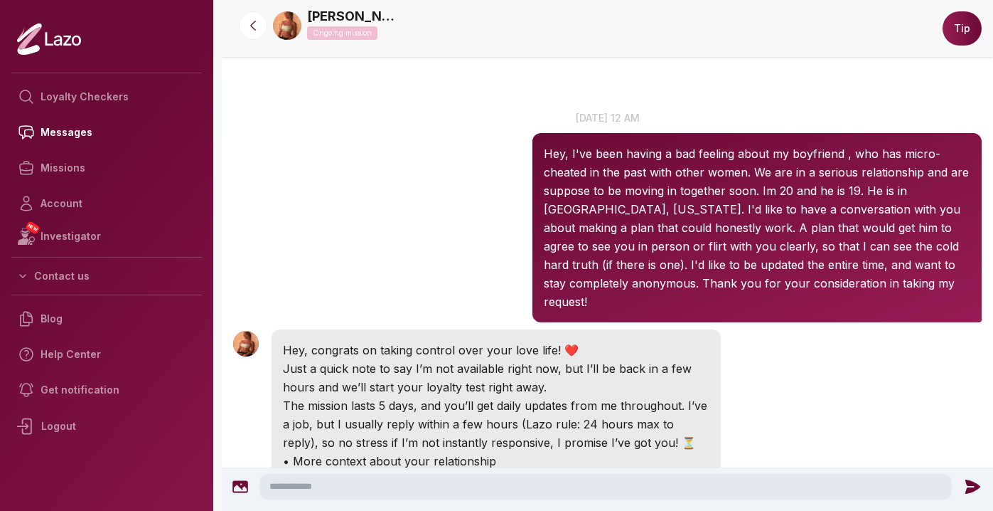
click at [440, 284] on div "Sharon 12:47 AM 8 Sep at 12 am Hey, I've been having a bad feeling about my boy…" at bounding box center [608, 216] width 772 height 219
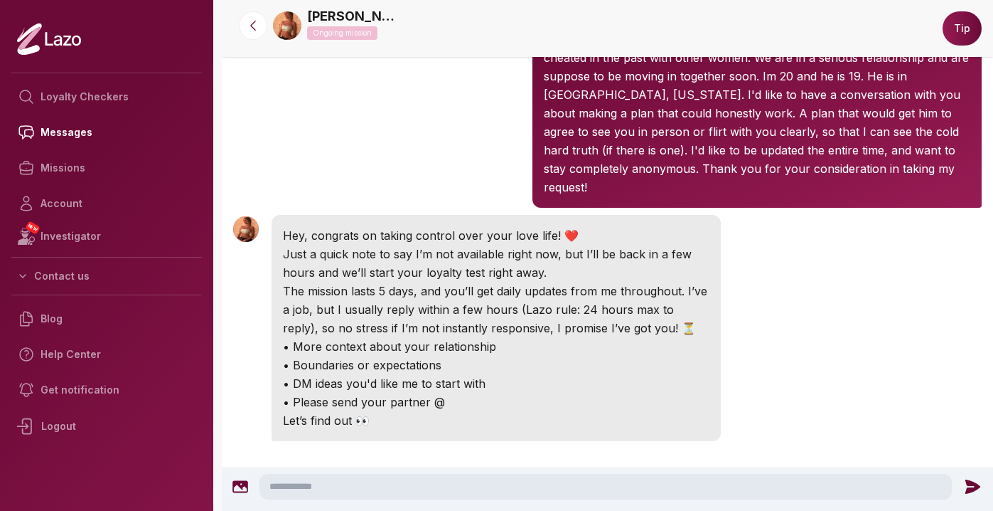
scroll to position [129, 0]
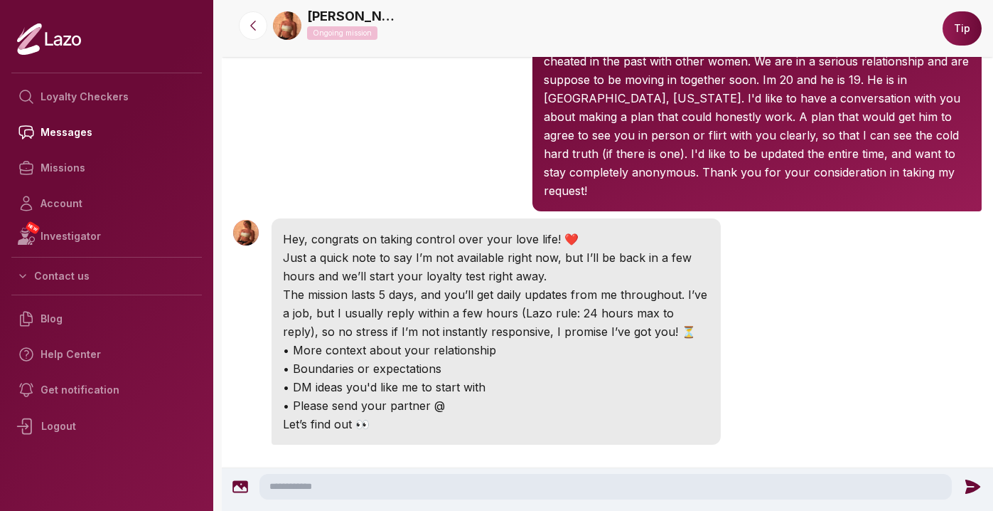
drag, startPoint x: 551, startPoint y: 258, endPoint x: 432, endPoint y: 245, distance: 119.5
click at [432, 248] on p "Just a quick note to say I’m not available right now, but I’ll be back in a few…" at bounding box center [496, 266] width 427 height 37
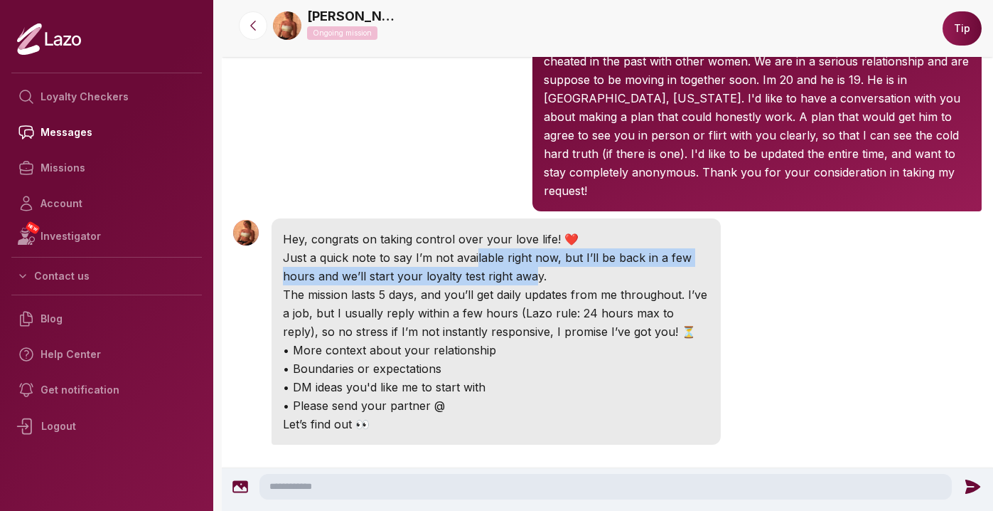
drag, startPoint x: 432, startPoint y: 245, endPoint x: 486, endPoint y: 252, distance: 54.5
click at [486, 252] on p "Just a quick note to say I’m not available right now, but I’ll be back in a few…" at bounding box center [496, 266] width 427 height 37
drag, startPoint x: 443, startPoint y: 390, endPoint x: 279, endPoint y: 334, distance: 173.4
click at [279, 336] on div "Hey, congrats on taking control over your love life! ❤️ Just a quick note to sa…" at bounding box center [496, 331] width 449 height 226
click at [553, 378] on p "• DM ideas you'd like me to start with" at bounding box center [496, 387] width 427 height 18
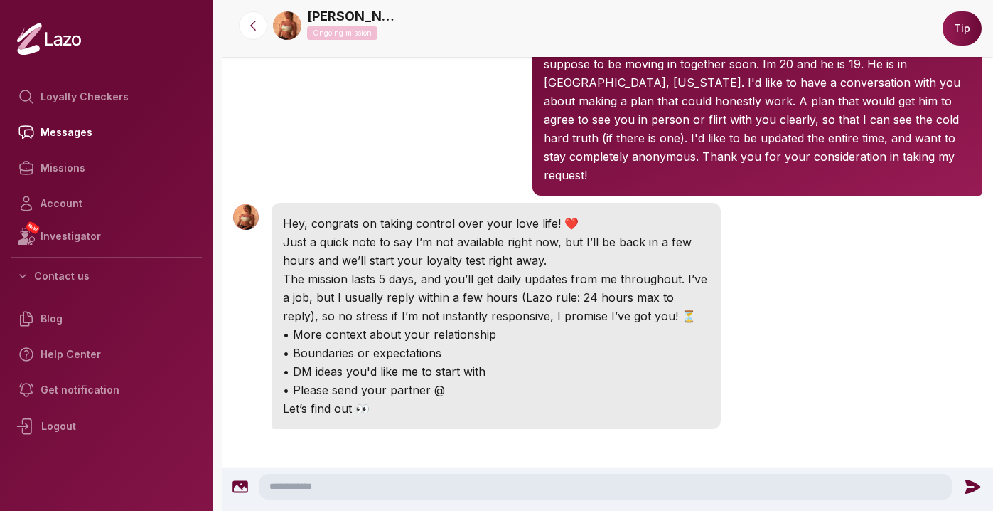
scroll to position [150, 0]
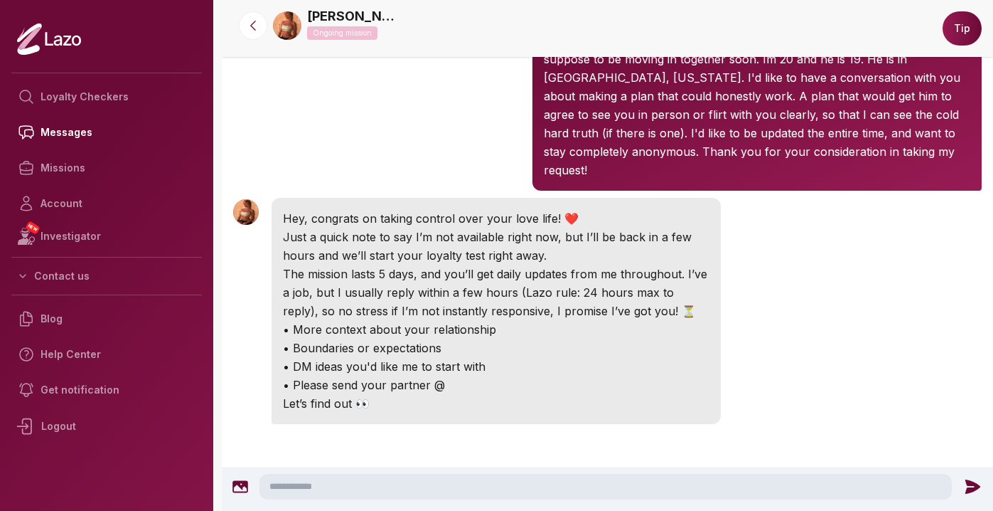
click at [426, 494] on textarea at bounding box center [606, 487] width 693 height 26
click at [309, 12] on link "[PERSON_NAME]" at bounding box center [353, 16] width 92 height 20
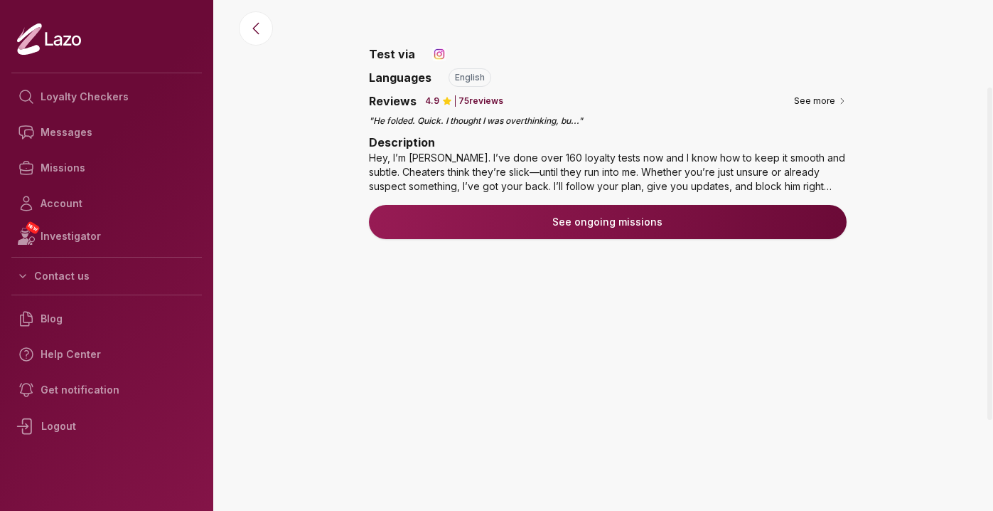
scroll to position [80, 0]
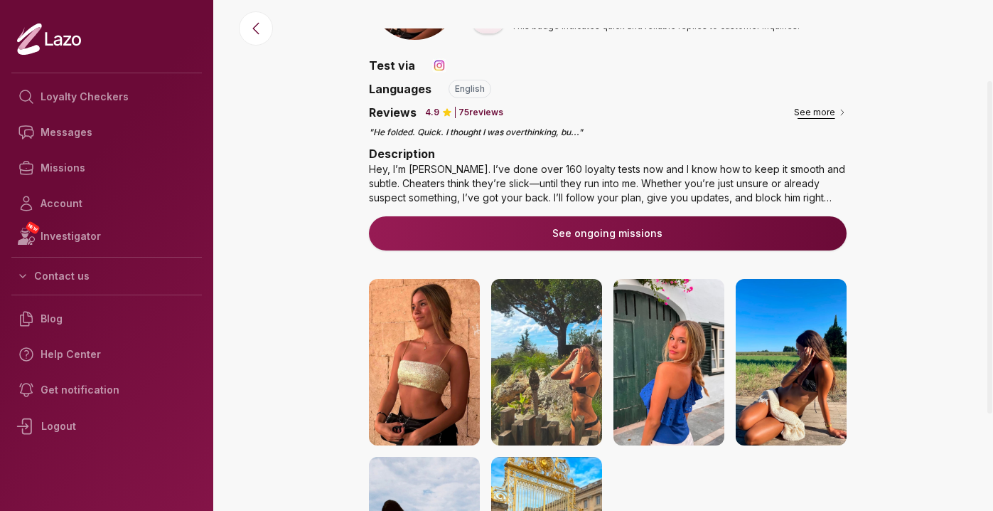
click at [828, 107] on button "See more" at bounding box center [820, 112] width 53 height 14
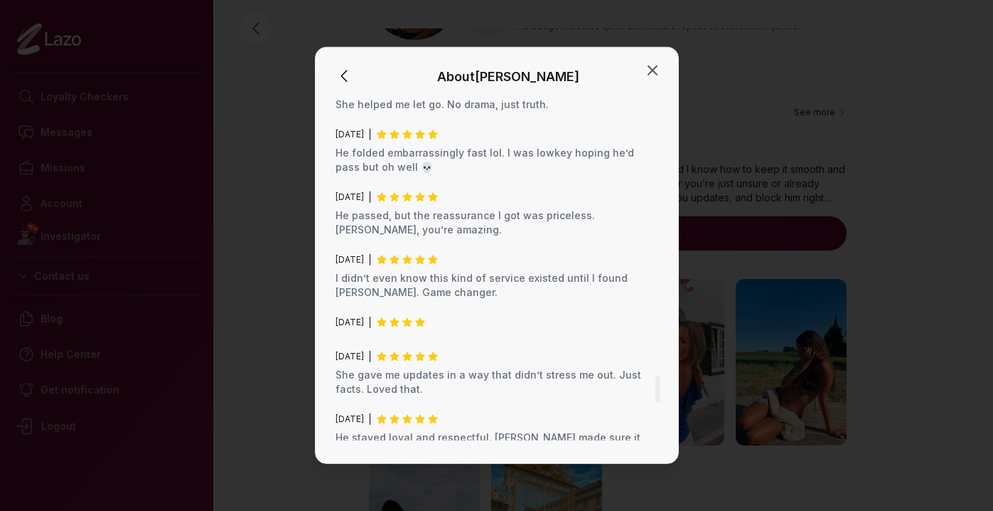
scroll to position [4111, 0]
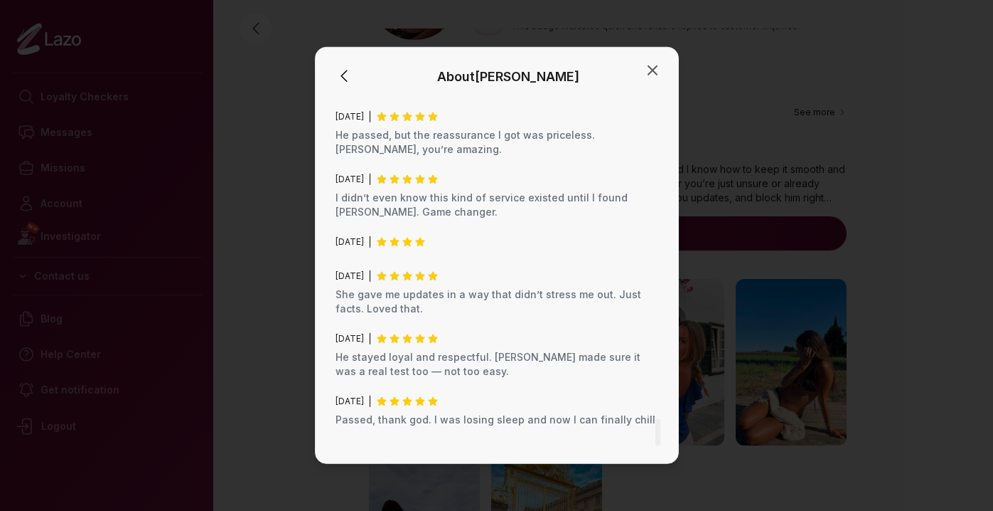
click at [565, 492] on button "See ongoing missions" at bounding box center [497, 509] width 323 height 34
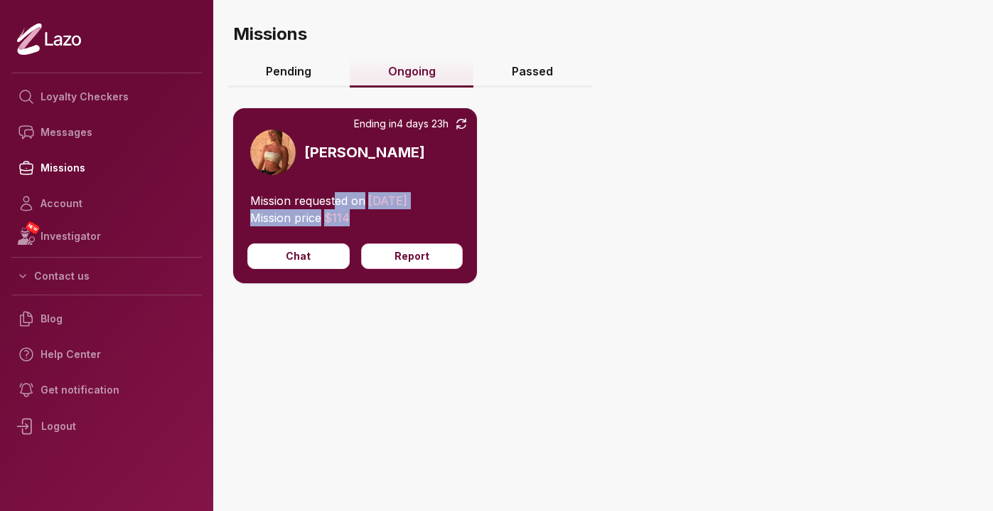
drag, startPoint x: 345, startPoint y: 215, endPoint x: 336, endPoint y: 206, distance: 13.1
click at [336, 206] on div "Mission requested on 08/09/2025 Mission price $ 114" at bounding box center [355, 217] width 244 height 51
click at [492, 192] on div "Ending in 4 days 23h Sharon Mission requested on 08/09/2025 Mission price $ 114…" at bounding box center [607, 238] width 749 height 317
click at [311, 258] on button "Chat" at bounding box center [298, 256] width 102 height 26
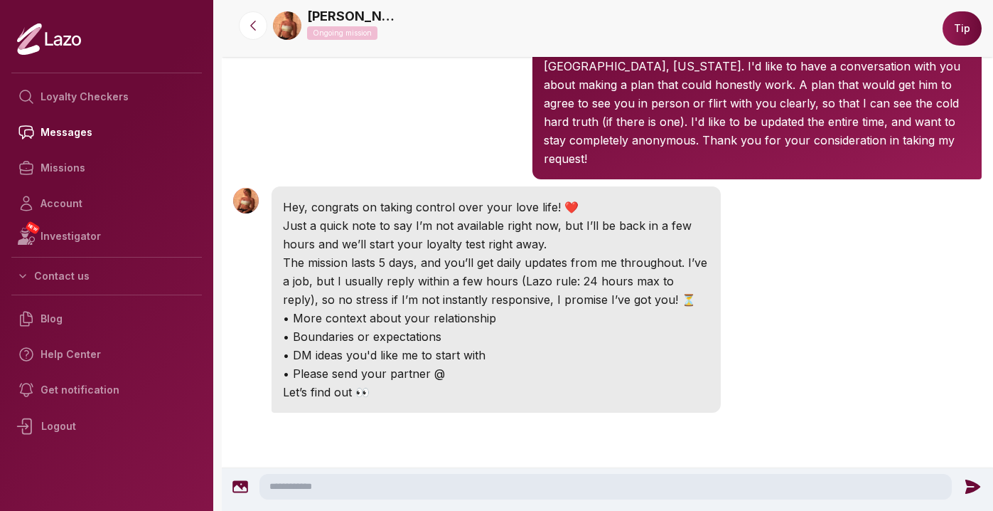
scroll to position [132, 0]
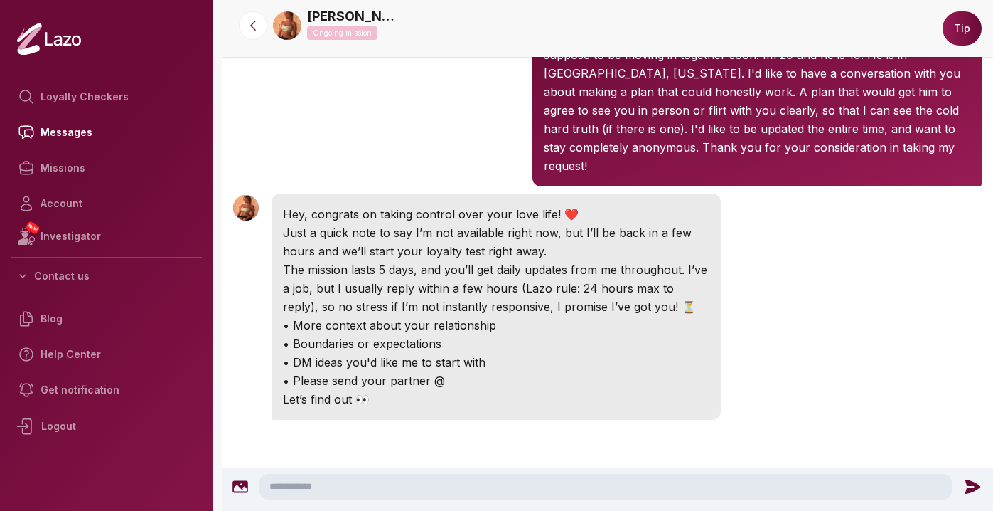
drag, startPoint x: 497, startPoint y: 337, endPoint x: 554, endPoint y: 204, distance: 144.6
click at [555, 204] on div "Hey, congrats on taking control over your love life! ❤️ Just a quick note to sa…" at bounding box center [496, 306] width 449 height 226
click at [608, 205] on p "Hey, congrats on taking control over your love life! ❤️" at bounding box center [496, 214] width 427 height 18
click at [334, 19] on link "[PERSON_NAME]" at bounding box center [353, 16] width 92 height 20
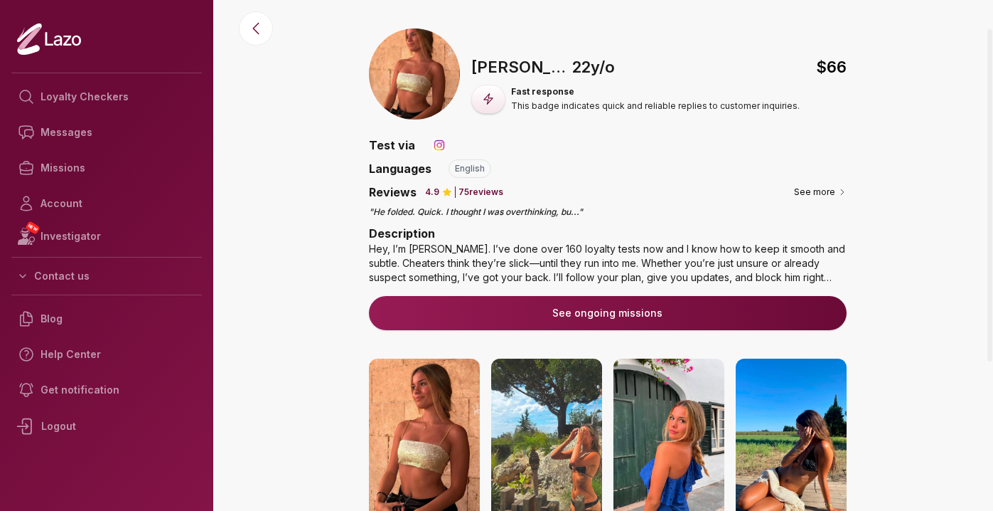
click at [827, 62] on span "$ 66" at bounding box center [831, 66] width 31 height 23
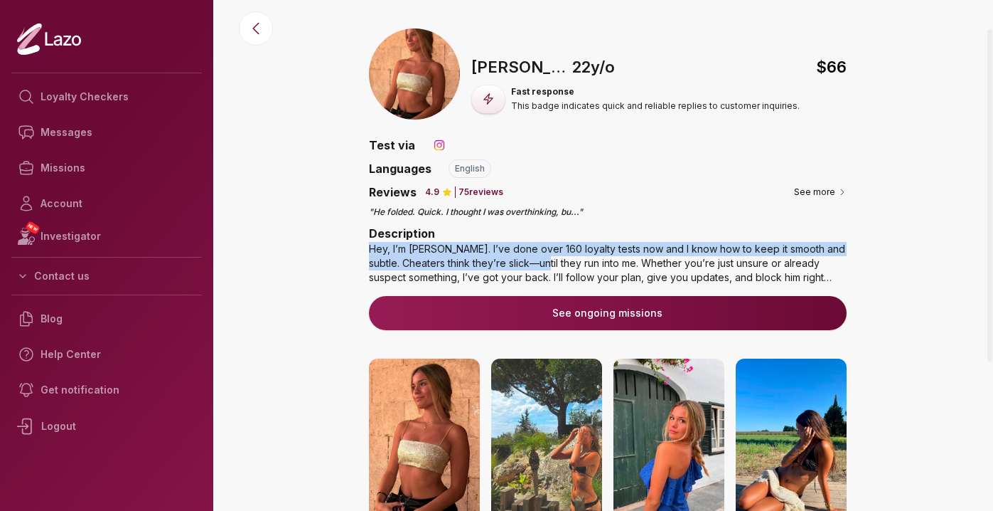
drag, startPoint x: 544, startPoint y: 266, endPoint x: 536, endPoint y: 233, distance: 34.3
click at [536, 233] on div "Description Hey, I’m Sharon. I’ve done over 160 loyalty tests now and I know ho…" at bounding box center [608, 255] width 478 height 60
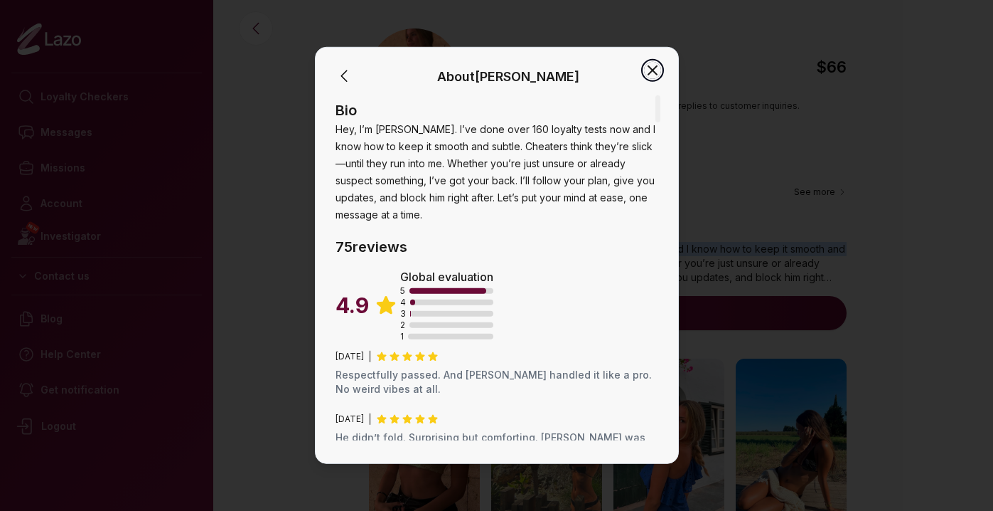
click at [652, 66] on icon "button" at bounding box center [652, 70] width 17 height 17
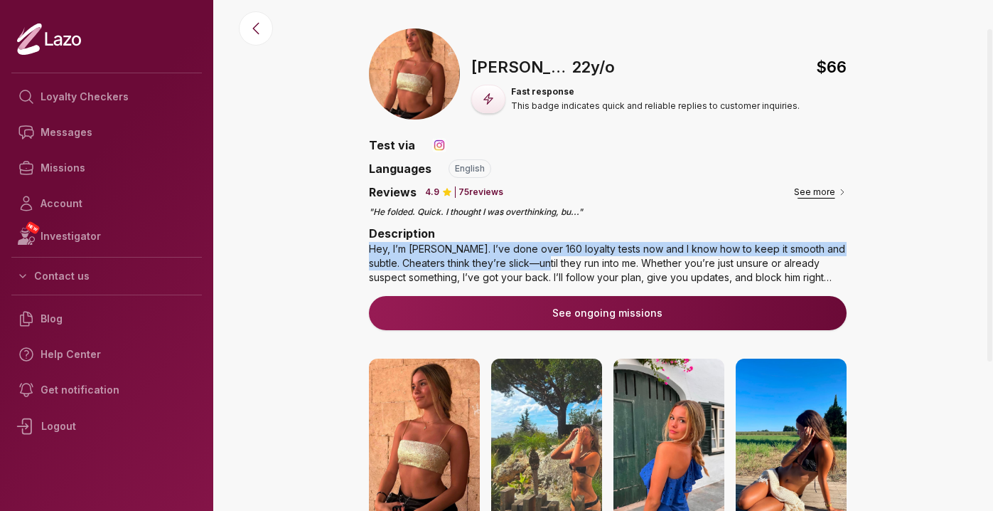
click at [823, 186] on button "See more" at bounding box center [820, 192] width 53 height 14
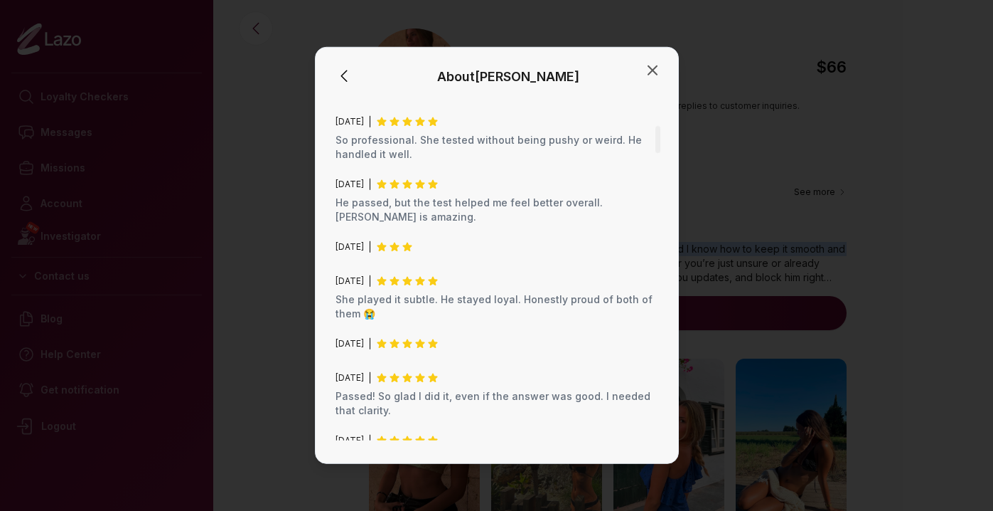
scroll to position [698, 0]
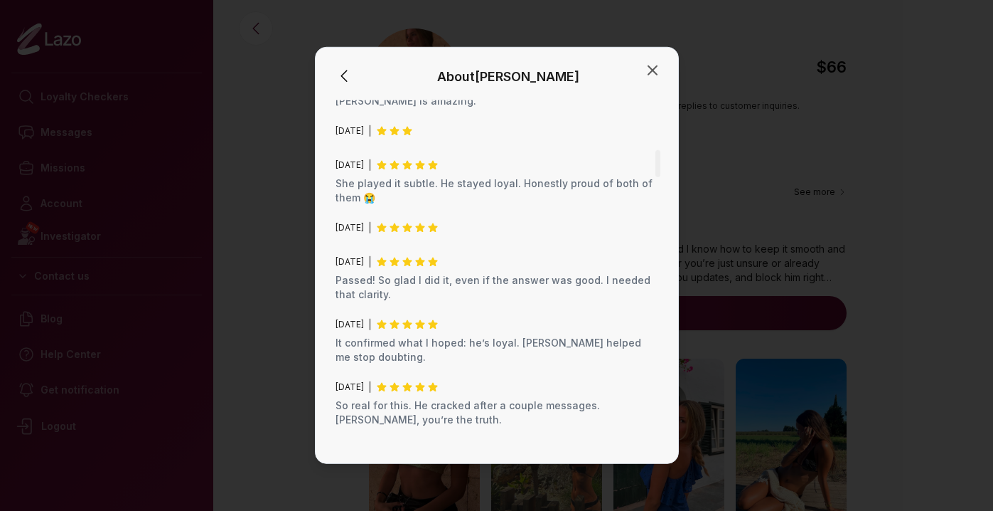
click at [663, 70] on div "About Sharon Bio Hey, I’m Sharon. I’ve done over 160 loyalty tests now and I kn…" at bounding box center [497, 255] width 364 height 417
click at [650, 72] on icon "button" at bounding box center [653, 70] width 9 height 9
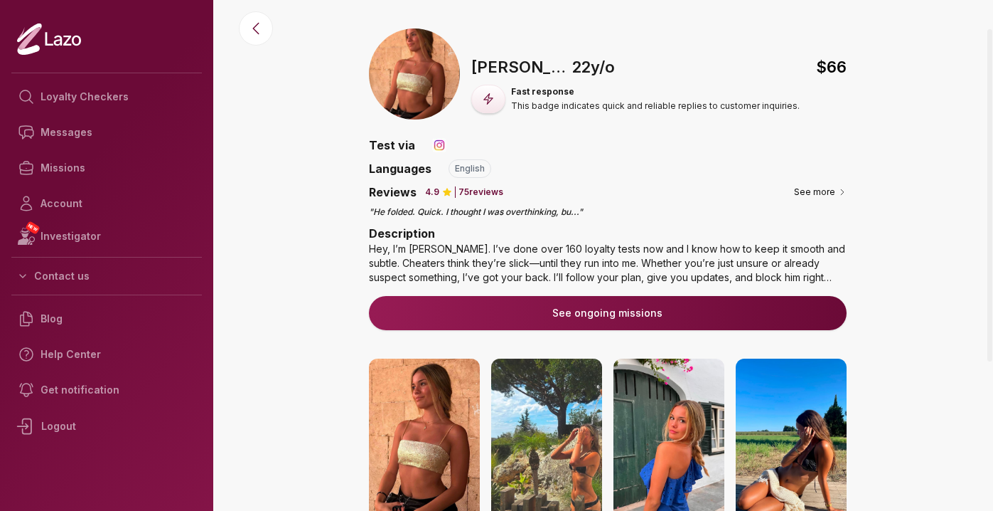
click at [644, 171] on div "Languages 🇺🇸 english" at bounding box center [608, 168] width 478 height 18
click at [434, 144] on img at bounding box center [439, 145] width 14 height 14
drag, startPoint x: 518, startPoint y: 208, endPoint x: 432, endPoint y: 217, distance: 86.5
click at [432, 217] on p "" He folded. Quick. I thought I was overthinking, bu ... "" at bounding box center [608, 211] width 478 height 11
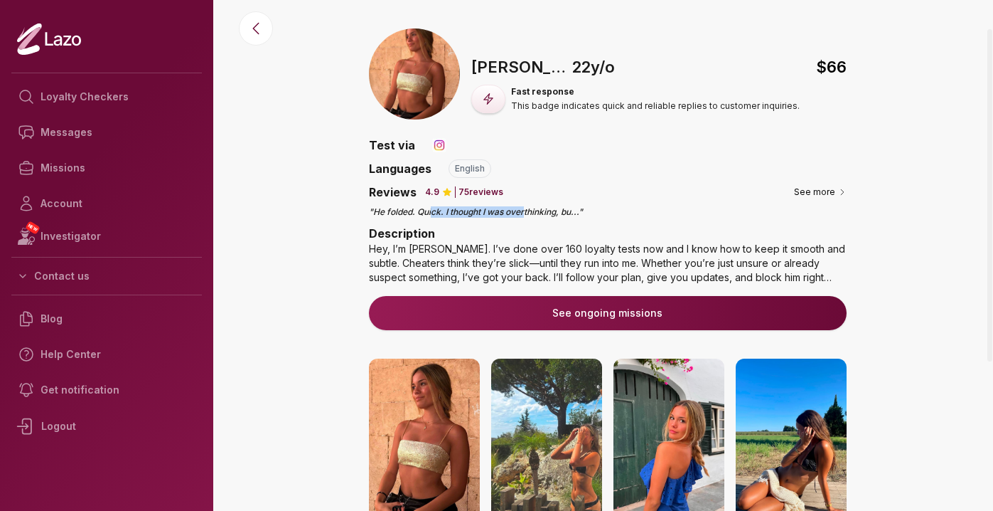
drag, startPoint x: 432, startPoint y: 217, endPoint x: 524, endPoint y: 214, distance: 92.5
click at [524, 214] on p "" He folded. Quick. I thought I was overthinking, bu ... "" at bounding box center [608, 211] width 478 height 11
drag, startPoint x: 555, startPoint y: 212, endPoint x: 588, endPoint y: 214, distance: 32.8
click at [588, 214] on p "" He folded. Quick. I thought I was overthinking, bu ... "" at bounding box center [608, 211] width 478 height 11
click at [589, 213] on p "" He folded. Quick. I thought I was overthinking, bu ... "" at bounding box center [608, 211] width 478 height 11
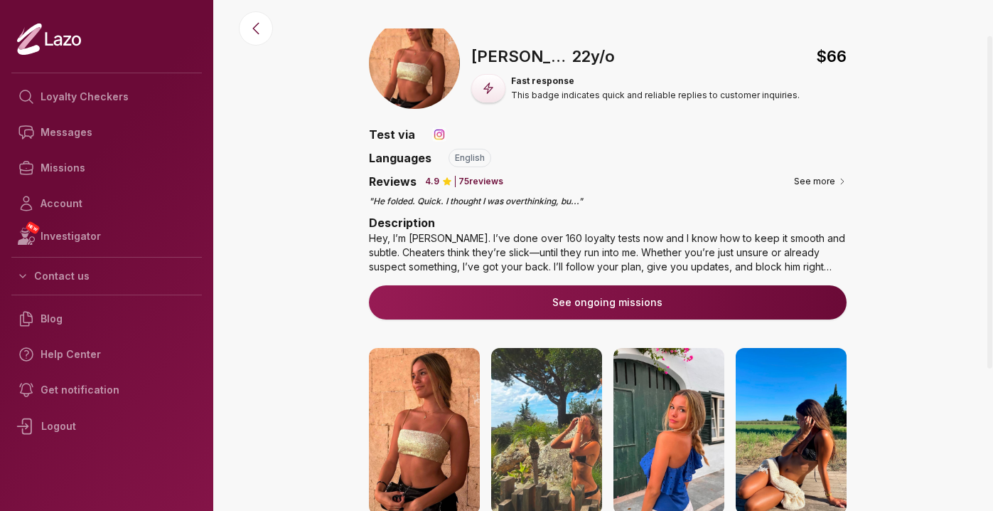
scroll to position [0, 0]
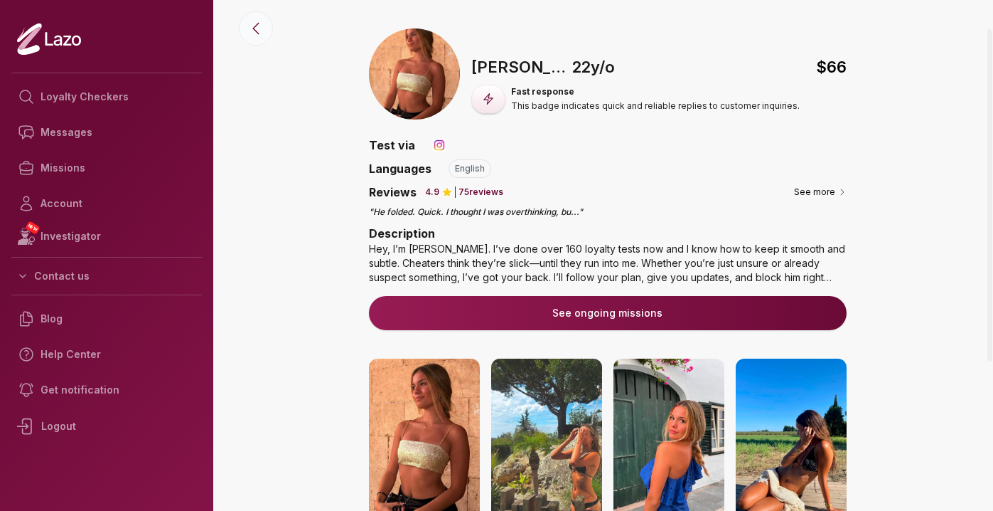
click at [253, 31] on icon at bounding box center [255, 28] width 17 height 17
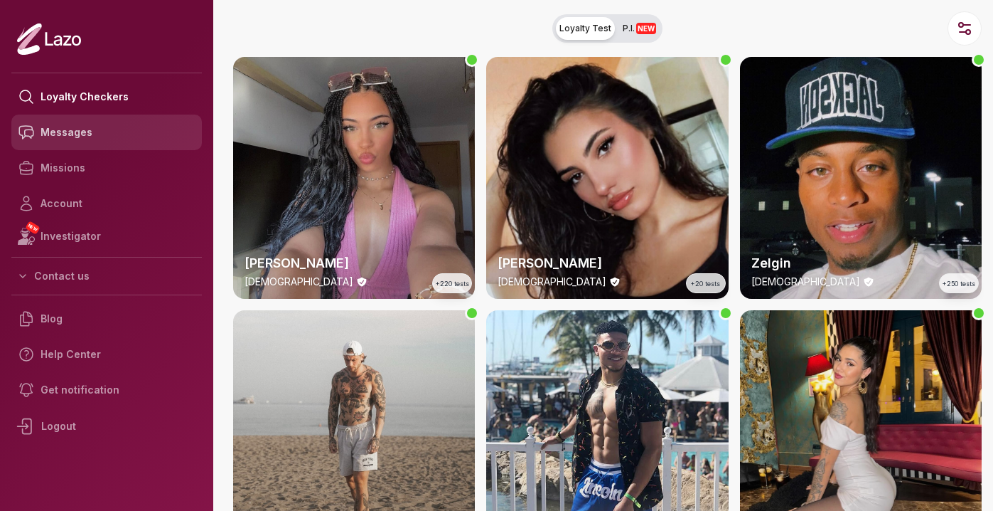
click at [80, 132] on link "Messages" at bounding box center [106, 132] width 191 height 36
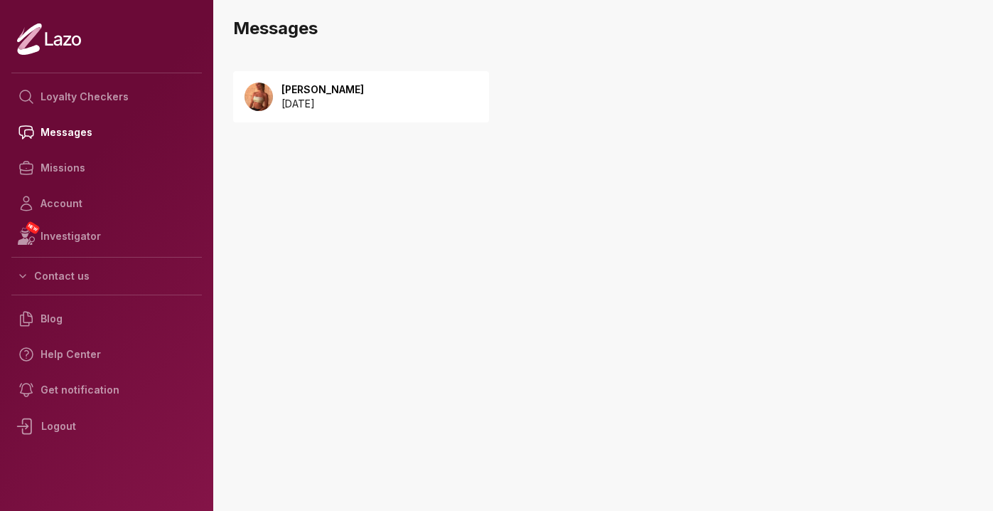
click at [331, 104] on p "[DATE]" at bounding box center [323, 104] width 82 height 14
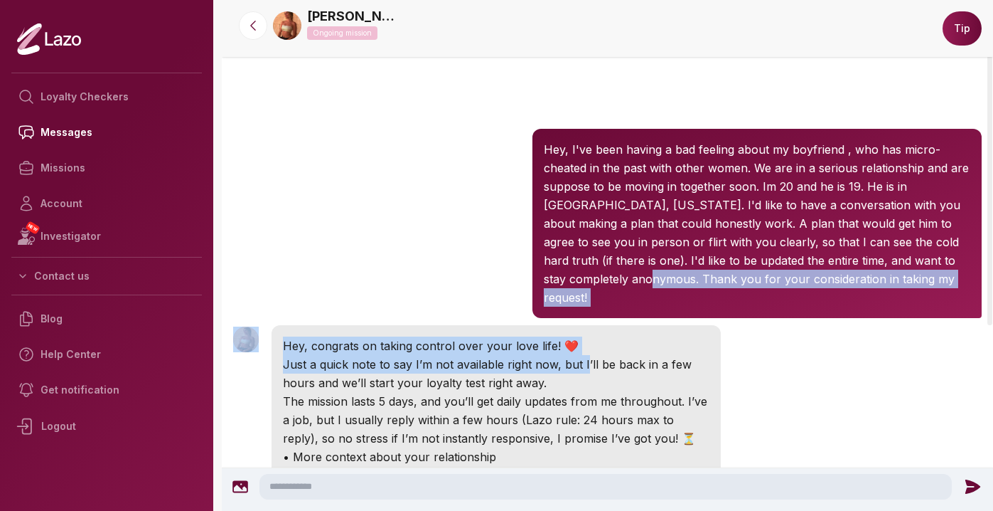
drag, startPoint x: 511, startPoint y: 286, endPoint x: 548, endPoint y: 345, distance: 69.6
click at [548, 345] on div "[PERSON_NAME] 12:47 AM Hey, I've been having a bad feeling about my boyfriend ,…" at bounding box center [608, 399] width 772 height 549
drag, startPoint x: 566, startPoint y: 361, endPoint x: 542, endPoint y: 191, distance: 172.4
click at [543, 190] on div "[PERSON_NAME] 12:47 AM Hey, I've been having a bad feeling about my boyfriend ,…" at bounding box center [608, 399] width 772 height 549
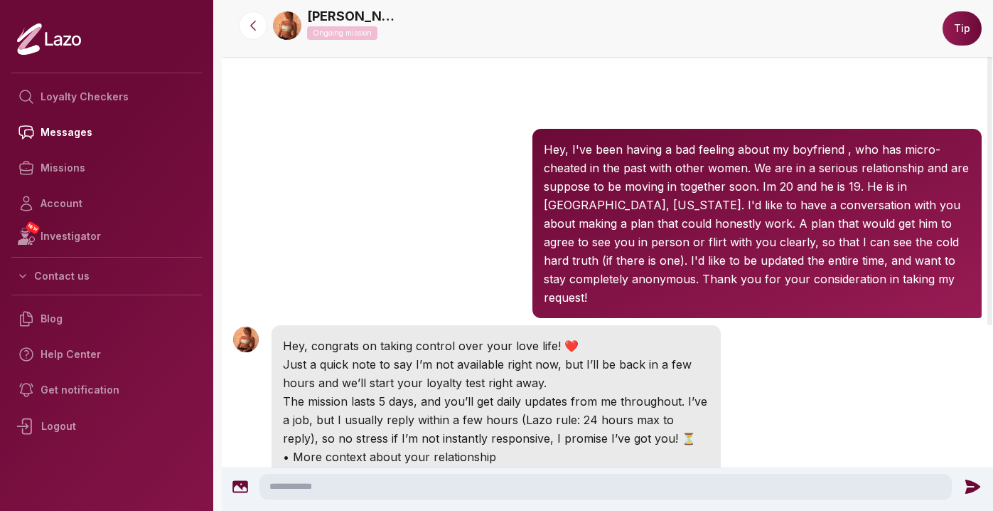
click at [552, 215] on p "Hey, I've been having a bad feeling about my boyfriend , who has micro-cheated …" at bounding box center [757, 223] width 427 height 166
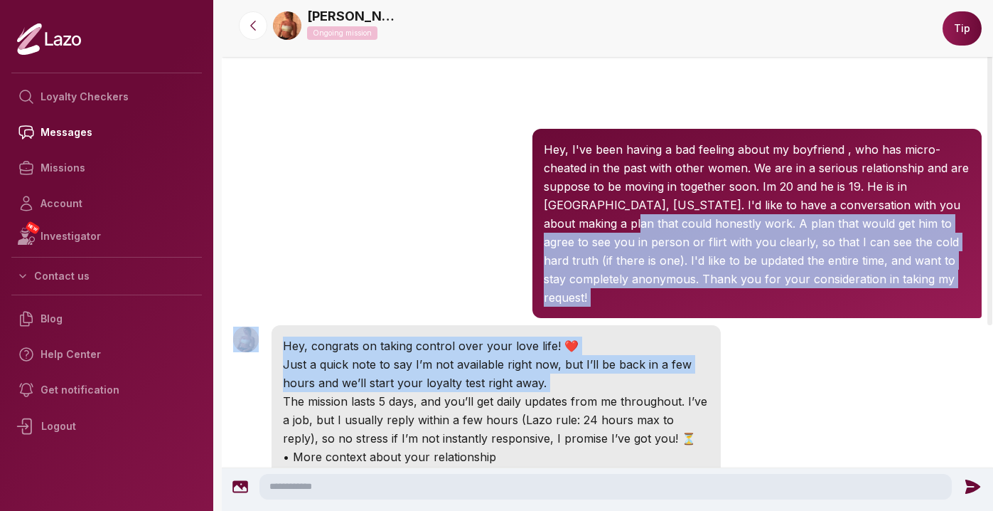
drag, startPoint x: 552, startPoint y: 215, endPoint x: 649, endPoint y: 372, distance: 184.9
click at [649, 372] on div "[PERSON_NAME] 12:47 AM Hey, I've been having a bad feeling about my boyfriend ,…" at bounding box center [608, 399] width 772 height 549
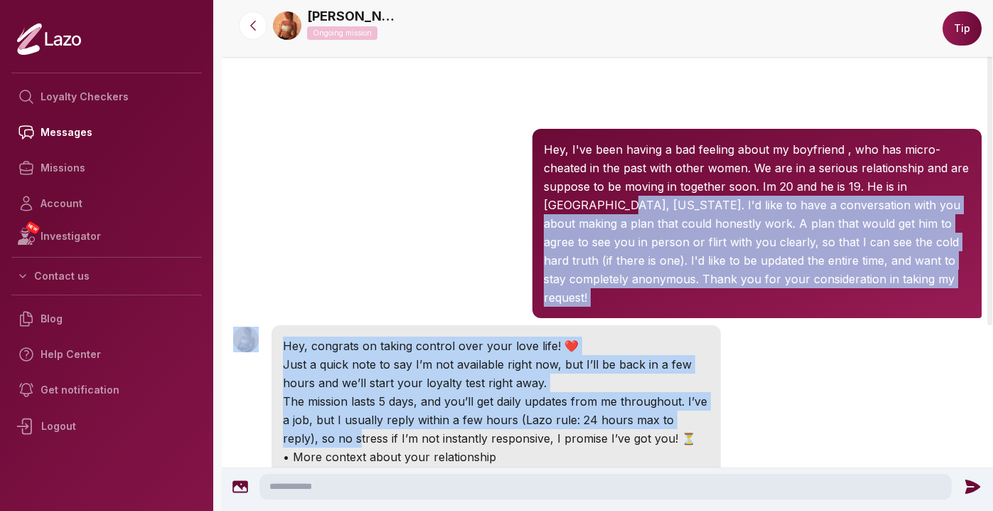
drag, startPoint x: 707, startPoint y: 397, endPoint x: 543, endPoint y: 204, distance: 252.8
click at [543, 204] on div "[PERSON_NAME] 12:47 AM Hey, I've been having a bad feeling about my boyfriend ,…" at bounding box center [608, 399] width 772 height 549
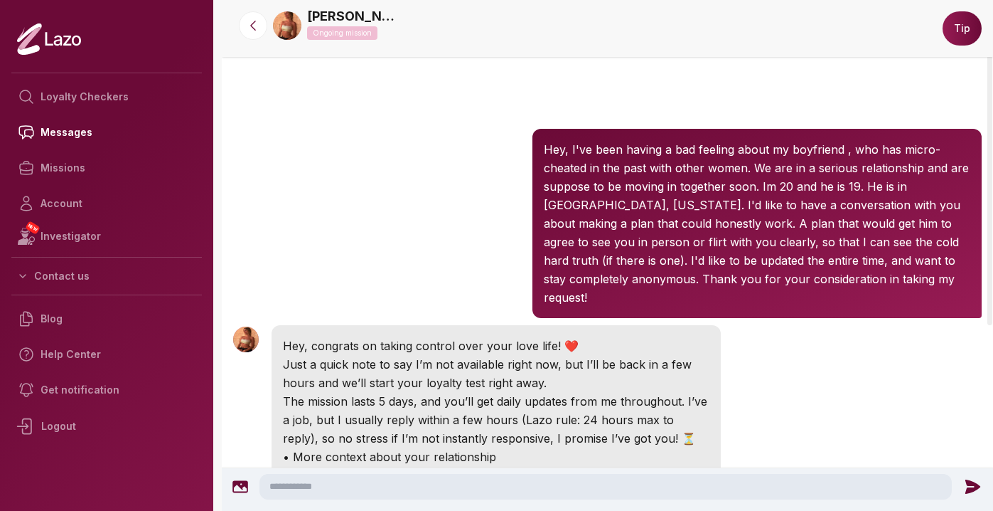
click at [454, 204] on div "[PERSON_NAME] 12:47 AM Hey, I've been having a bad feeling about my boyfriend ,…" at bounding box center [608, 223] width 772 height 196
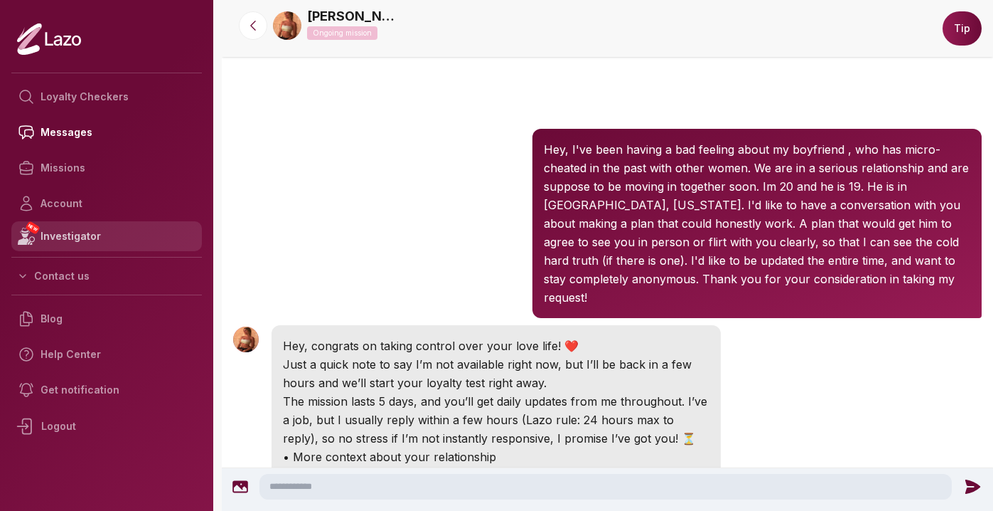
click at [122, 232] on link "NEW Investigator" at bounding box center [106, 236] width 191 height 30
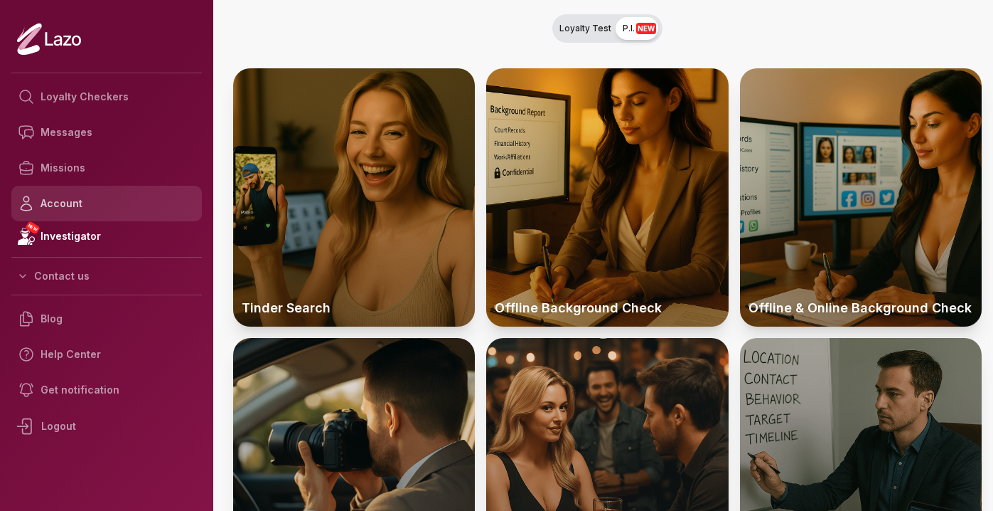
click at [106, 201] on link "Account" at bounding box center [106, 204] width 191 height 36
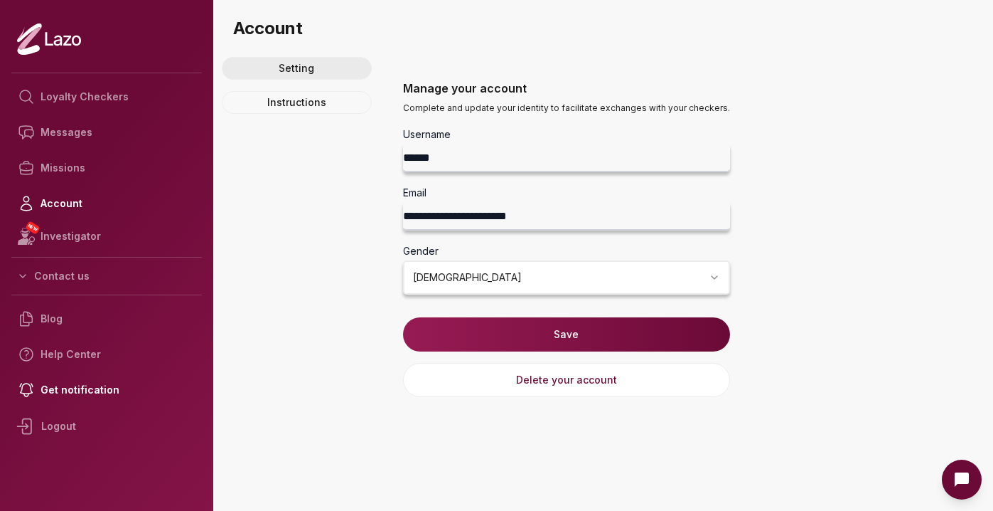
click at [274, 71] on link "Setting" at bounding box center [297, 68] width 150 height 23
click at [311, 69] on link "Setting" at bounding box center [297, 68] width 150 height 23
click at [313, 100] on link "Instructions" at bounding box center [297, 102] width 150 height 23
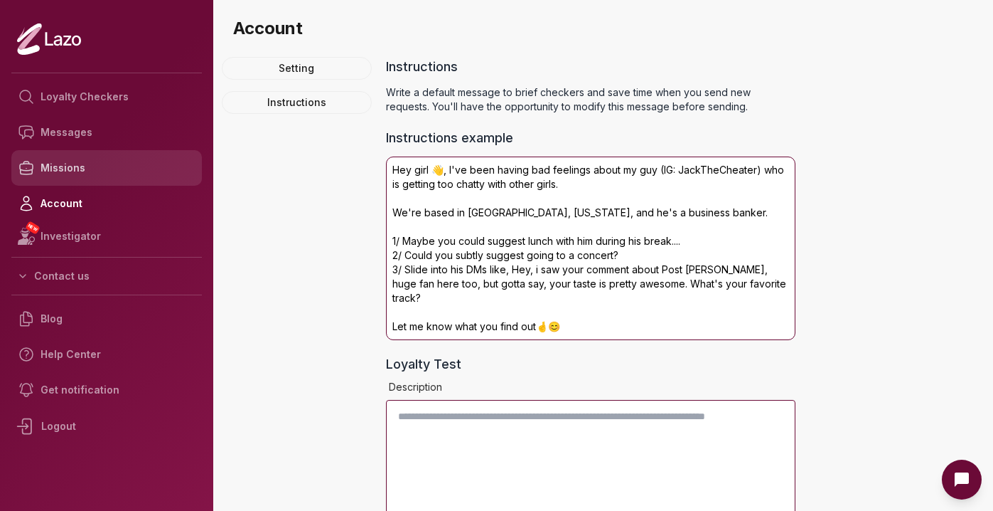
click at [92, 178] on link "Missions" at bounding box center [106, 168] width 191 height 36
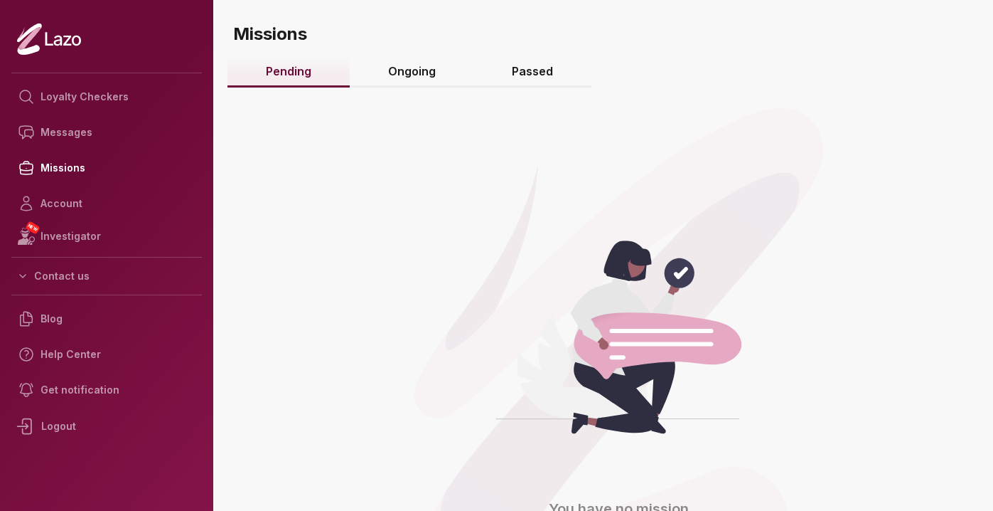
click at [415, 68] on link "Ongoing" at bounding box center [412, 72] width 124 height 31
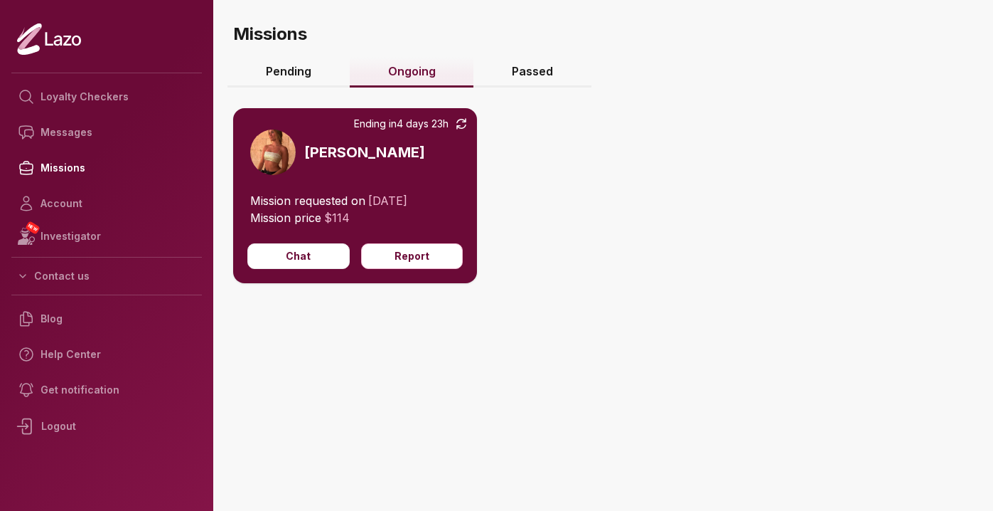
click at [526, 70] on link "Passed" at bounding box center [533, 72] width 118 height 31
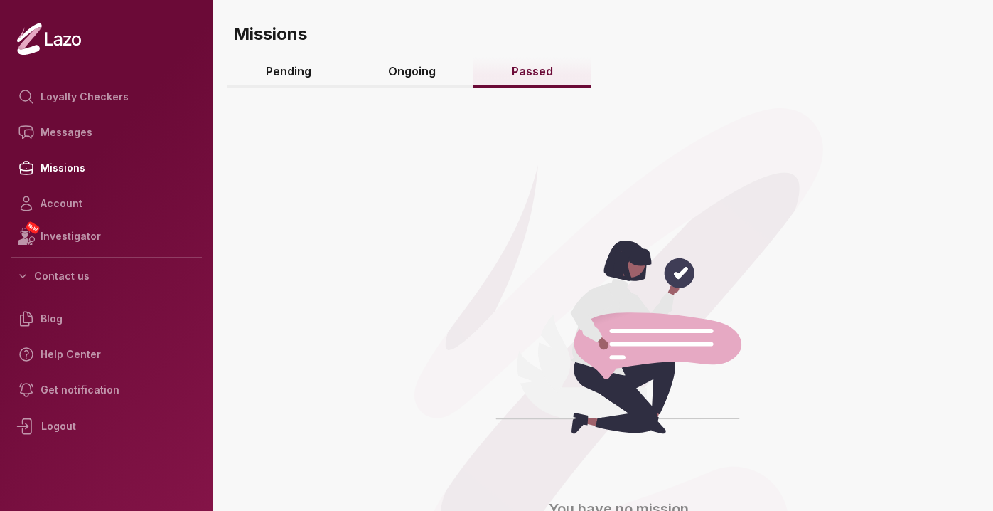
click at [424, 65] on link "Ongoing" at bounding box center [412, 72] width 124 height 31
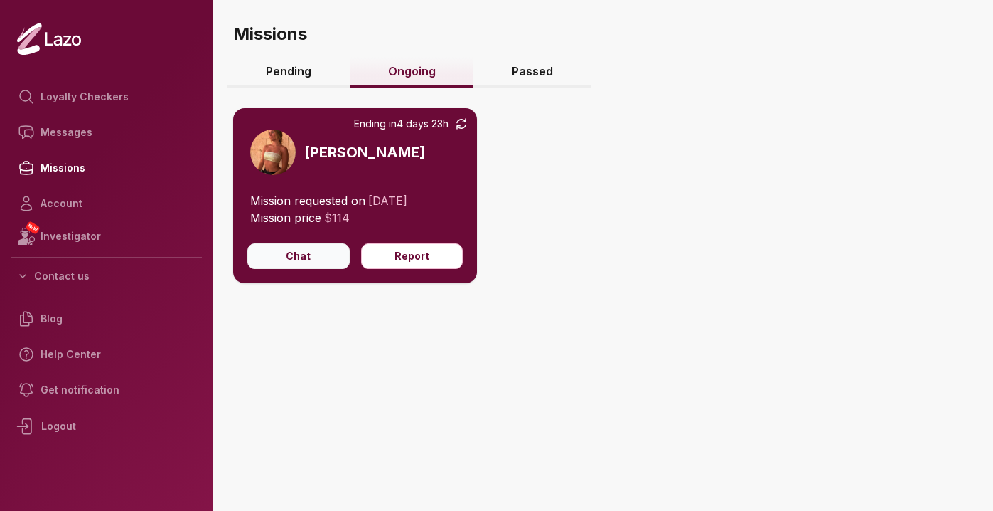
click at [306, 255] on button "Chat" at bounding box center [298, 256] width 102 height 26
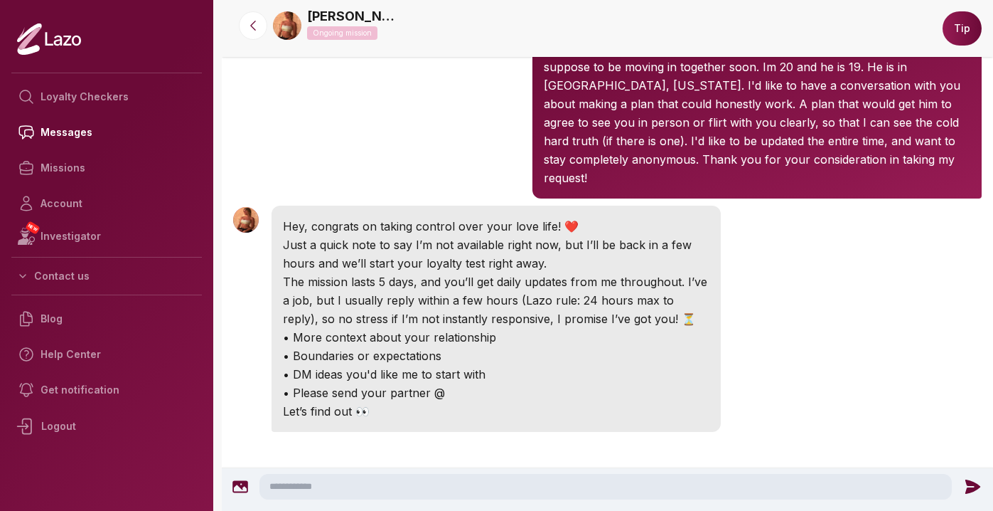
scroll to position [139, 0]
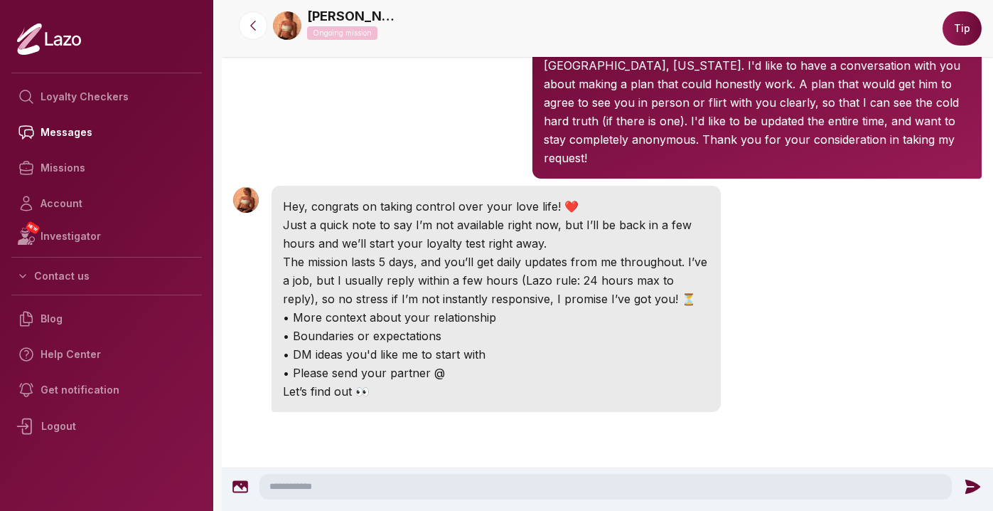
click at [376, 485] on textarea at bounding box center [606, 487] width 693 height 26
type textarea "***"
click at [328, 13] on link "[PERSON_NAME]" at bounding box center [353, 16] width 92 height 20
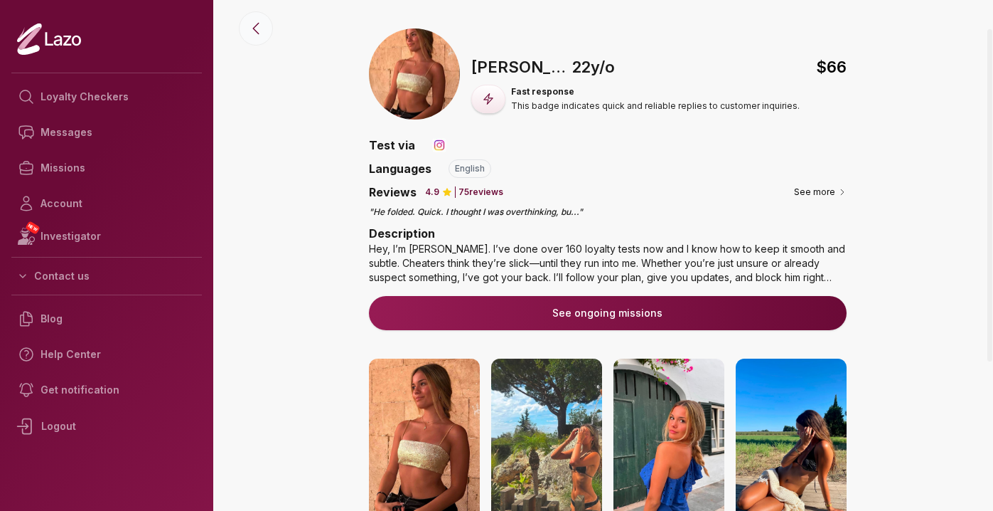
click at [257, 33] on icon at bounding box center [256, 28] width 6 height 11
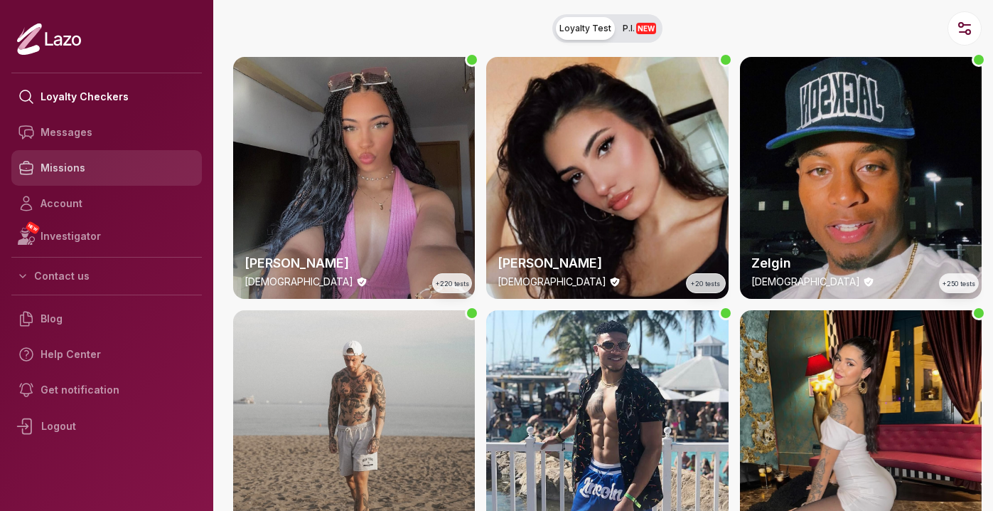
click at [74, 178] on link "Missions" at bounding box center [106, 168] width 191 height 36
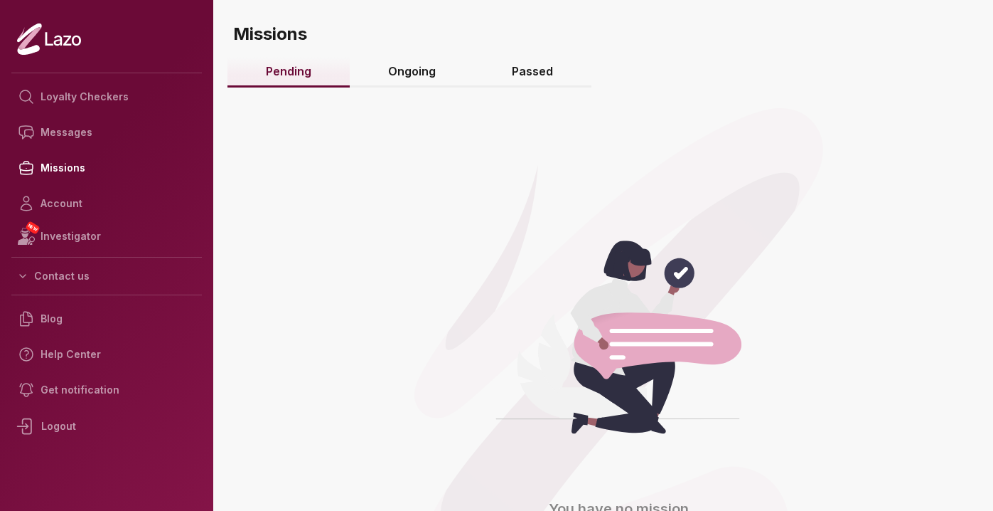
click at [411, 77] on link "Ongoing" at bounding box center [412, 72] width 124 height 31
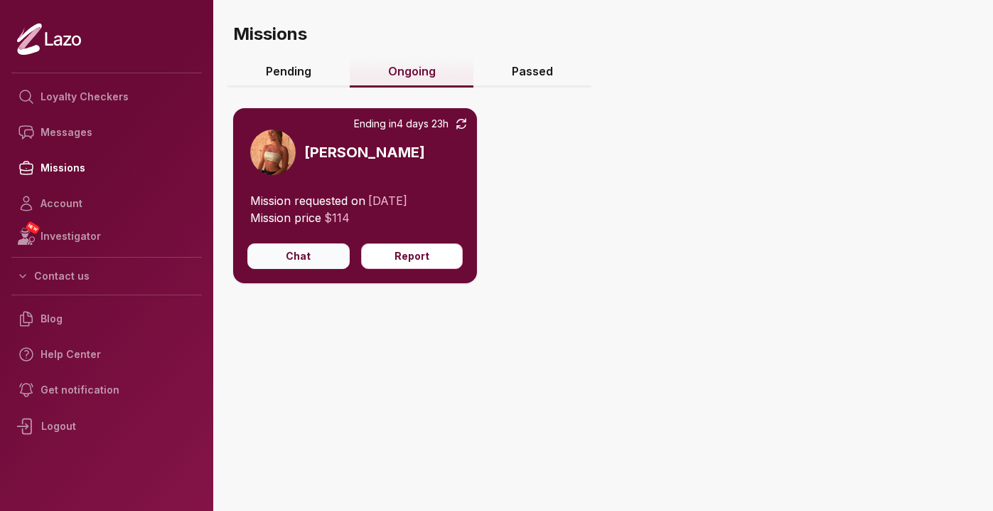
click at [300, 252] on button "Chat" at bounding box center [298, 256] width 102 height 26
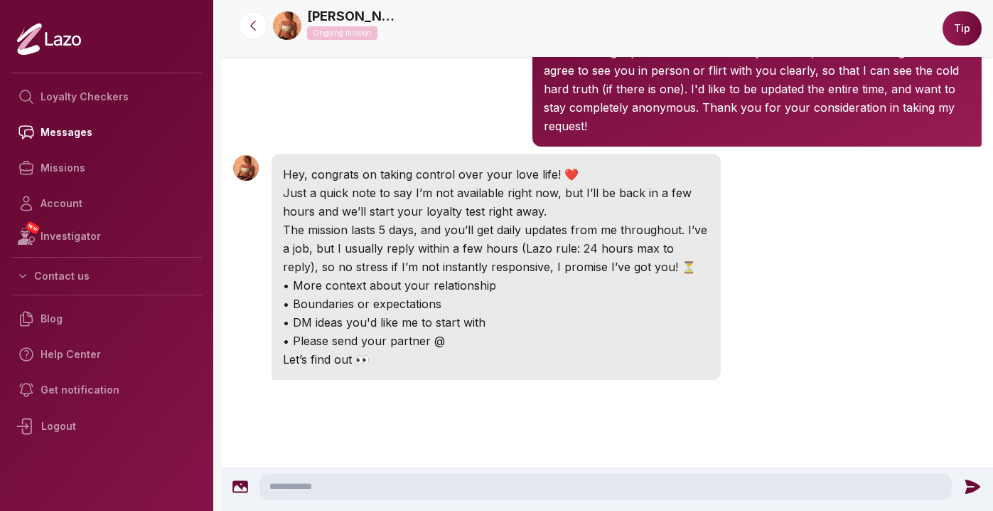
scroll to position [139, 0]
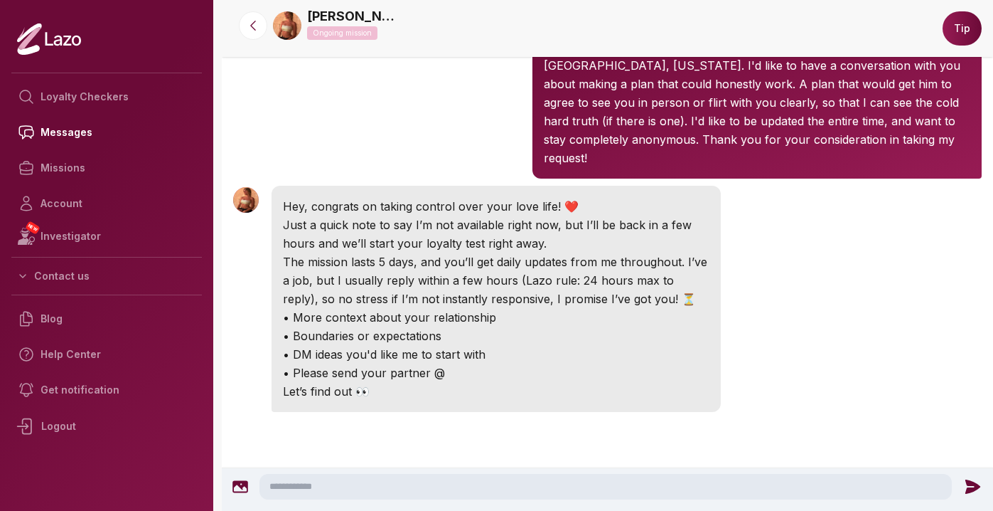
click at [279, 486] on textarea at bounding box center [606, 487] width 693 height 26
paste textarea "**********"
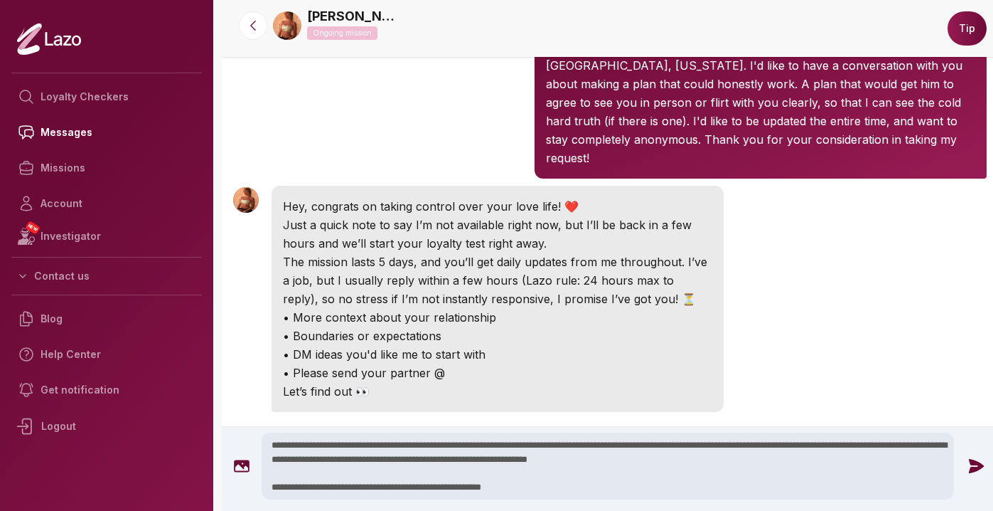
click at [486, 459] on textarea "**********" at bounding box center [608, 465] width 693 height 67
click at [486, 461] on textarea "**********" at bounding box center [608, 465] width 693 height 67
click at [617, 491] on textarea "**********" at bounding box center [608, 465] width 693 height 67
drag, startPoint x: 549, startPoint y: 459, endPoint x: 722, endPoint y: 481, distance: 174.9
click at [722, 481] on textarea "**********" at bounding box center [608, 465] width 693 height 67
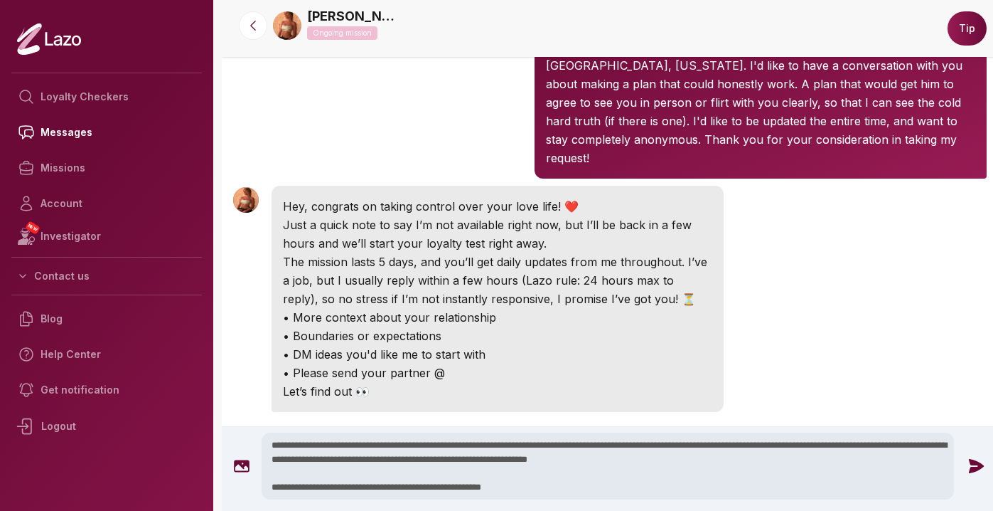
click at [784, 465] on textarea "**********" at bounding box center [608, 465] width 693 height 67
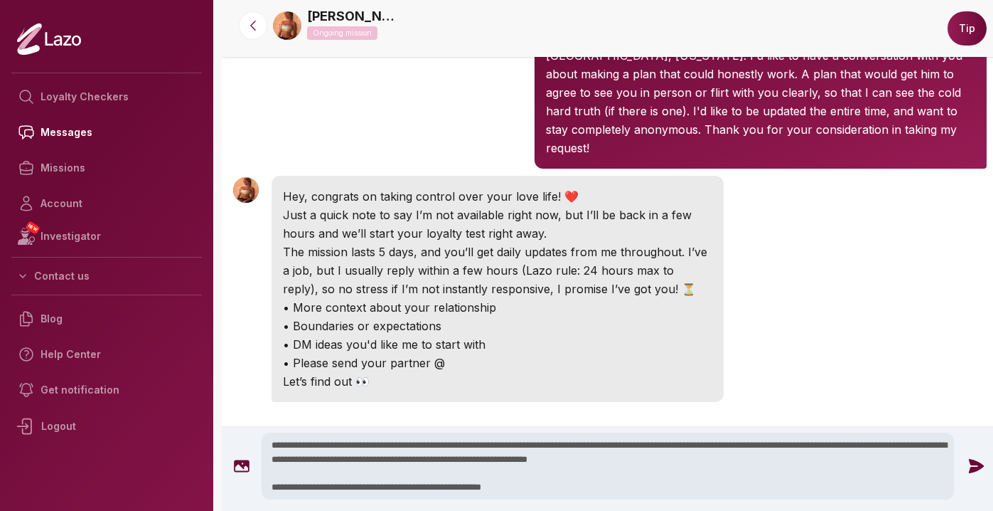
scroll to position [147, 0]
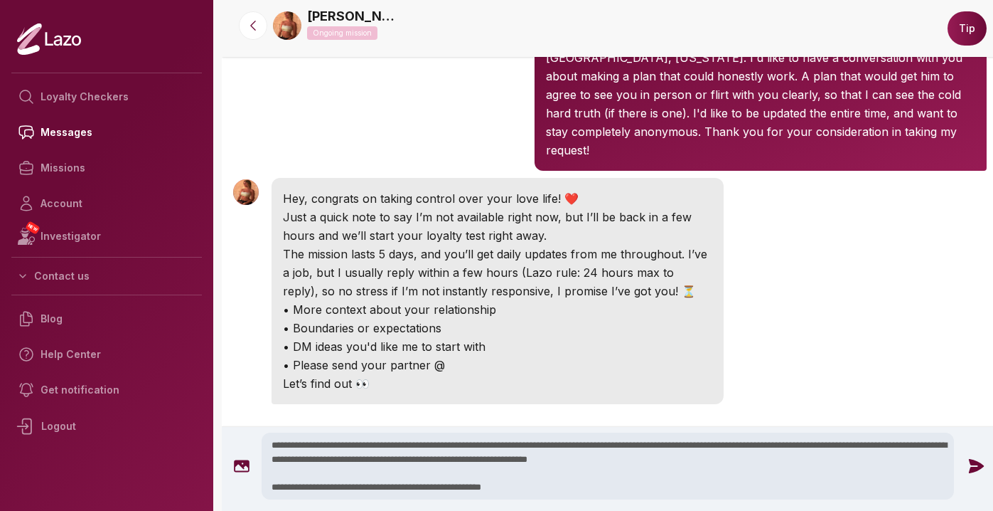
type textarea "**********"
click at [967, 466] on icon at bounding box center [976, 466] width 18 height 18
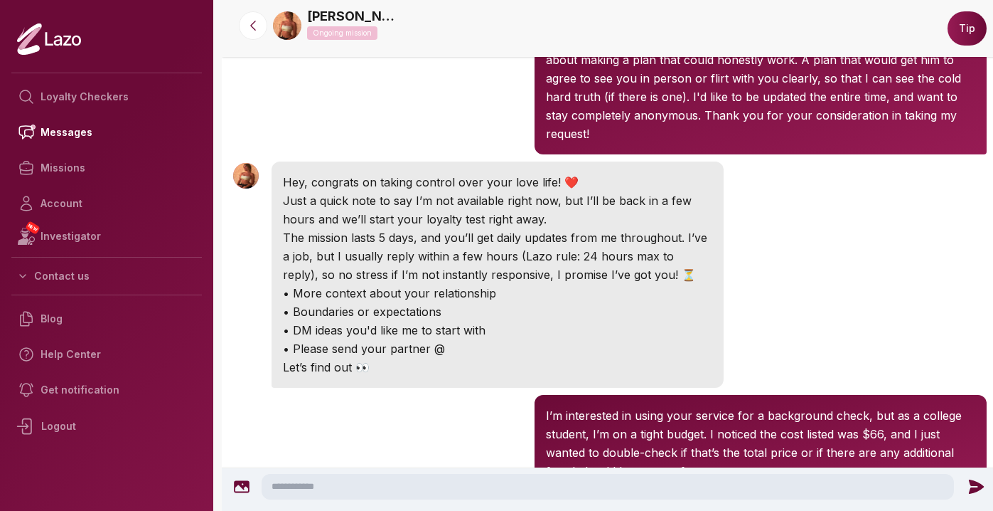
scroll to position [154, 0]
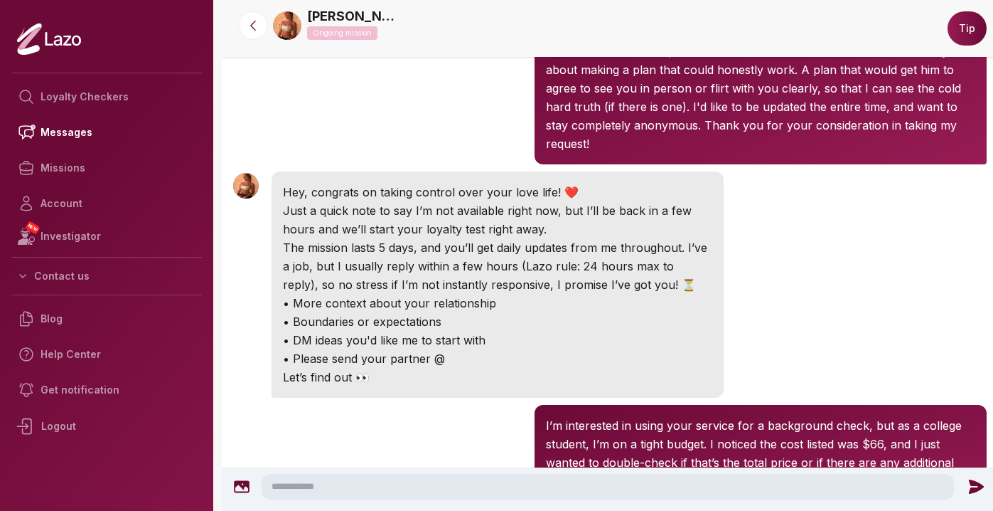
click at [456, 484] on textarea at bounding box center [608, 487] width 693 height 26
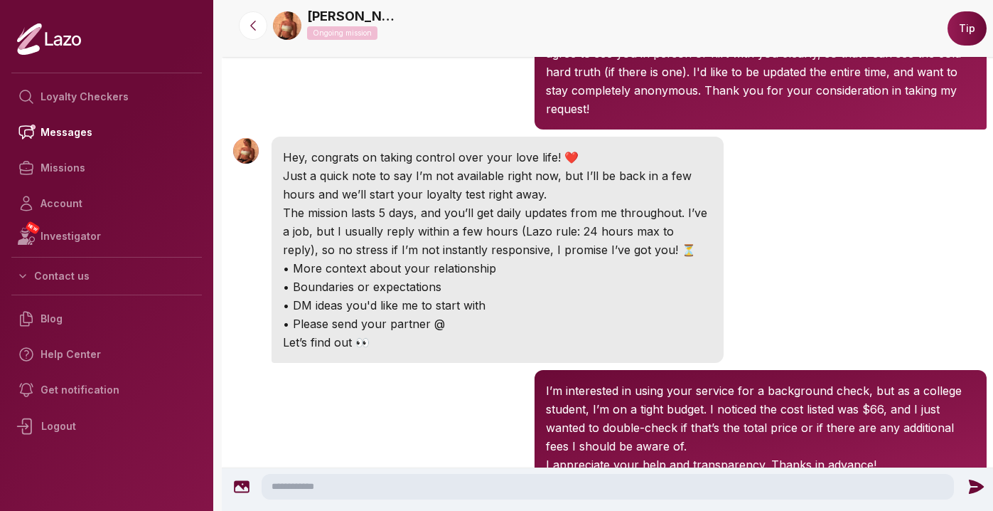
scroll to position [184, 0]
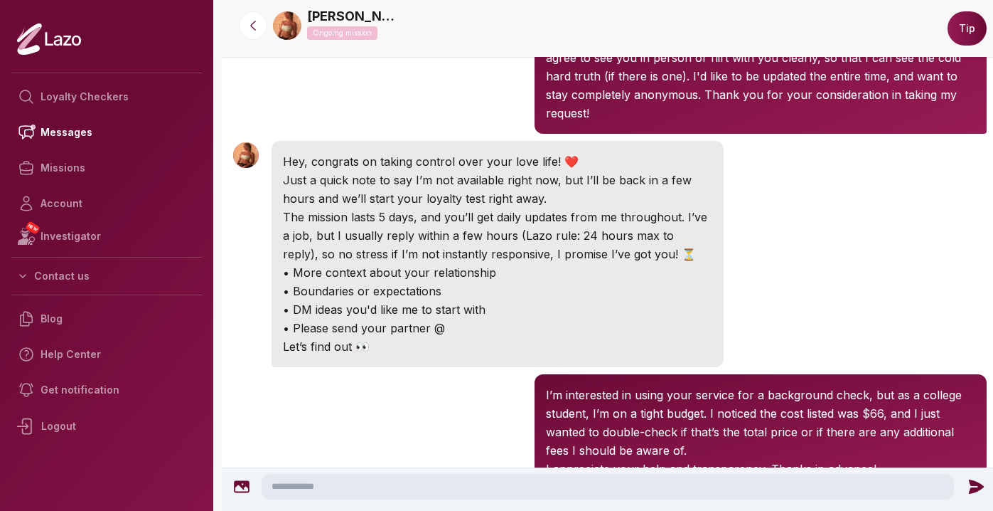
type textarea "*"
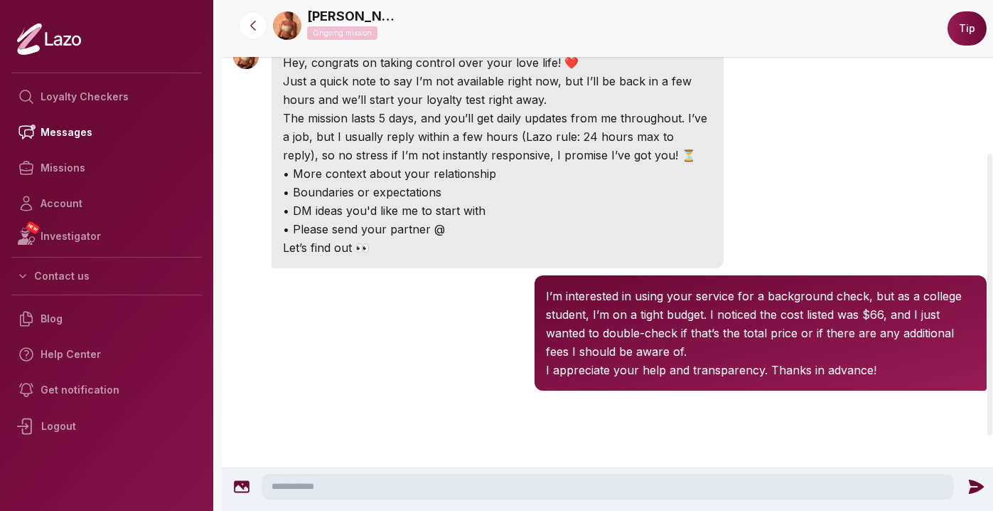
scroll to position [255, 0]
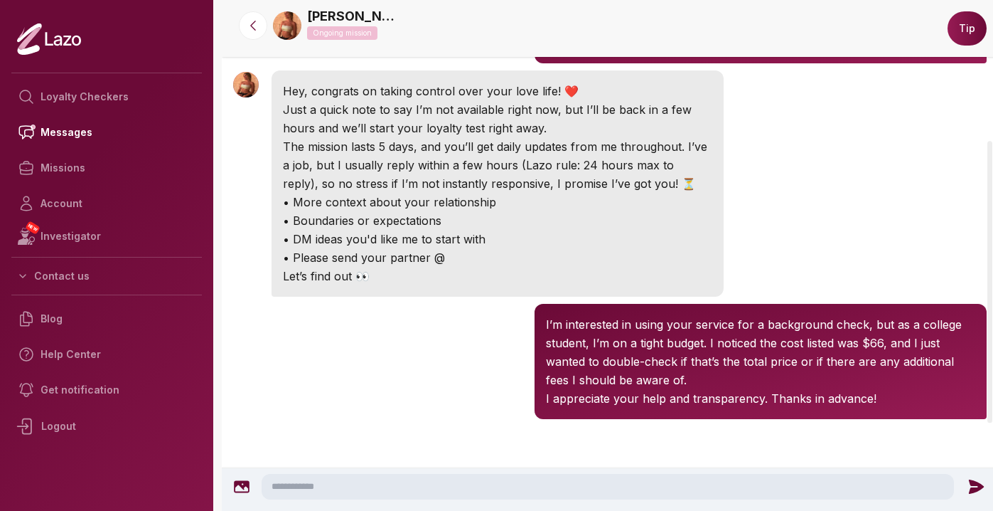
click at [319, 14] on link "[PERSON_NAME]" at bounding box center [353, 16] width 92 height 20
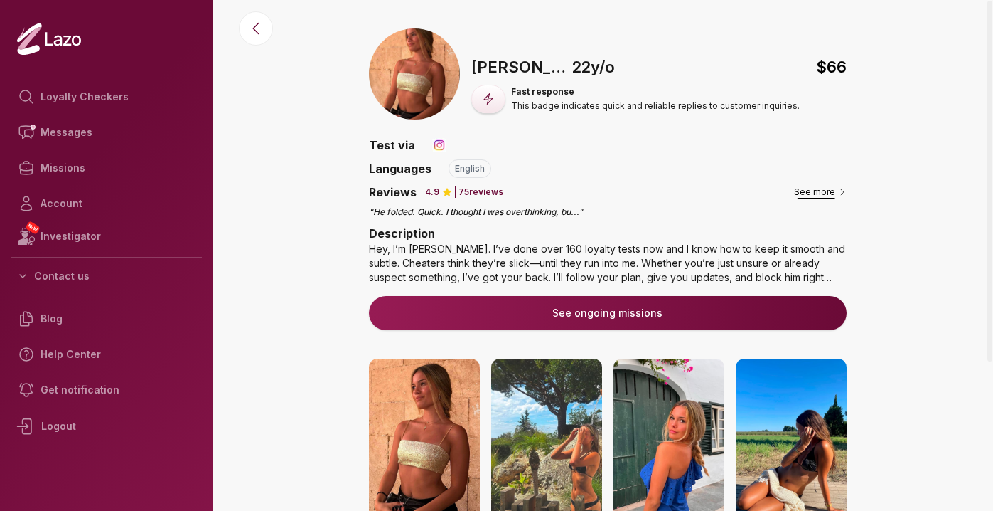
click at [825, 194] on button "See more" at bounding box center [820, 192] width 53 height 14
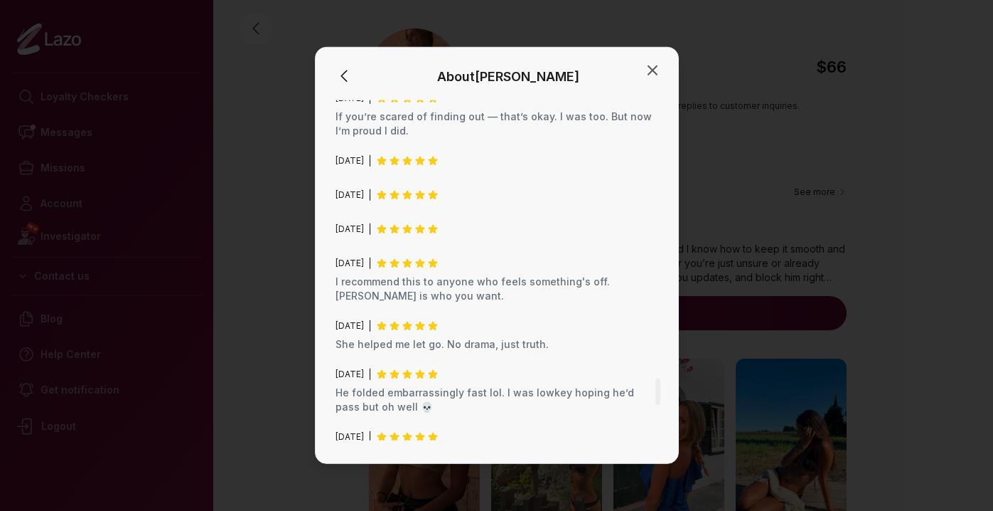
scroll to position [4111, 0]
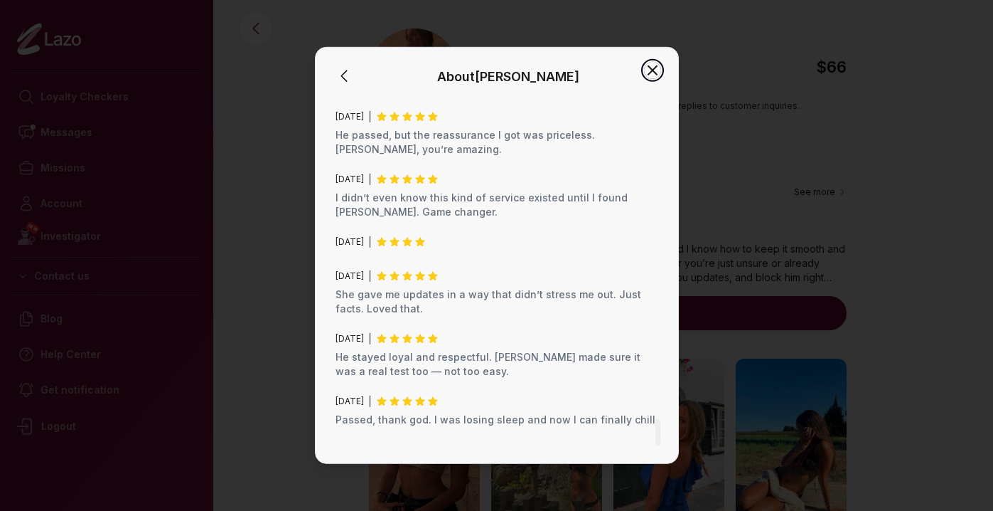
click at [655, 68] on icon "button" at bounding box center [653, 70] width 9 height 9
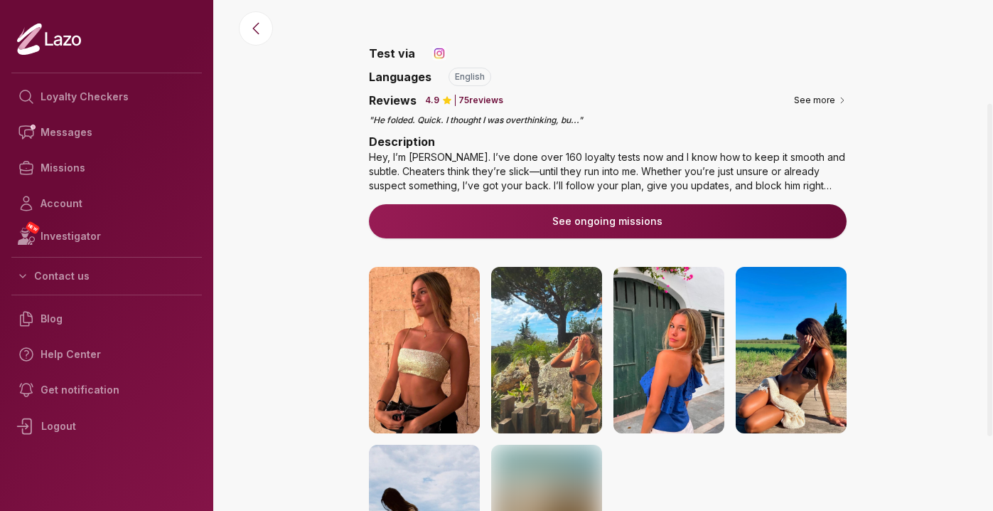
scroll to position [208, 0]
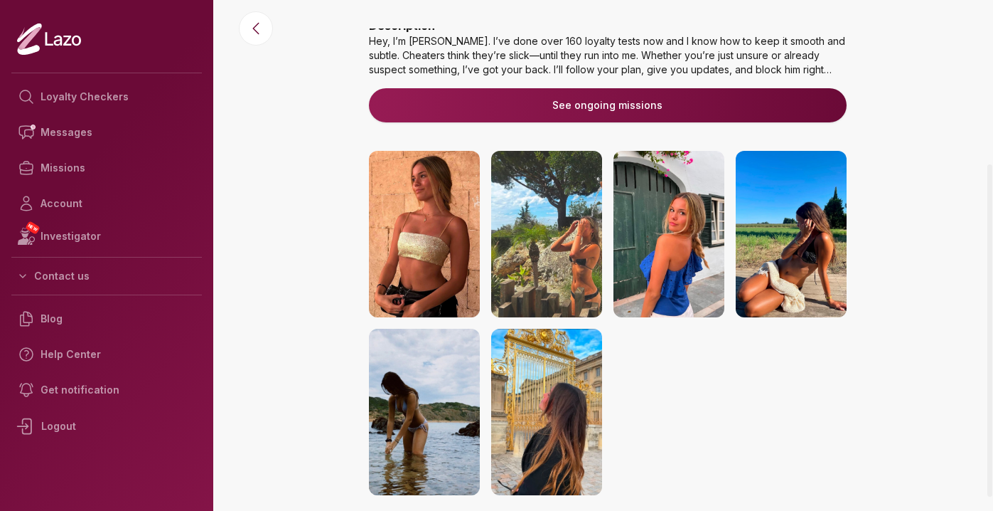
click at [663, 280] on img at bounding box center [669, 234] width 111 height 166
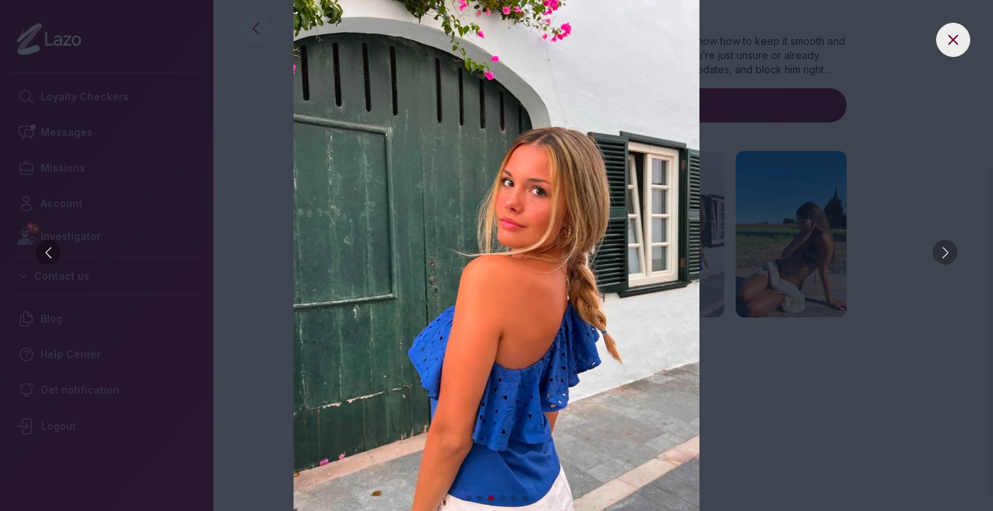
click at [939, 242] on div at bounding box center [945, 252] width 25 height 25
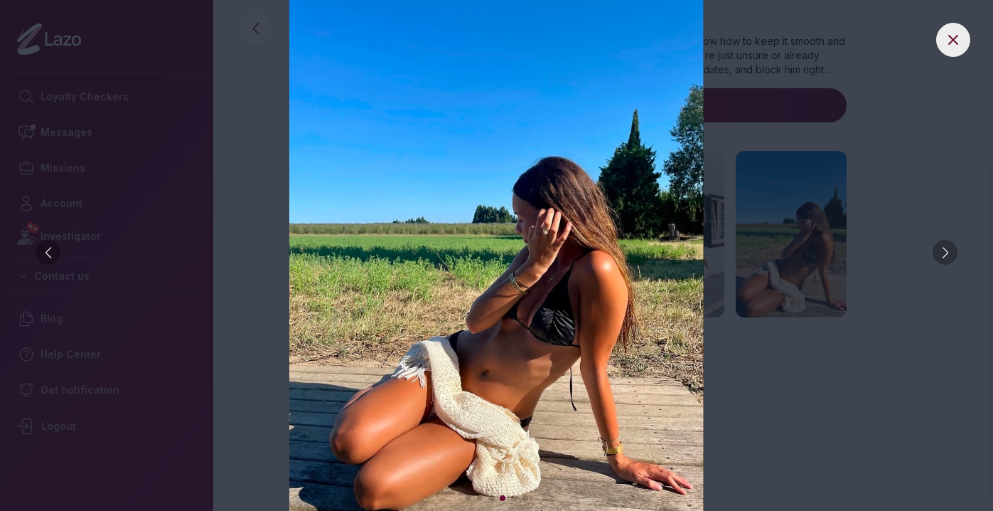
click at [939, 242] on div at bounding box center [945, 252] width 25 height 25
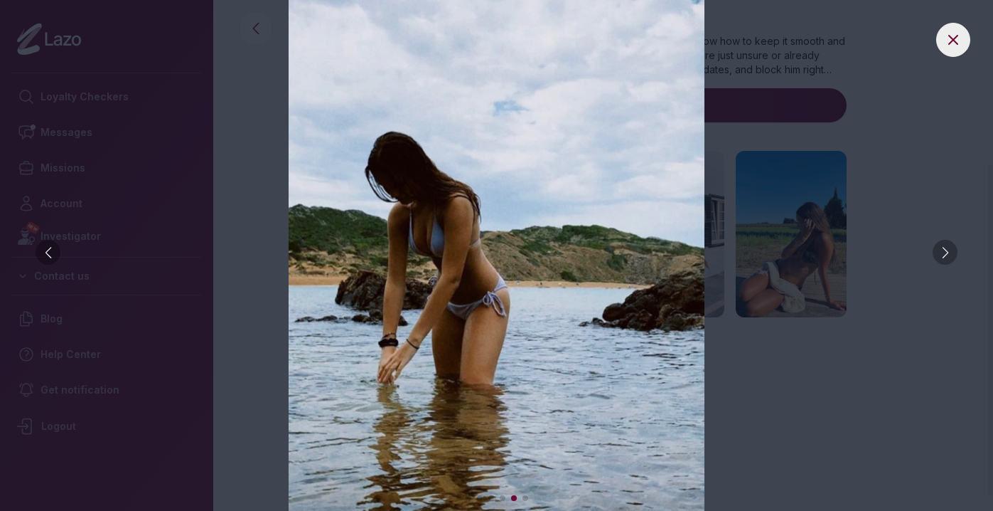
click at [939, 242] on div at bounding box center [945, 252] width 25 height 25
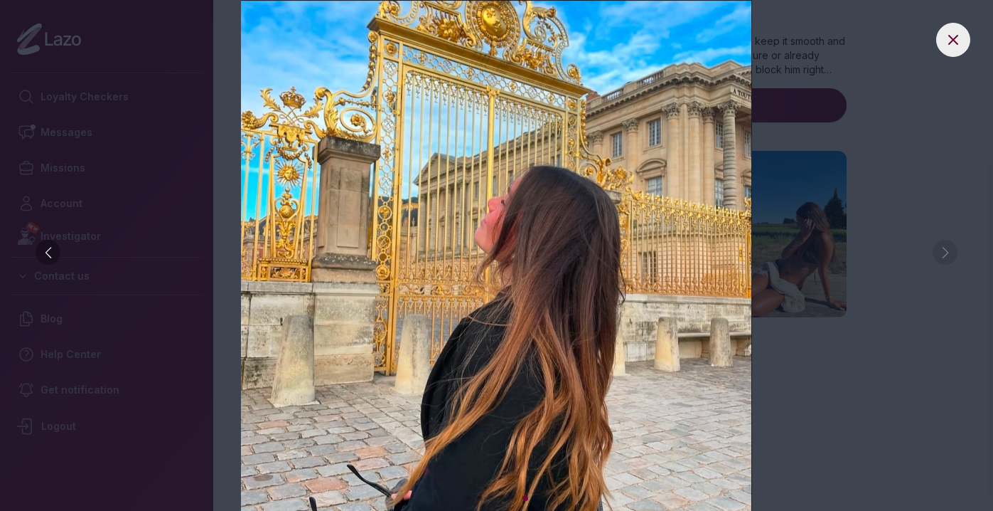
click at [910, 246] on img at bounding box center [496, 255] width 937 height 511
click at [944, 50] on button at bounding box center [954, 40] width 34 height 34
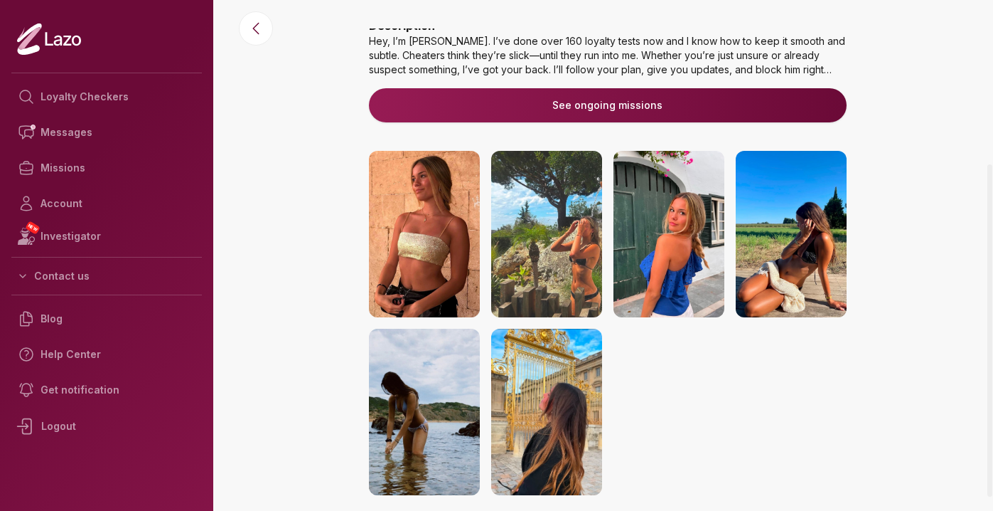
click at [449, 221] on img at bounding box center [424, 234] width 111 height 166
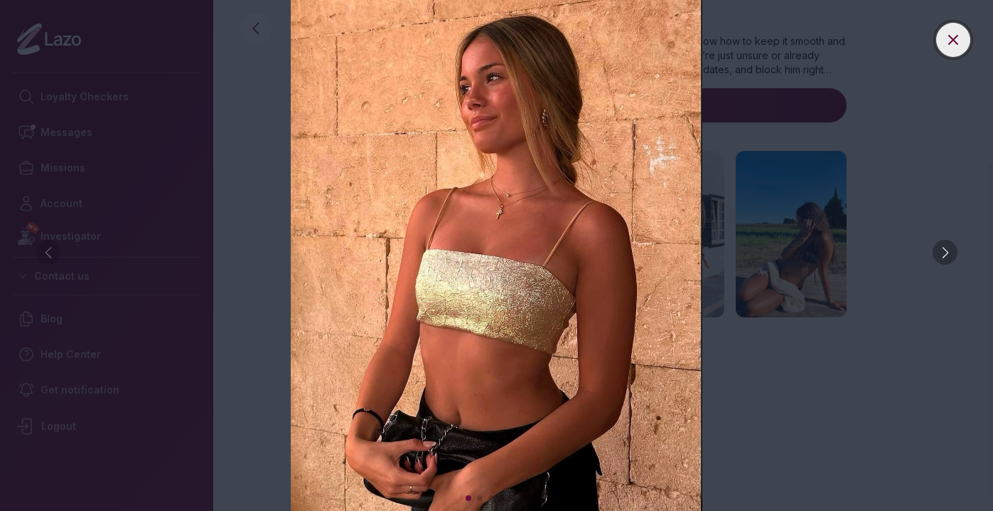
click at [946, 44] on icon at bounding box center [953, 39] width 17 height 17
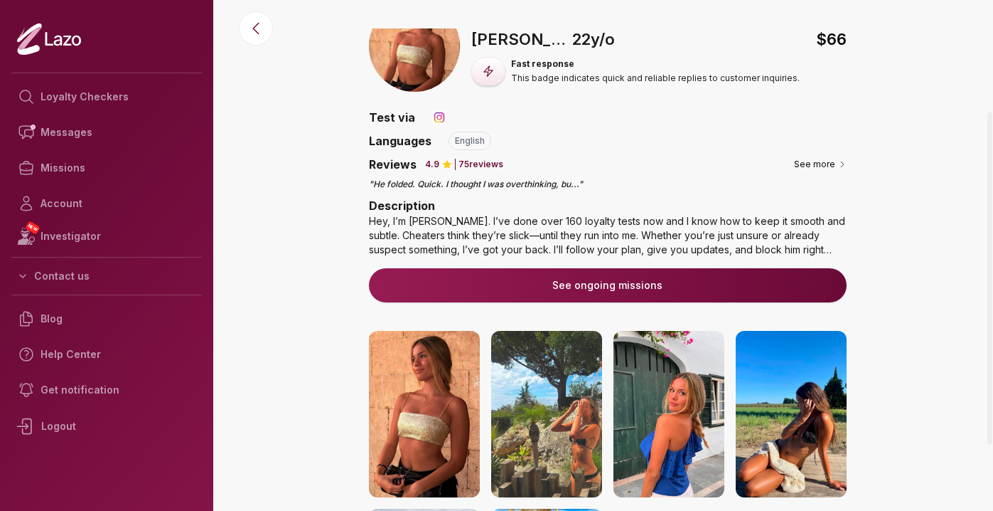
scroll to position [0, 0]
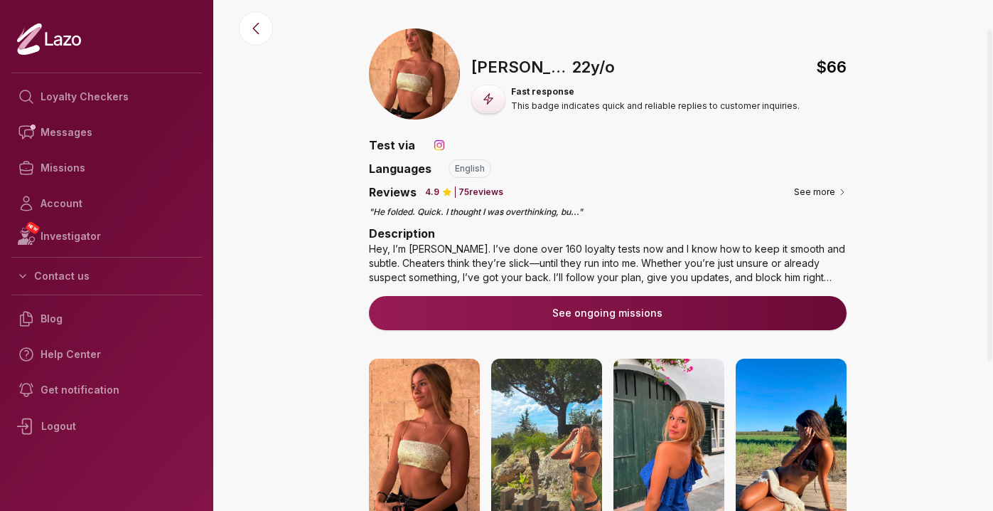
click at [525, 313] on button "See ongoing missions" at bounding box center [608, 313] width 478 height 34
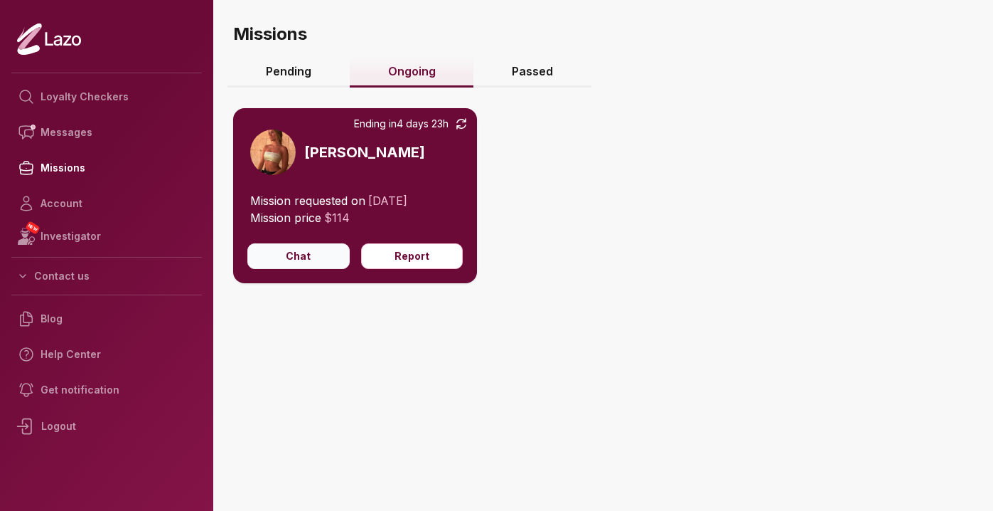
click at [301, 252] on button "Chat" at bounding box center [298, 256] width 102 height 26
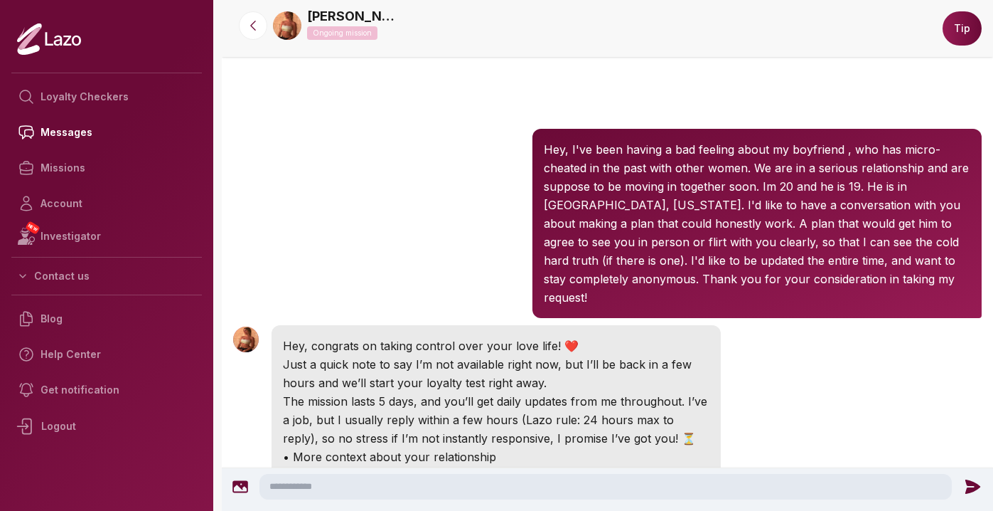
click at [330, 11] on link "[PERSON_NAME]" at bounding box center [353, 16] width 92 height 20
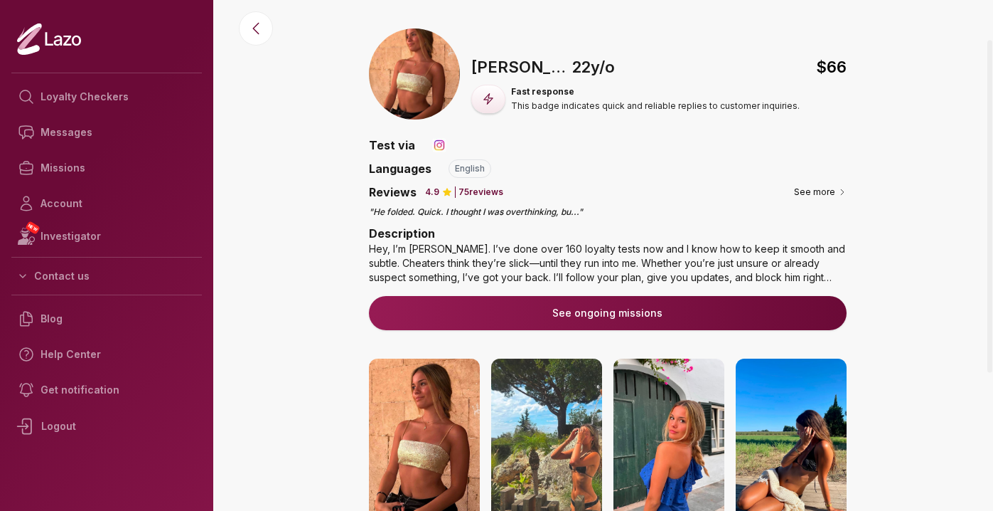
scroll to position [24, 0]
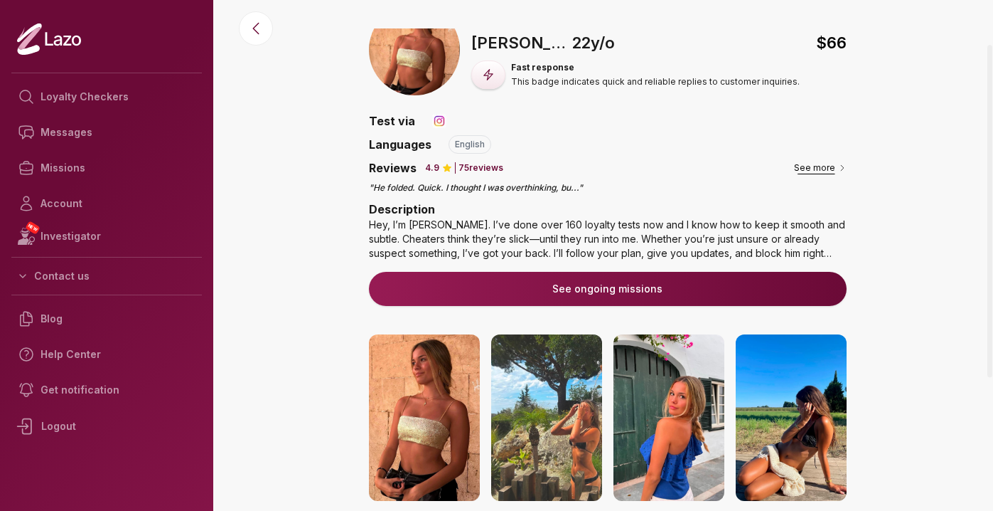
click at [819, 164] on button "See more" at bounding box center [820, 168] width 53 height 14
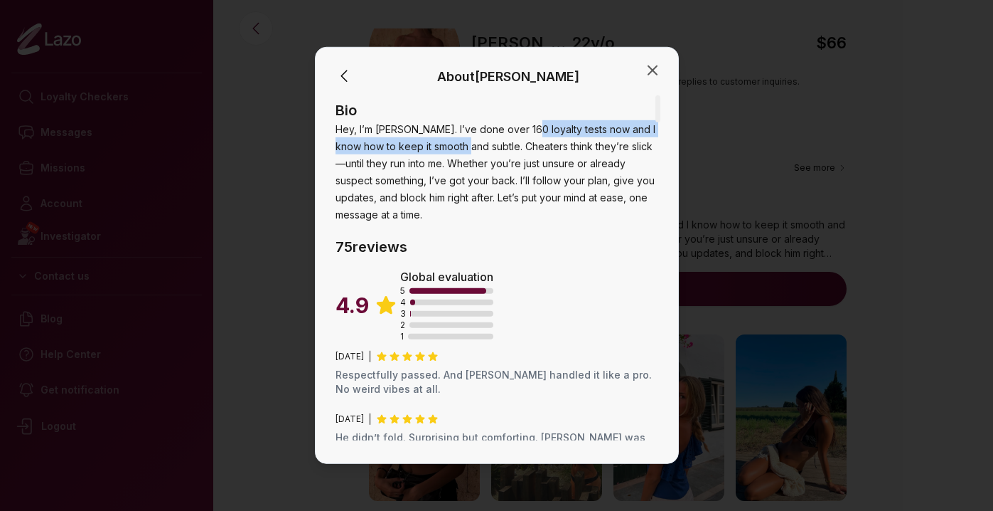
drag, startPoint x: 526, startPoint y: 133, endPoint x: 476, endPoint y: 148, distance: 52.0
click at [476, 148] on span "Hey, I’m Sharon. I’ve done over 160 loyalty tests now and I know how to keep it…" at bounding box center [496, 171] width 320 height 97
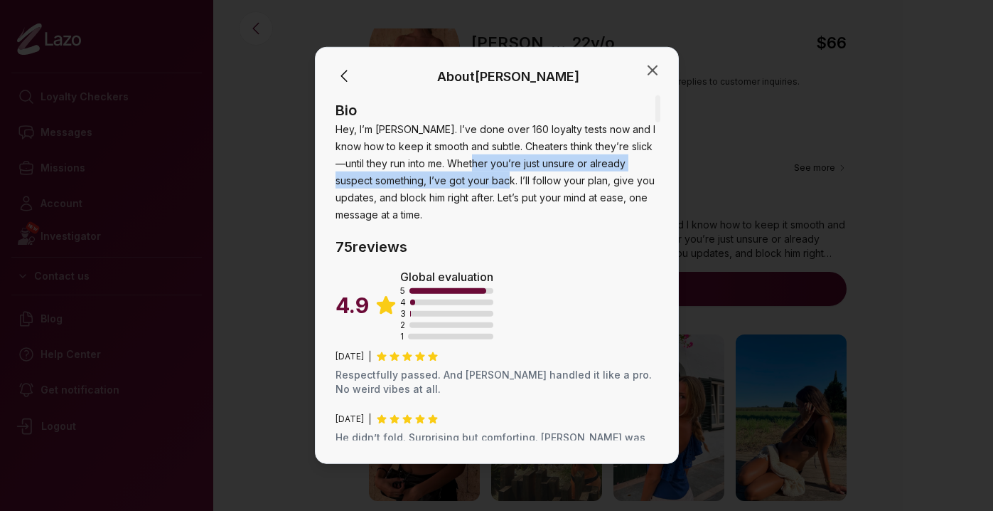
drag, startPoint x: 476, startPoint y: 163, endPoint x: 486, endPoint y: 175, distance: 16.1
click at [489, 175] on span "Hey, I’m Sharon. I’ve done over 160 loyalty tests now and I know how to keep it…" at bounding box center [496, 171] width 320 height 97
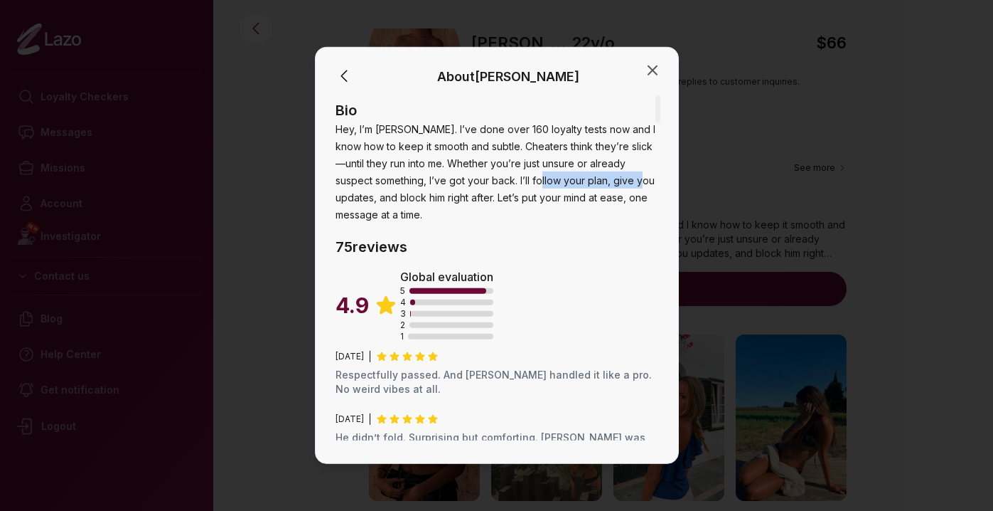
drag, startPoint x: 639, startPoint y: 179, endPoint x: 535, endPoint y: 185, distance: 104.0
click at [535, 185] on span "Hey, I’m Sharon. I’ve done over 160 loyalty tests now and I know how to keep it…" at bounding box center [496, 171] width 320 height 97
click at [654, 75] on icon "button" at bounding box center [652, 70] width 17 height 17
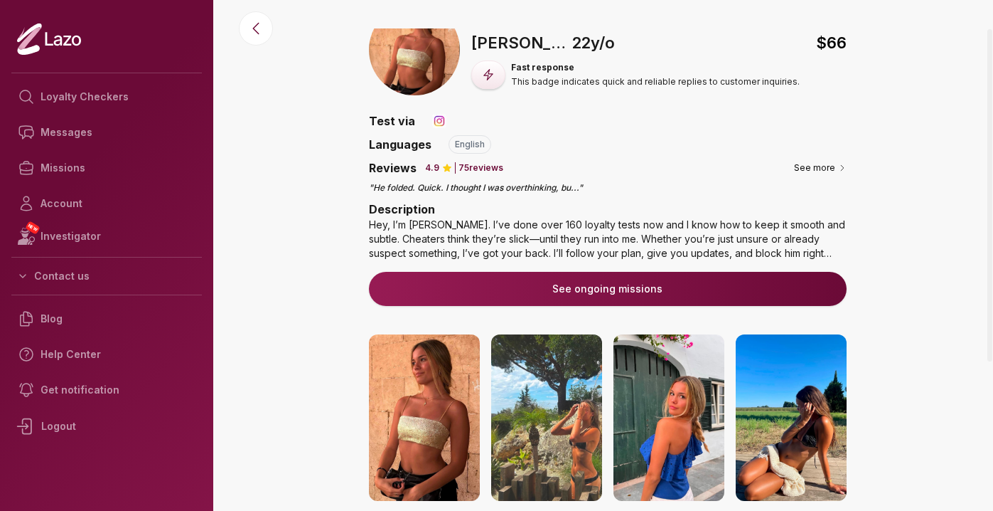
scroll to position [0, 0]
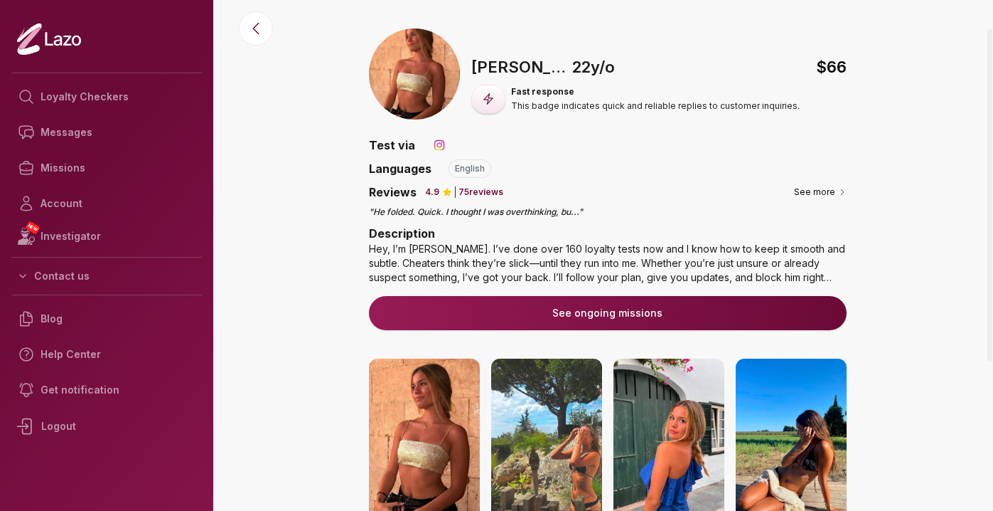
click at [429, 380] on img at bounding box center [424, 441] width 111 height 166
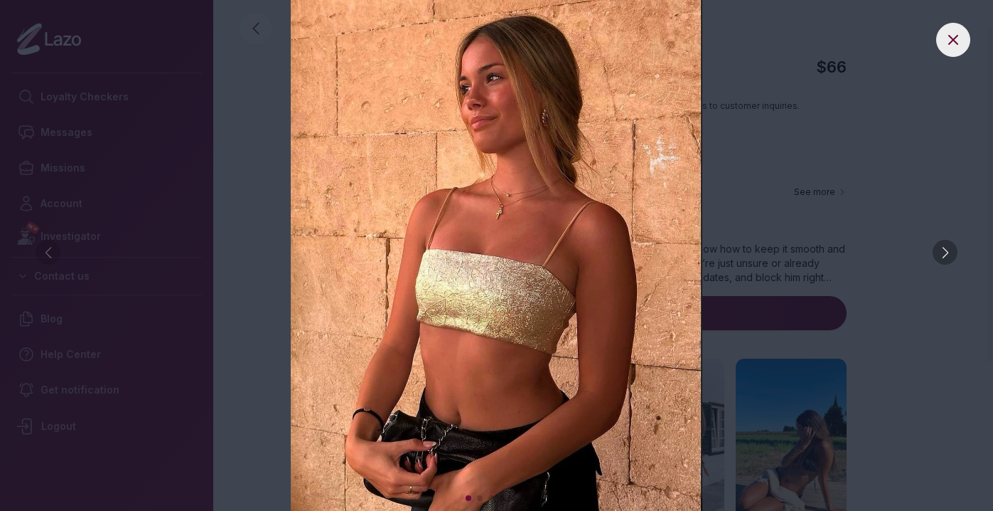
click at [945, 257] on div at bounding box center [945, 252] width 25 height 25
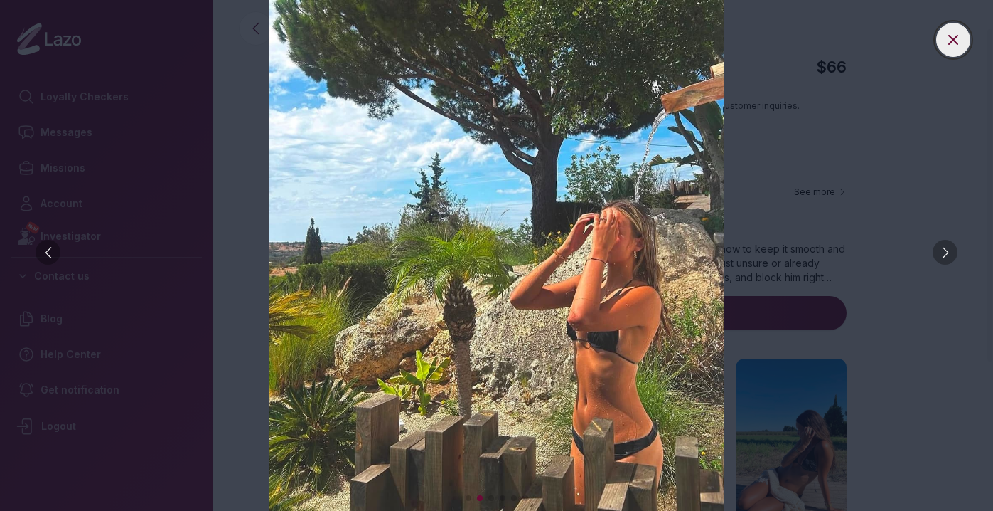
click at [943, 52] on button at bounding box center [954, 40] width 34 height 34
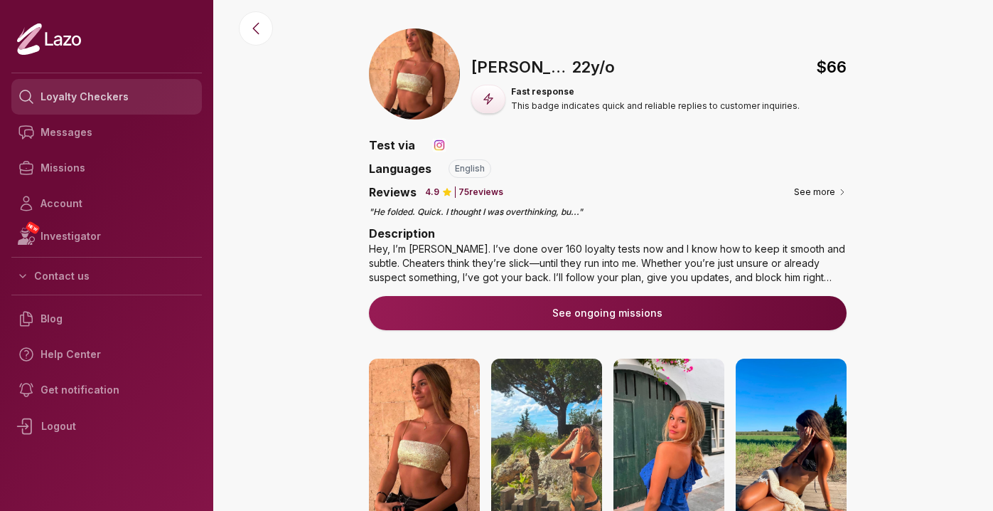
click at [111, 101] on link "Loyalty Checkers" at bounding box center [106, 97] width 191 height 36
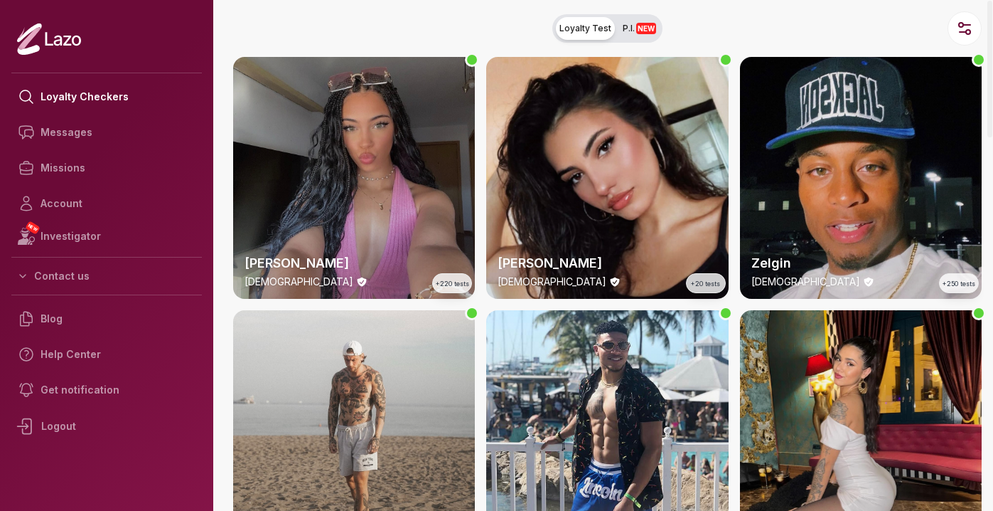
click at [295, 169] on div "Lara 24 y/o +220 tests" at bounding box center [354, 178] width 242 height 242
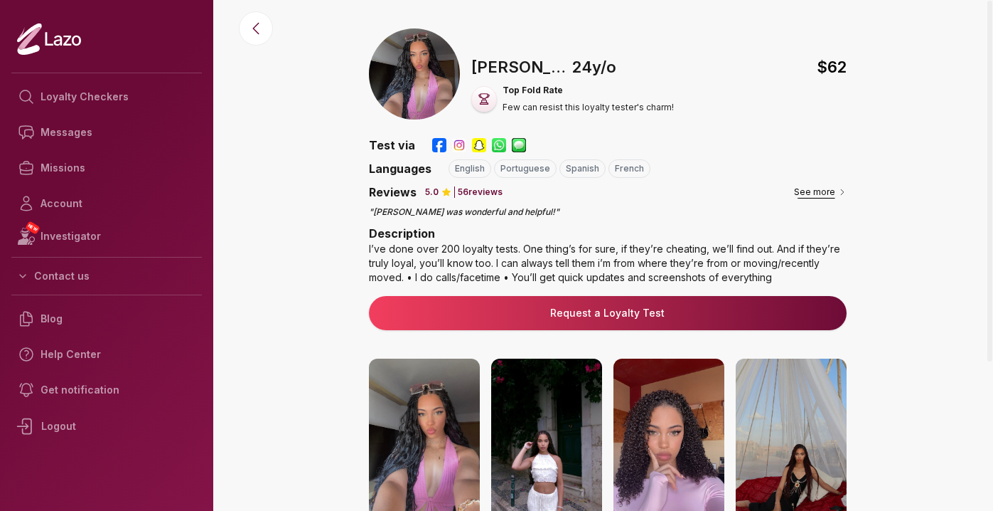
click at [821, 194] on button "See more" at bounding box center [820, 192] width 53 height 14
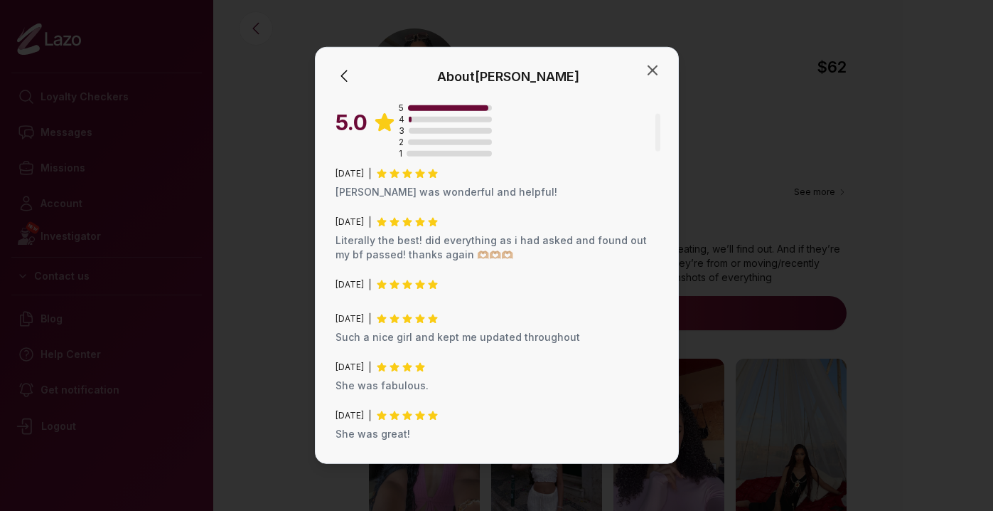
scroll to position [172, 0]
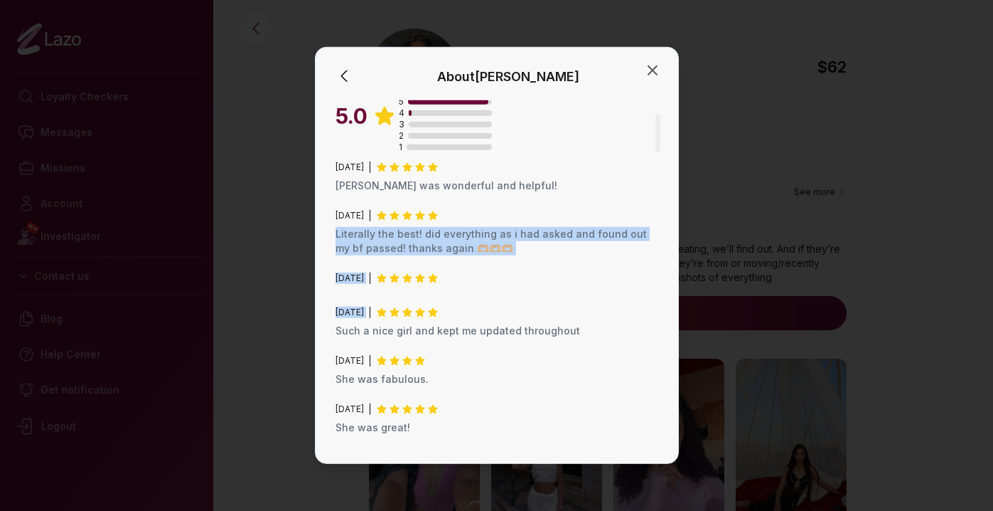
drag, startPoint x: 592, startPoint y: 306, endPoint x: 603, endPoint y: 221, distance: 86.1
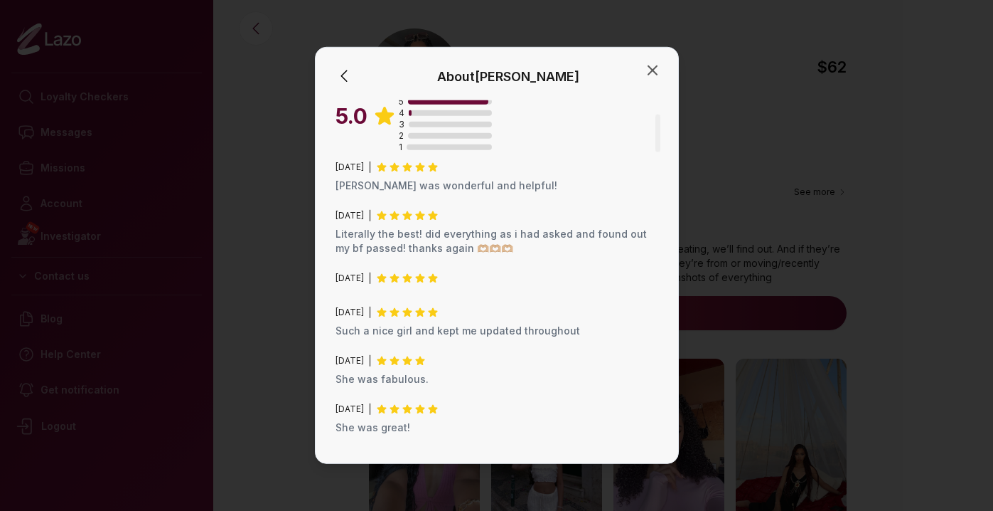
click at [603, 221] on div "February 2025 Literally the best! did everything as i had asked and found out m…" at bounding box center [497, 233] width 323 height 46
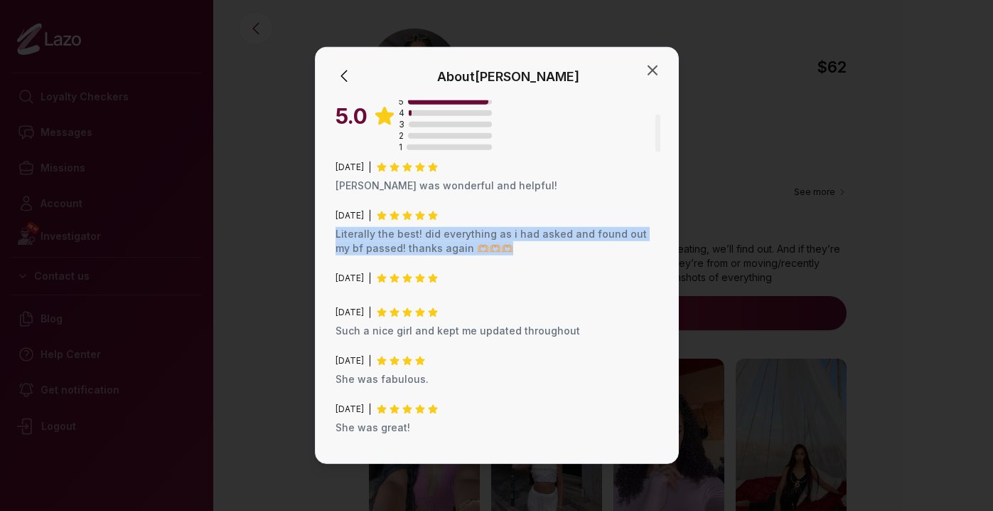
drag, startPoint x: 603, startPoint y: 221, endPoint x: 597, endPoint y: 252, distance: 31.2
click at [597, 251] on div "February 2025 Literally the best! did everything as i had asked and found out m…" at bounding box center [497, 233] width 323 height 46
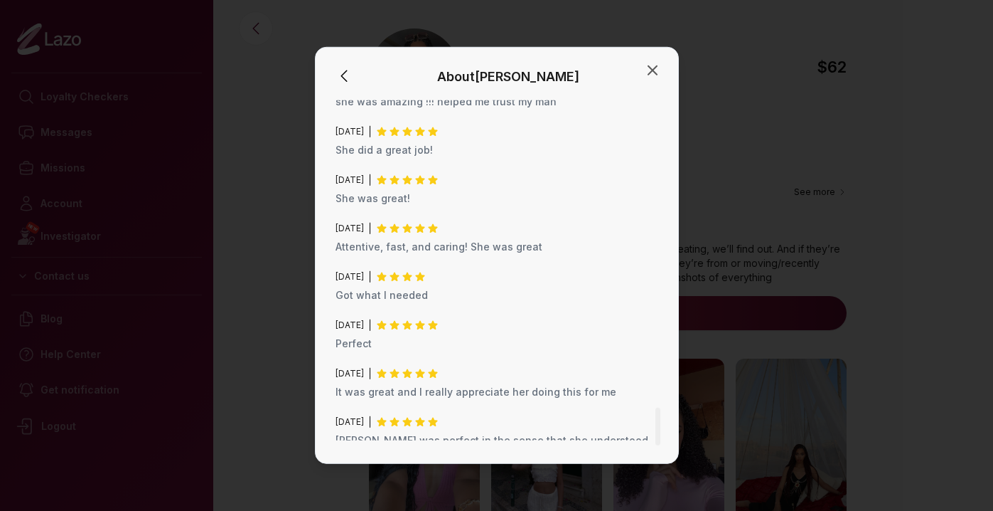
scroll to position [2819, 0]
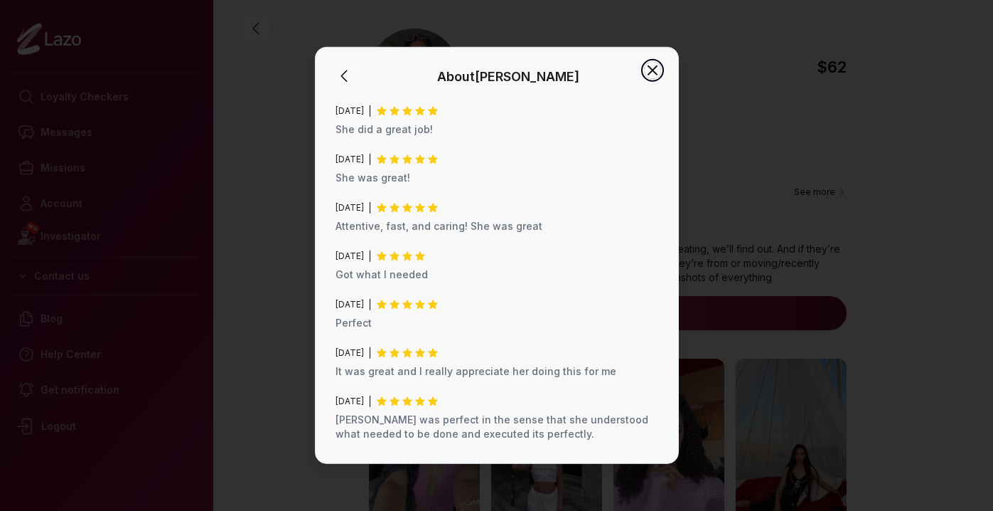
click at [651, 72] on icon "button" at bounding box center [652, 70] width 17 height 17
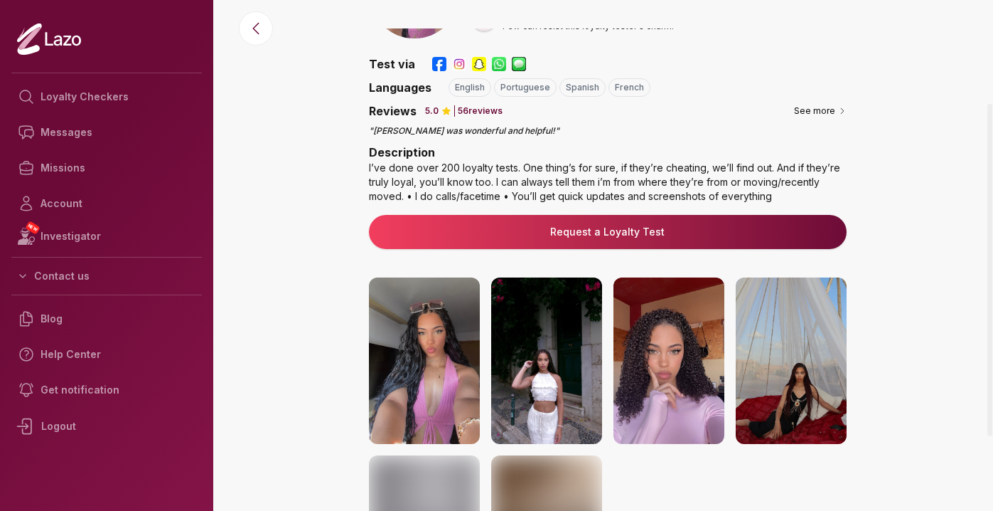
scroll to position [169, 0]
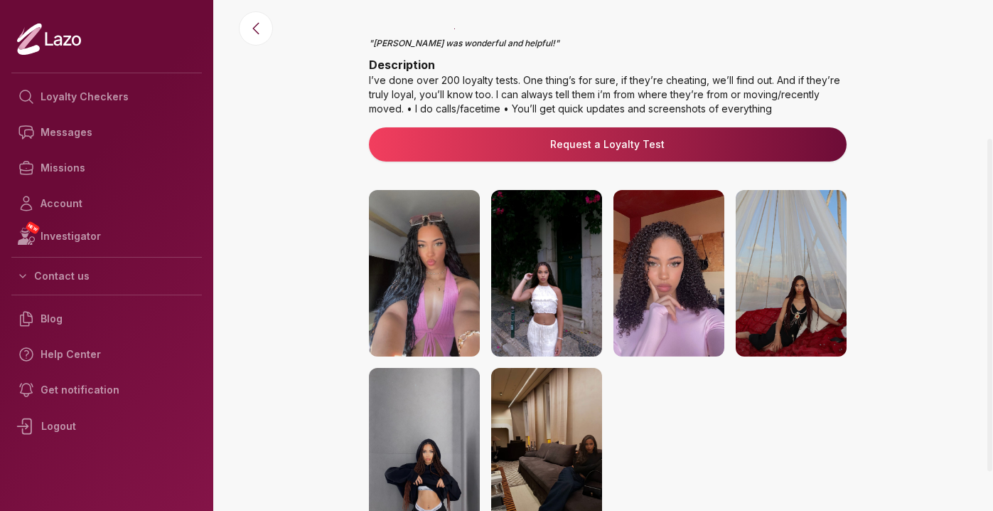
click at [655, 301] on img at bounding box center [669, 273] width 111 height 166
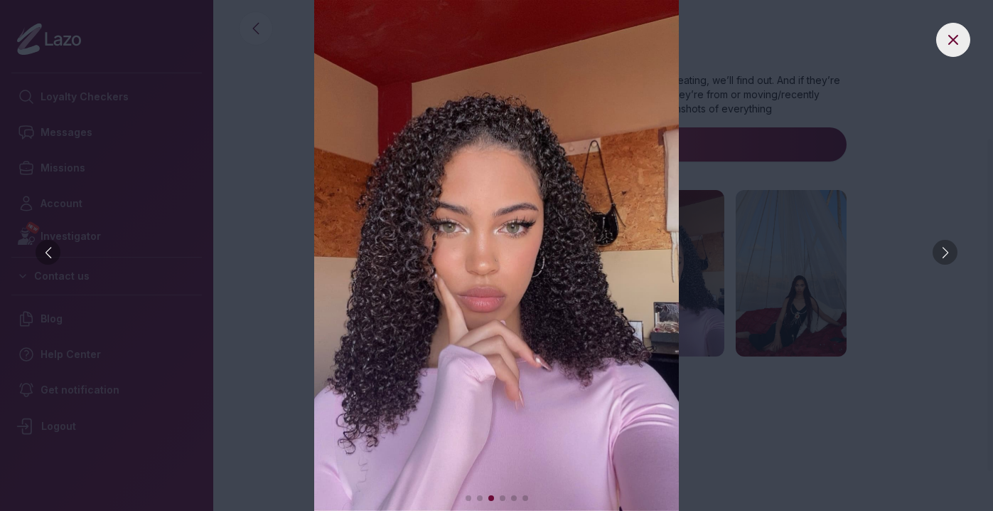
click at [951, 252] on div at bounding box center [945, 252] width 25 height 25
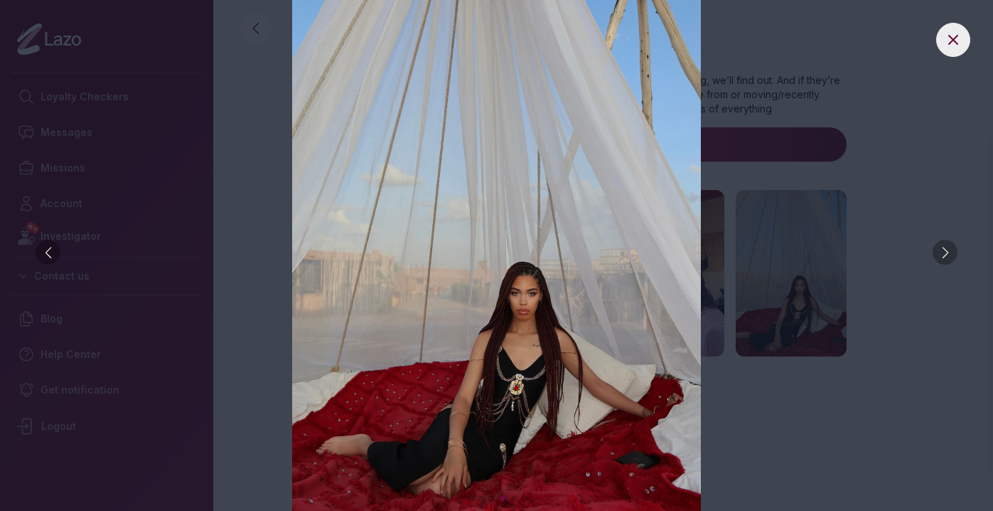
click at [951, 252] on div at bounding box center [945, 252] width 25 height 25
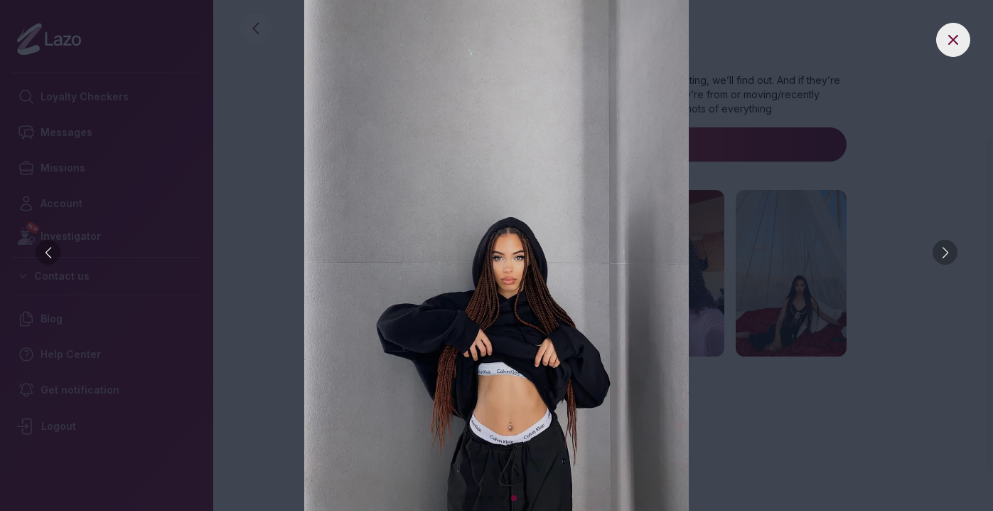
click at [951, 252] on div at bounding box center [945, 252] width 25 height 25
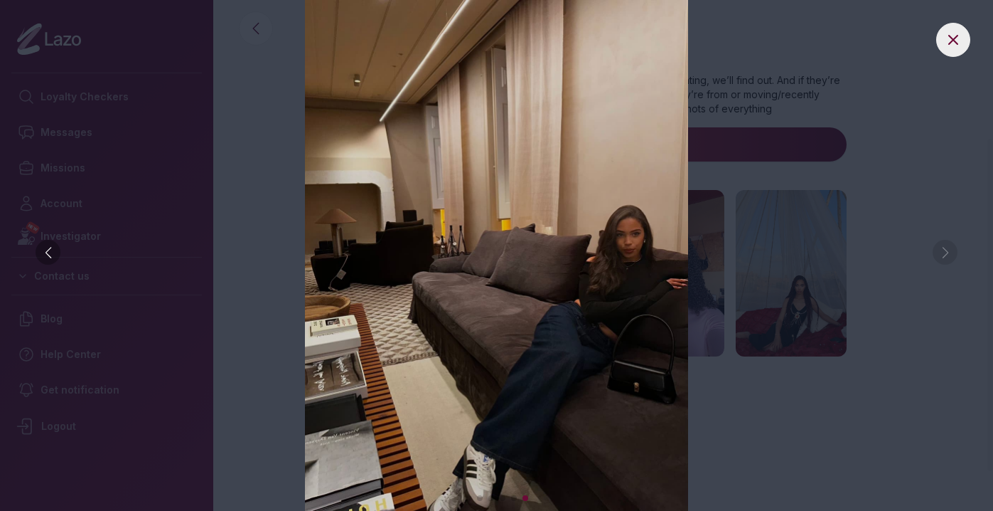
click at [951, 252] on img at bounding box center [496, 255] width 937 height 511
click at [914, 272] on img at bounding box center [496, 255] width 937 height 511
click at [948, 55] on img at bounding box center [496, 255] width 937 height 511
click at [954, 41] on icon at bounding box center [953, 40] width 9 height 9
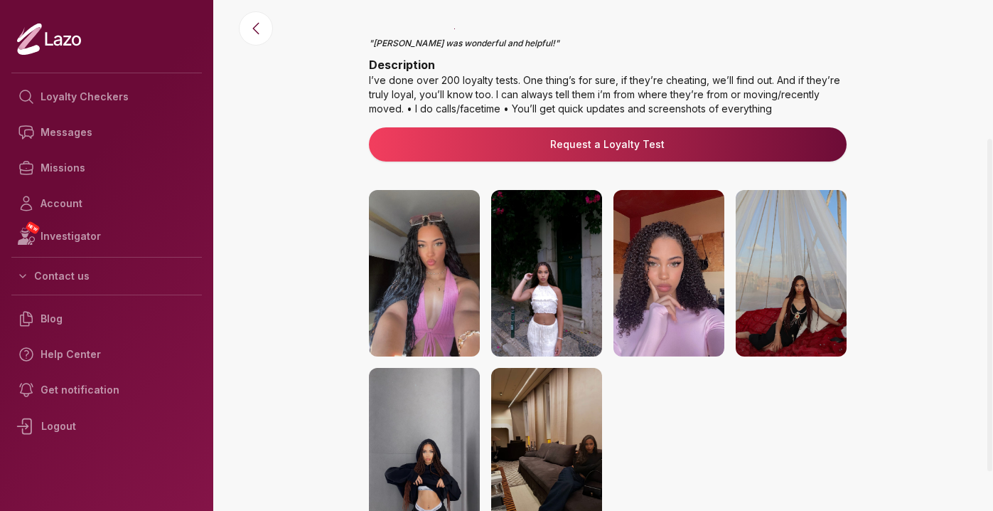
click at [442, 265] on img at bounding box center [424, 273] width 111 height 166
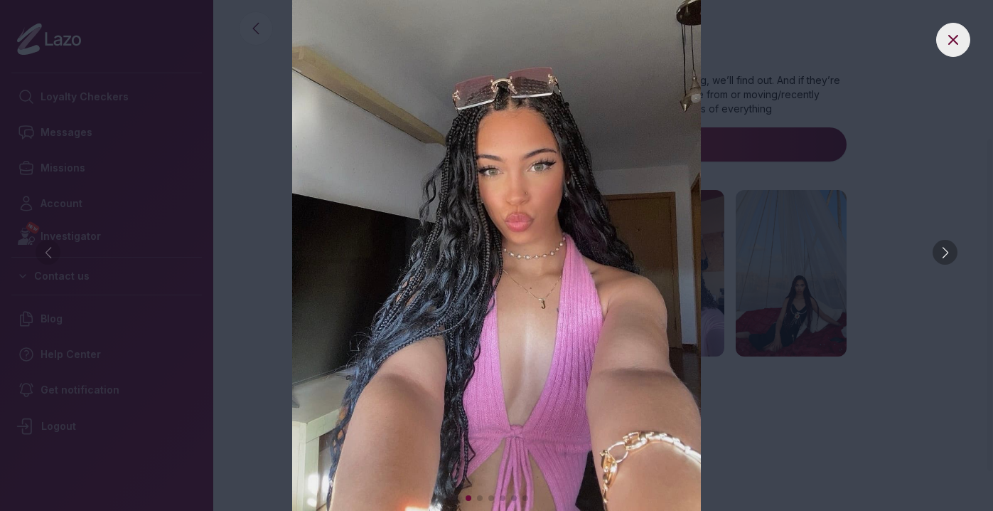
click at [947, 250] on div at bounding box center [945, 252] width 25 height 25
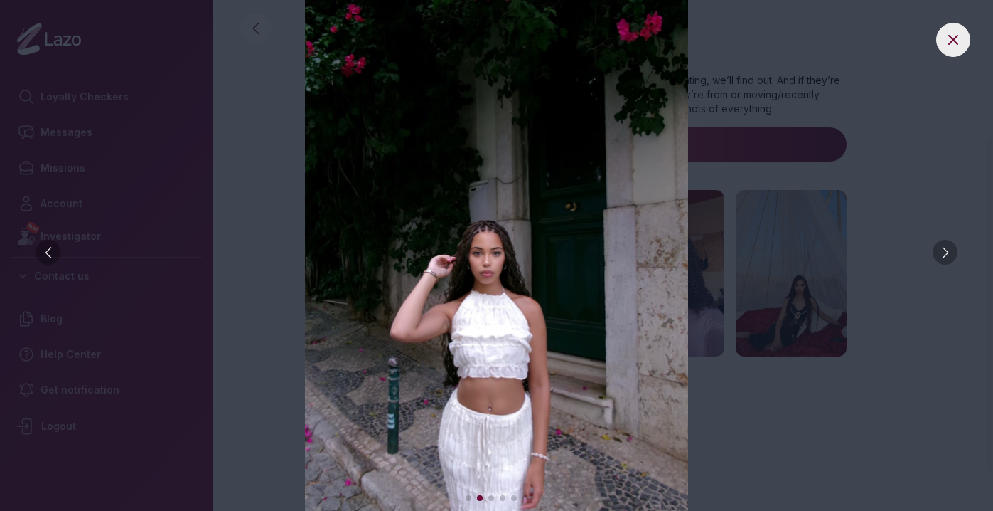
click at [946, 252] on div at bounding box center [945, 252] width 25 height 25
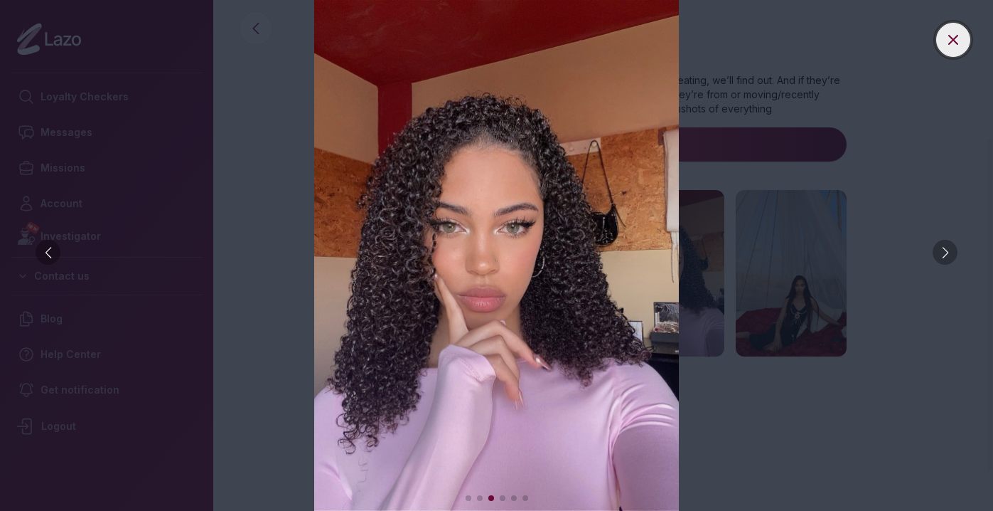
click at [954, 43] on icon at bounding box center [953, 39] width 17 height 17
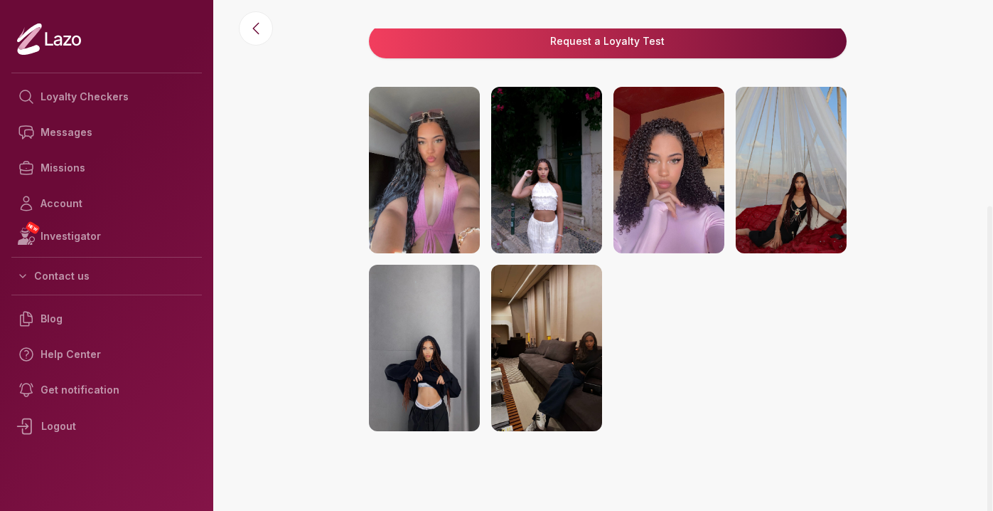
scroll to position [0, 0]
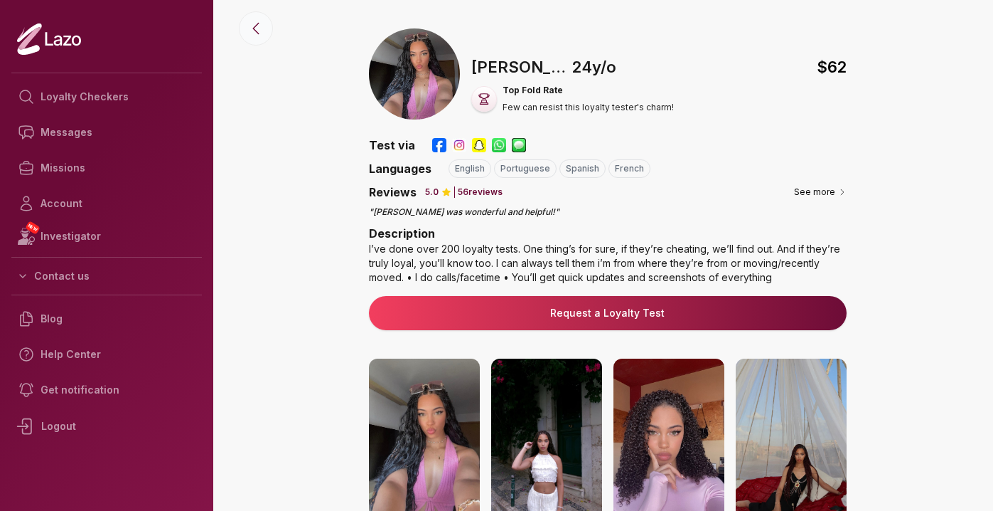
click at [256, 33] on icon at bounding box center [255, 28] width 17 height 17
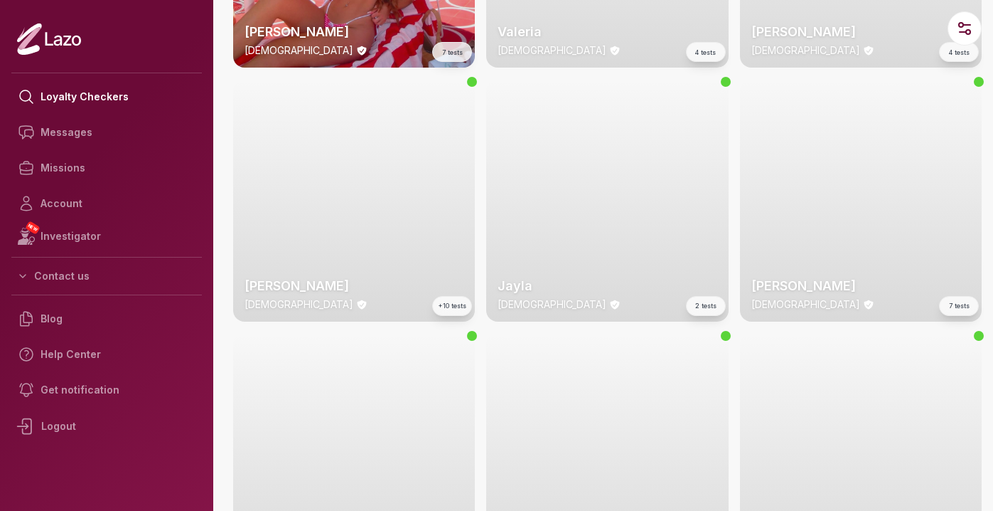
scroll to position [3268, 0]
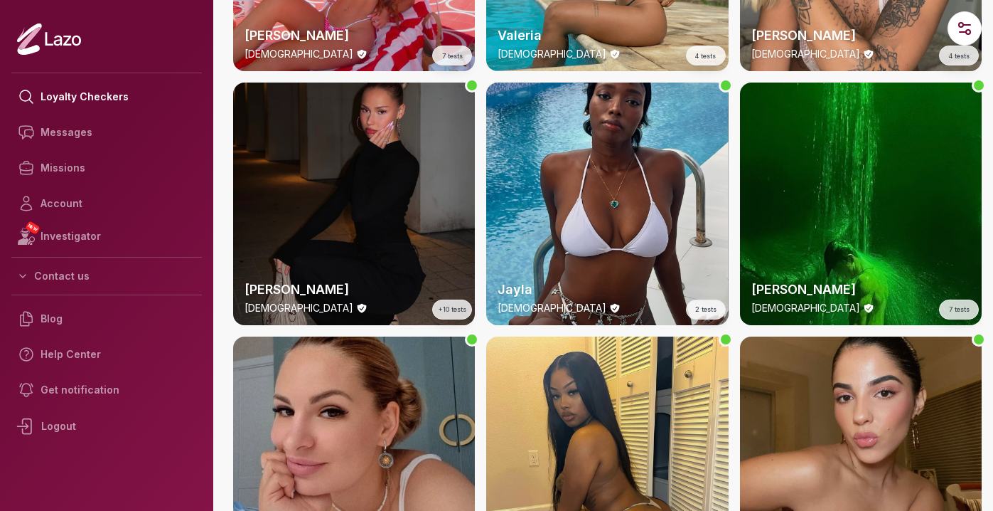
click at [912, 435] on div "Isabella 21 y/o 3 tests" at bounding box center [861, 457] width 242 height 242
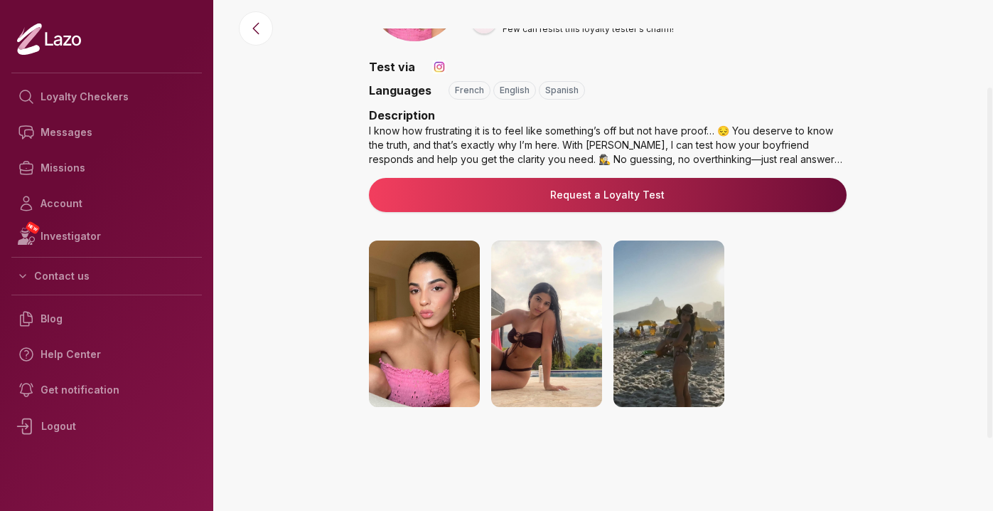
scroll to position [118, 0]
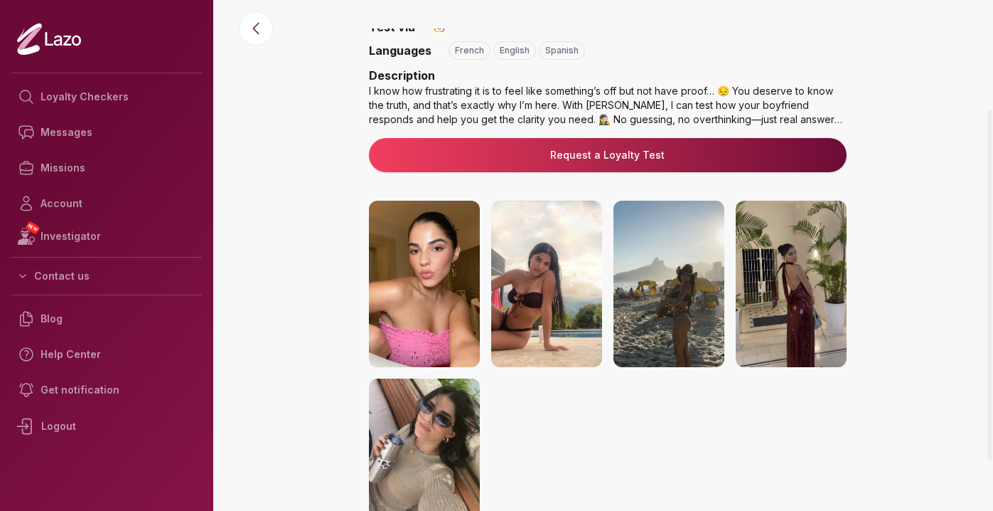
click at [800, 283] on img at bounding box center [791, 284] width 111 height 166
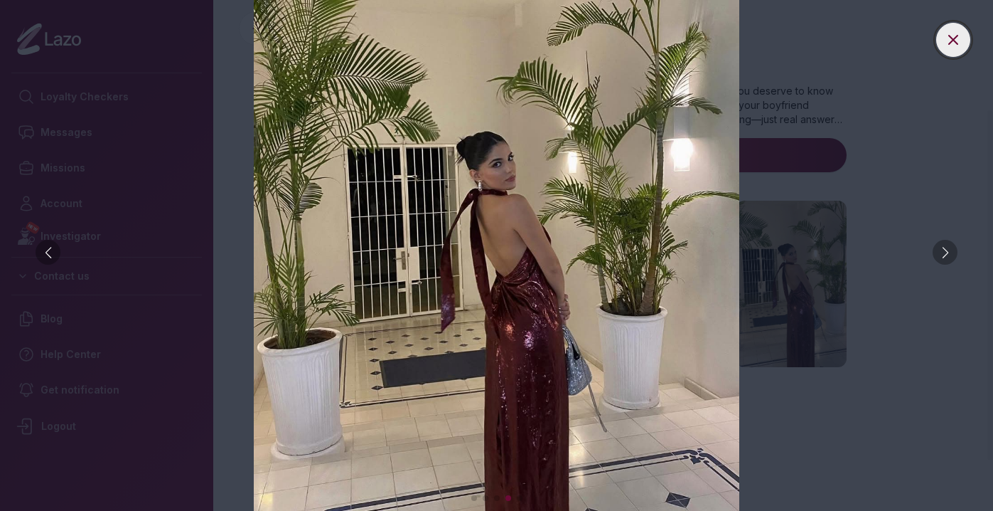
click at [946, 39] on icon at bounding box center [953, 39] width 17 height 17
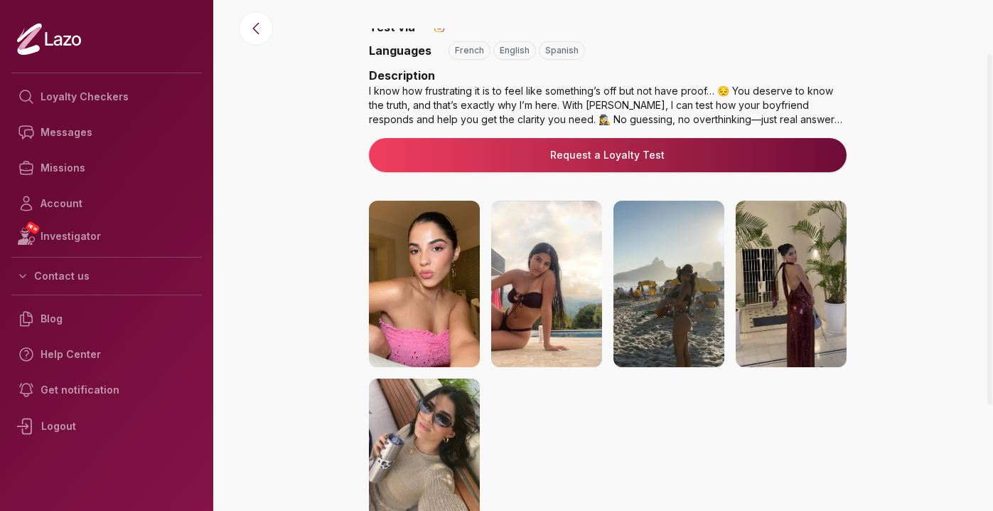
scroll to position [0, 0]
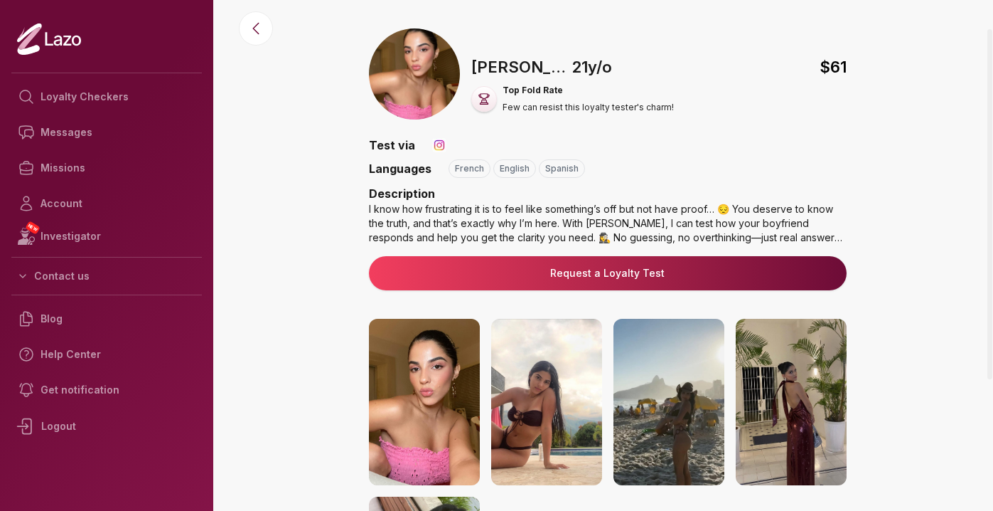
click at [552, 362] on img at bounding box center [546, 402] width 111 height 166
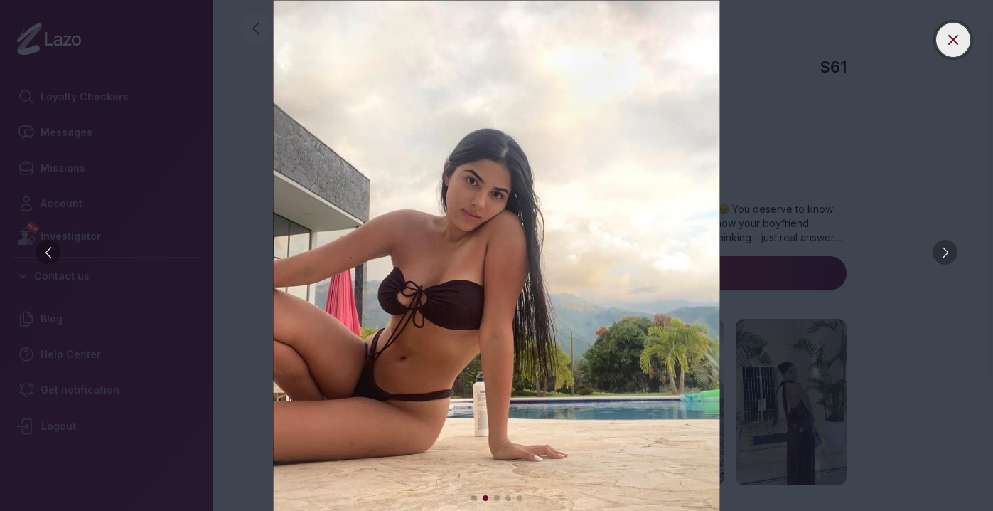
click at [956, 40] on icon at bounding box center [953, 39] width 17 height 17
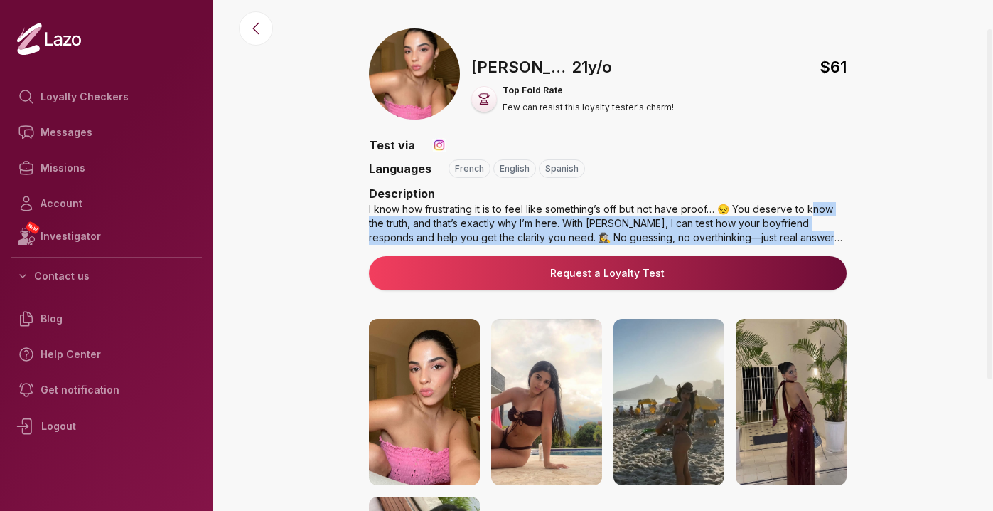
drag, startPoint x: 811, startPoint y: 213, endPoint x: 854, endPoint y: 223, distance: 44.0
click at [854, 225] on div "🇫🇷 Isabella , 21 y/o $ 61 Top Fold Rate Few can resist this loyalty tester's ch…" at bounding box center [608, 399] width 772 height 742
click at [812, 224] on div "I know how frustrating it is to feel like something’s off but not have proof… 😔…" at bounding box center [608, 223] width 478 height 43
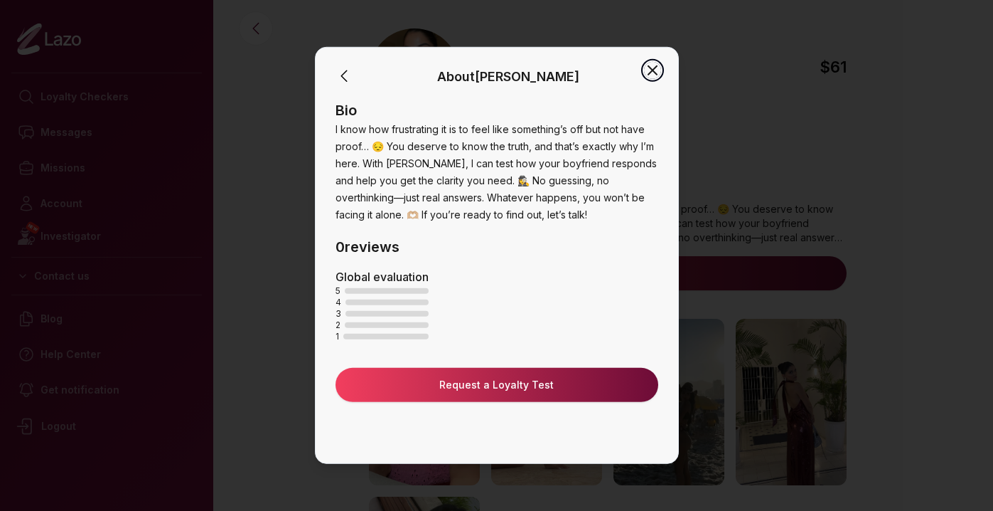
click at [651, 68] on icon "button" at bounding box center [653, 70] width 9 height 9
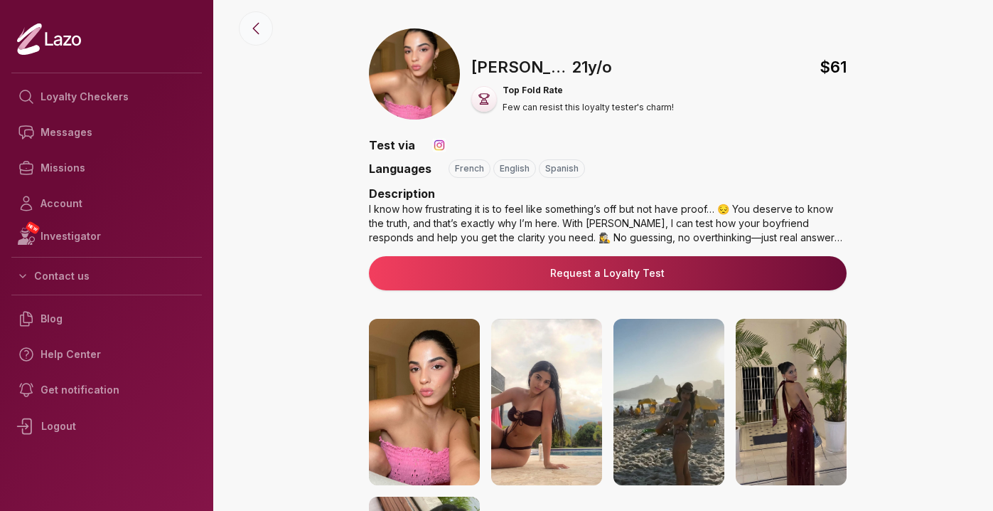
click at [255, 38] on button at bounding box center [256, 28] width 34 height 34
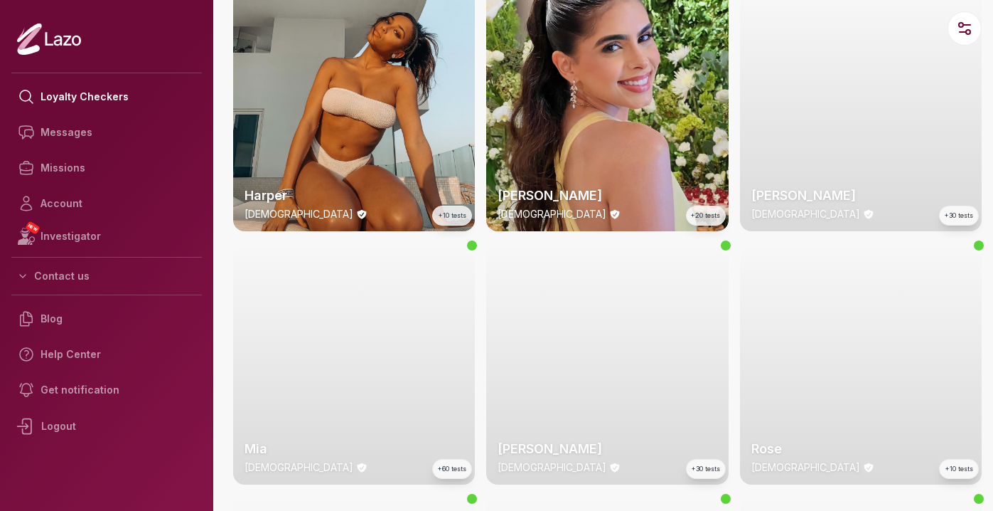
scroll to position [1106, 0]
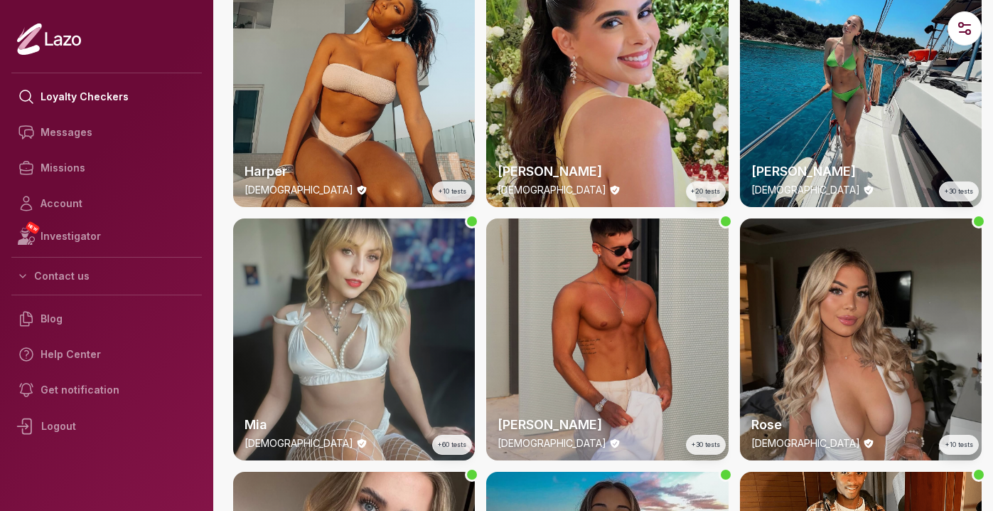
click at [564, 275] on div "Ryan 34 y/o +30 tests" at bounding box center [607, 339] width 242 height 242
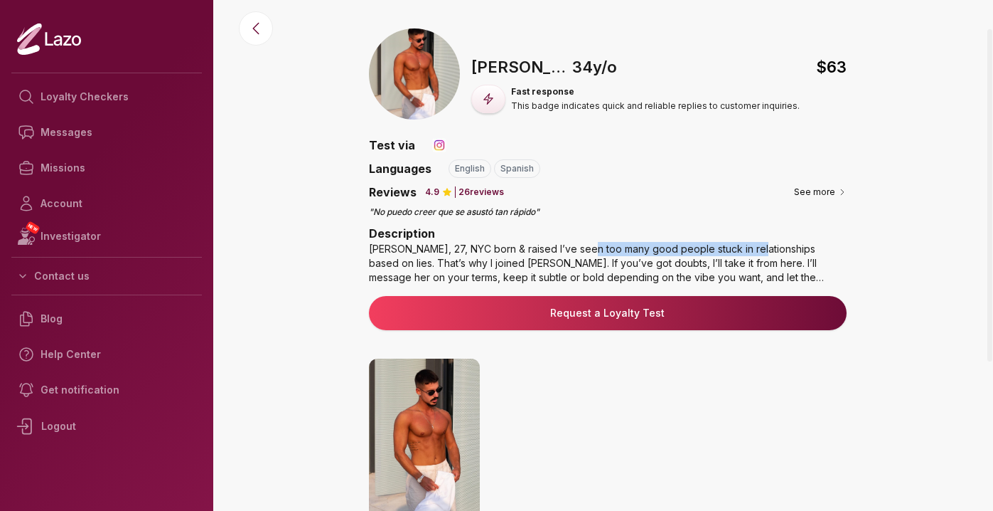
drag, startPoint x: 747, startPoint y: 253, endPoint x: 588, endPoint y: 252, distance: 159.3
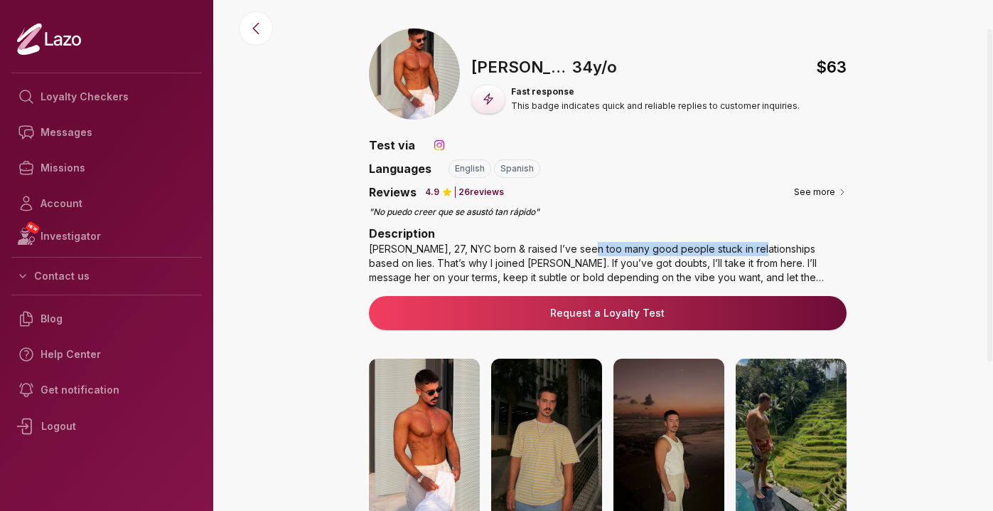
click at [588, 252] on div "Ryan, 27, NYC born & raised I’ve seen too many good people stuck in relationshi…" at bounding box center [608, 263] width 478 height 43
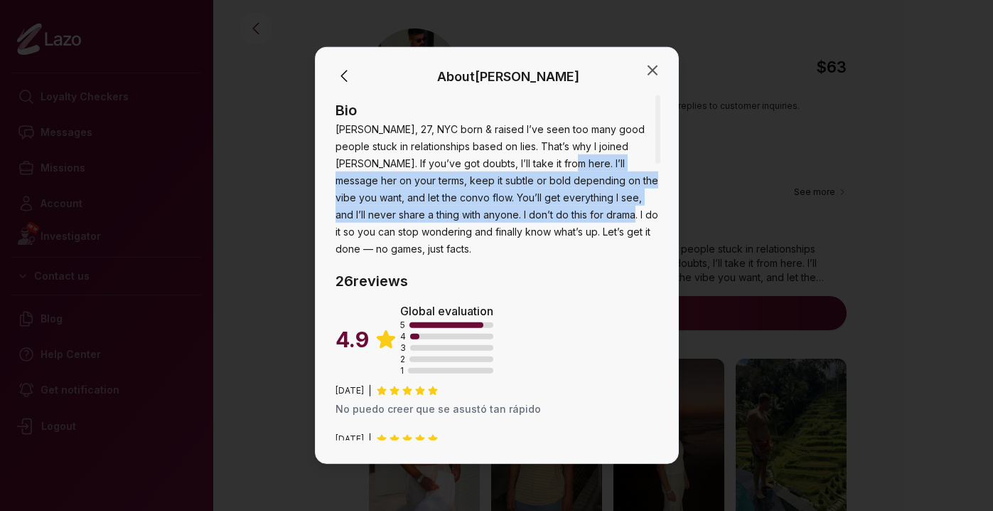
drag, startPoint x: 511, startPoint y: 166, endPoint x: 562, endPoint y: 221, distance: 75.5
click at [555, 191] on span "Ryan, 27, NYC born & raised I’ve seen too many good people stuck in relationshi…" at bounding box center [497, 189] width 323 height 132
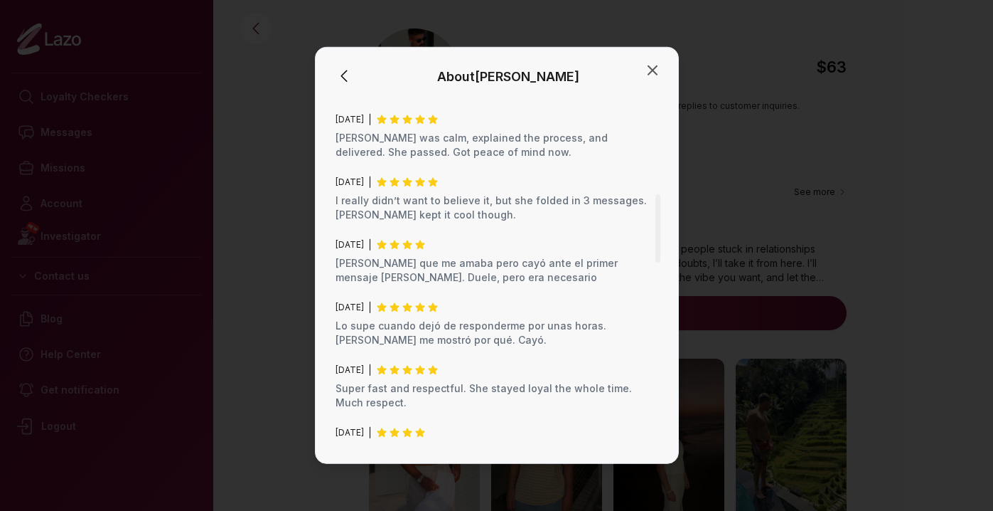
scroll to position [493, 0]
click at [653, 70] on icon "button" at bounding box center [653, 70] width 9 height 9
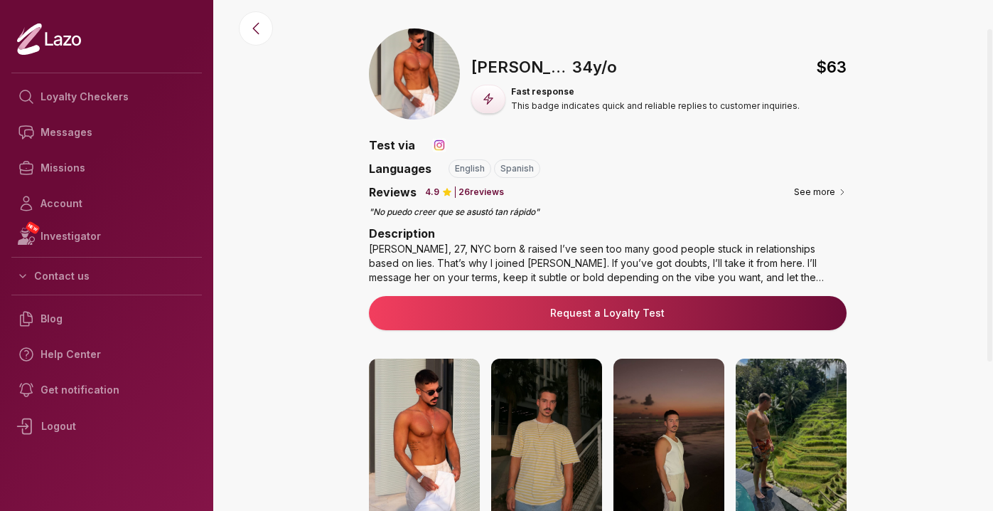
click at [405, 77] on img at bounding box center [414, 73] width 91 height 91
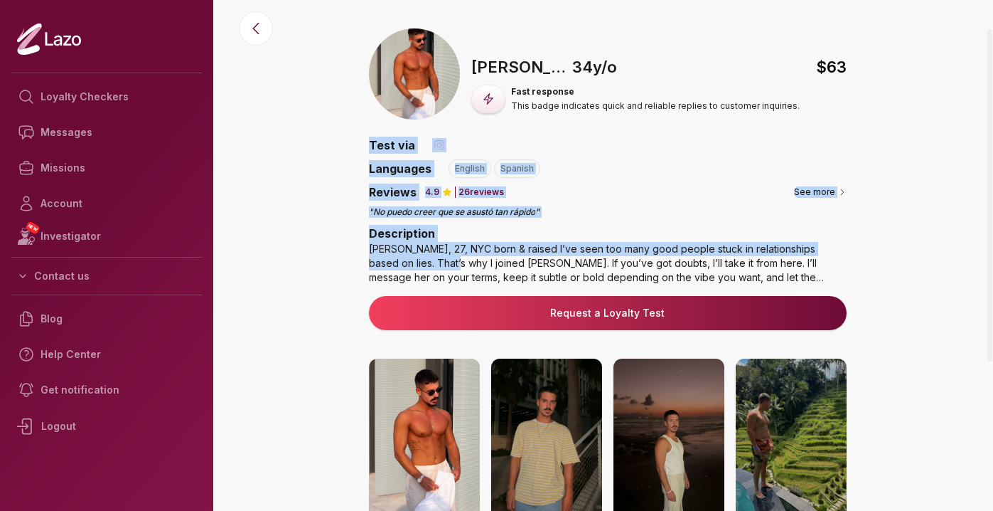
drag, startPoint x: 431, startPoint y: 260, endPoint x: 353, endPoint y: 183, distance: 109.1
click at [353, 183] on div "🇺🇸 Ryan , 34 y/o $ 63 Fast response This badge indicates quick and reliable rep…" at bounding box center [608, 419] width 772 height 782
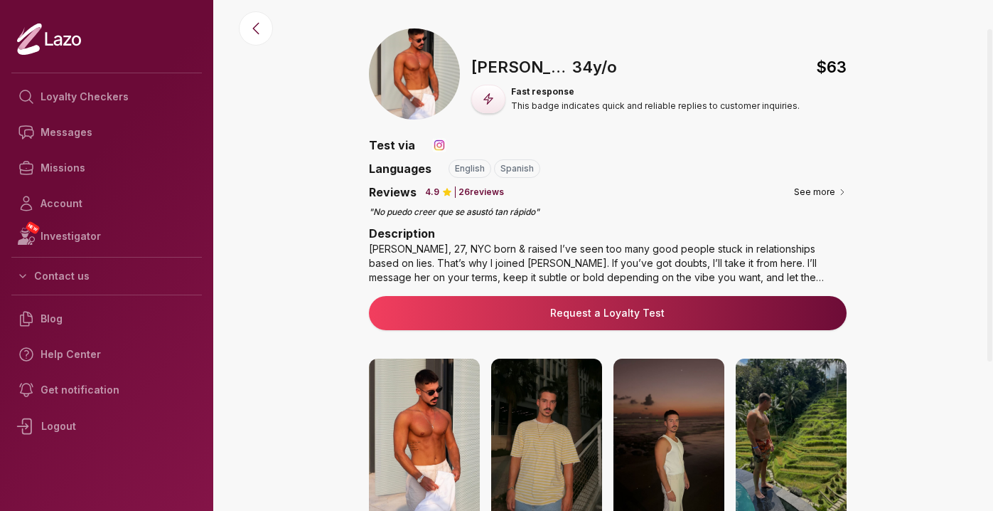
click at [334, 219] on div "🇺🇸 Ryan , 34 y/o $ 63 Fast response This badge indicates quick and reliable rep…" at bounding box center [608, 419] width 772 height 782
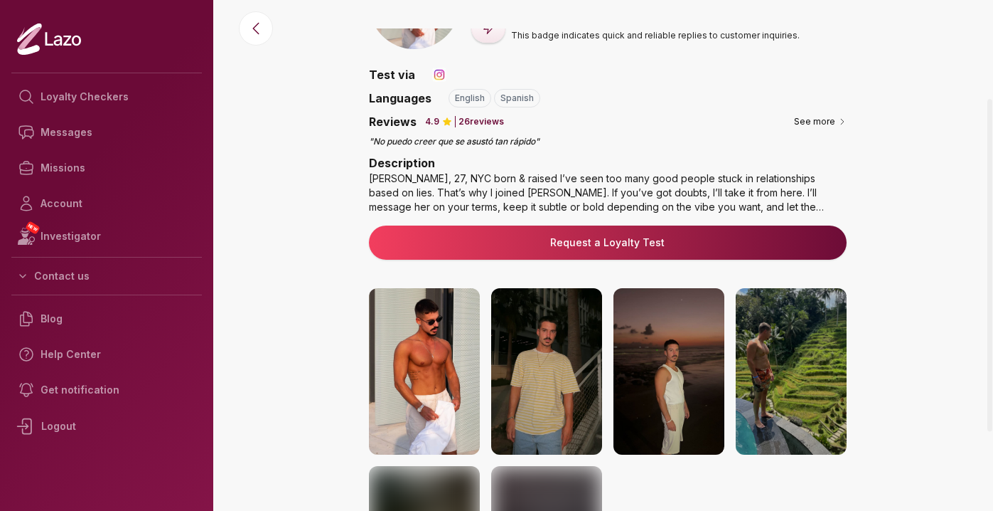
scroll to position [144, 0]
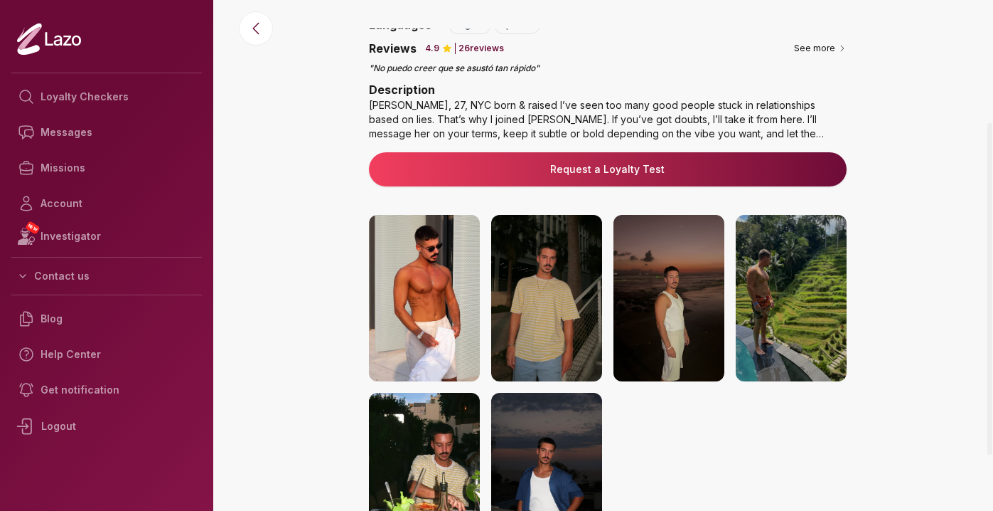
click at [653, 291] on img at bounding box center [669, 298] width 111 height 166
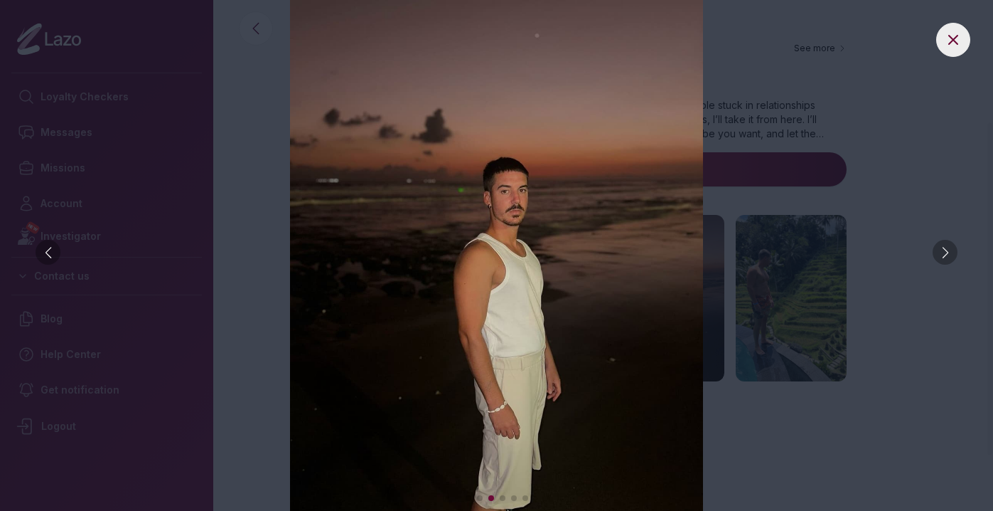
click at [844, 84] on img at bounding box center [496, 255] width 937 height 511
click at [944, 39] on button at bounding box center [954, 40] width 34 height 34
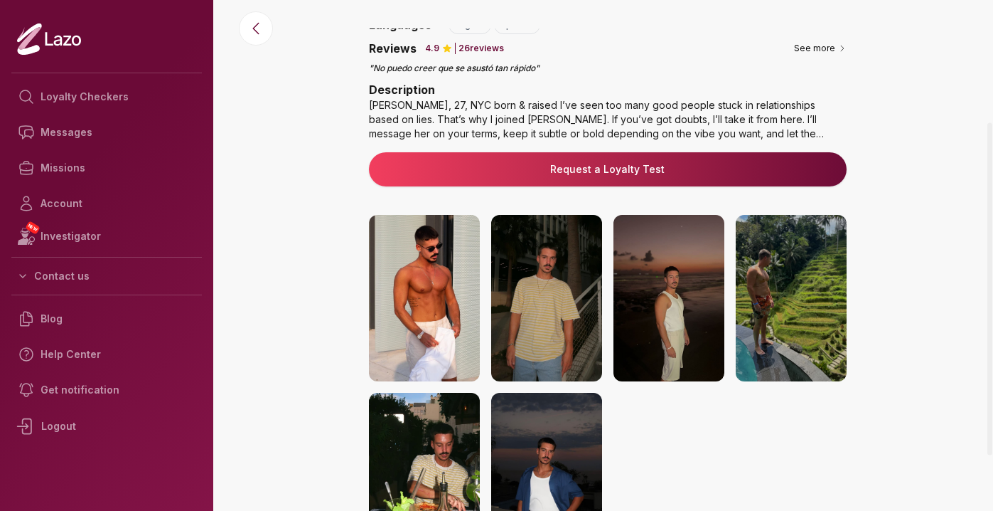
click at [813, 296] on img at bounding box center [791, 298] width 111 height 166
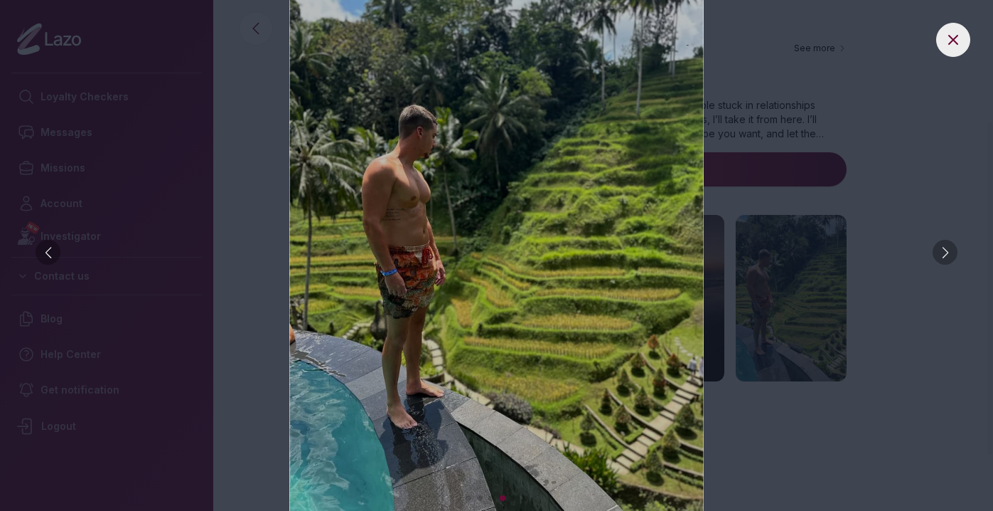
click at [966, 53] on div at bounding box center [496, 255] width 993 height 511
click at [954, 46] on icon at bounding box center [953, 39] width 17 height 17
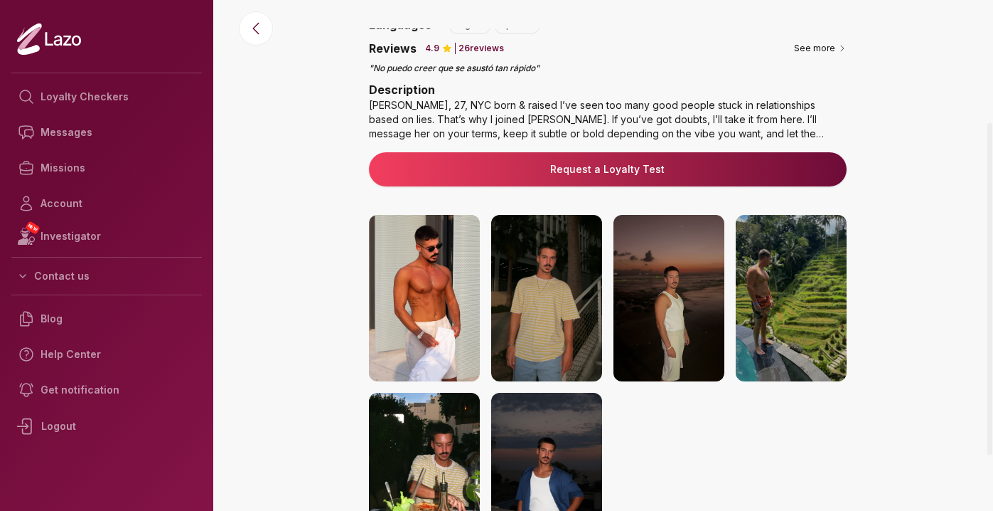
click at [440, 319] on img at bounding box center [424, 298] width 111 height 166
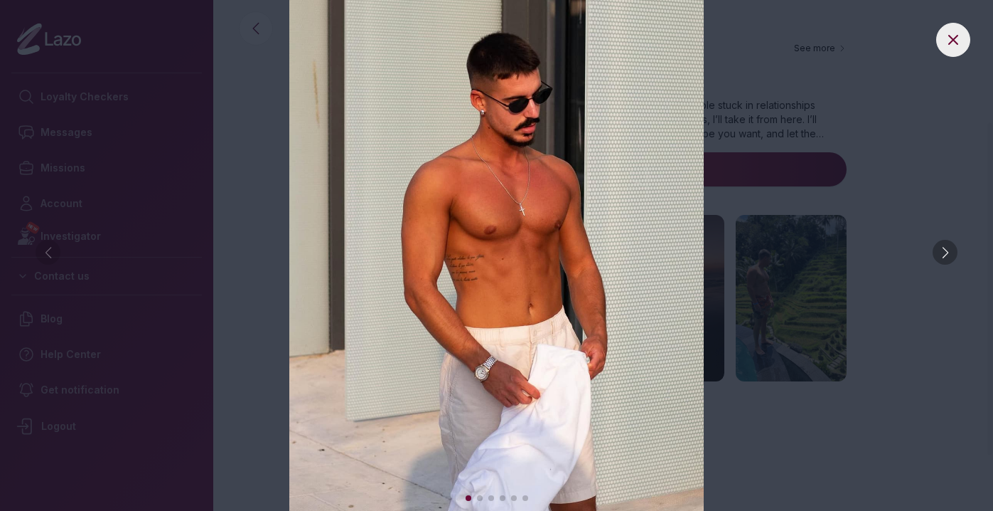
click at [932, 43] on img at bounding box center [496, 255] width 937 height 511
click at [947, 42] on icon at bounding box center [953, 39] width 17 height 17
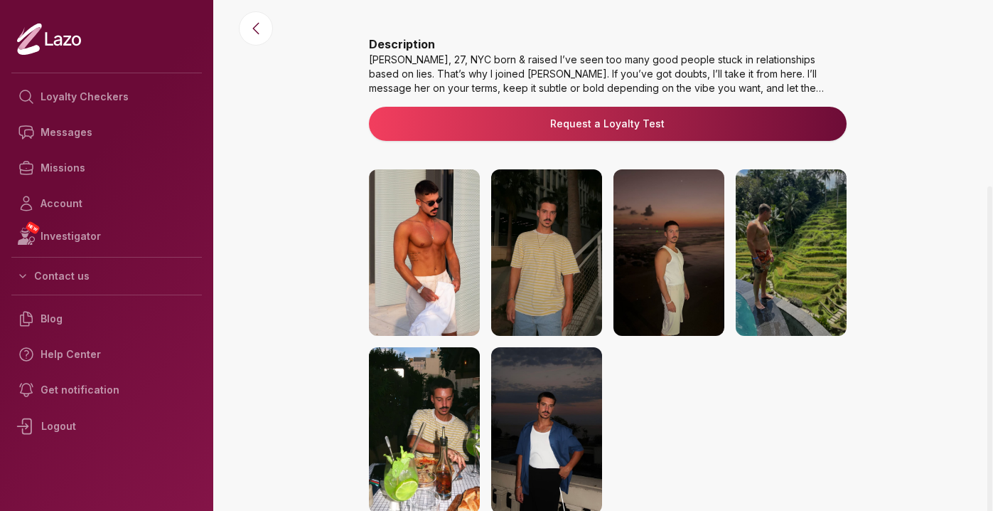
scroll to position [241, 0]
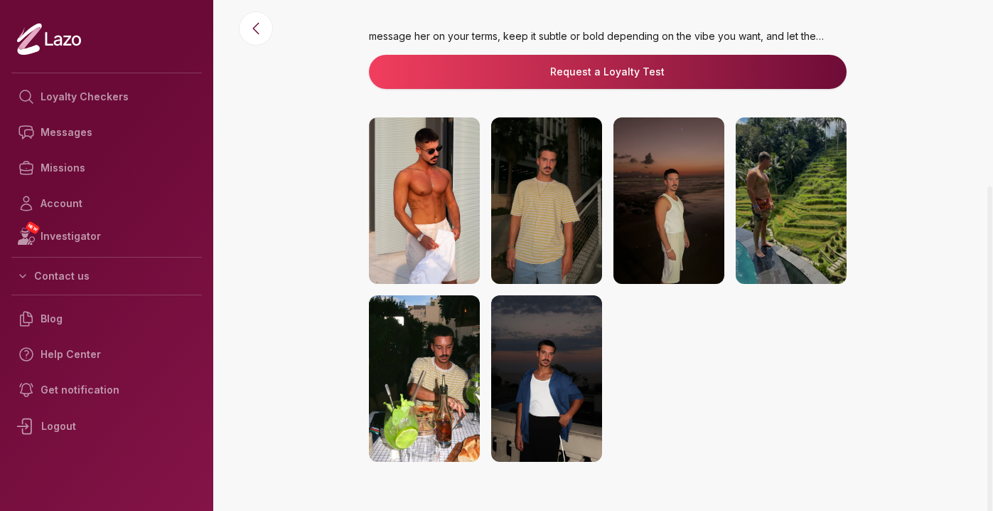
click at [514, 385] on img at bounding box center [546, 378] width 111 height 166
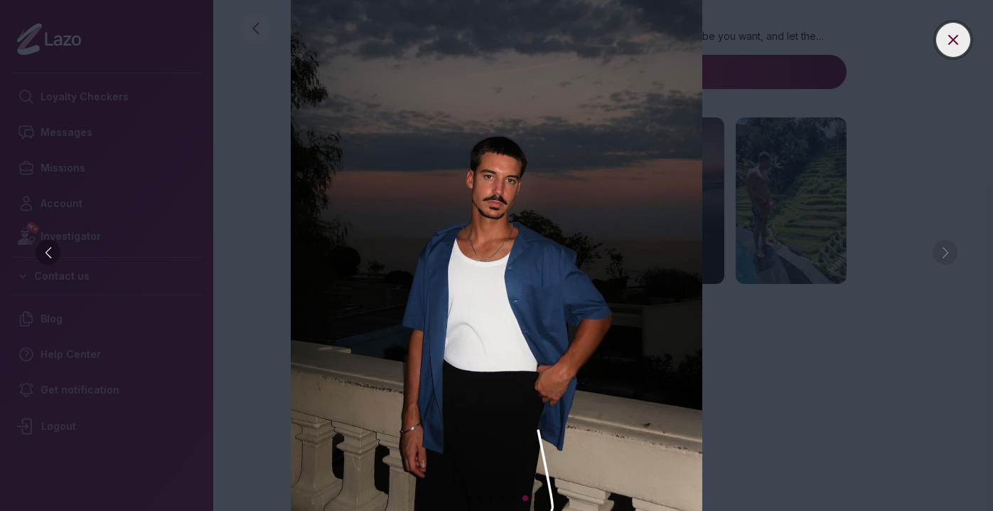
click at [949, 49] on button at bounding box center [954, 40] width 34 height 34
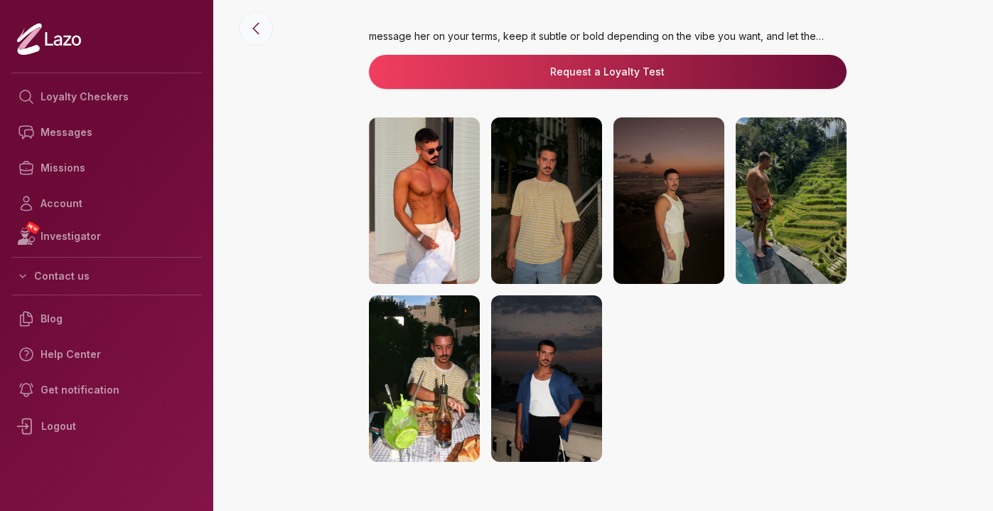
click at [257, 28] on icon at bounding box center [255, 28] width 17 height 17
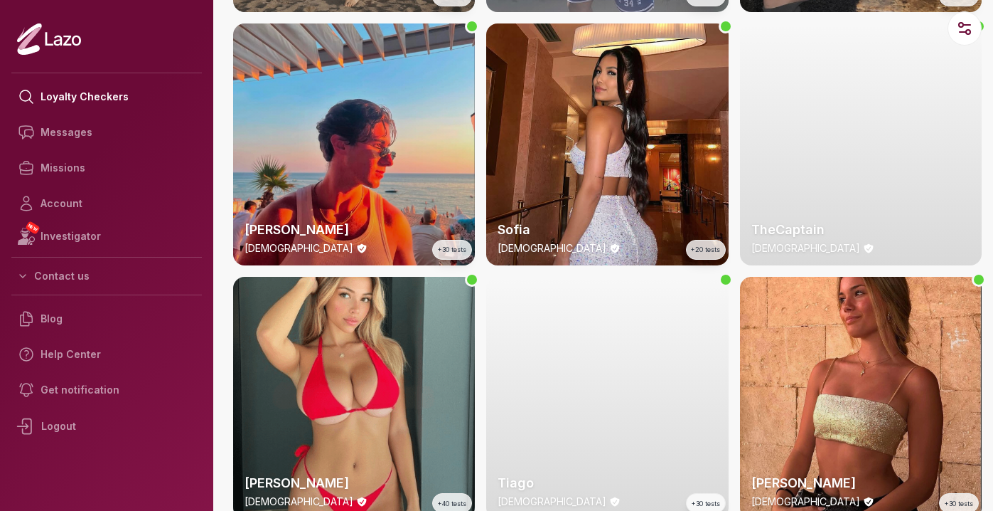
scroll to position [540, 0]
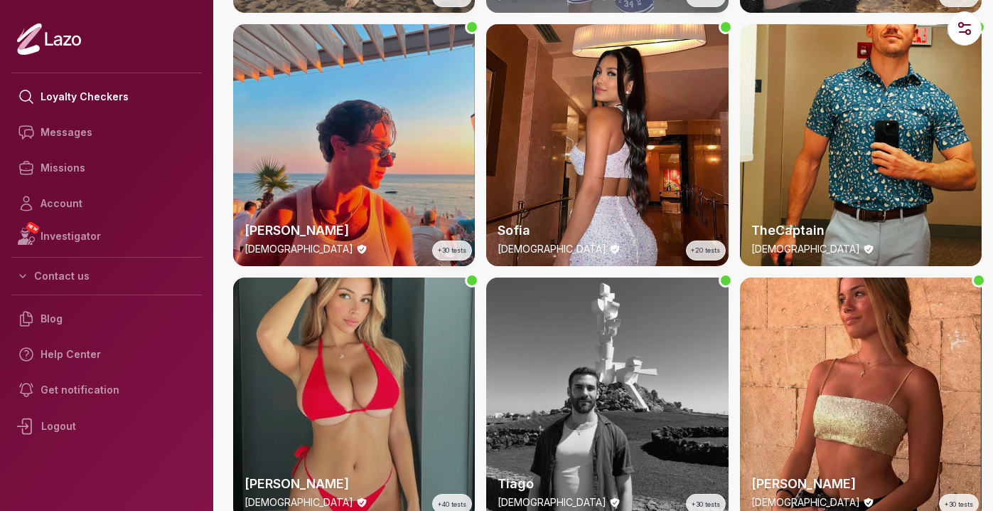
click at [383, 345] on div "Emily 23 y/o +40 tests" at bounding box center [354, 398] width 242 height 242
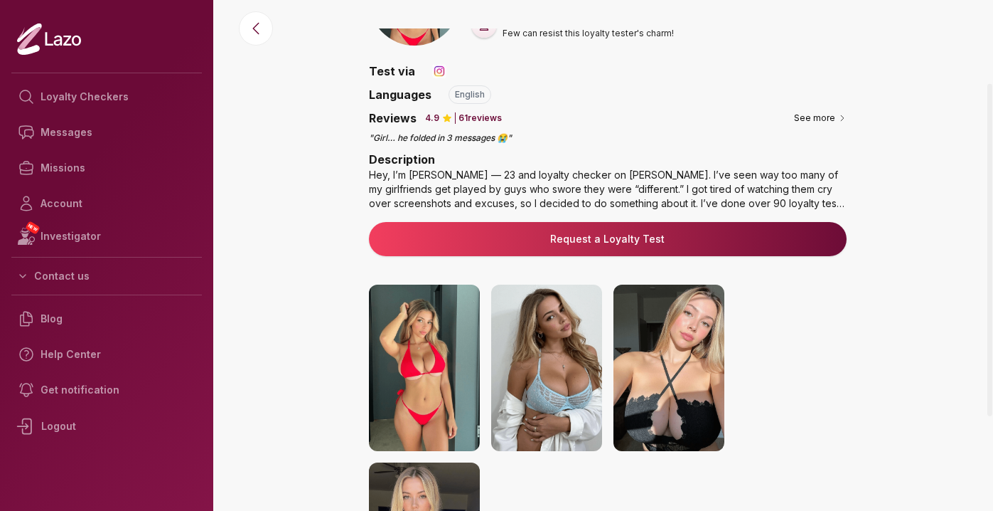
scroll to position [85, 0]
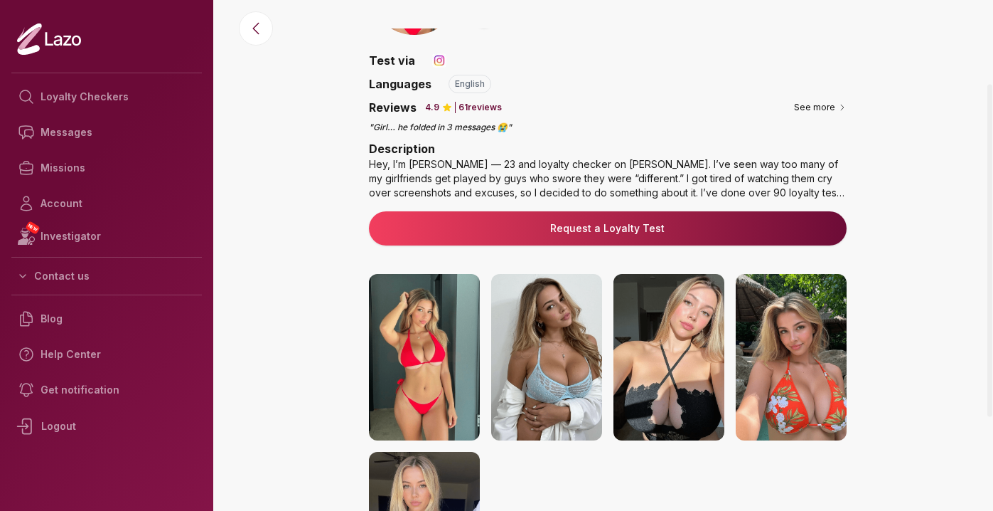
click at [533, 354] on img at bounding box center [546, 357] width 111 height 166
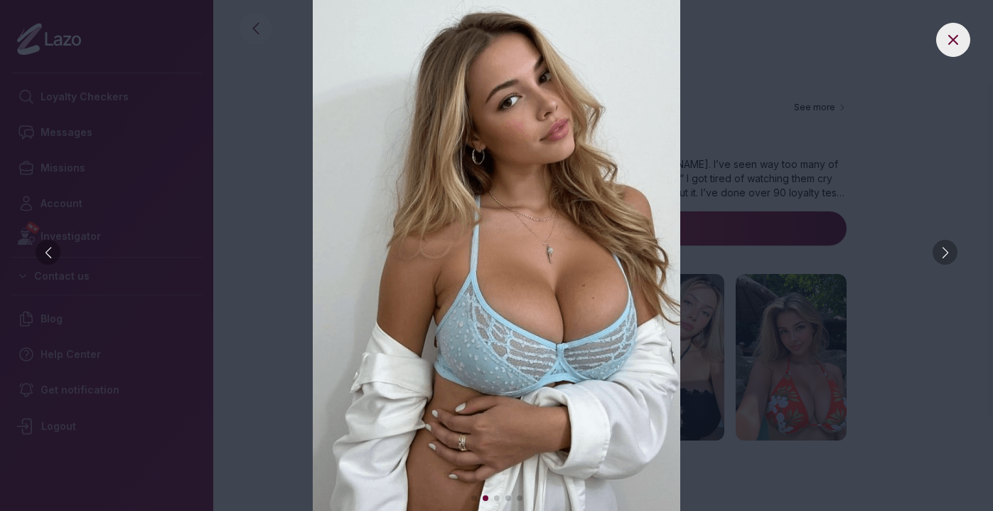
click at [941, 252] on div at bounding box center [945, 252] width 25 height 25
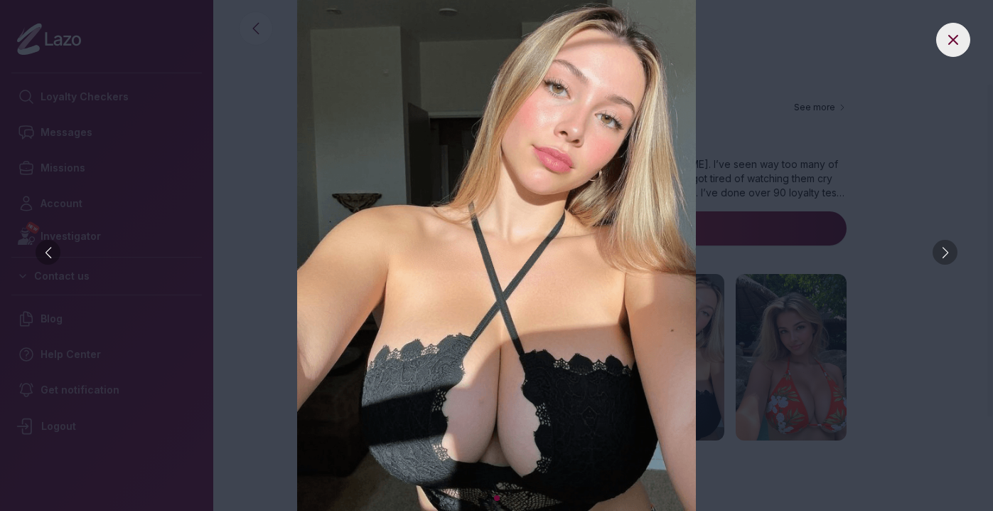
click at [941, 251] on div at bounding box center [945, 252] width 25 height 25
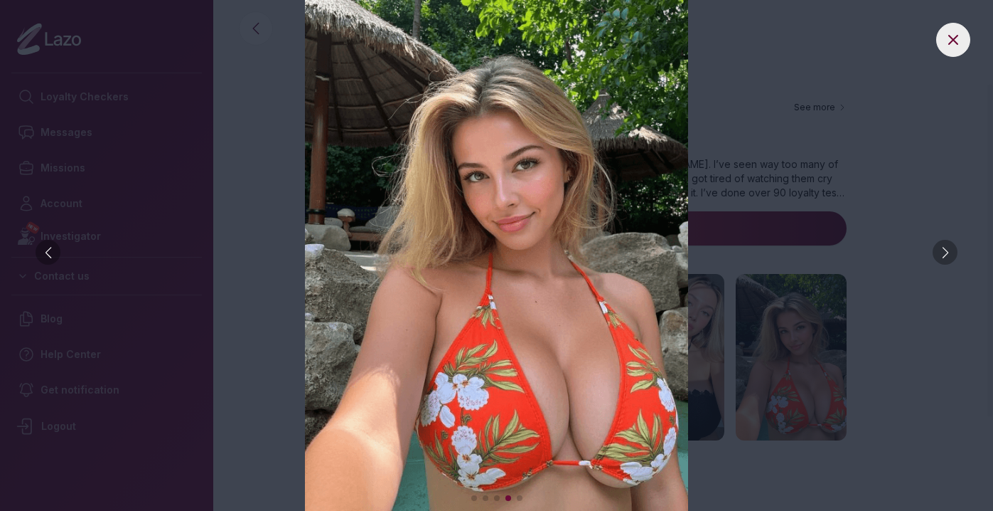
click at [941, 251] on div at bounding box center [945, 252] width 25 height 25
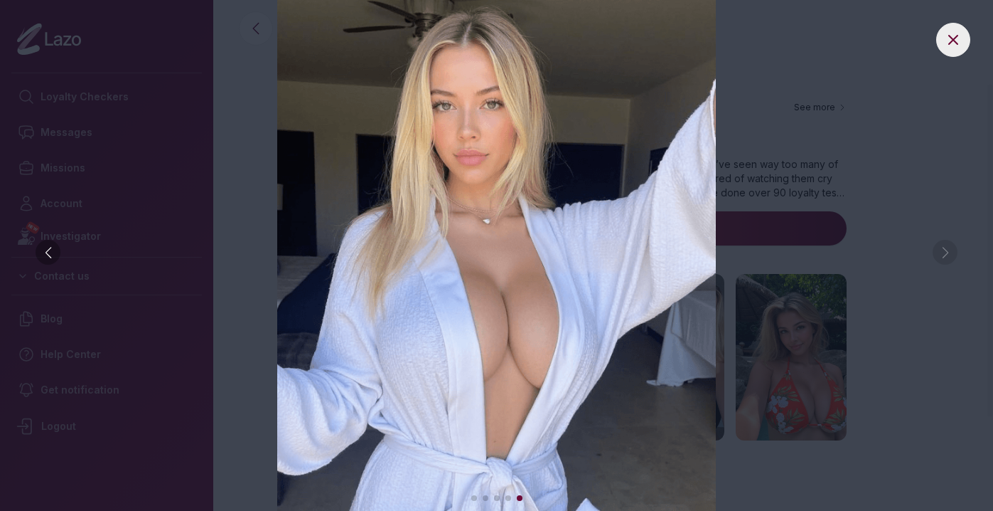
click at [941, 251] on img at bounding box center [496, 255] width 937 height 511
click at [940, 33] on button at bounding box center [954, 40] width 34 height 34
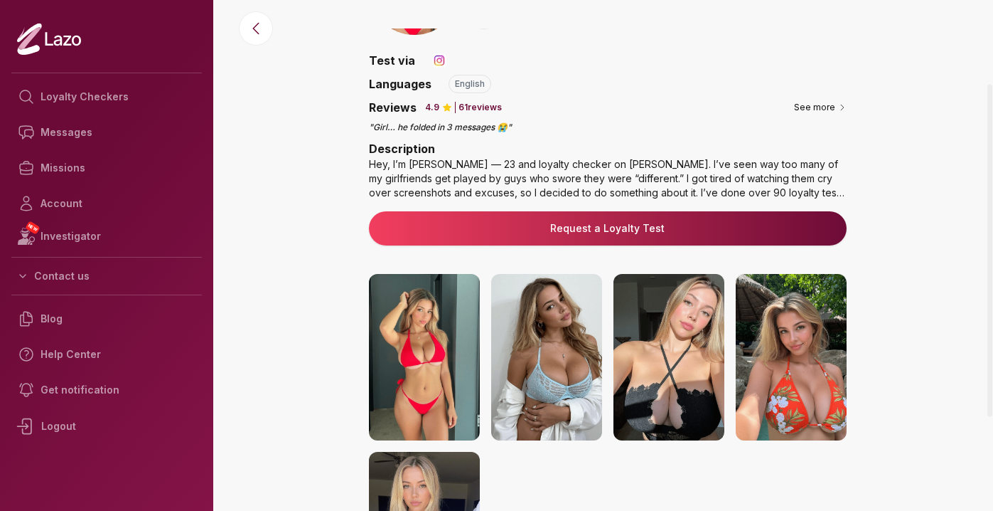
drag, startPoint x: 525, startPoint y: 176, endPoint x: 530, endPoint y: 120, distance: 55.6
click at [530, 118] on div "Top Fold Rate Few can resist this loyalty tester's charm! Test via Languages 🇺🇸…" at bounding box center [608, 125] width 478 height 159
click at [530, 132] on p "" Girl… he folded in 3 messages 😭 "" at bounding box center [608, 127] width 478 height 11
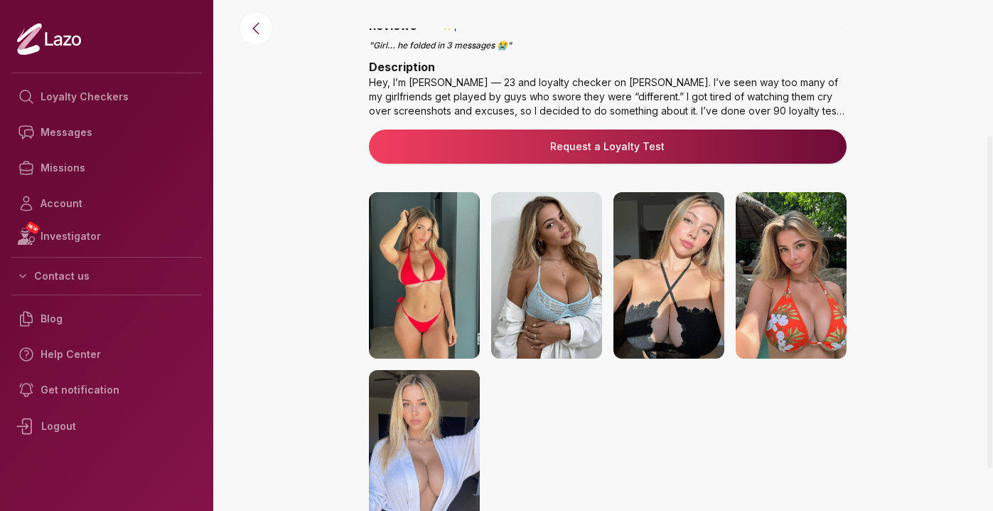
scroll to position [167, 0]
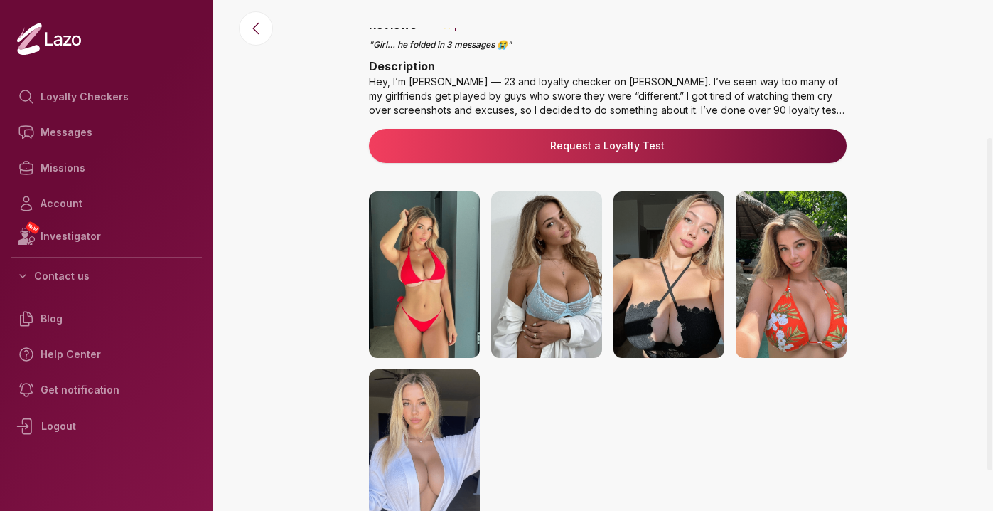
click at [347, 293] on div "🇺🇸 Emily , 23 y/o $ 64 Top Fold Rate Few can resist this loyalty tester's charm…" at bounding box center [608, 252] width 772 height 782
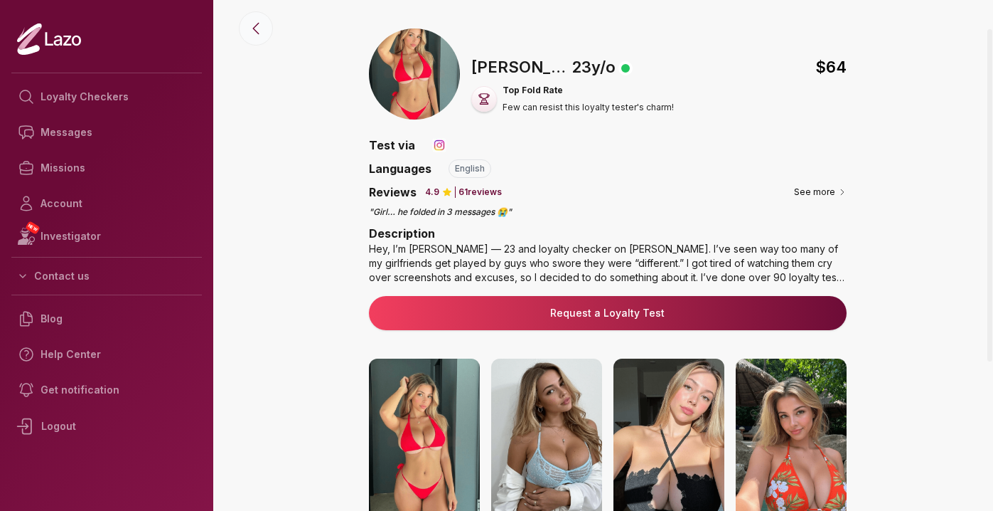
click at [260, 26] on icon at bounding box center [255, 28] width 17 height 17
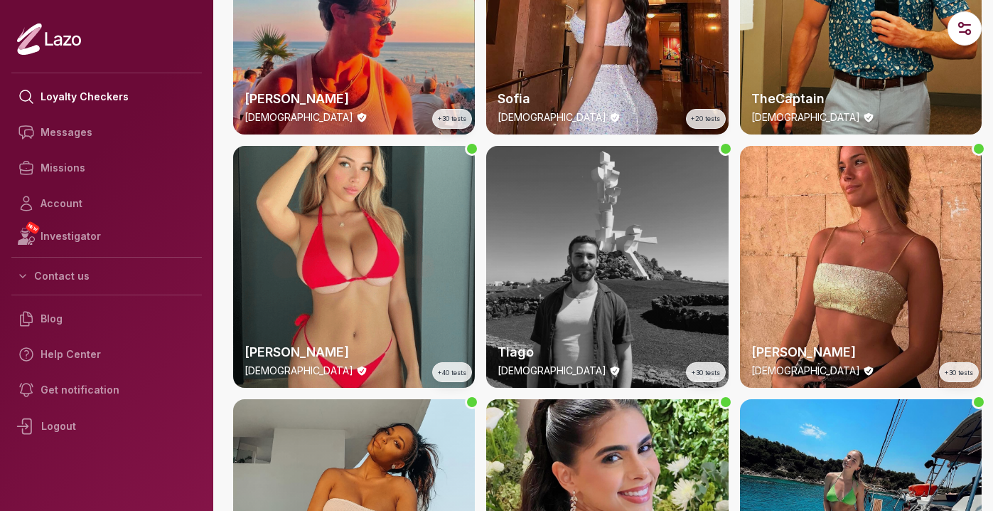
scroll to position [668, 0]
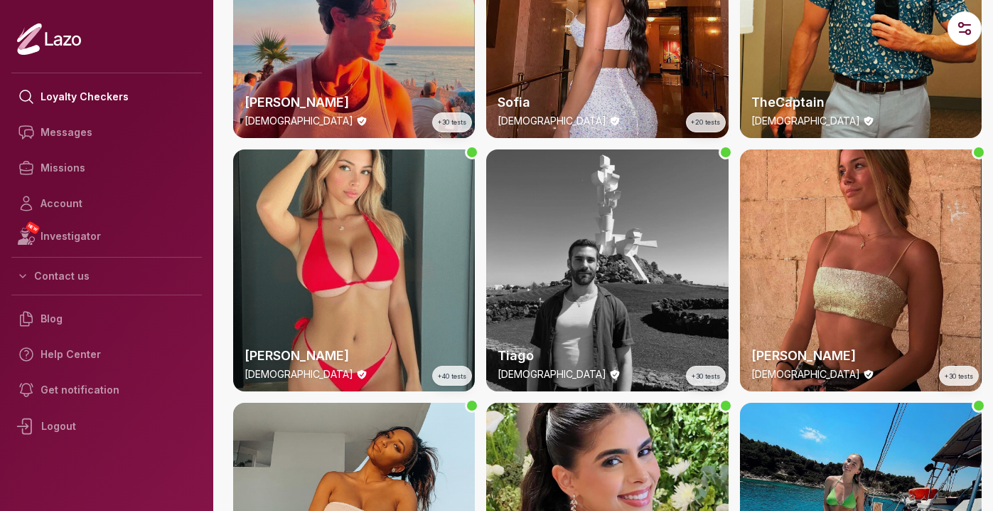
click at [894, 340] on div "Sharon 22 y/o +30 tests" at bounding box center [861, 362] width 242 height 57
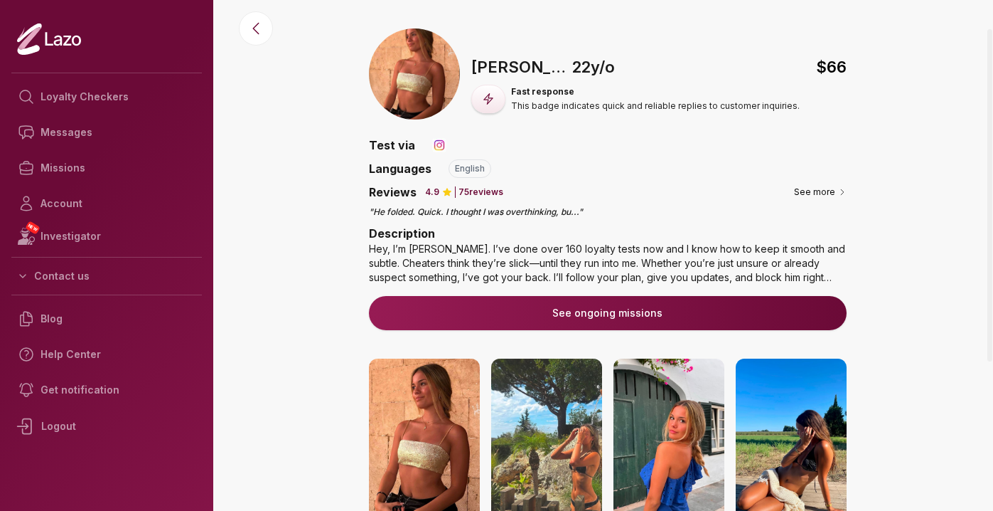
click at [471, 188] on p "75 reviews" at bounding box center [481, 191] width 45 height 11
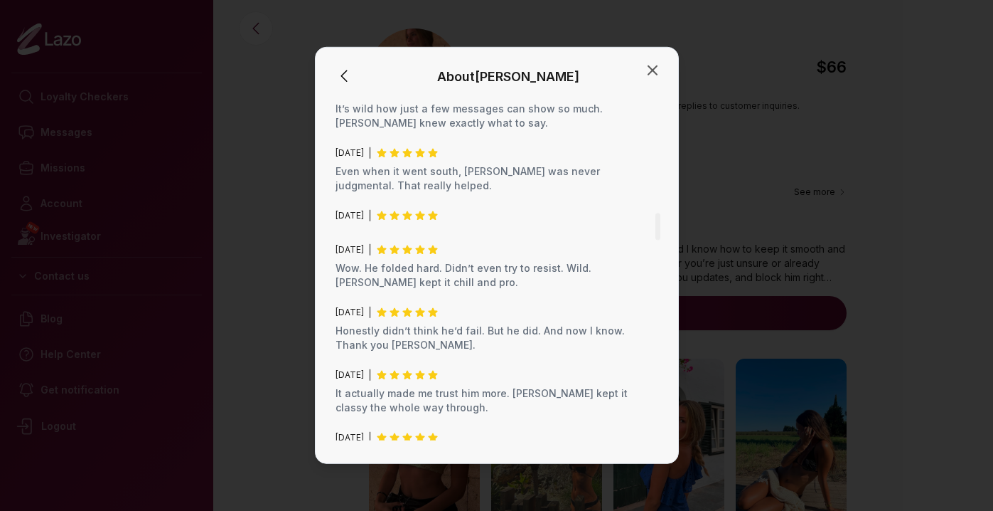
scroll to position [1885, 0]
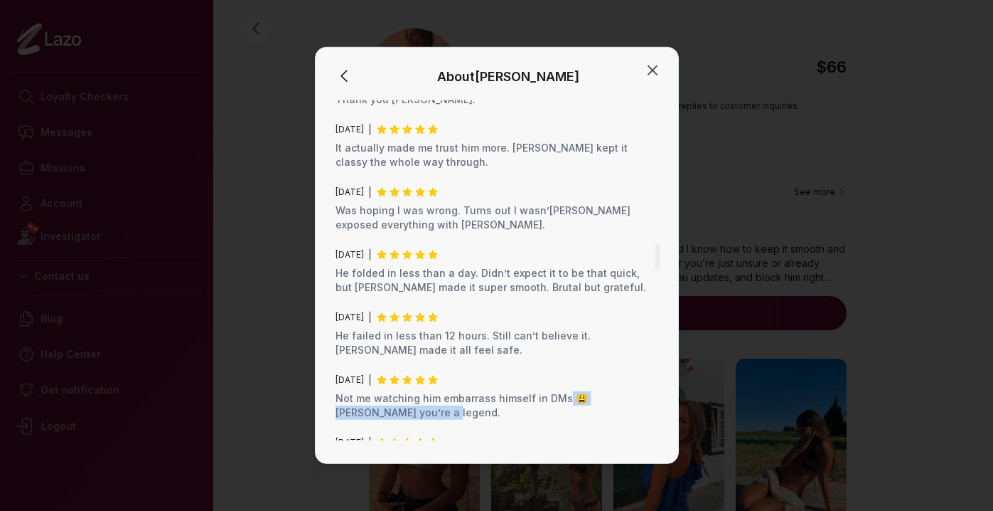
drag, startPoint x: 562, startPoint y: 374, endPoint x: 474, endPoint y: 390, distance: 89.6
click at [474, 391] on p "Not me watching him embarrass himself in DMs 😩 Sharon you’re a legend." at bounding box center [497, 405] width 323 height 28
click at [516, 391] on p "Not me watching him embarrass himself in DMs 😩 Sharon you’re a legend." at bounding box center [497, 405] width 323 height 28
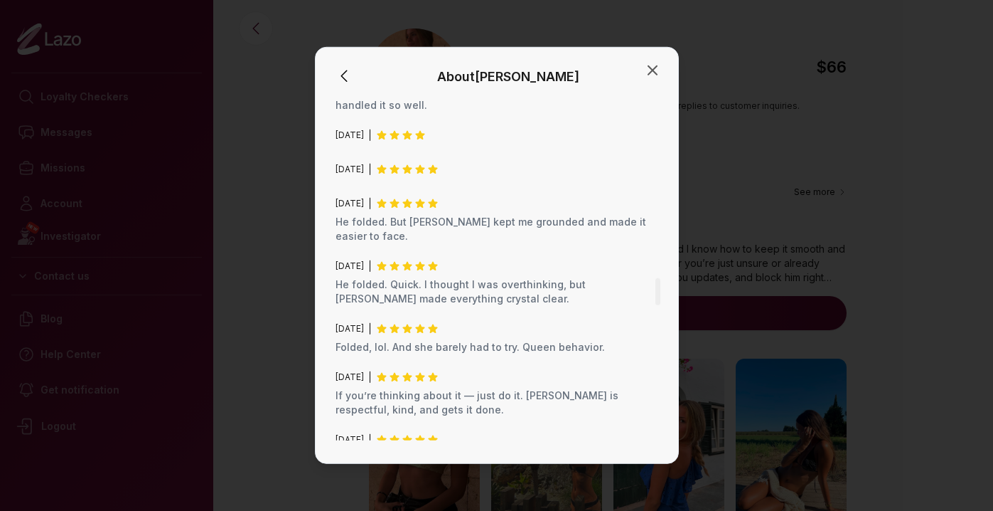
scroll to position [2330, 0]
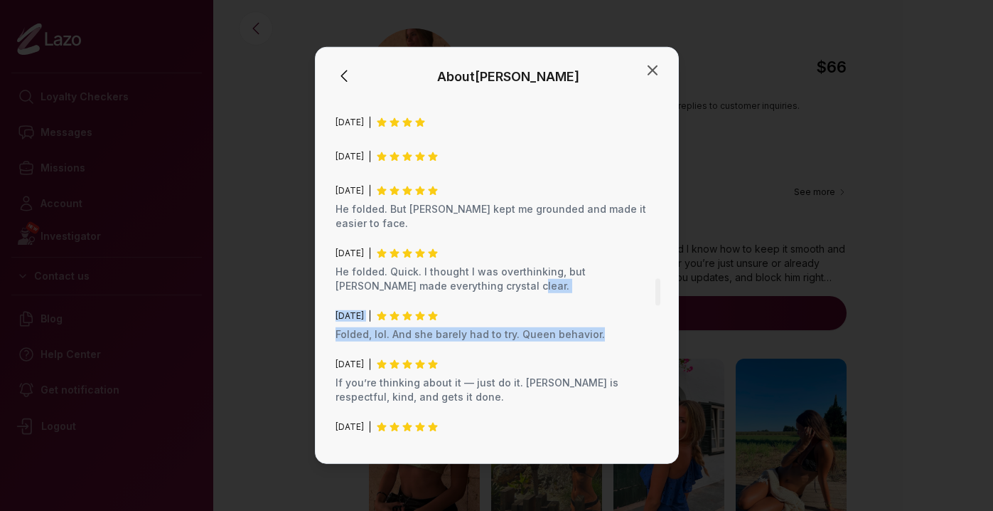
drag, startPoint x: 553, startPoint y: 258, endPoint x: 565, endPoint y: 306, distance: 49.3
click at [565, 305] on div "June 2025 Respectfully passed. And Sharon handled it like a pro. No weird vibes…" at bounding box center [497, 143] width 323 height 4247
click at [567, 306] on div "June 2025 Respectfully passed. And Sharon handled it like a pro. No weird vibes…" at bounding box center [497, 143] width 323 height 4247
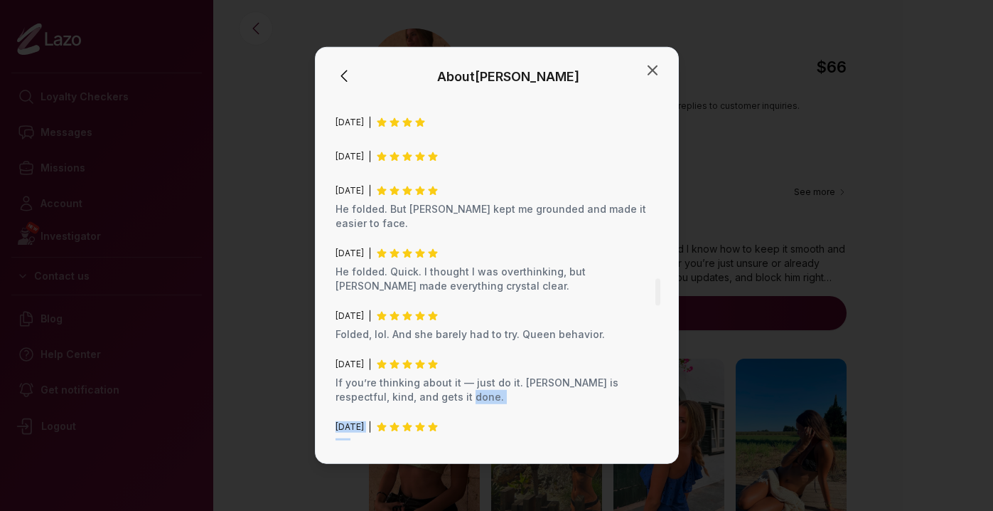
drag, startPoint x: 567, startPoint y: 351, endPoint x: 585, endPoint y: 426, distance: 77.4
click at [585, 426] on div "June 2025 Respectfully passed. And Sharon handled it like a pro. No weird vibes…" at bounding box center [497, 143] width 323 height 4247
click at [580, 375] on div "June 2025 Respectfully passed. And Sharon handled it like a pro. No weird vibes…" at bounding box center [497, 143] width 323 height 4247
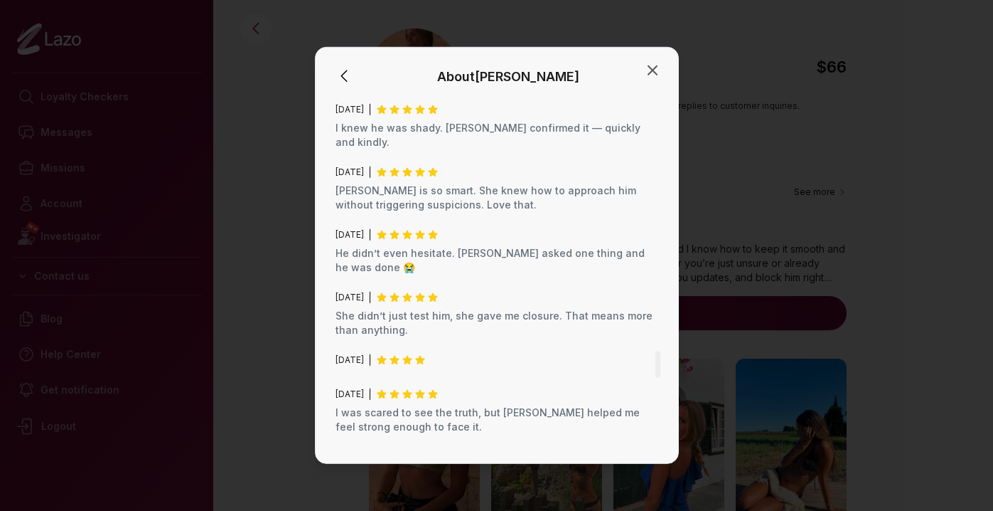
scroll to position [3263, 0]
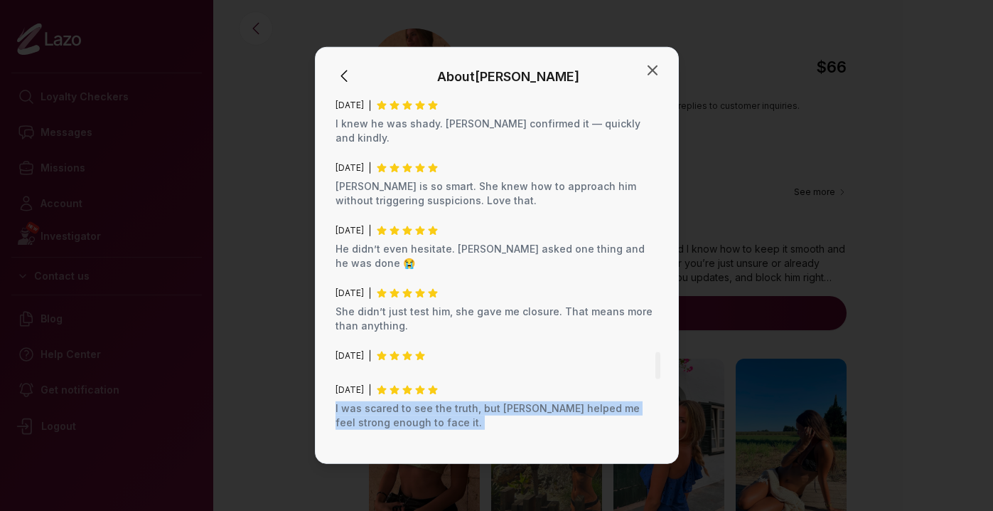
drag, startPoint x: 577, startPoint y: 357, endPoint x: 580, endPoint y: 304, distance: 52.7
click at [579, 401] on p "I was scared to see the truth, but Sharon helped me feel strong enough to face …" at bounding box center [497, 415] width 323 height 28
drag, startPoint x: 579, startPoint y: 331, endPoint x: 581, endPoint y: 299, distance: 32.1
click at [581, 384] on div "May 2025 I was scared to see the truth, but Sharon helped me feel strong enough…" at bounding box center [497, 407] width 323 height 46
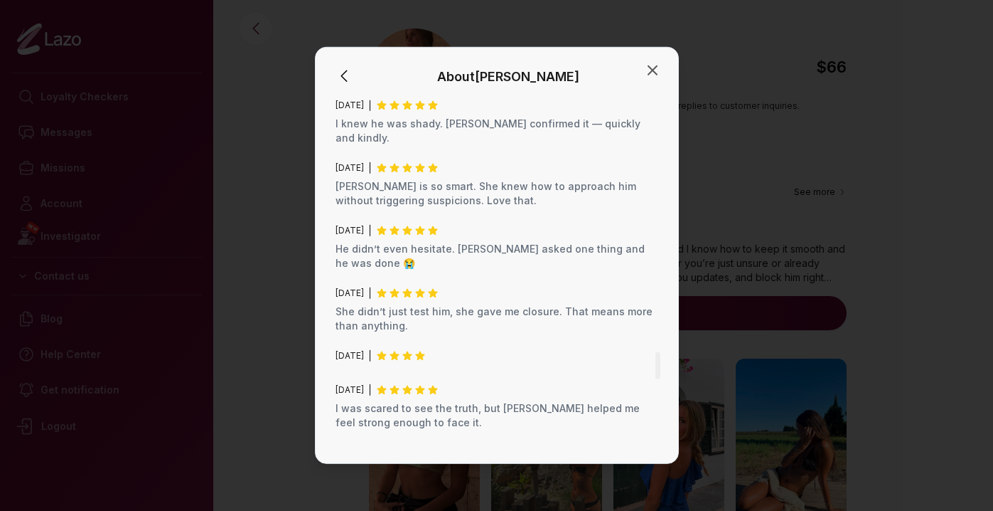
drag, startPoint x: 581, startPoint y: 370, endPoint x: 585, endPoint y: 393, distance: 22.5
click at [585, 447] on div "May 2025 He folded. But Sharon never made it feel dramatic or toxic." at bounding box center [497, 470] width 323 height 46
drag, startPoint x: 585, startPoint y: 393, endPoint x: 585, endPoint y: 370, distance: 22.0
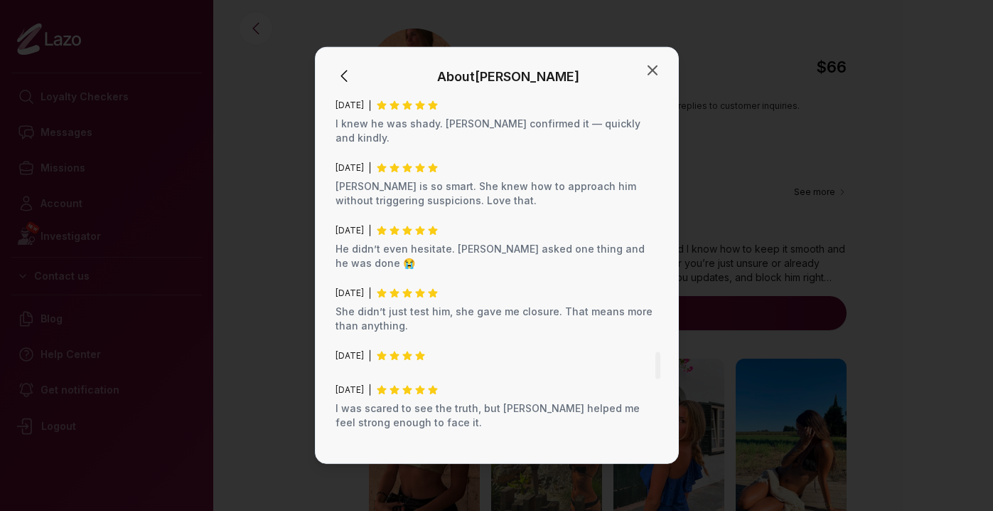
drag, startPoint x: 609, startPoint y: 401, endPoint x: 612, endPoint y: 368, distance: 32.9
click at [612, 447] on div "May 2025" at bounding box center [497, 452] width 323 height 11
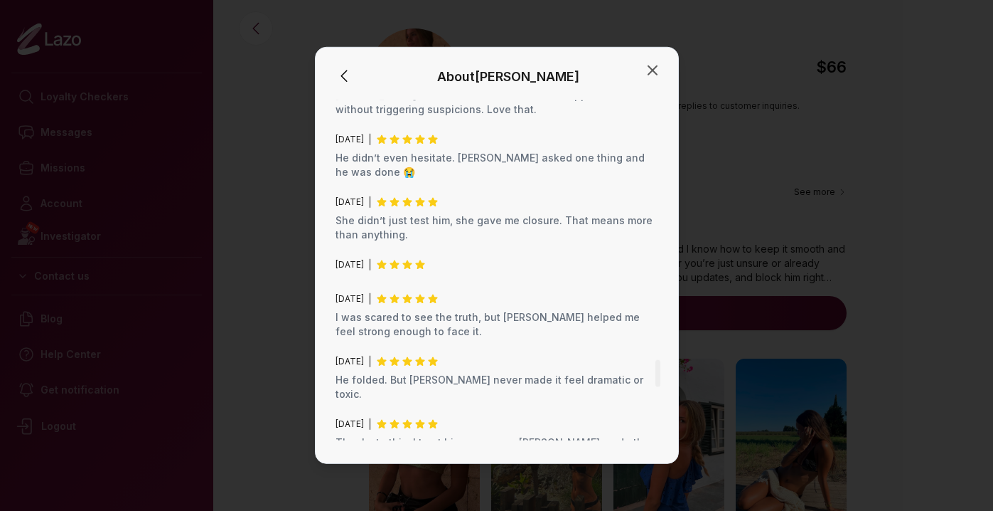
scroll to position [3399, 0]
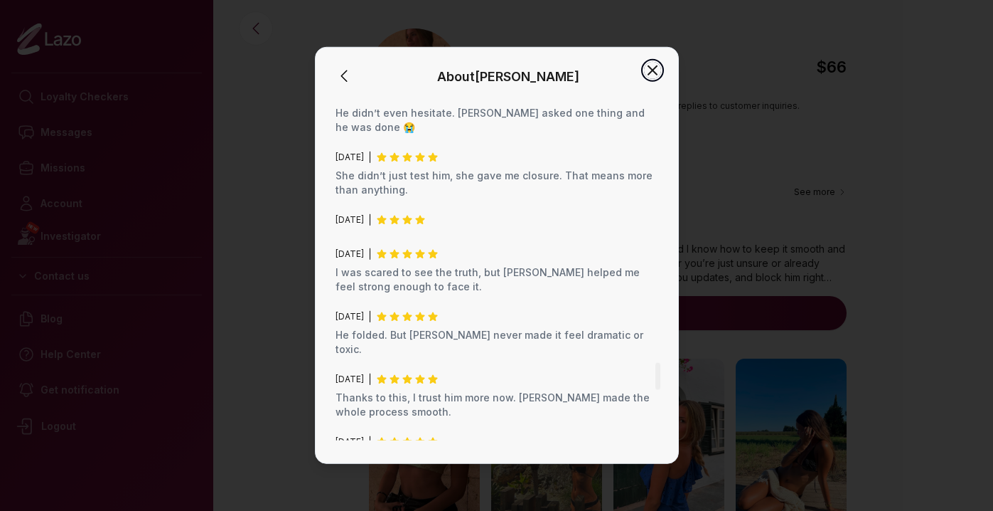
click at [655, 70] on icon "button" at bounding box center [652, 70] width 17 height 17
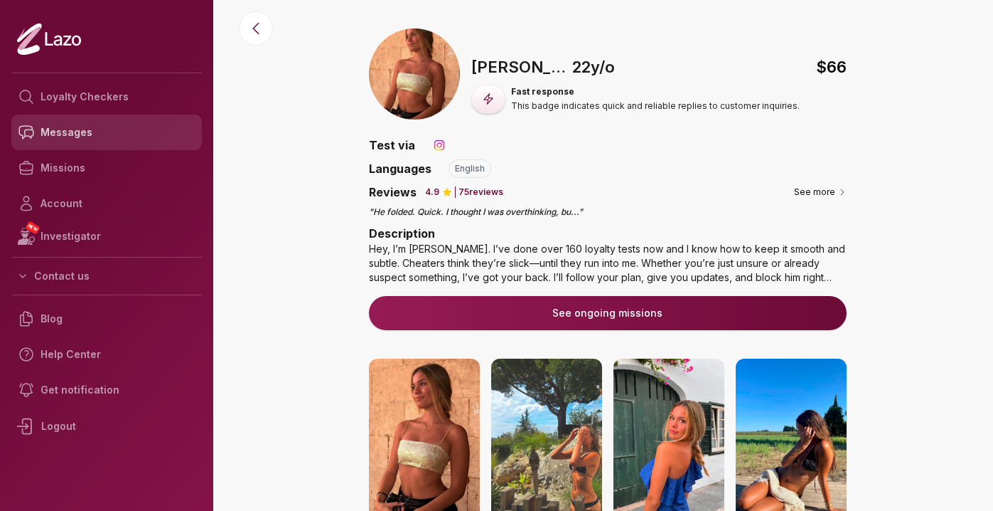
click at [114, 125] on link "Messages" at bounding box center [106, 132] width 191 height 36
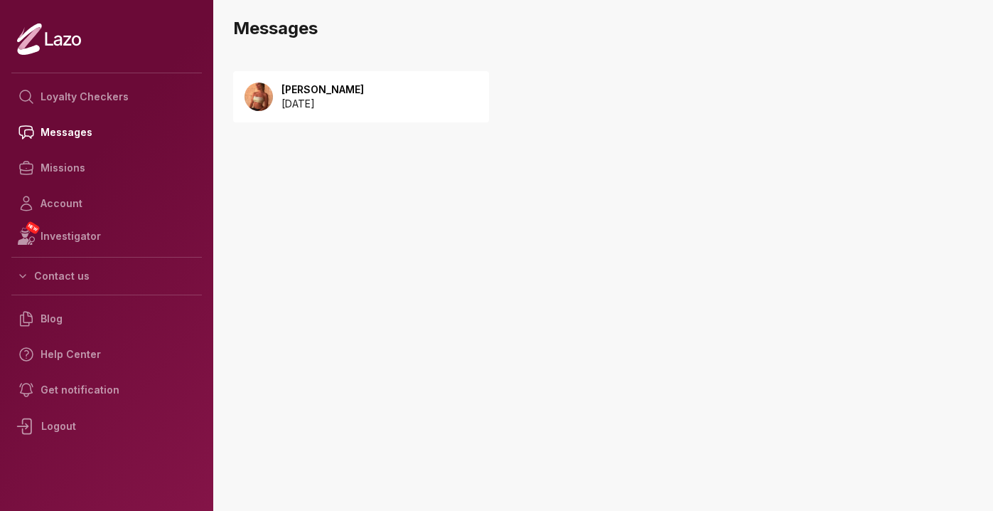
click at [337, 90] on p "[PERSON_NAME]" at bounding box center [323, 89] width 82 height 14
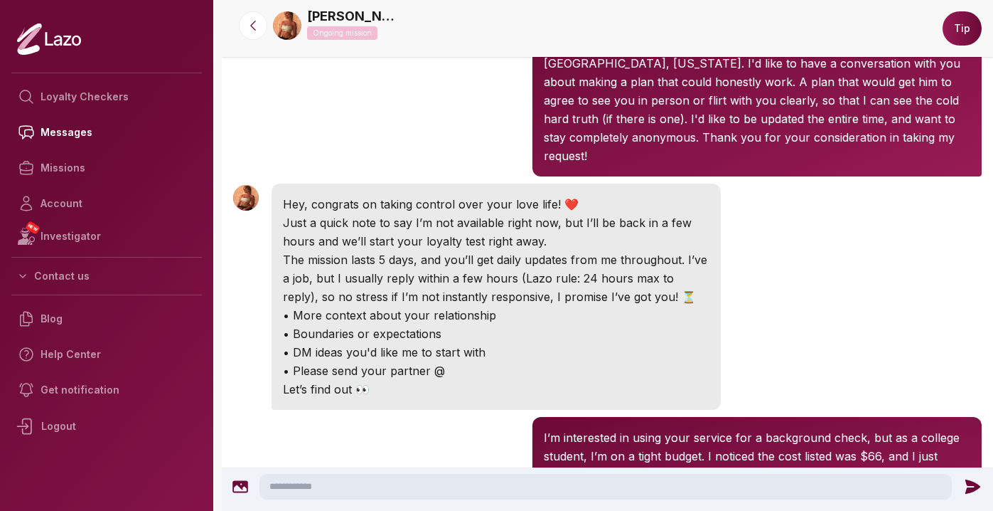
scroll to position [141, 0]
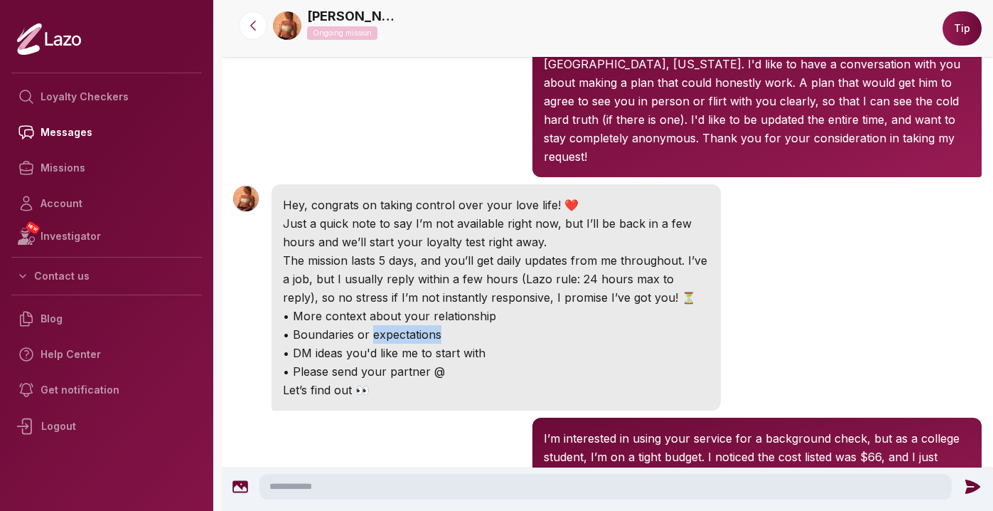
drag, startPoint x: 395, startPoint y: 320, endPoint x: 331, endPoint y: 320, distance: 64.0
click at [331, 325] on p "• Boundaries or expectations" at bounding box center [496, 334] width 427 height 18
drag, startPoint x: 325, startPoint y: 318, endPoint x: 409, endPoint y: 324, distance: 84.2
click at [409, 325] on p "• Boundaries or expectations" at bounding box center [496, 334] width 427 height 18
drag, startPoint x: 399, startPoint y: 337, endPoint x: 372, endPoint y: 337, distance: 27.0
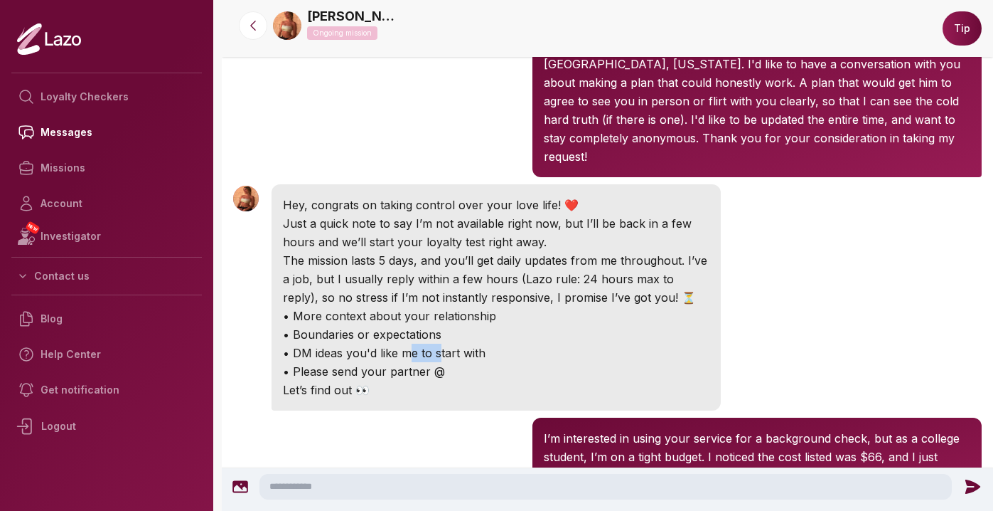
click at [372, 343] on p "• DM ideas you'd like me to start with" at bounding box center [496, 352] width 427 height 18
drag, startPoint x: 357, startPoint y: 336, endPoint x: 415, endPoint y: 336, distance: 57.6
click at [415, 343] on p "• DM ideas you'd like me to start with" at bounding box center [496, 352] width 427 height 18
click at [471, 343] on p "• DM ideas you'd like me to start with" at bounding box center [496, 352] width 427 height 18
click at [433, 414] on div "[PERSON_NAME] 12:54 AM I’m interested in using your service for a background ch…" at bounding box center [608, 475] width 772 height 122
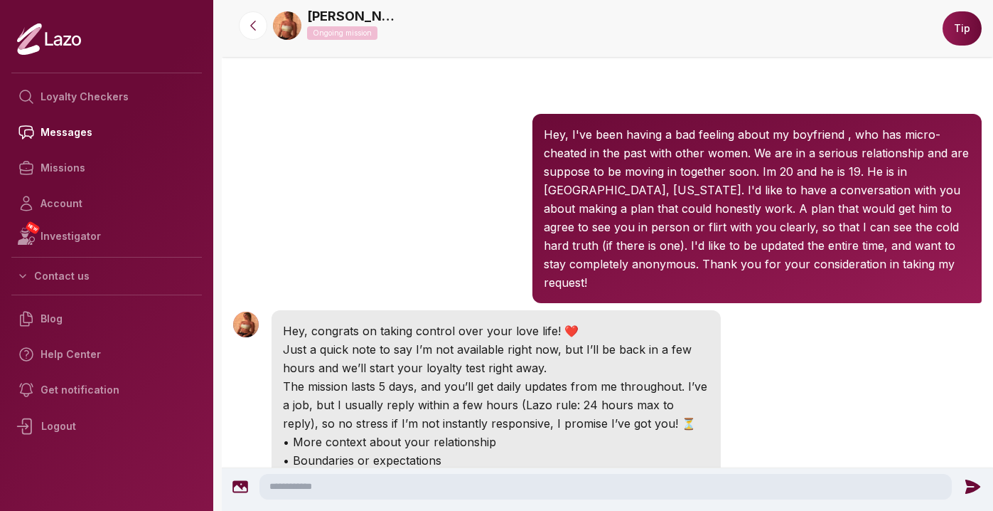
scroll to position [15, 0]
